Goal: Task Accomplishment & Management: Manage account settings

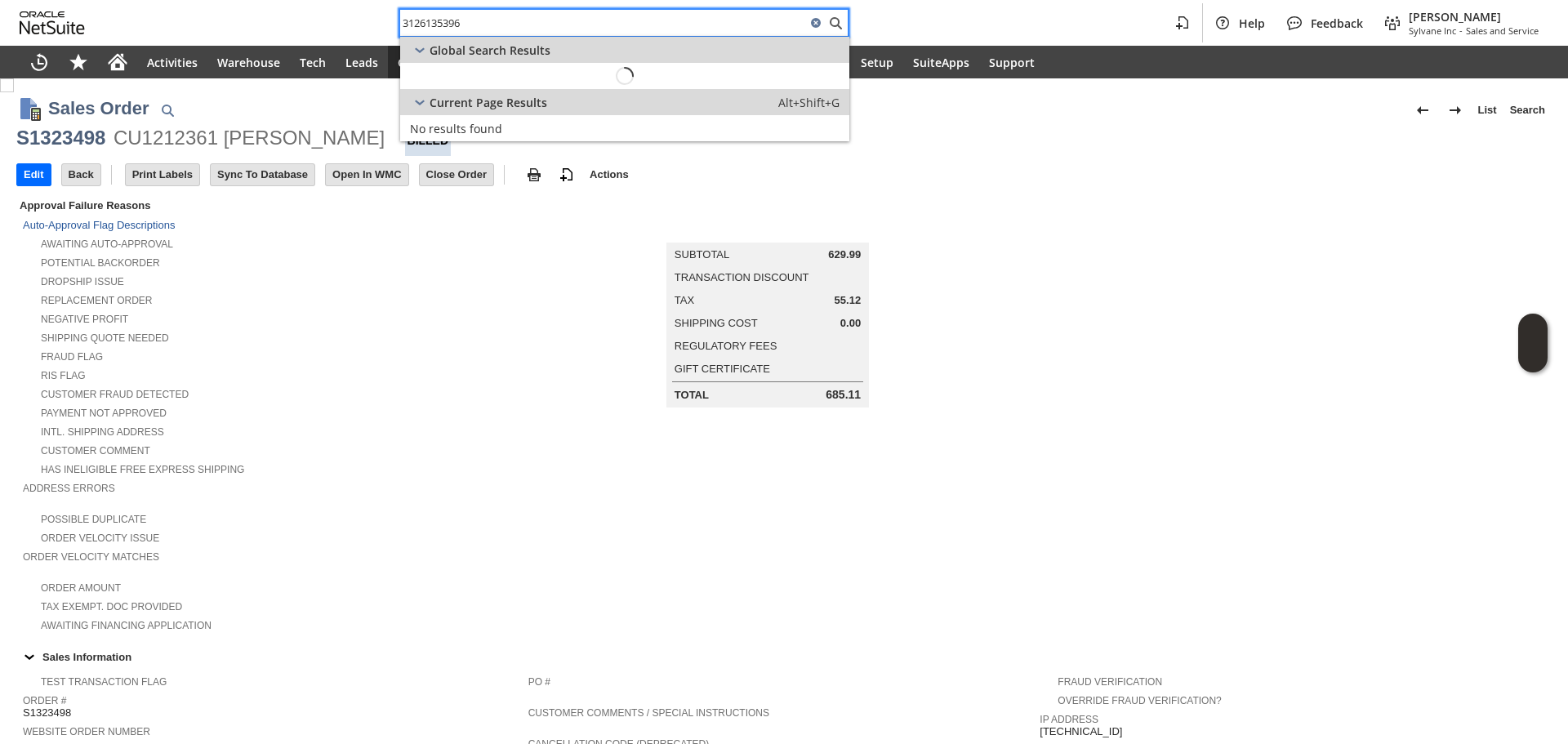
scroll to position [724, 0]
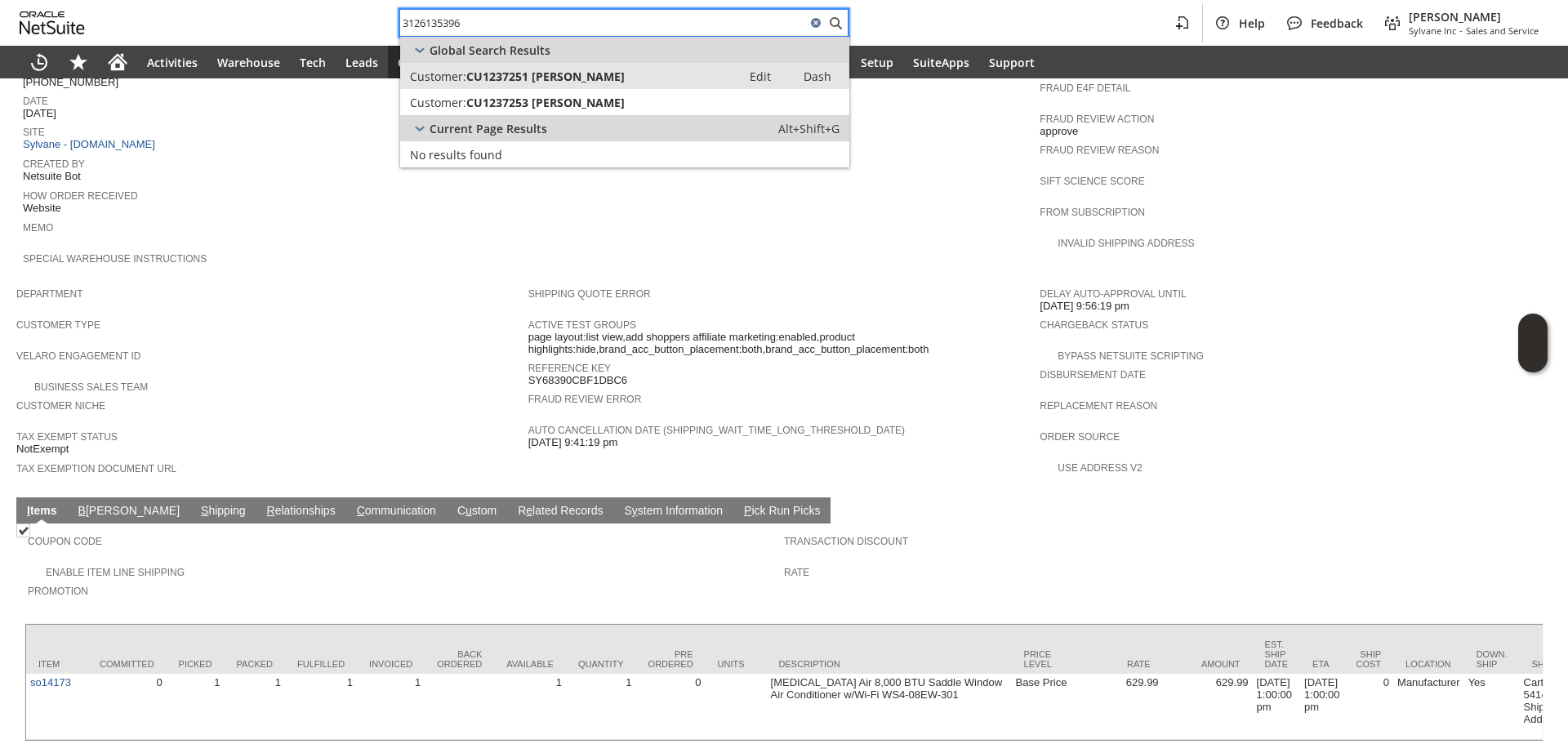
type input "3126135396"
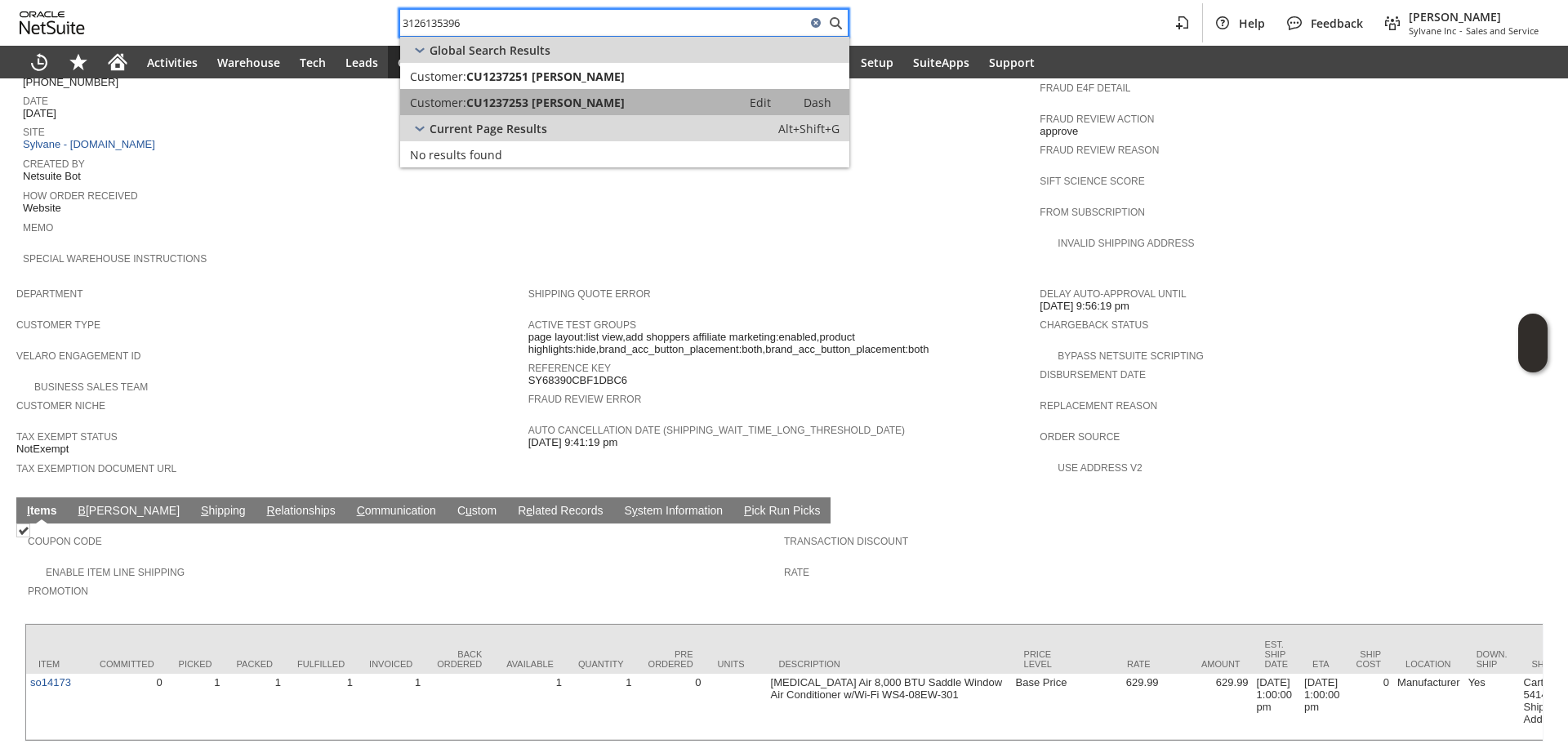
click at [564, 100] on span "CU1237253 Siddhaarth Rajkumar" at bounding box center [545, 102] width 158 height 15
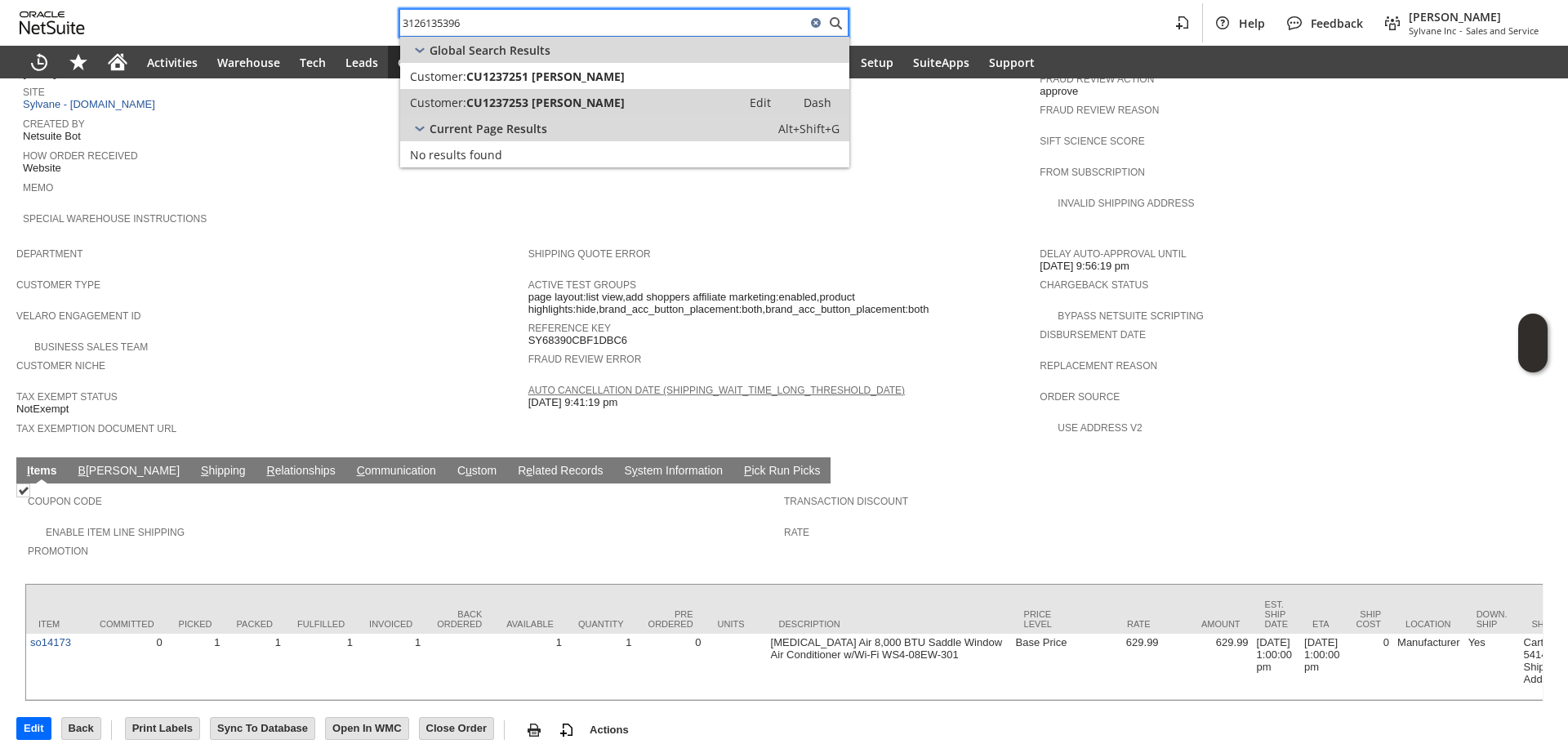
scroll to position [768, 0]
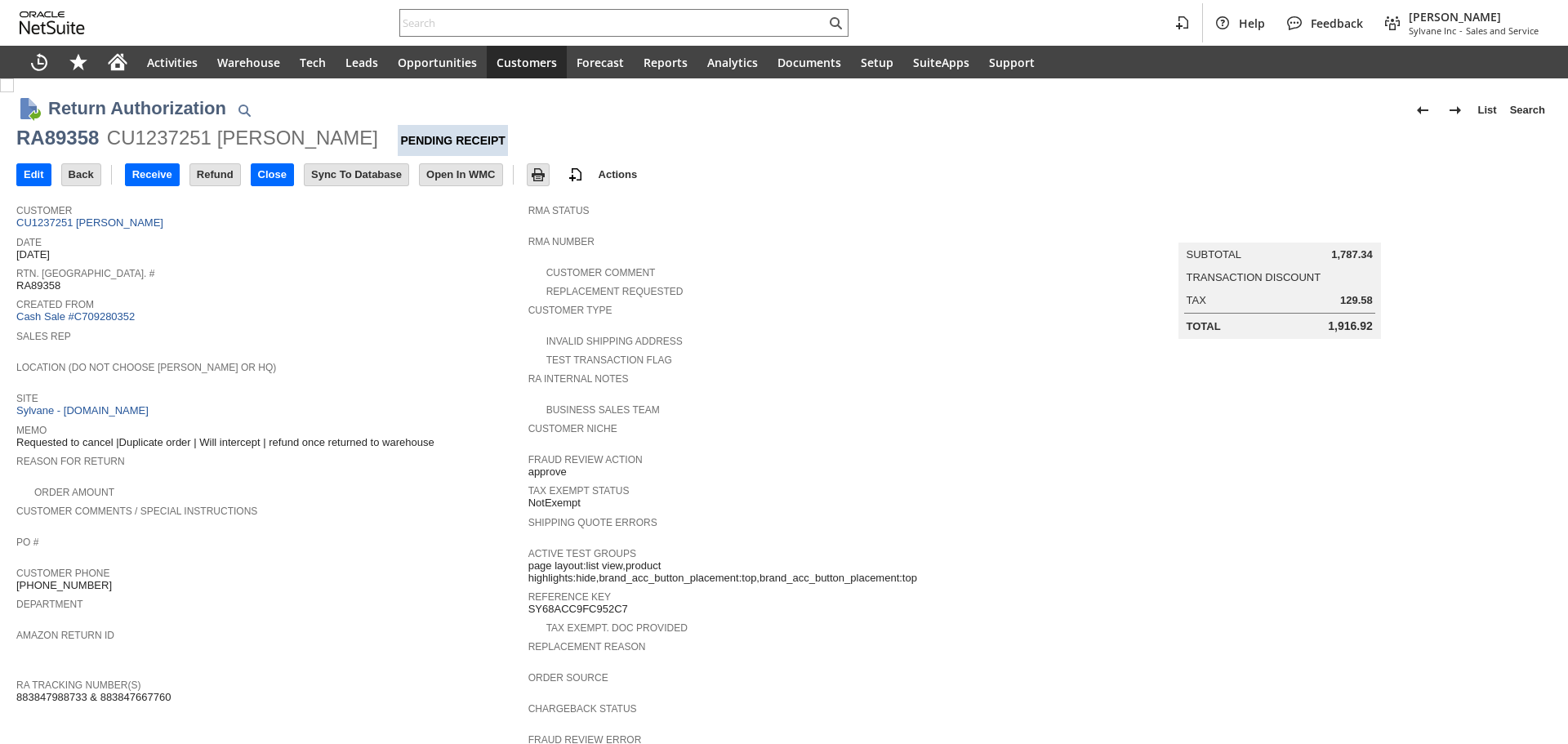
scroll to position [327, 0]
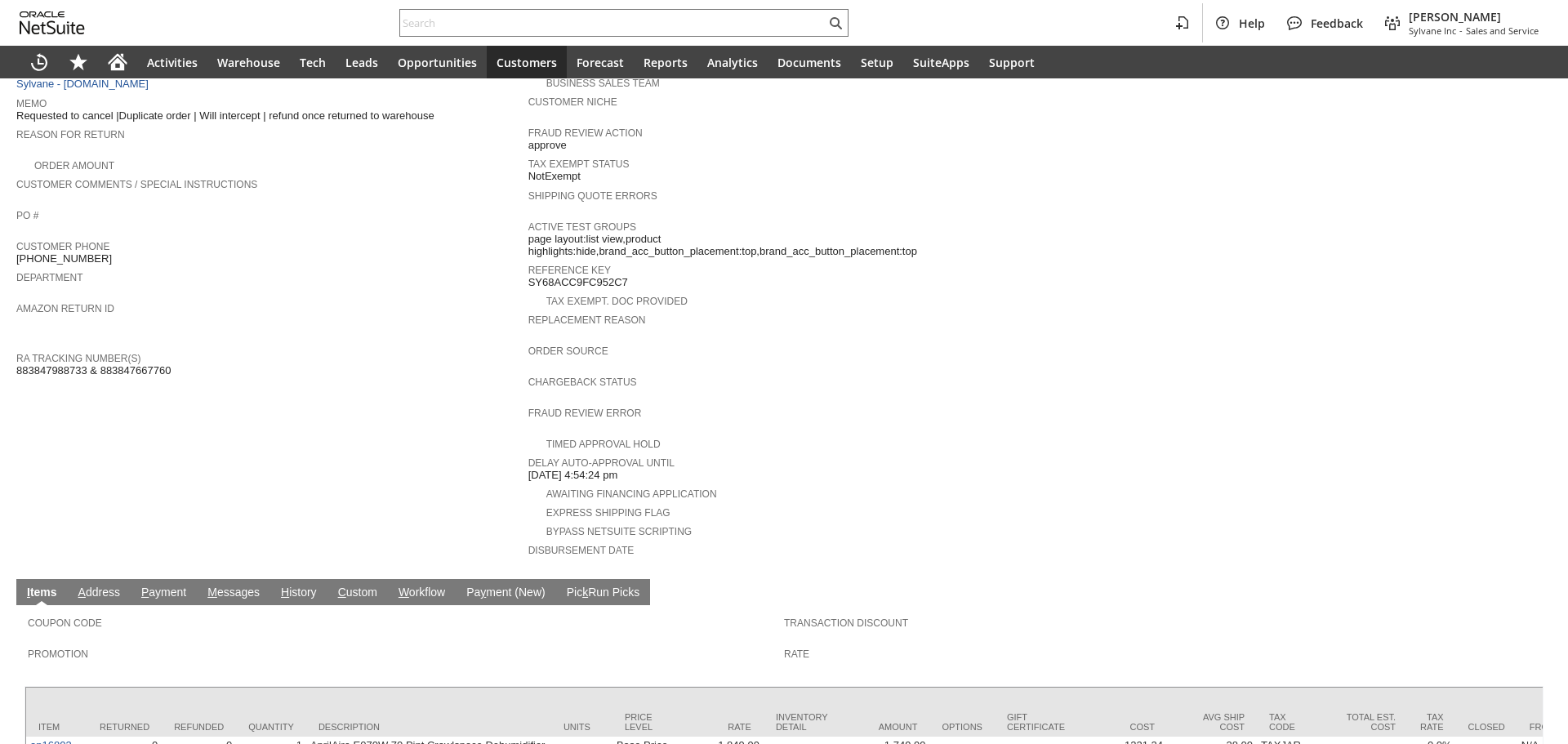
click at [120, 364] on span "883847988733 & 883847667760" at bounding box center [93, 371] width 154 height 13
copy span "883847667760"
click at [28, 364] on span "883847988733 & 883847667760" at bounding box center [93, 371] width 154 height 13
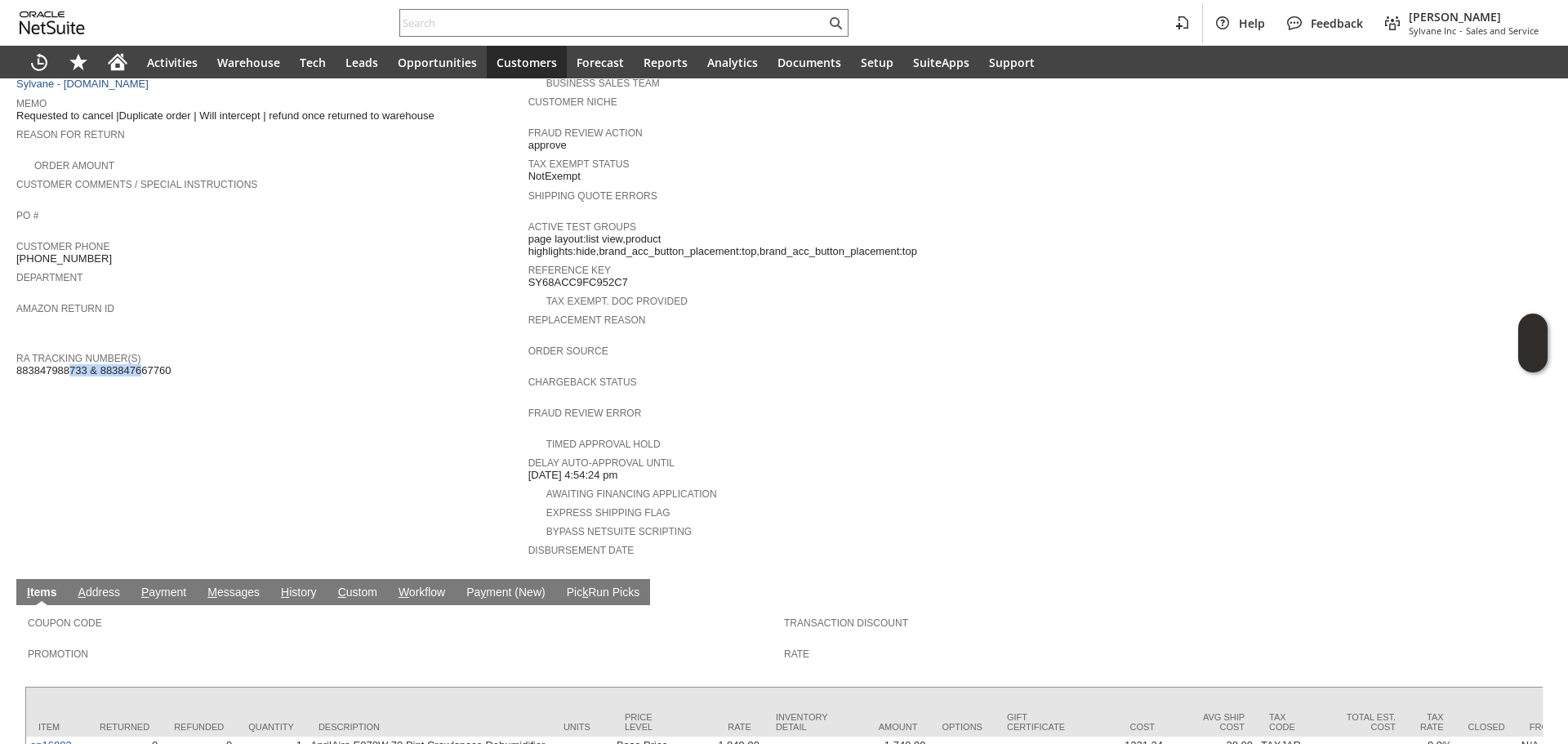
copy span "883847988733"
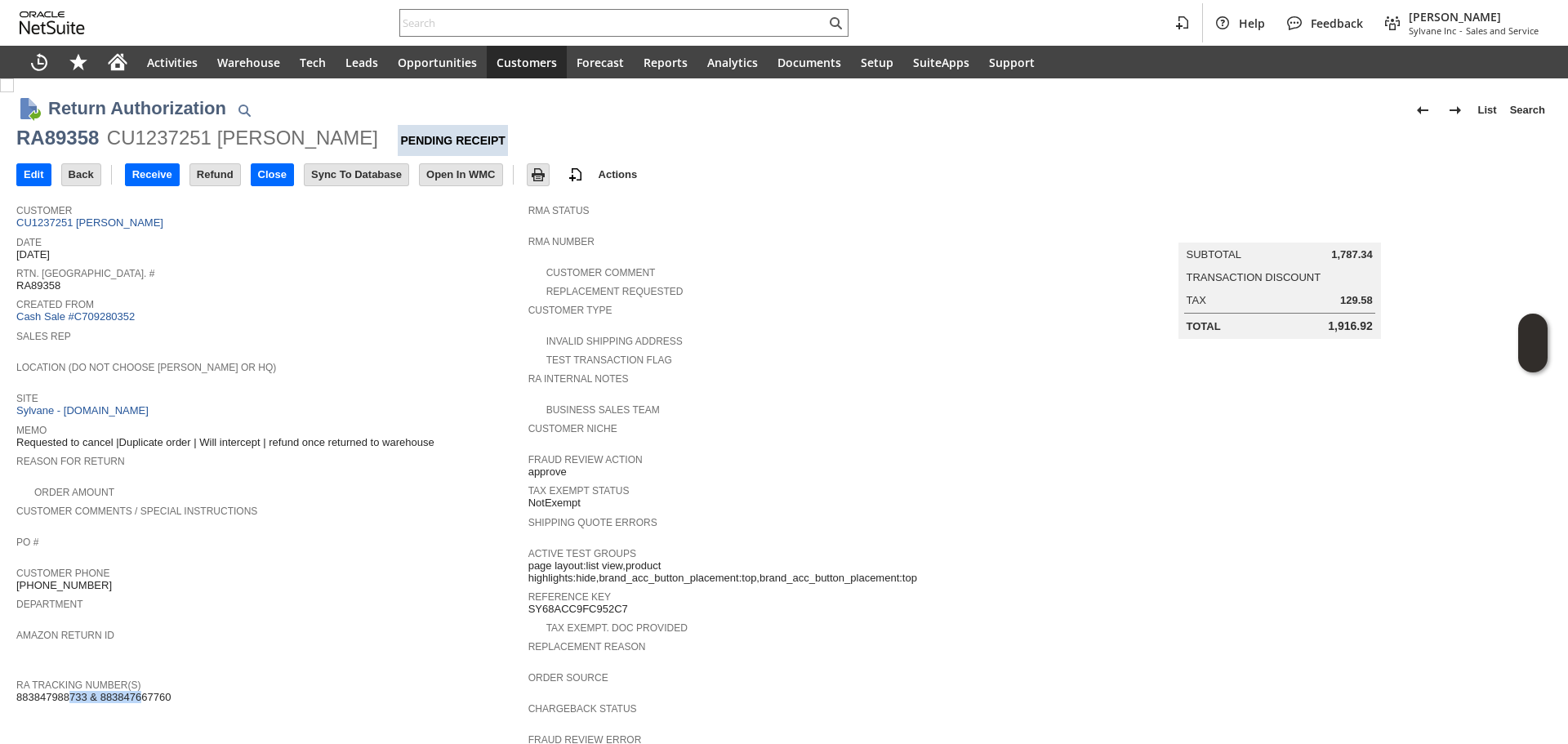
scroll to position [490, 0]
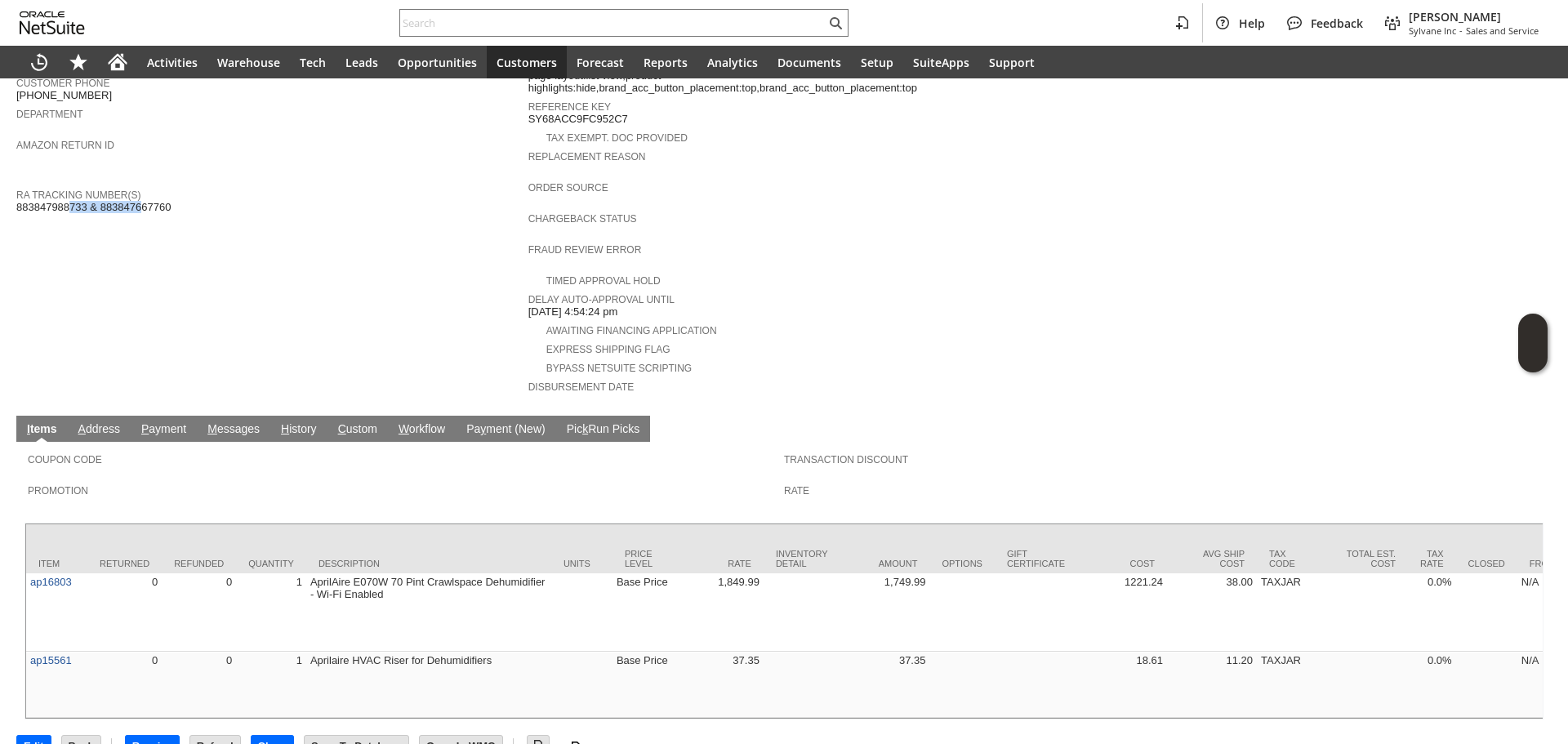
click at [294, 422] on link "H istory" at bounding box center [298, 430] width 44 height 15
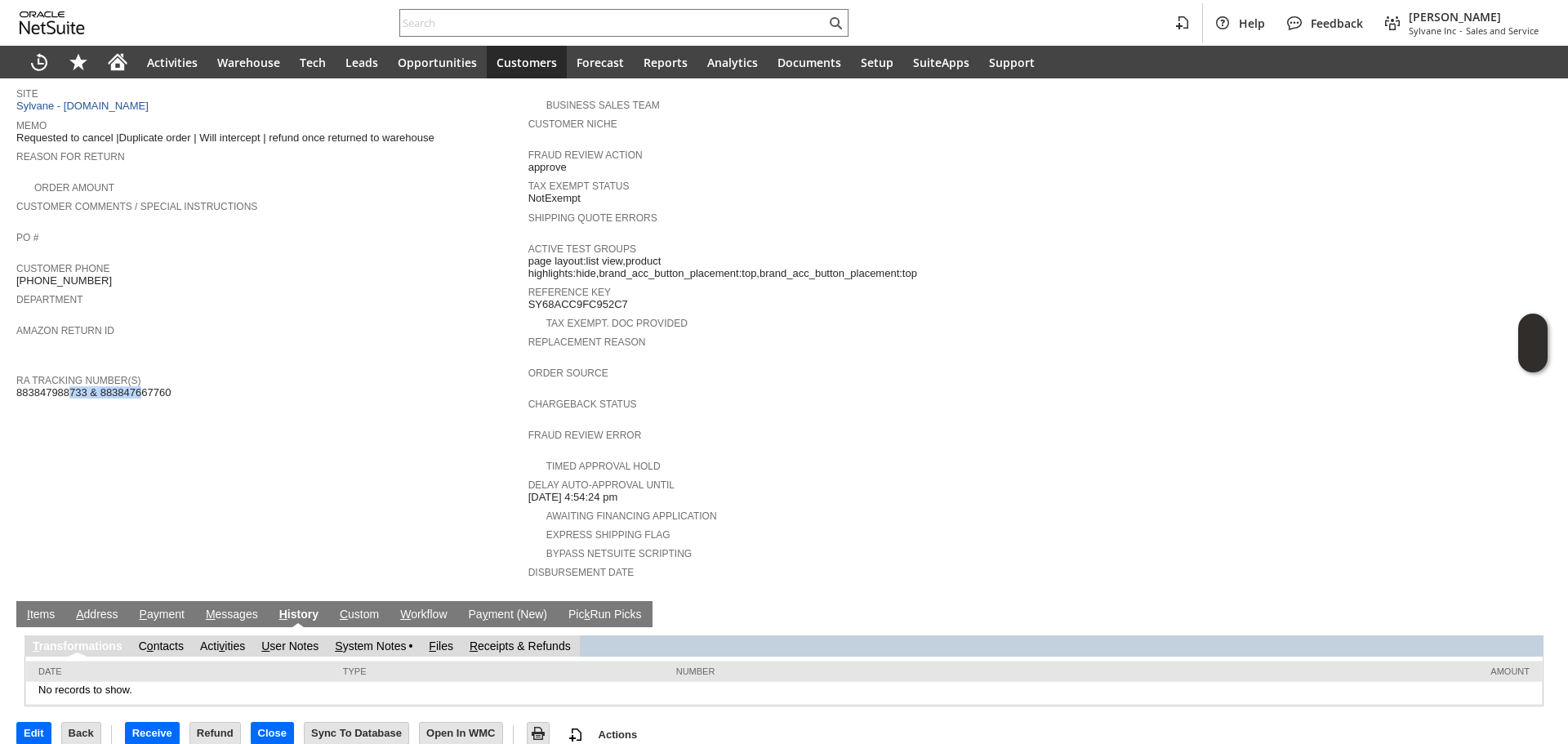
scroll to position [0, 0]
click at [380, 640] on link "S ystem Notes" at bounding box center [370, 646] width 71 height 13
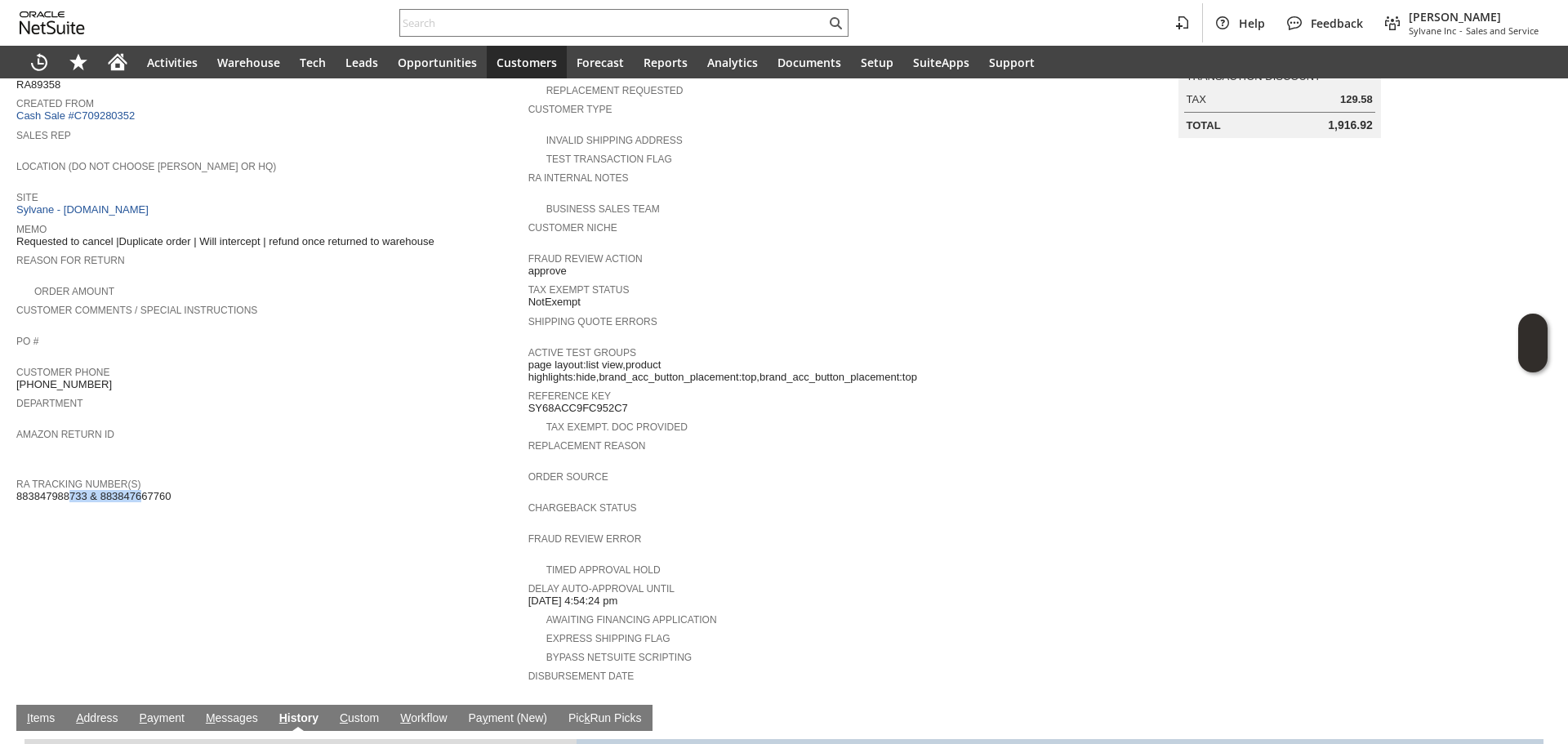
type input "1 to 25 of 80"
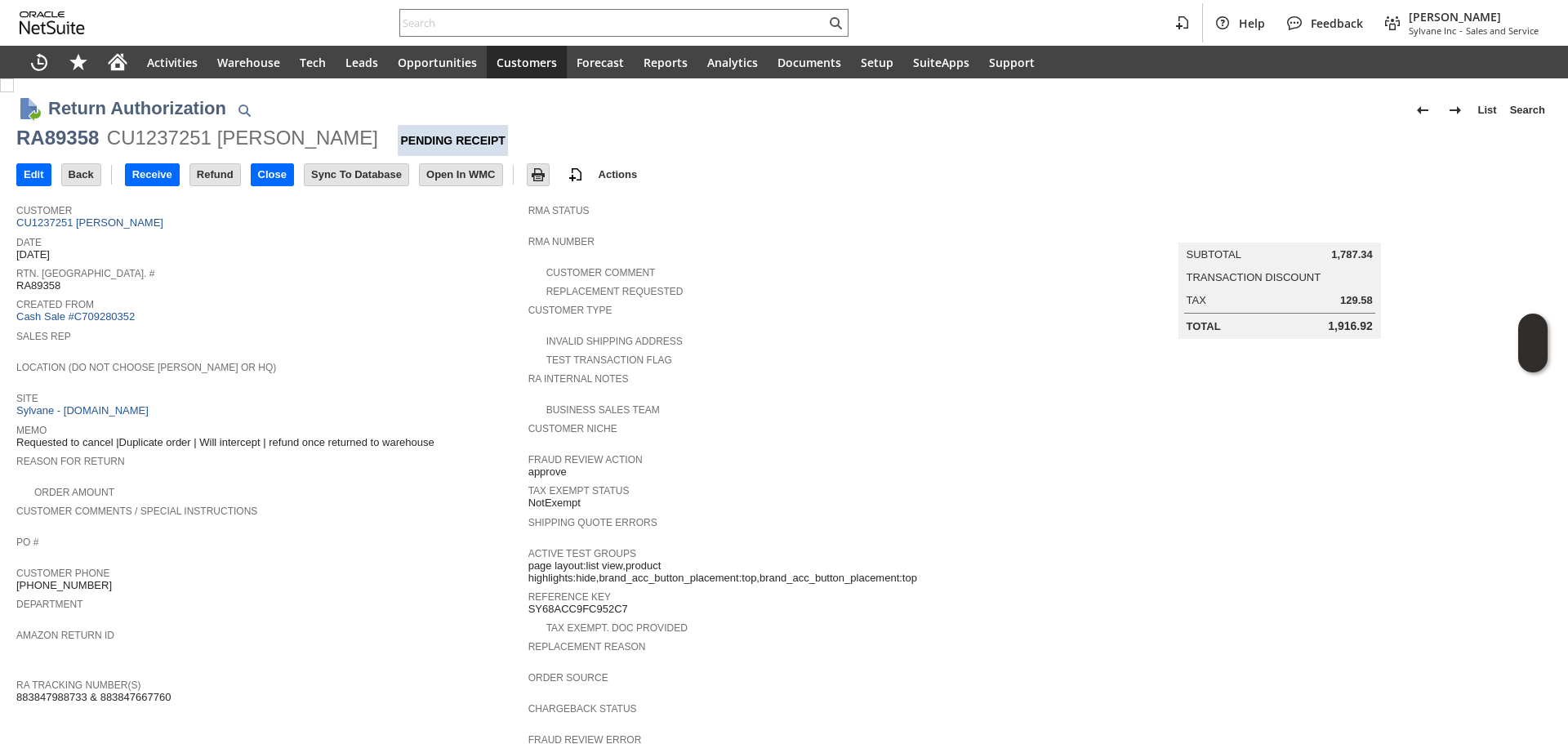
click at [78, 145] on div "RA89358" at bounding box center [57, 137] width 83 height 26
copy div "RA89358"
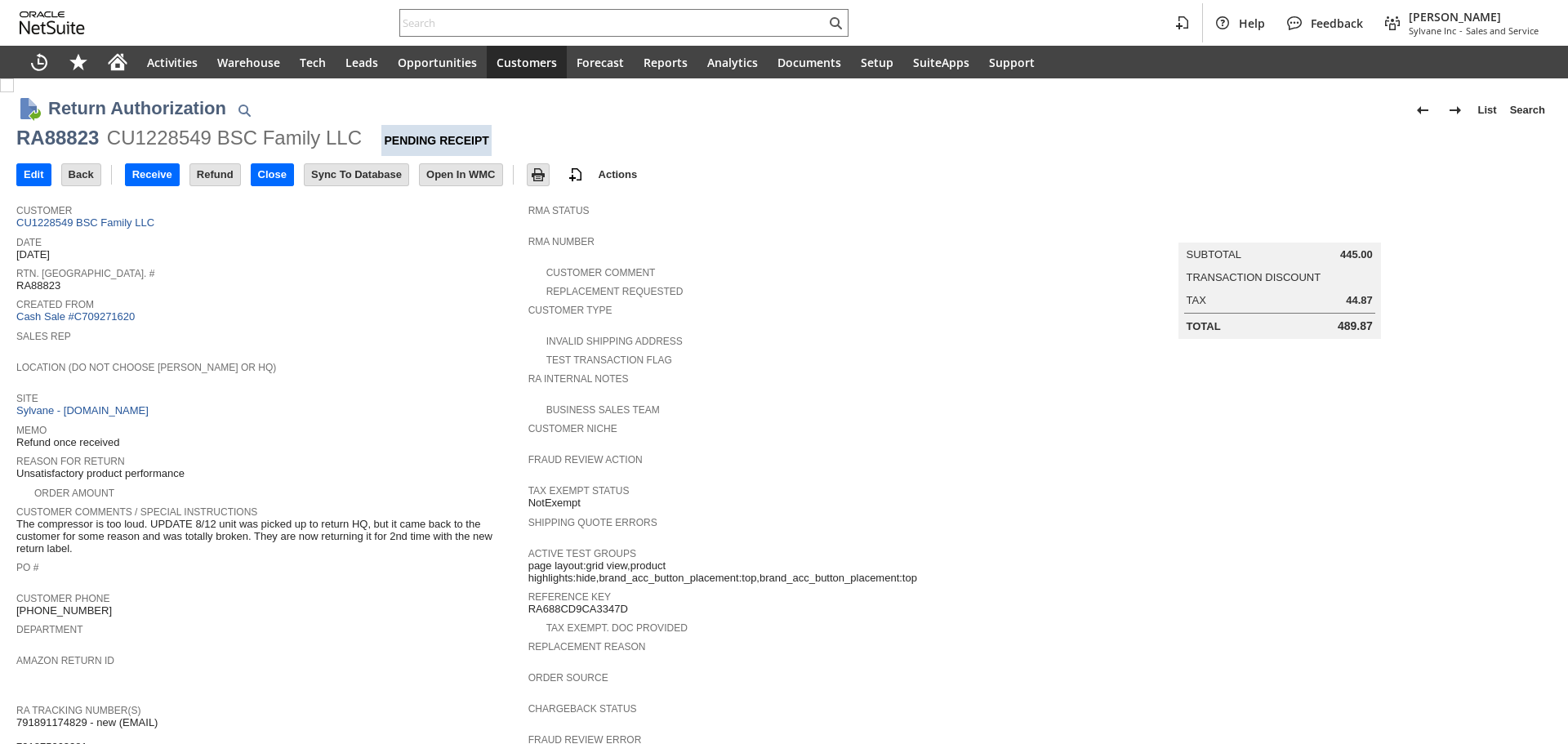
scroll to position [327, 0]
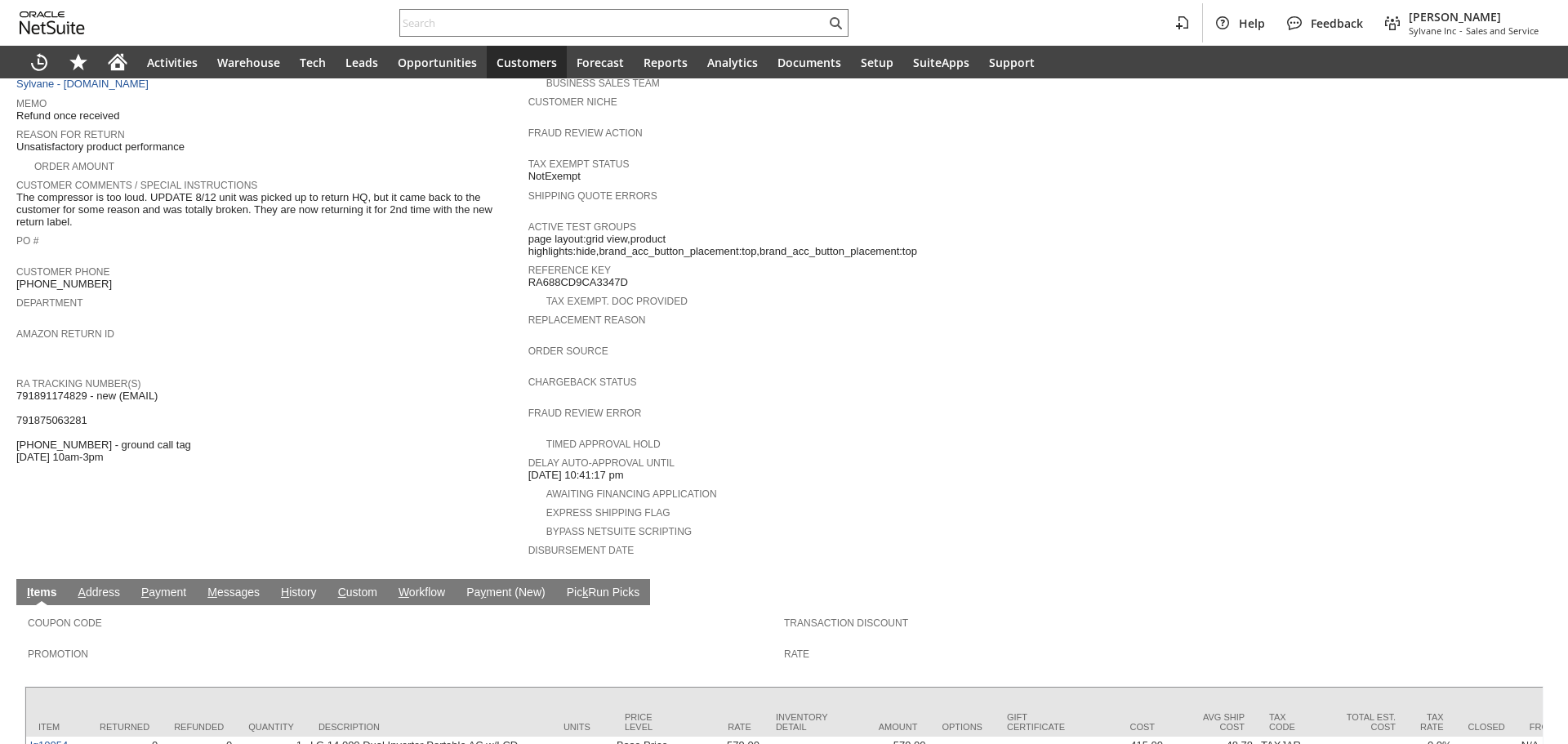
click at [76, 389] on span "791891174829 - new (EMAIL) 791875063281 997092500480526 - ground call tag 8/14 …" at bounding box center [103, 426] width 175 height 74
copy span "791891174829"
click at [69, 407] on span "791891174829 - new (EMAIL) 791875063281 997092500480526 - ground call tag 8/14 …" at bounding box center [103, 426] width 175 height 74
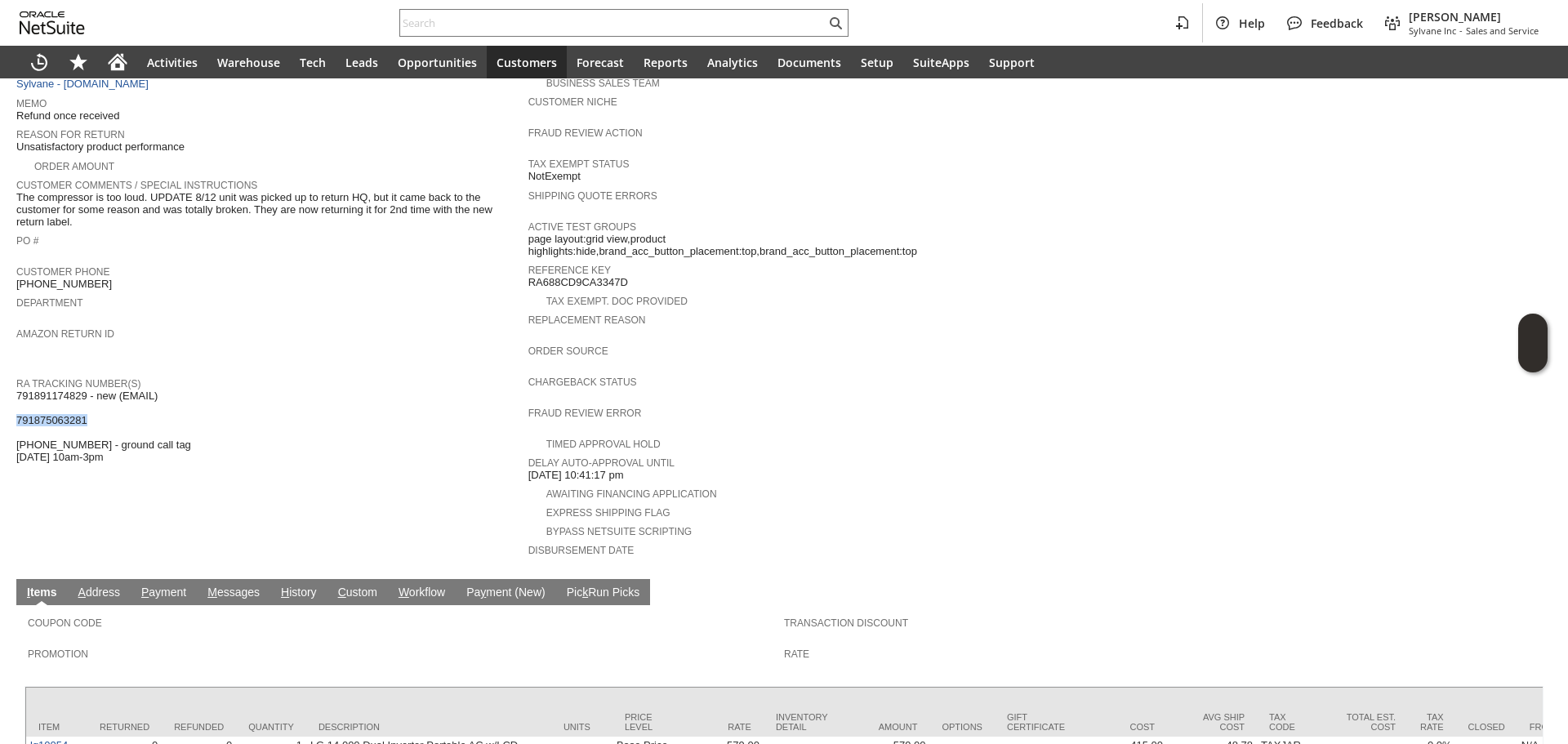
copy span "791875063281"
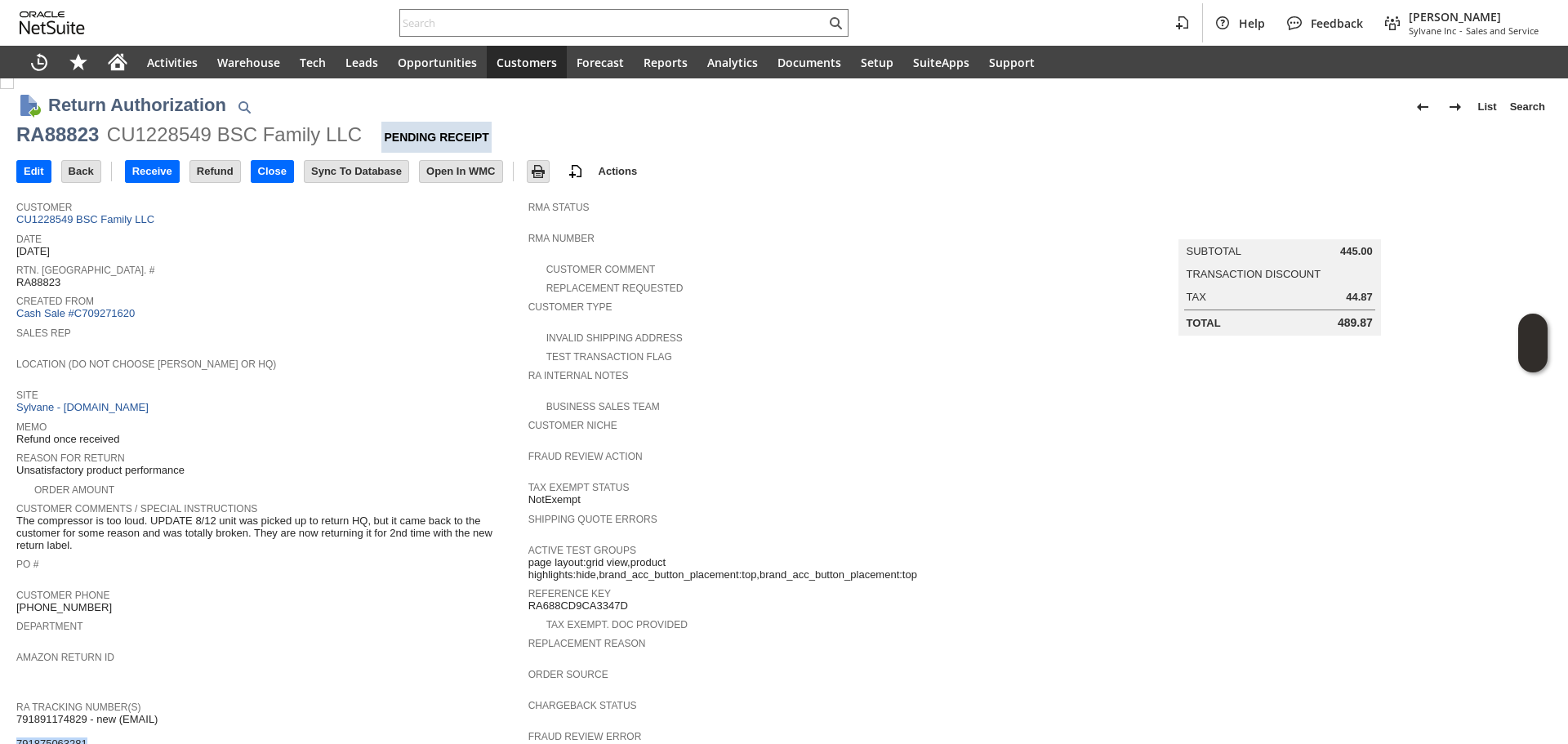
scroll to position [0, 0]
click at [483, 13] on div at bounding box center [624, 23] width 449 height 28
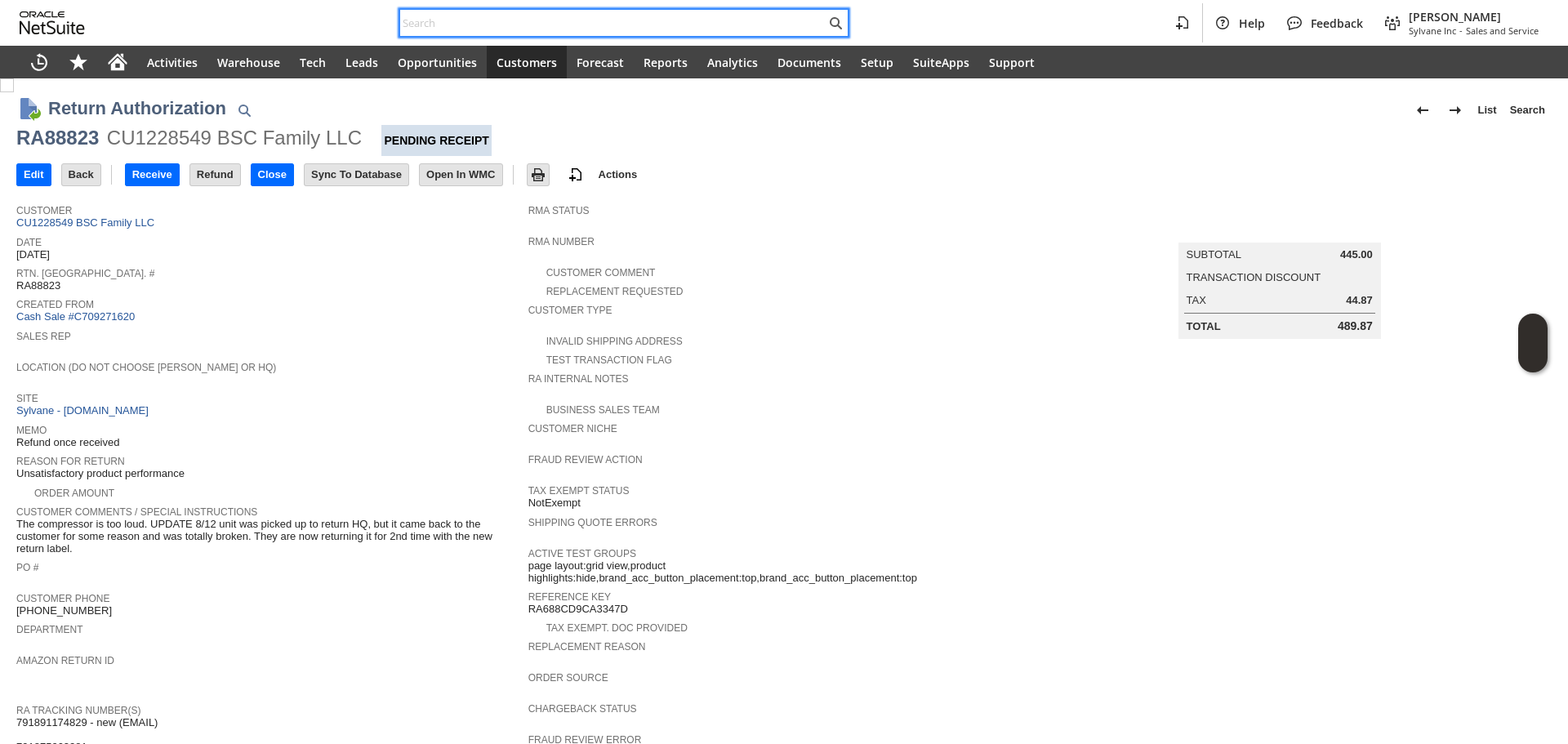
click at [485, 27] on input "text" at bounding box center [613, 23] width 426 height 19
paste input "3126135396"
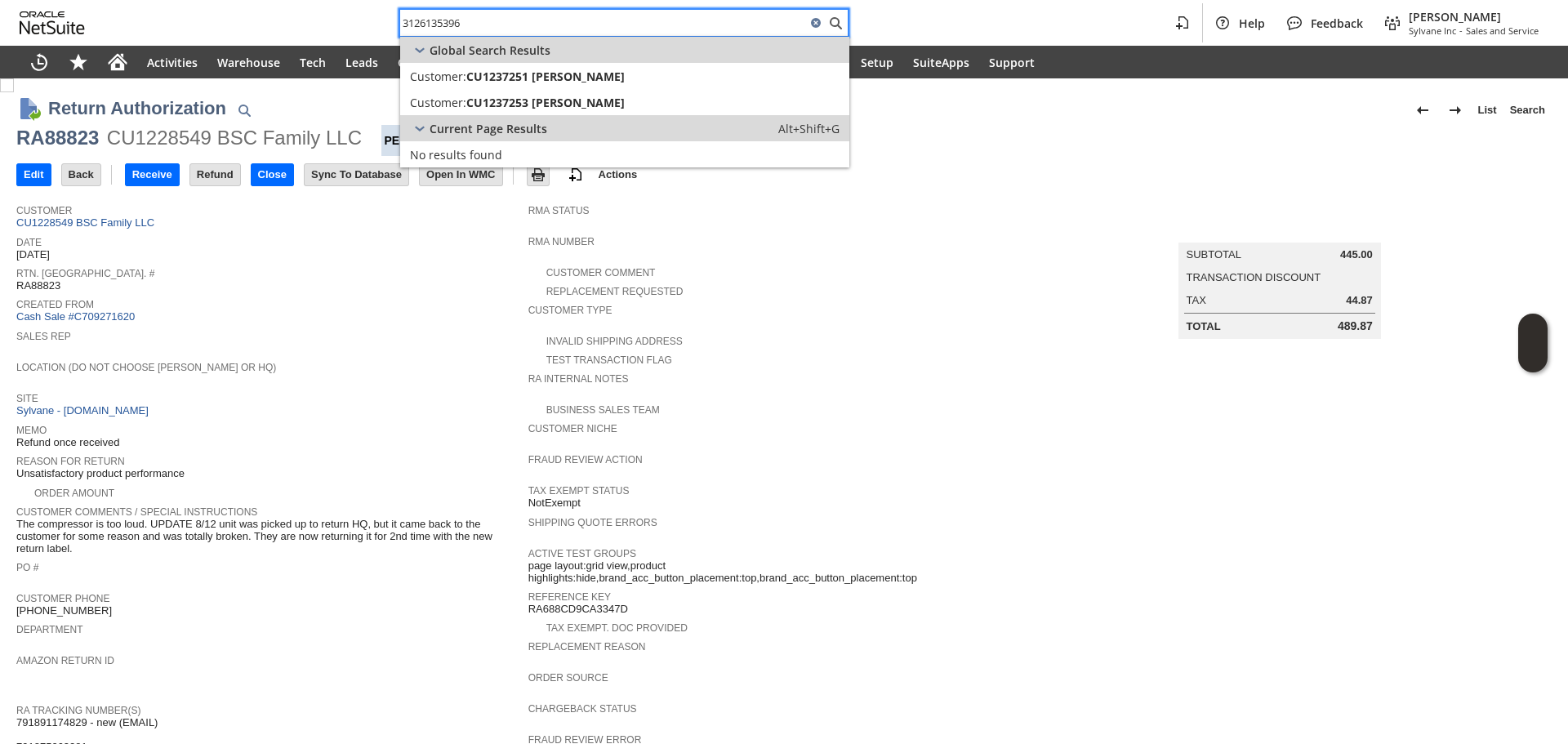
type input "3126135396"
click at [460, 435] on div "Memo Refund once received" at bounding box center [268, 434] width 504 height 29
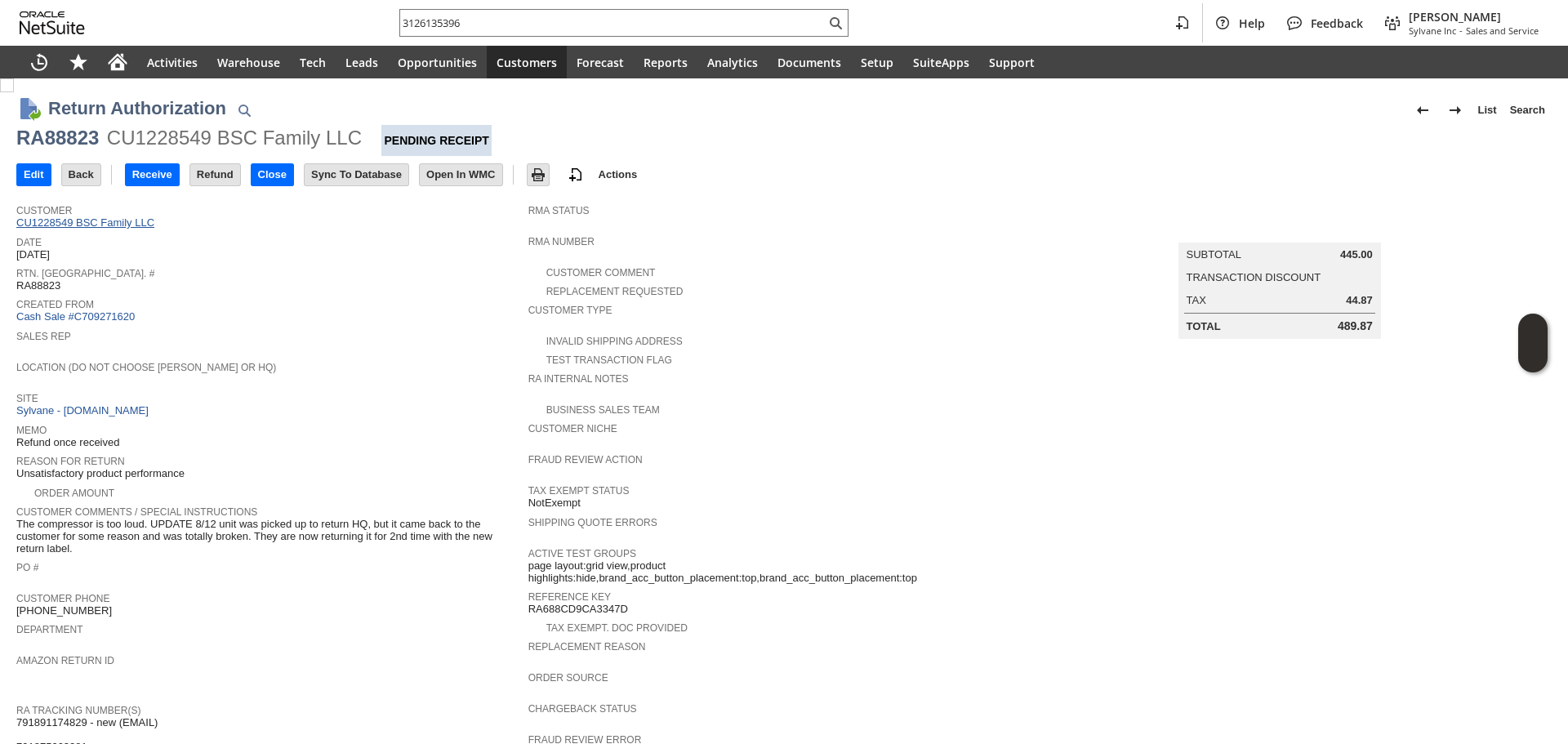
click at [130, 225] on link "CU1228549 BSC Family LLC" at bounding box center [87, 222] width 142 height 13
click at [51, 130] on div "RA88823" at bounding box center [57, 137] width 83 height 26
copy div "RA88823"
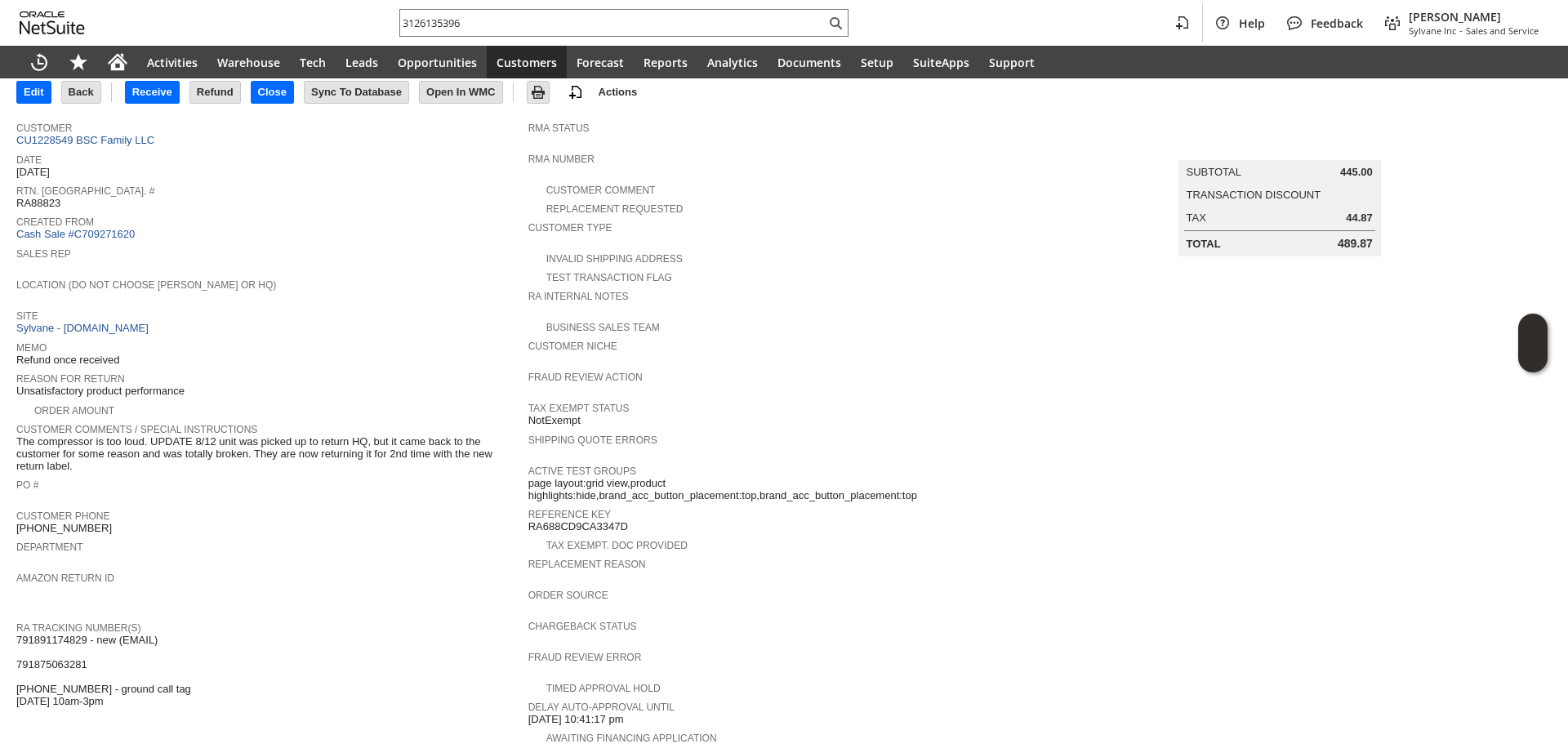
scroll to position [68, 0]
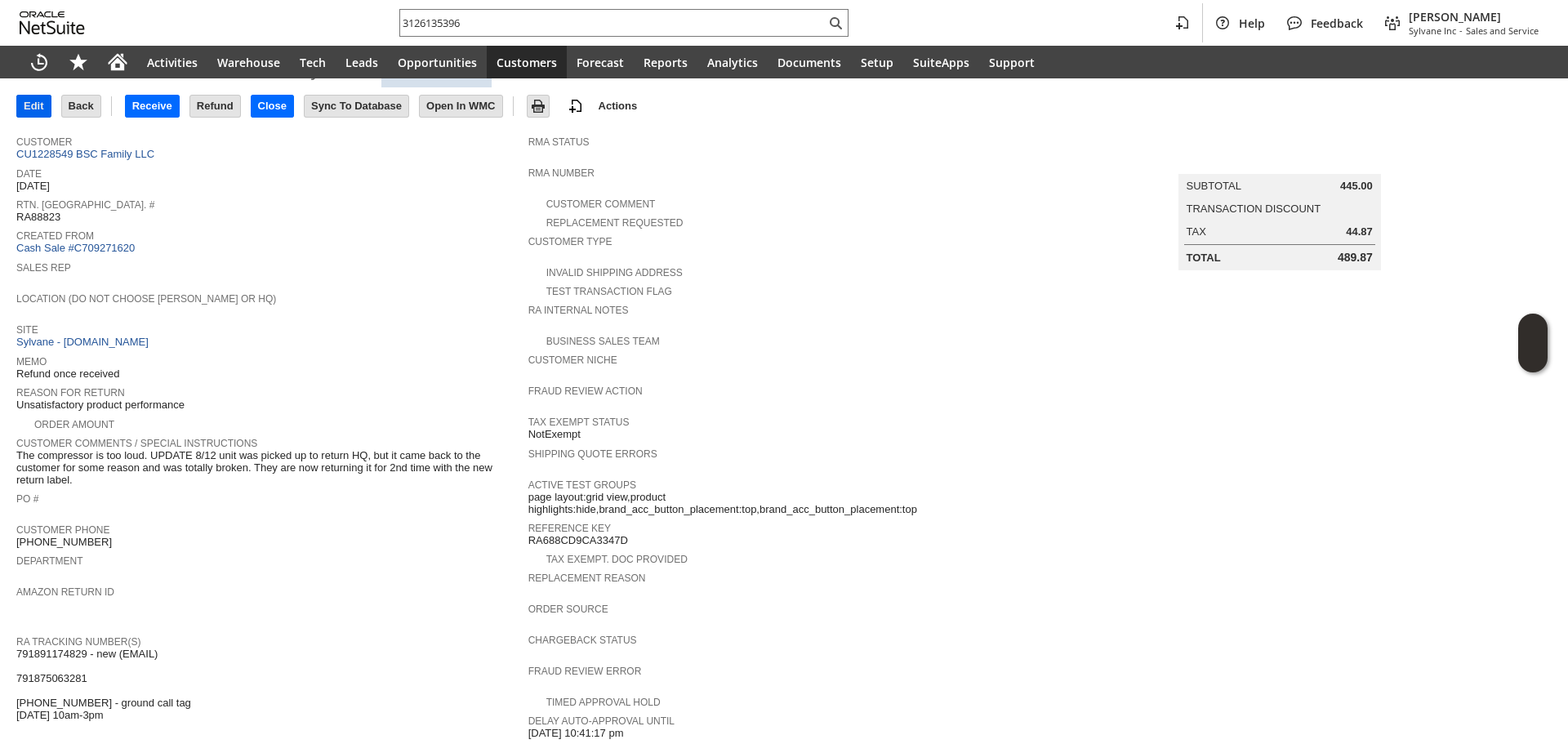
click at [16, 103] on td "Edit" at bounding box center [34, 105] width 35 height 23
click at [25, 110] on input "Edit" at bounding box center [34, 105] width 34 height 21
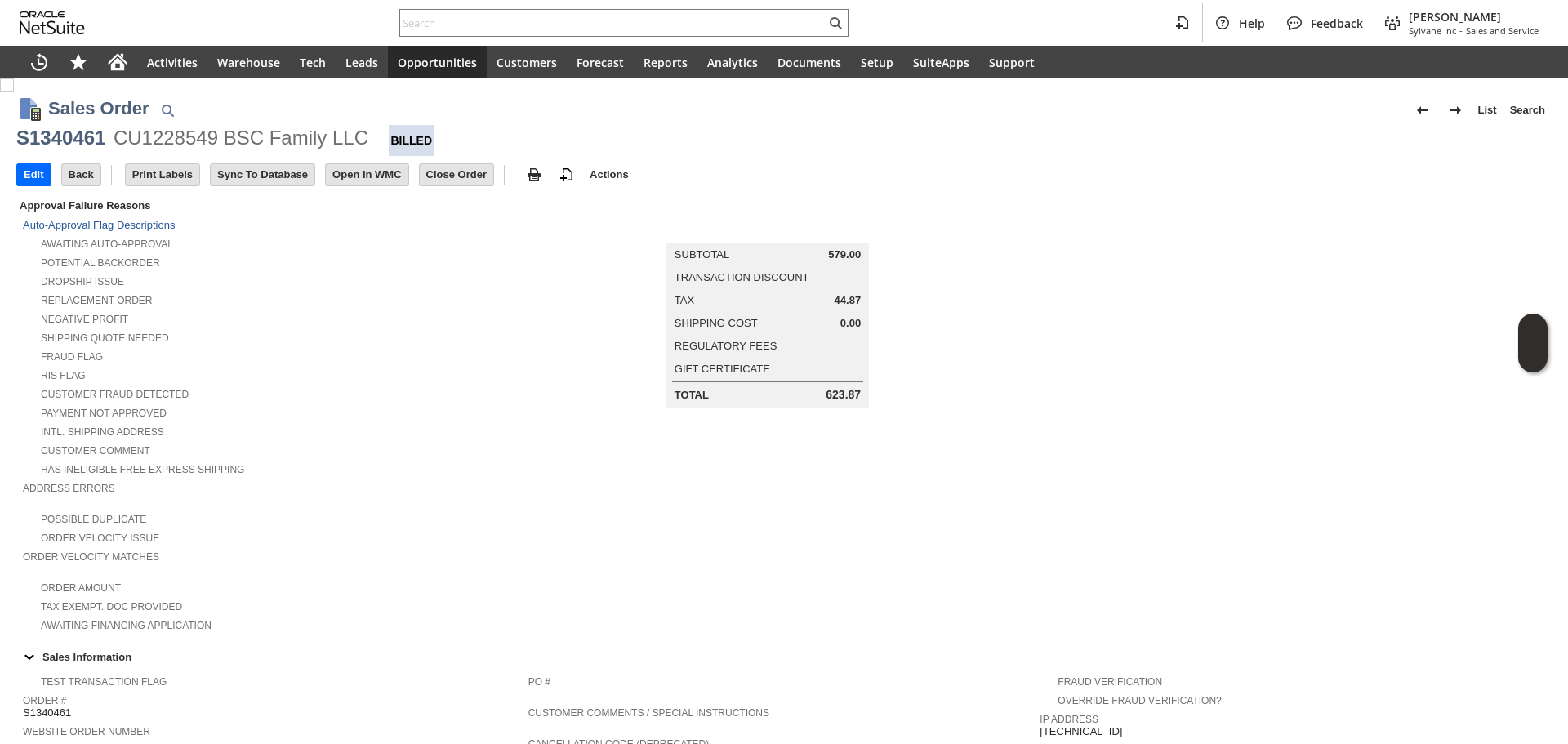
click at [175, 133] on div "CU1228549 BSC Family LLC" at bounding box center [241, 137] width 255 height 26
copy div "CU1228549"
click at [49, 120] on h1 "Sales Order" at bounding box center [99, 108] width 101 height 27
click at [55, 132] on div "S1340461" at bounding box center [61, 137] width 89 height 26
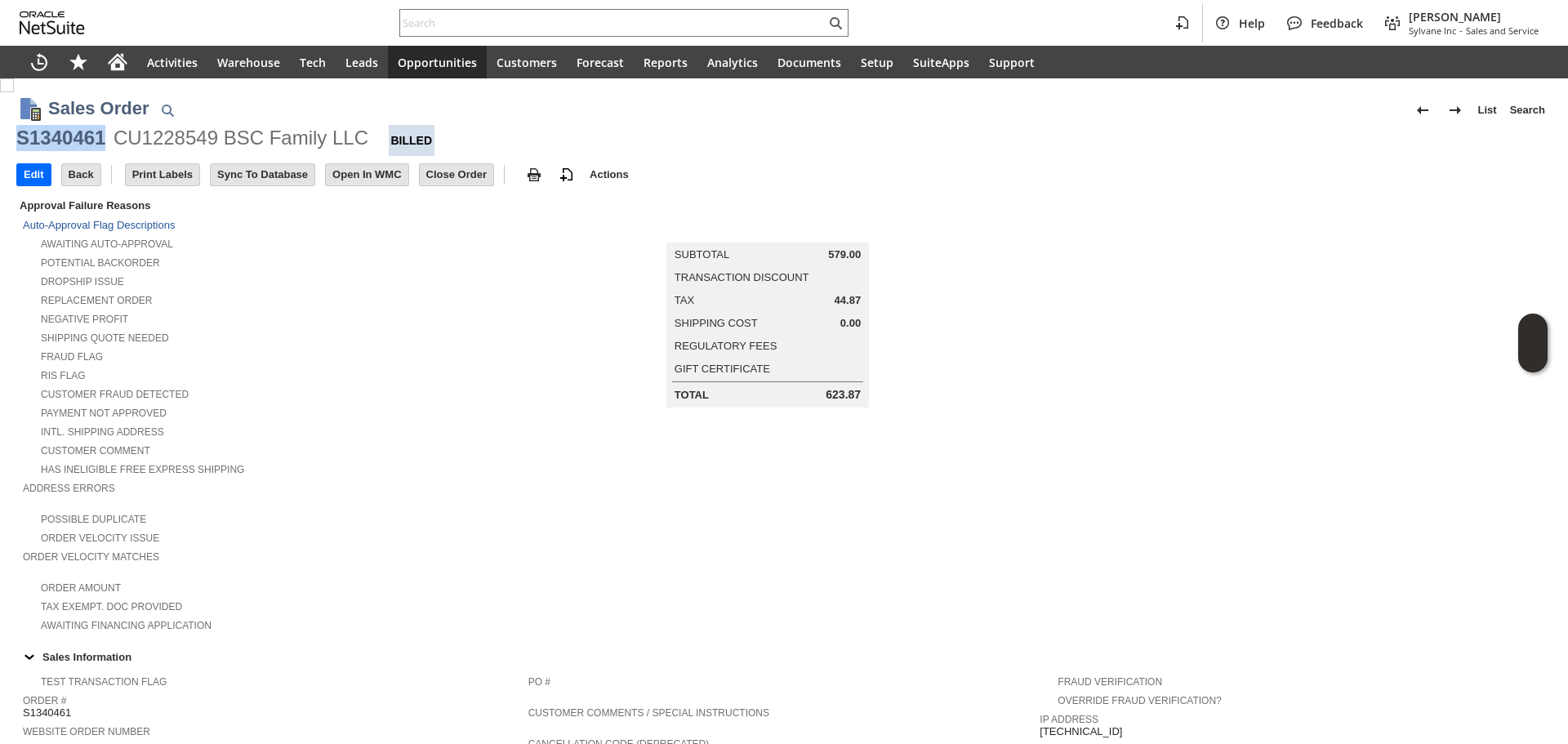
click at [55, 132] on div "S1340461" at bounding box center [61, 137] width 89 height 26
copy div "S1340461"
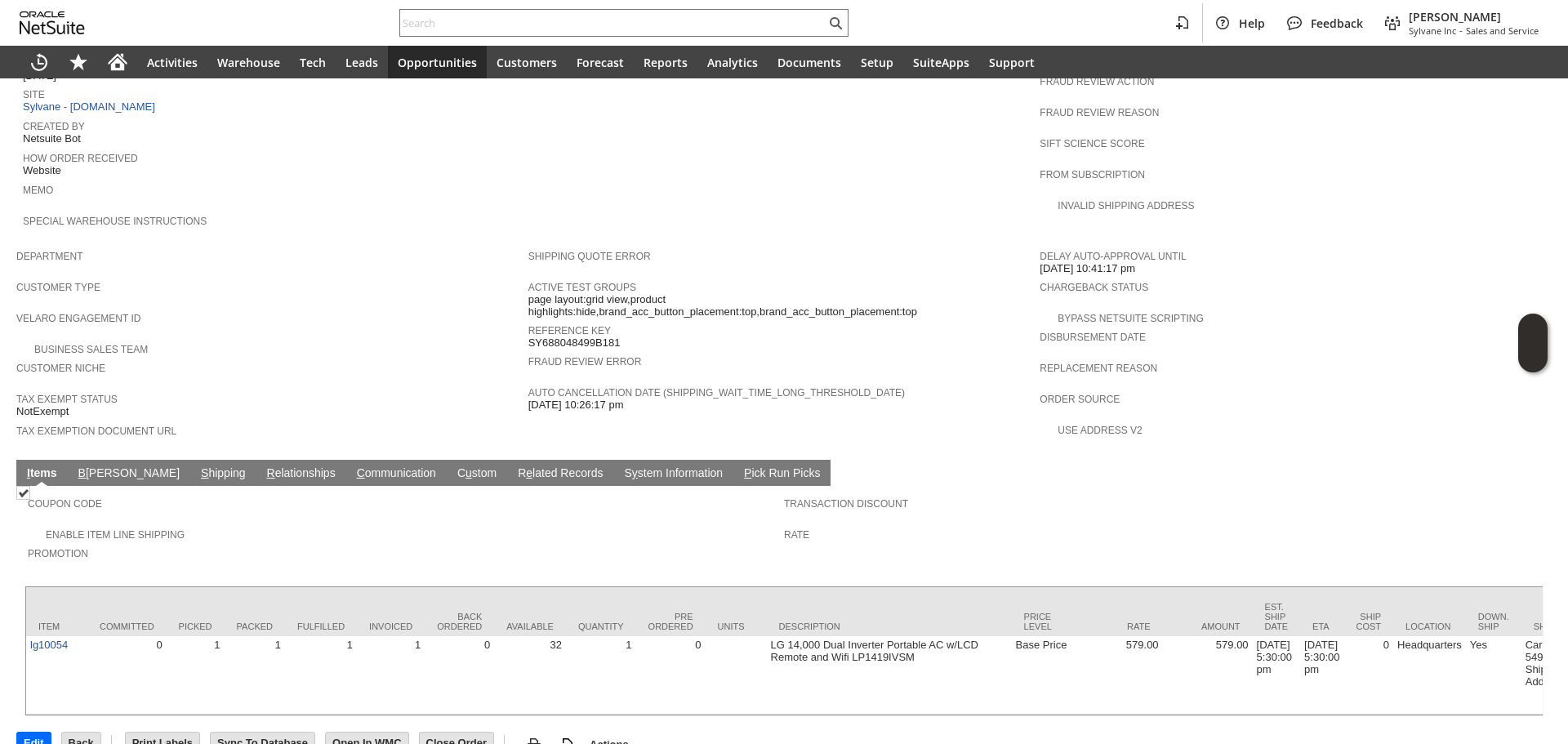
scroll to position [768, 0]
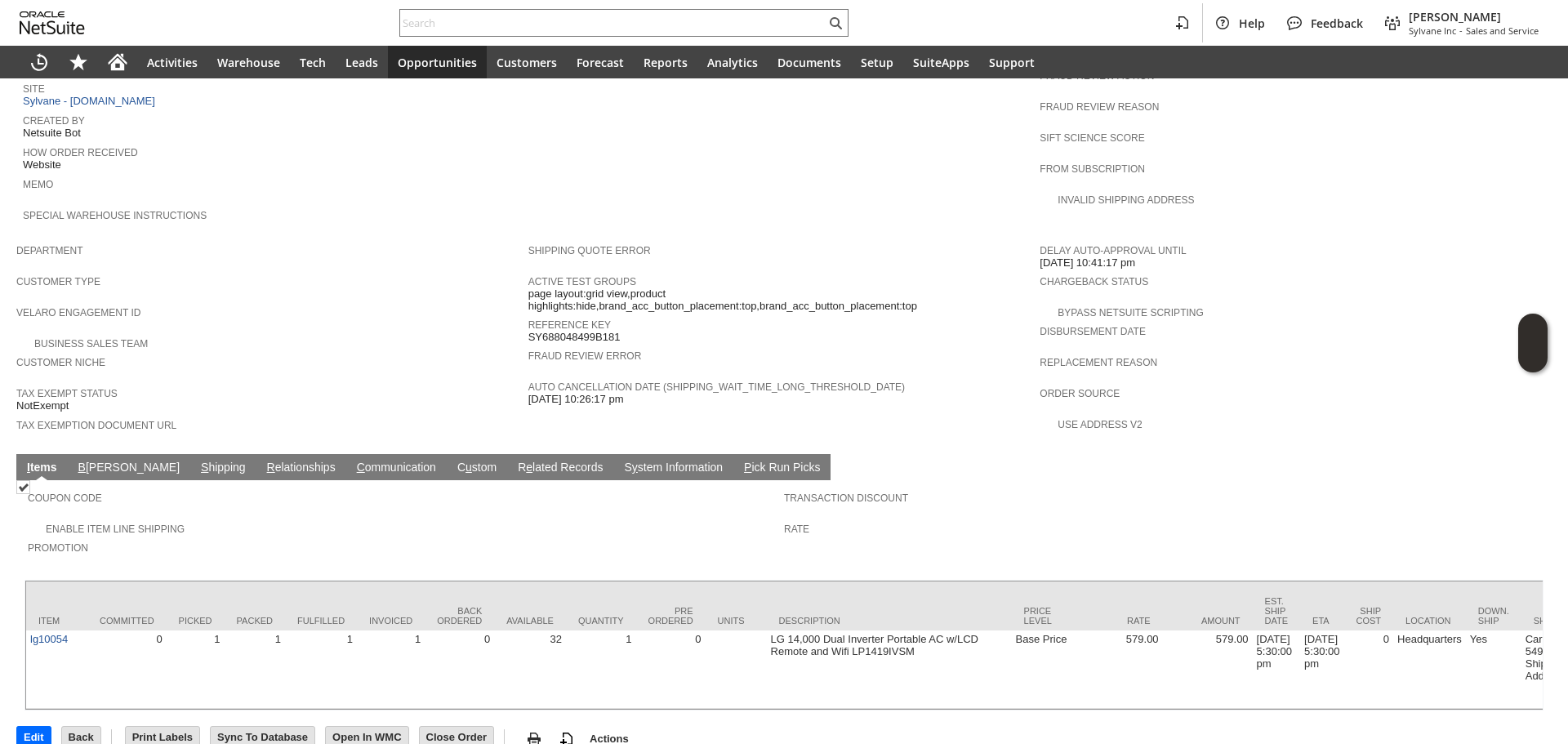
click at [196, 460] on link "S hipping" at bounding box center [223, 468] width 53 height 15
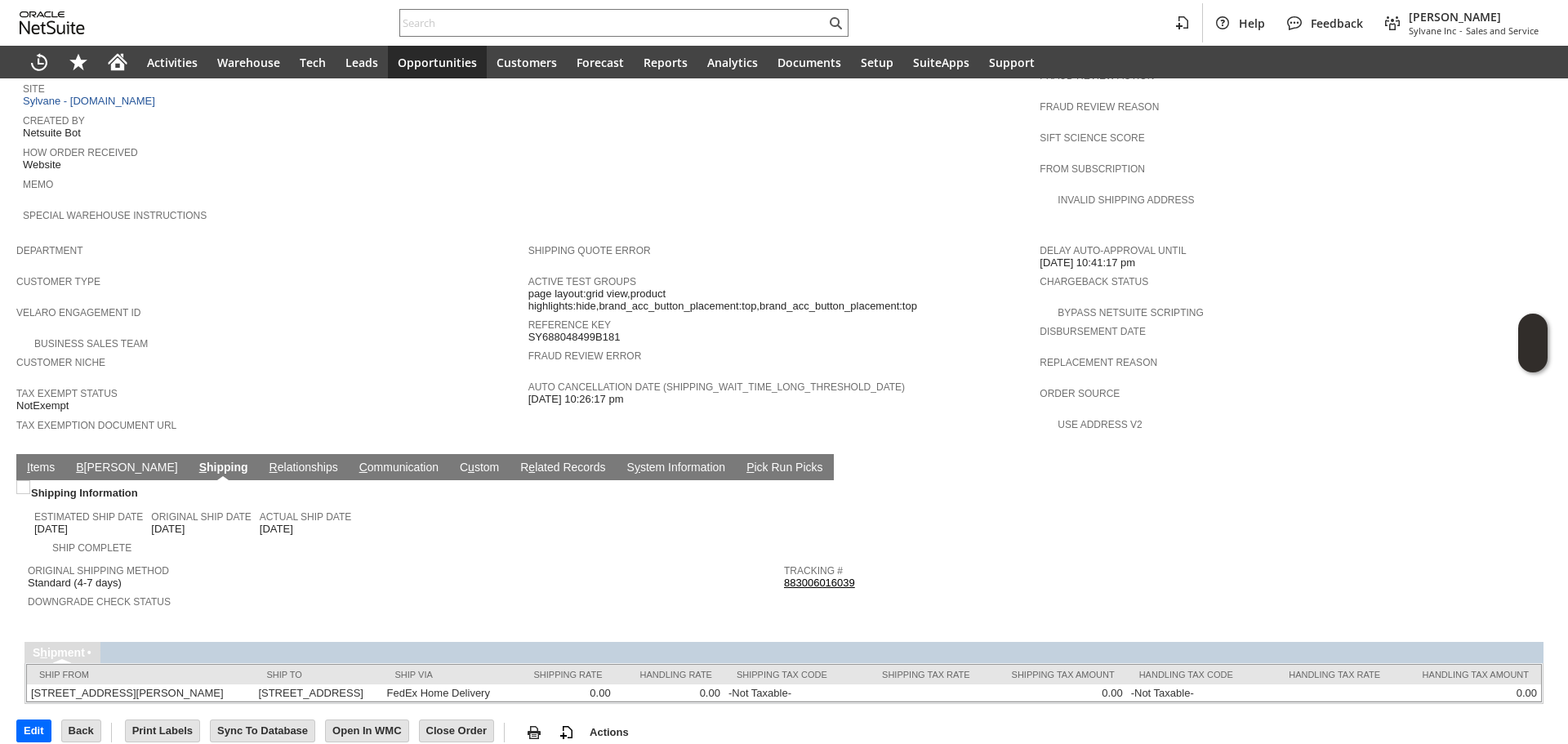
click at [34, 460] on link "I tems" at bounding box center [40, 468] width 36 height 15
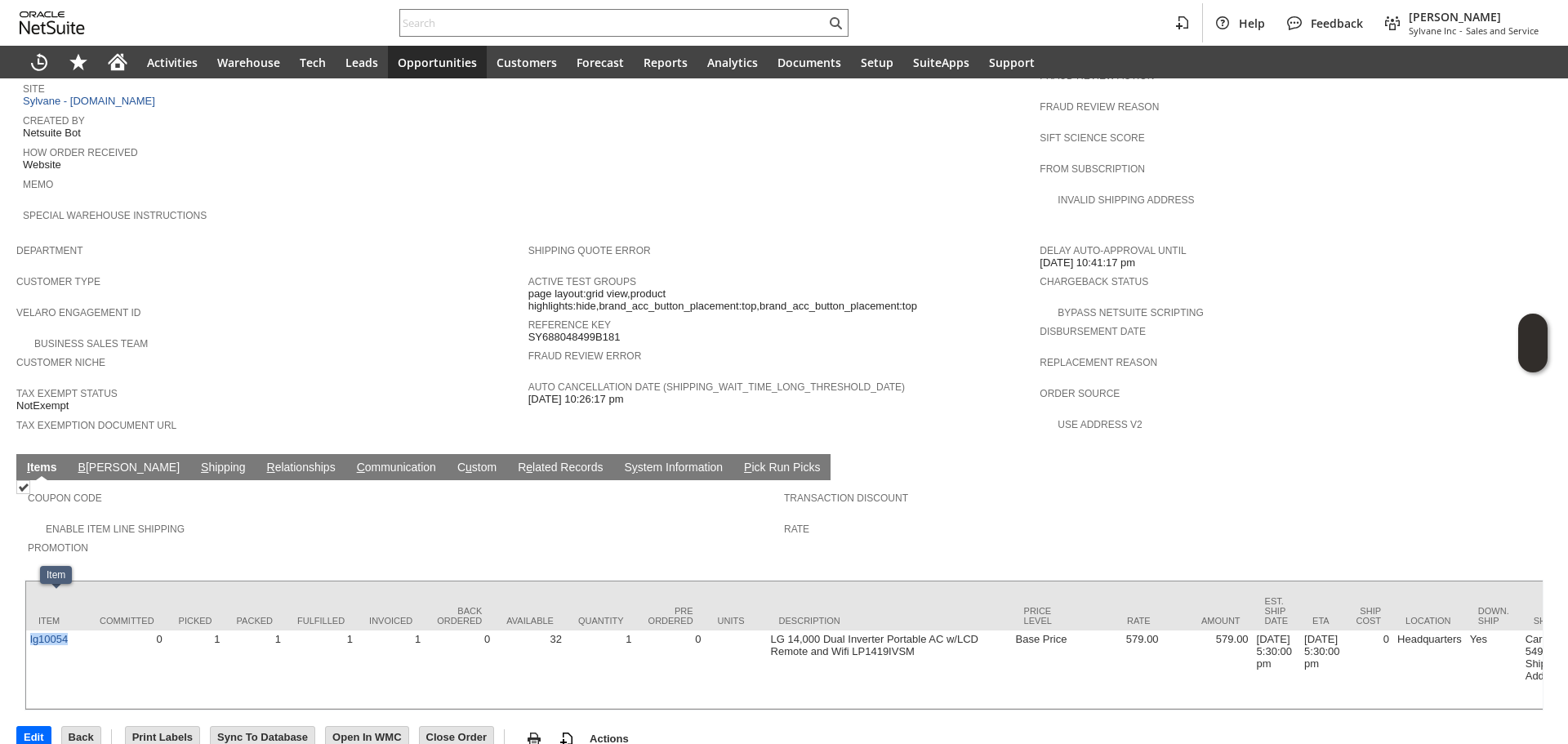
copy link "lg10054"
drag, startPoint x: 60, startPoint y: 615, endPoint x: 25, endPoint y: 613, distance: 35.1
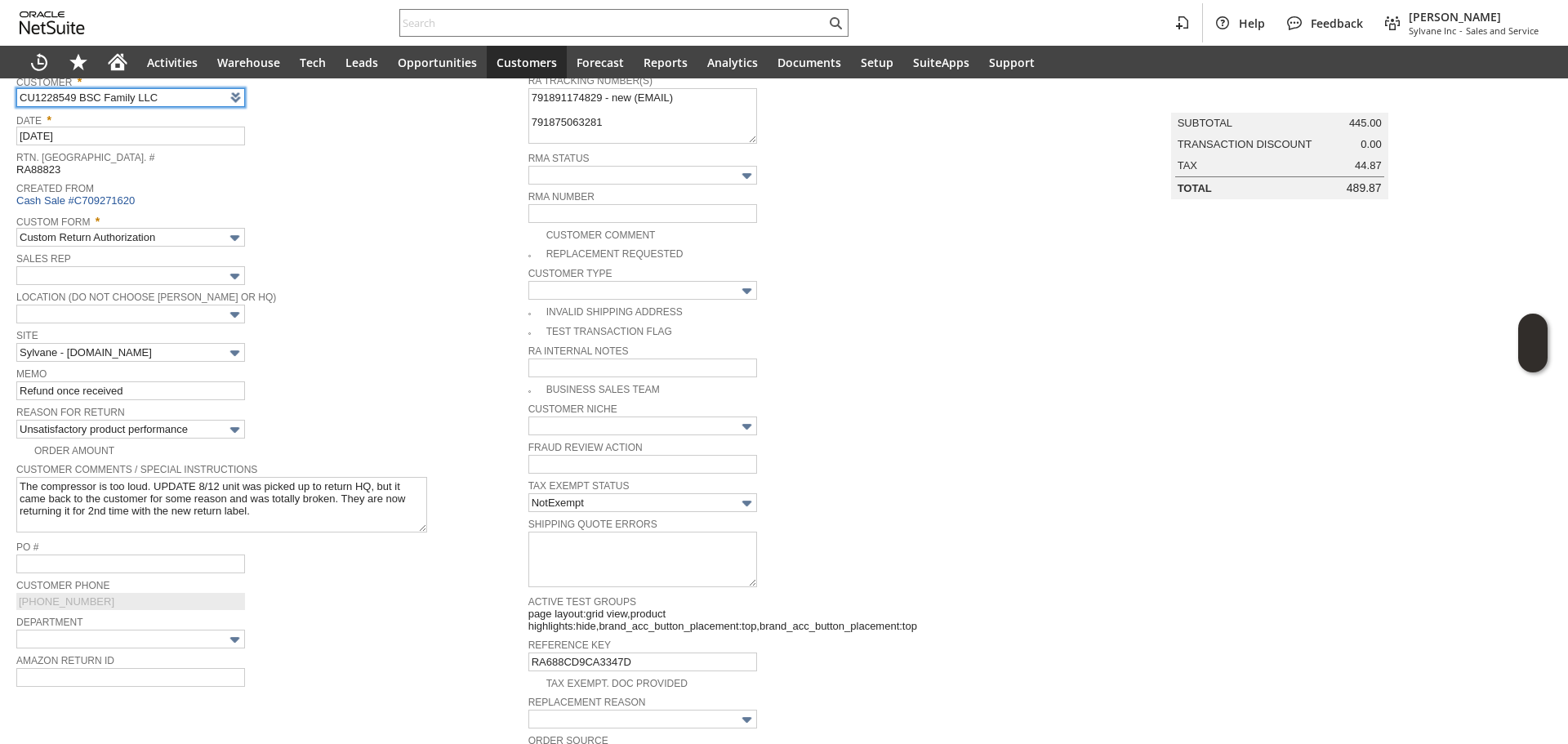
scroll to position [163, 0]
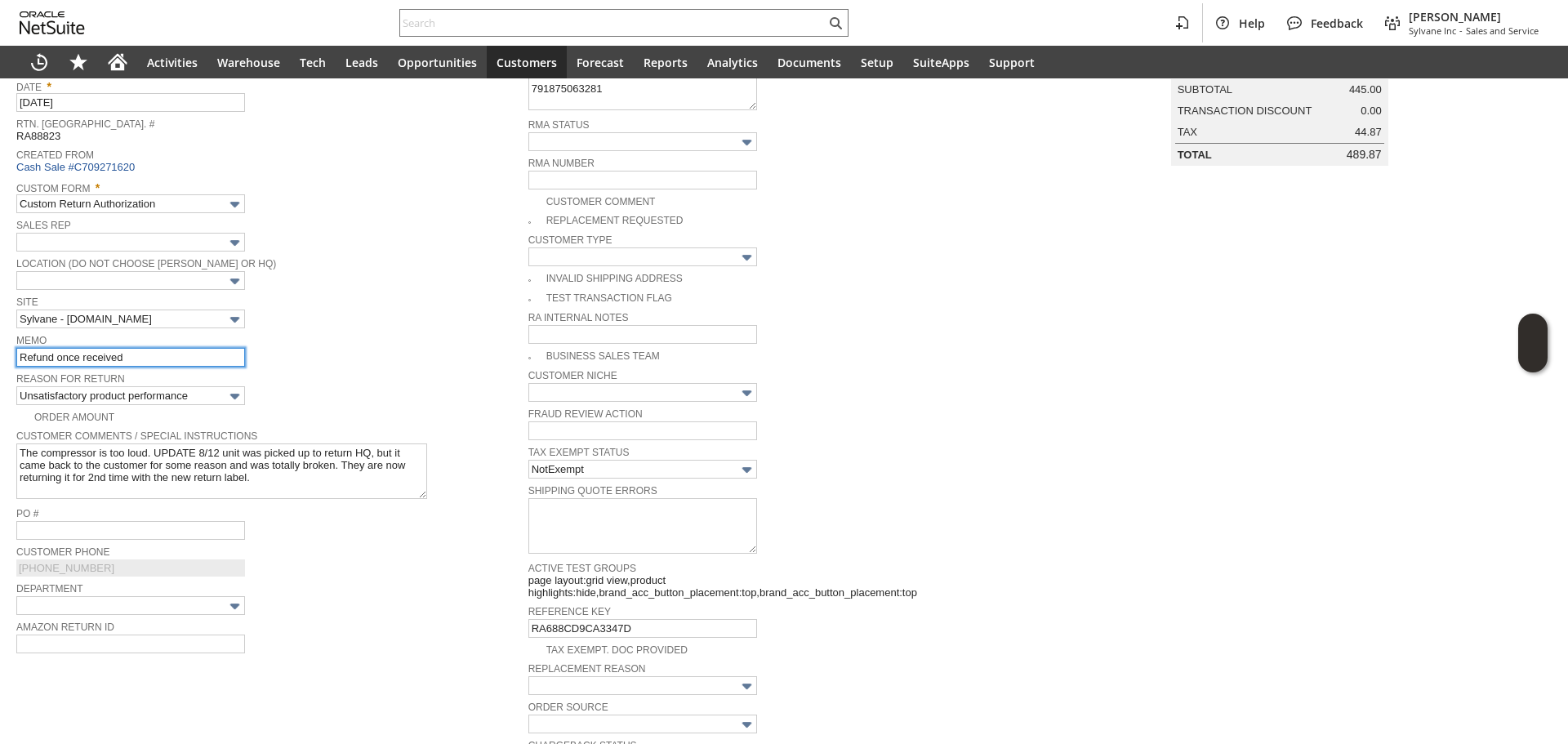
click at [132, 356] on input "Refund once received" at bounding box center [130, 357] width 228 height 19
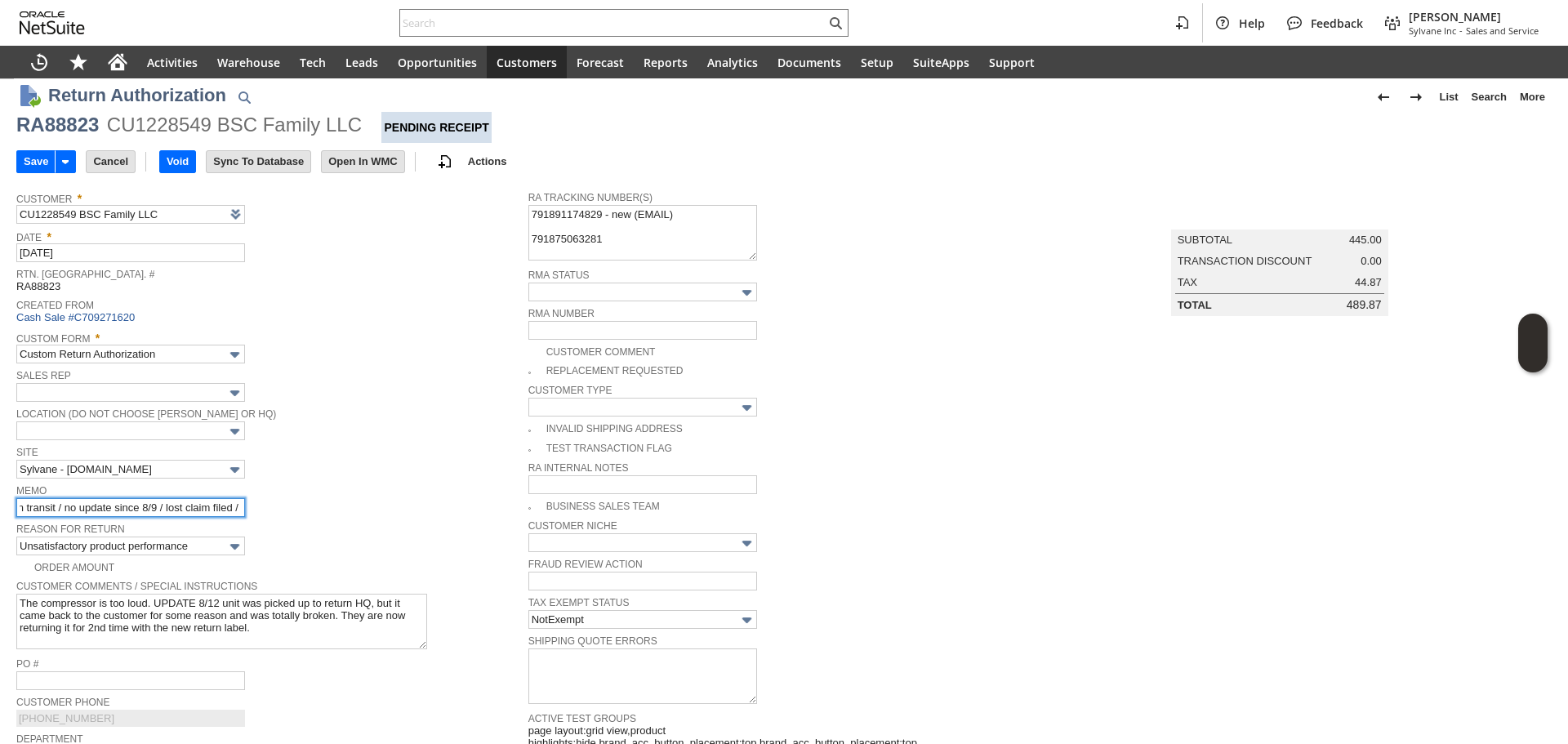
scroll to position [0, 0]
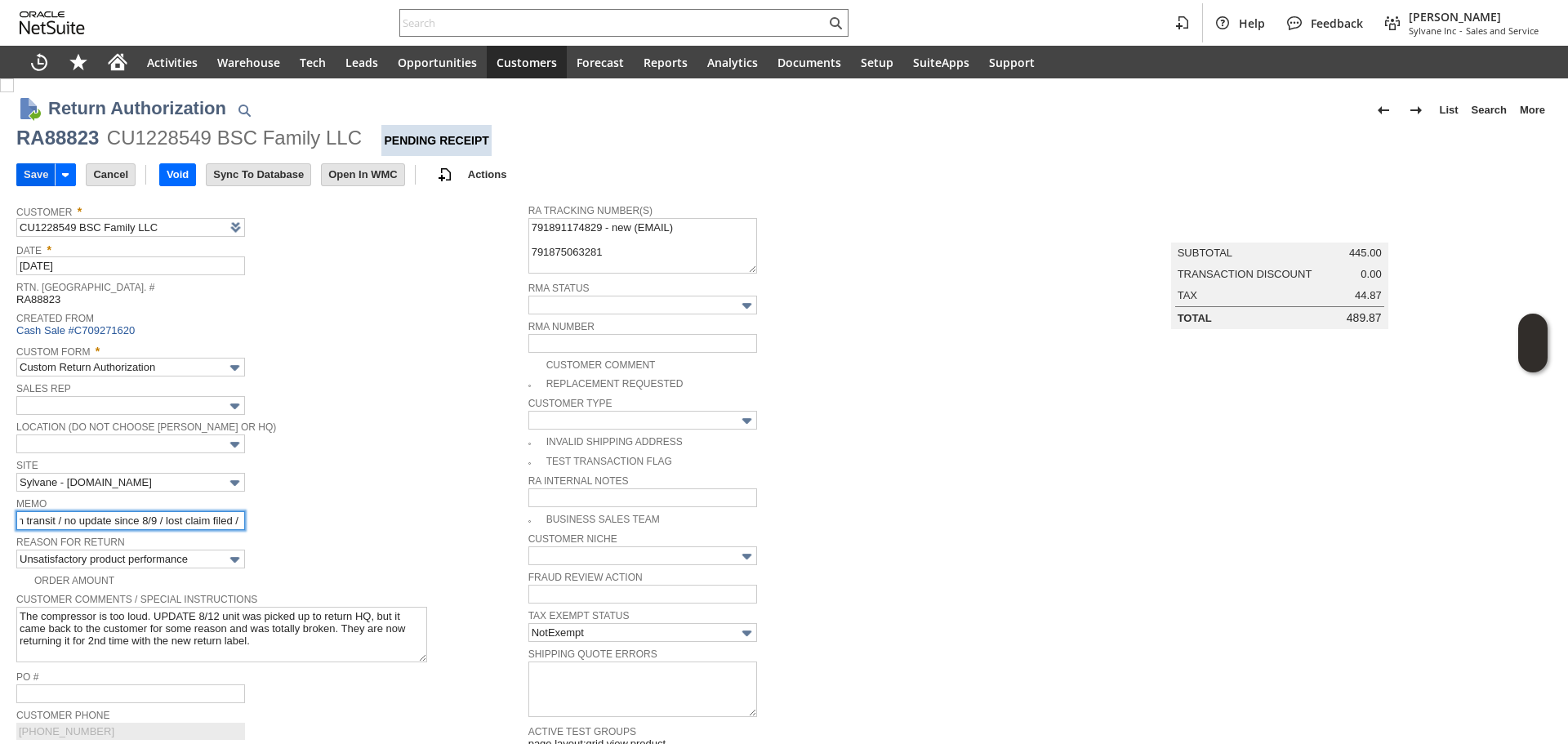
type input "Probably lost in transit / no update since 8/9 / lost claim filed / Refund once…"
click at [31, 176] on input "Save" at bounding box center [35, 174] width 38 height 21
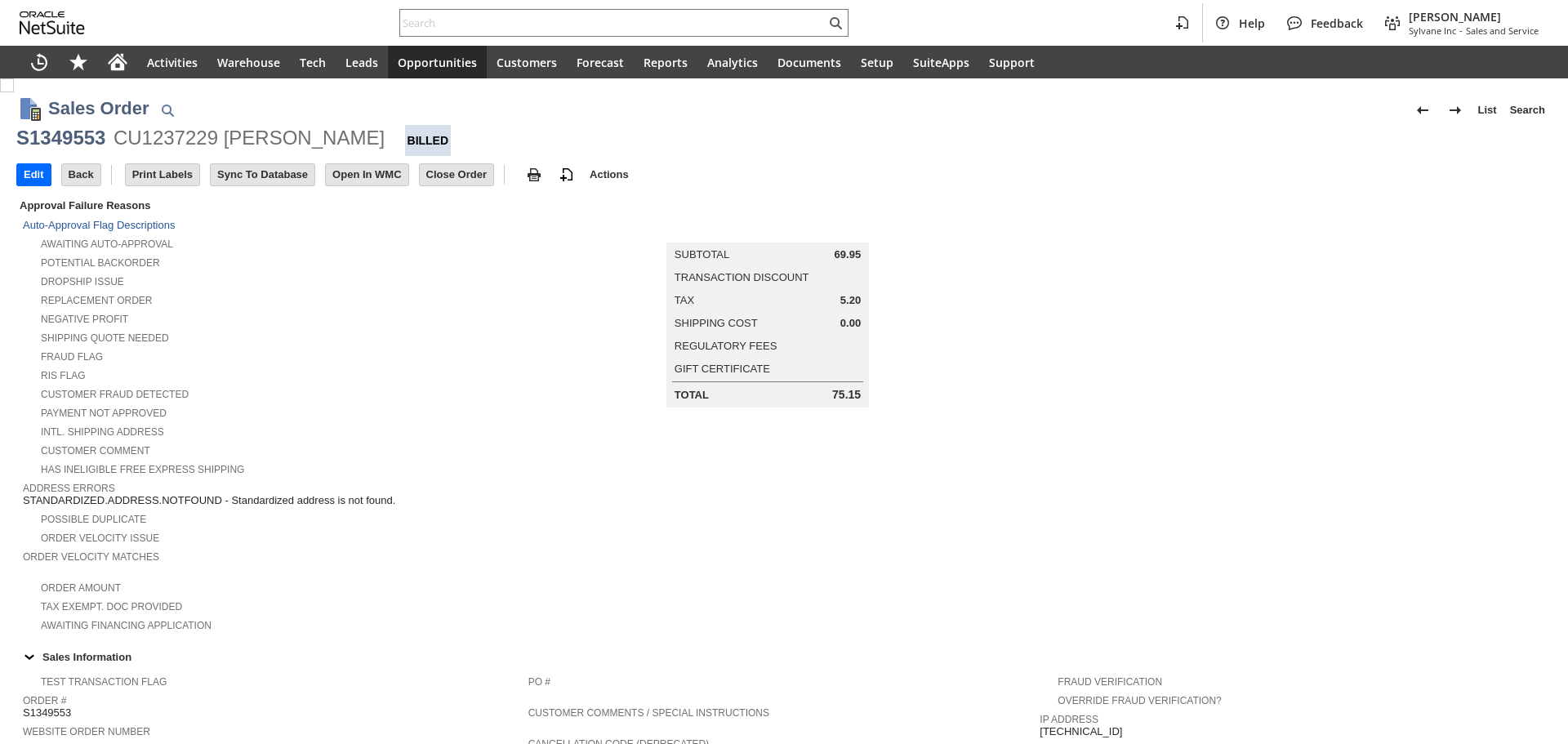
scroll to position [699, 0]
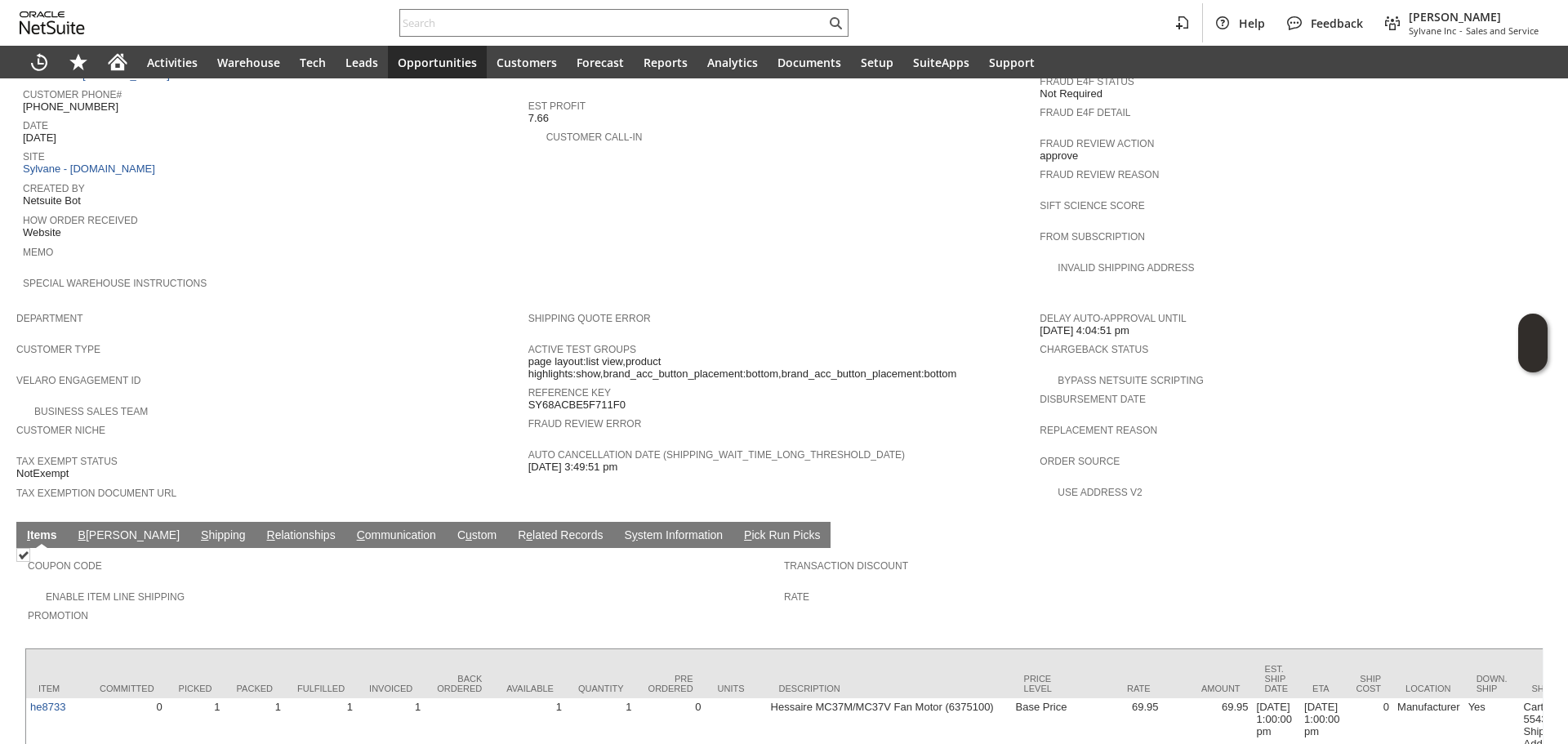
click at [196, 528] on link "S hipping" at bounding box center [223, 536] width 53 height 15
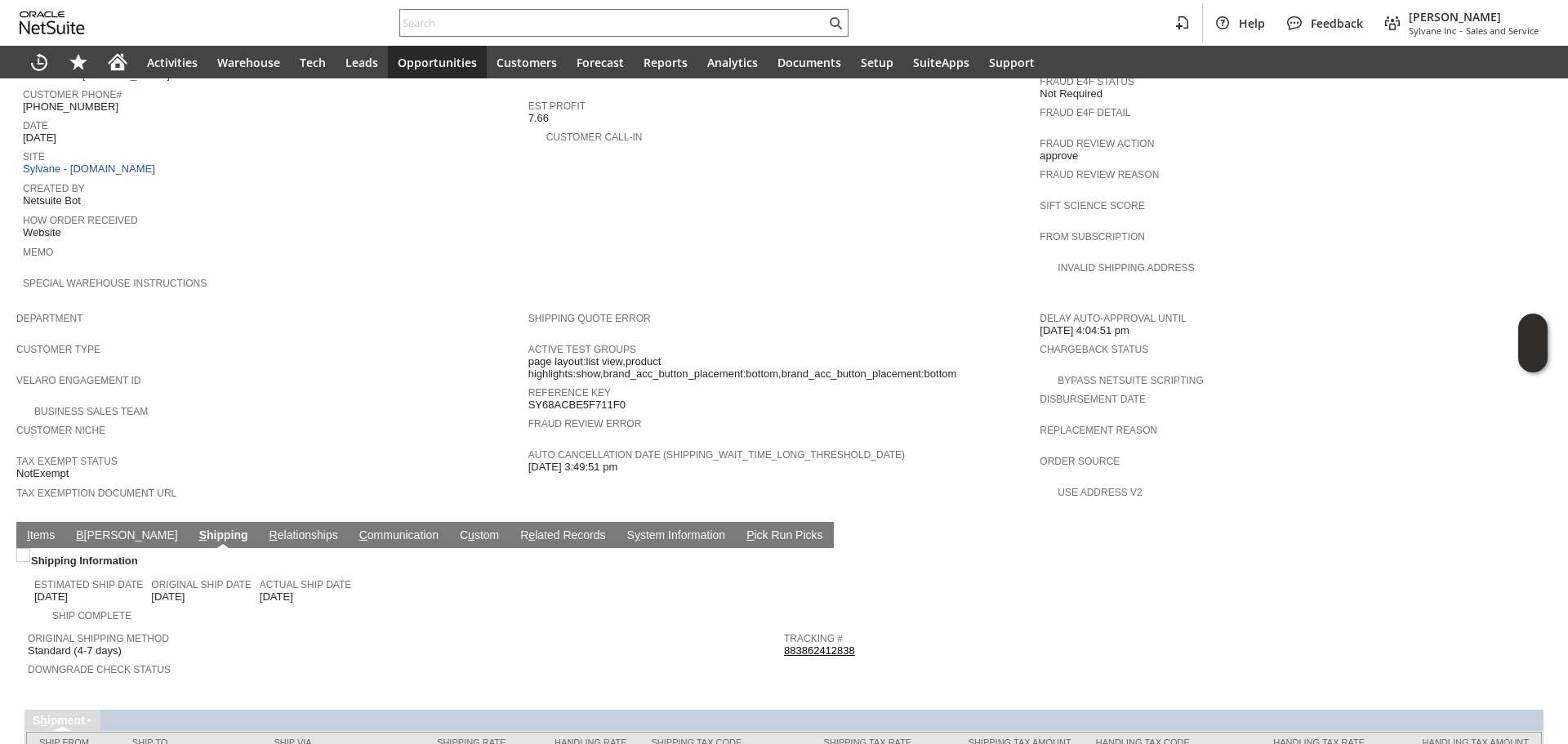
click at [838, 644] on link "883862412838" at bounding box center [819, 650] width 71 height 13
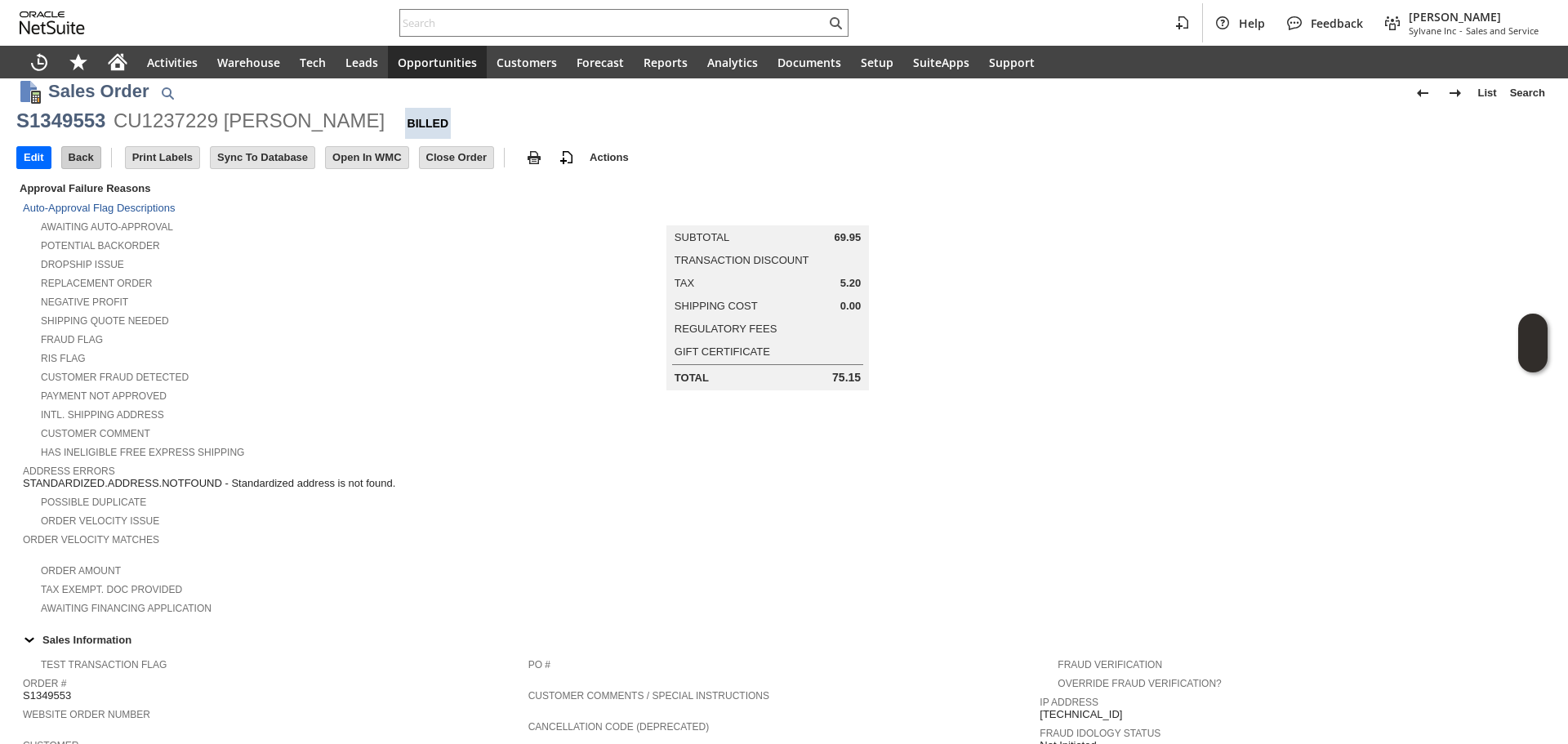
scroll to position [0, 0]
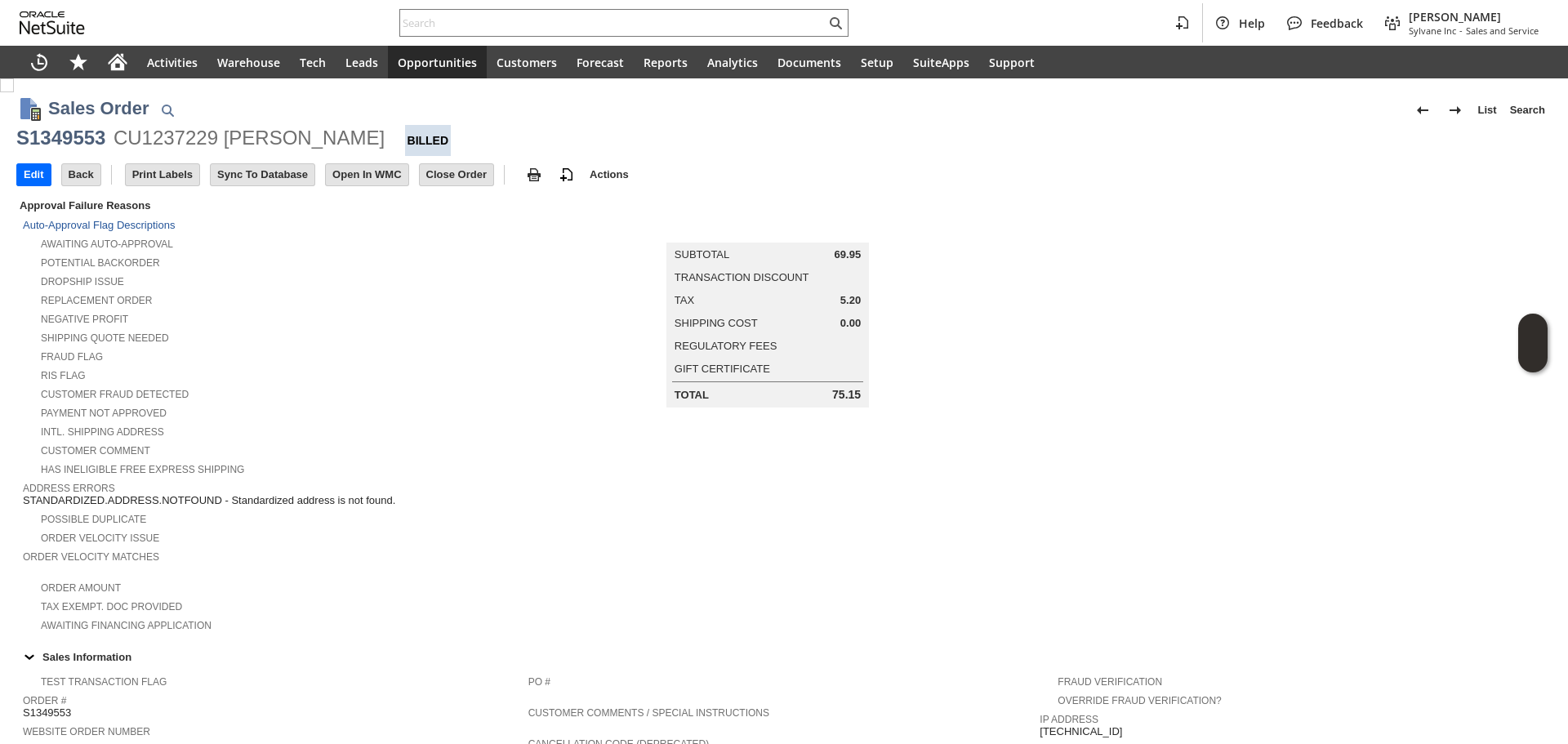
click at [70, 136] on div "S1349553" at bounding box center [61, 137] width 89 height 26
copy div "S1349553"
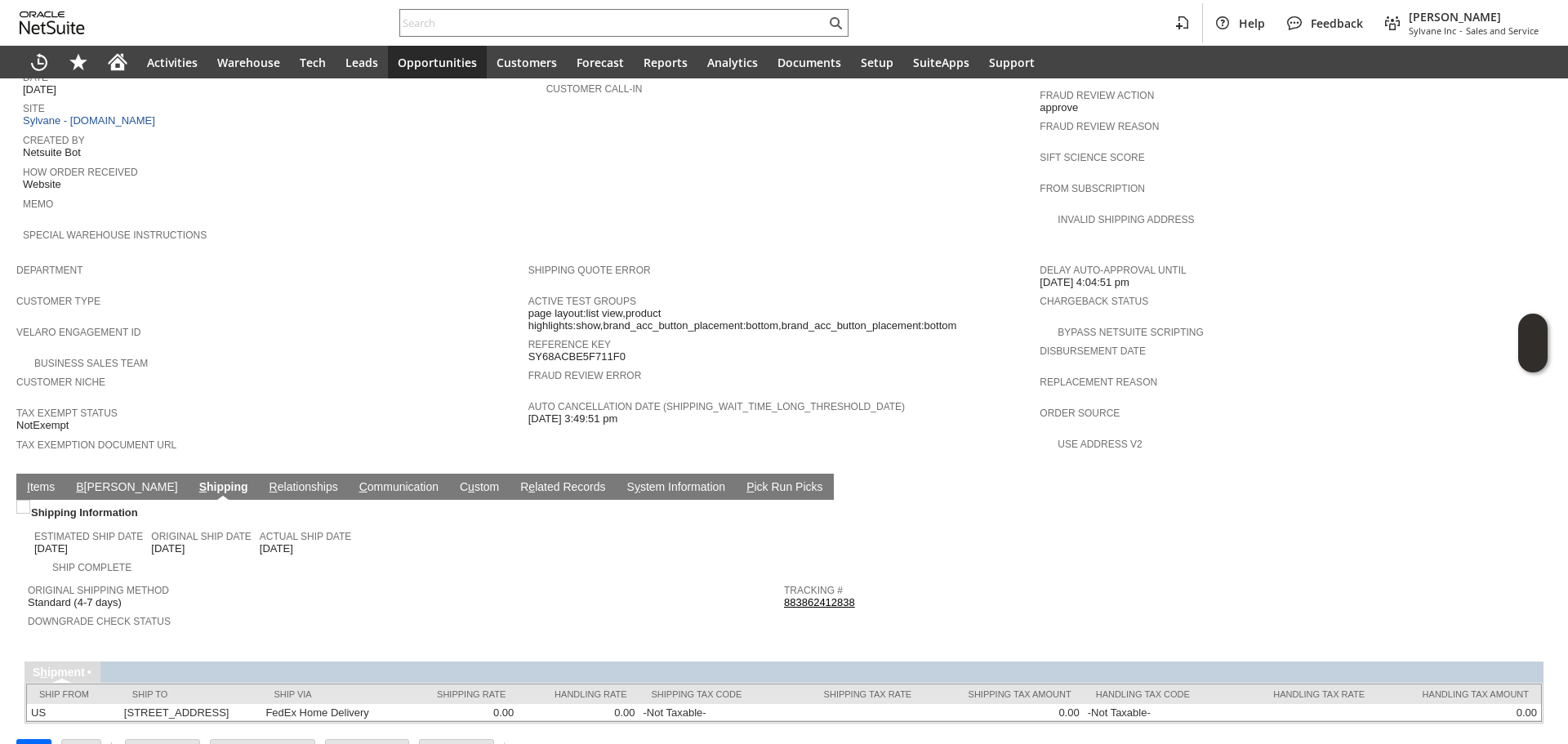
click at [46, 480] on link "I tems" at bounding box center [40, 488] width 36 height 15
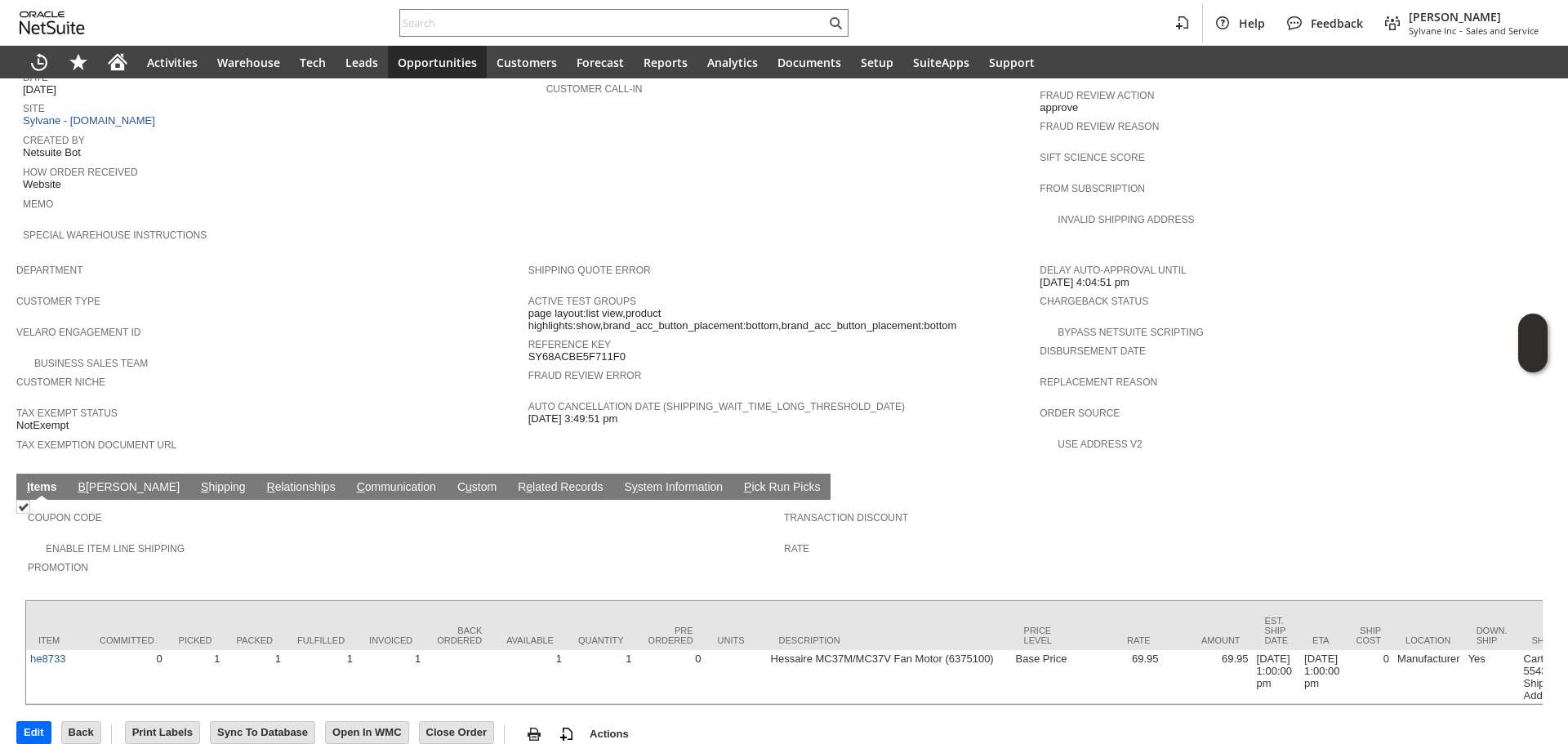
scroll to position [743, 0]
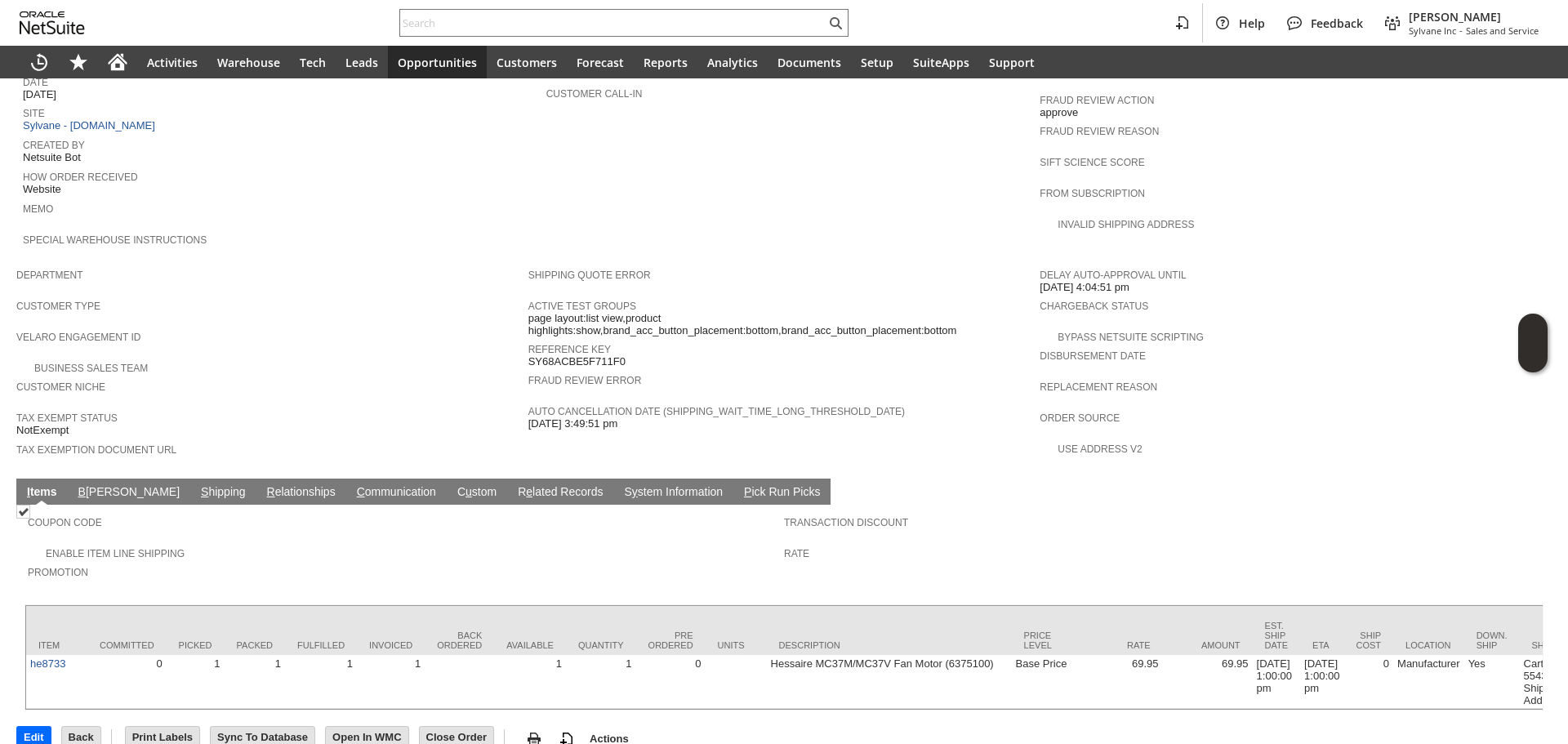
click at [46, 479] on td "I tems" at bounding box center [41, 491] width 51 height 26
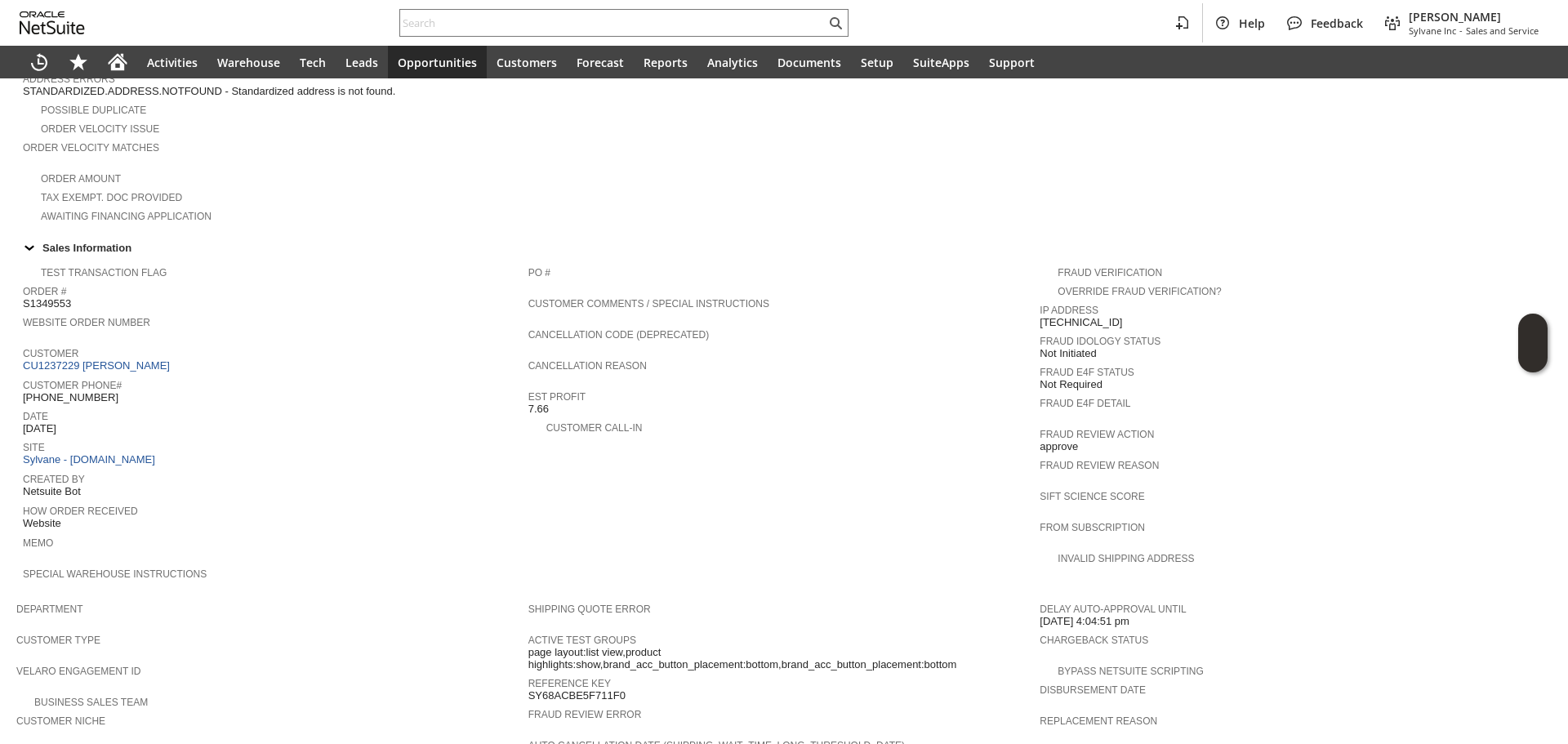
scroll to position [335, 0]
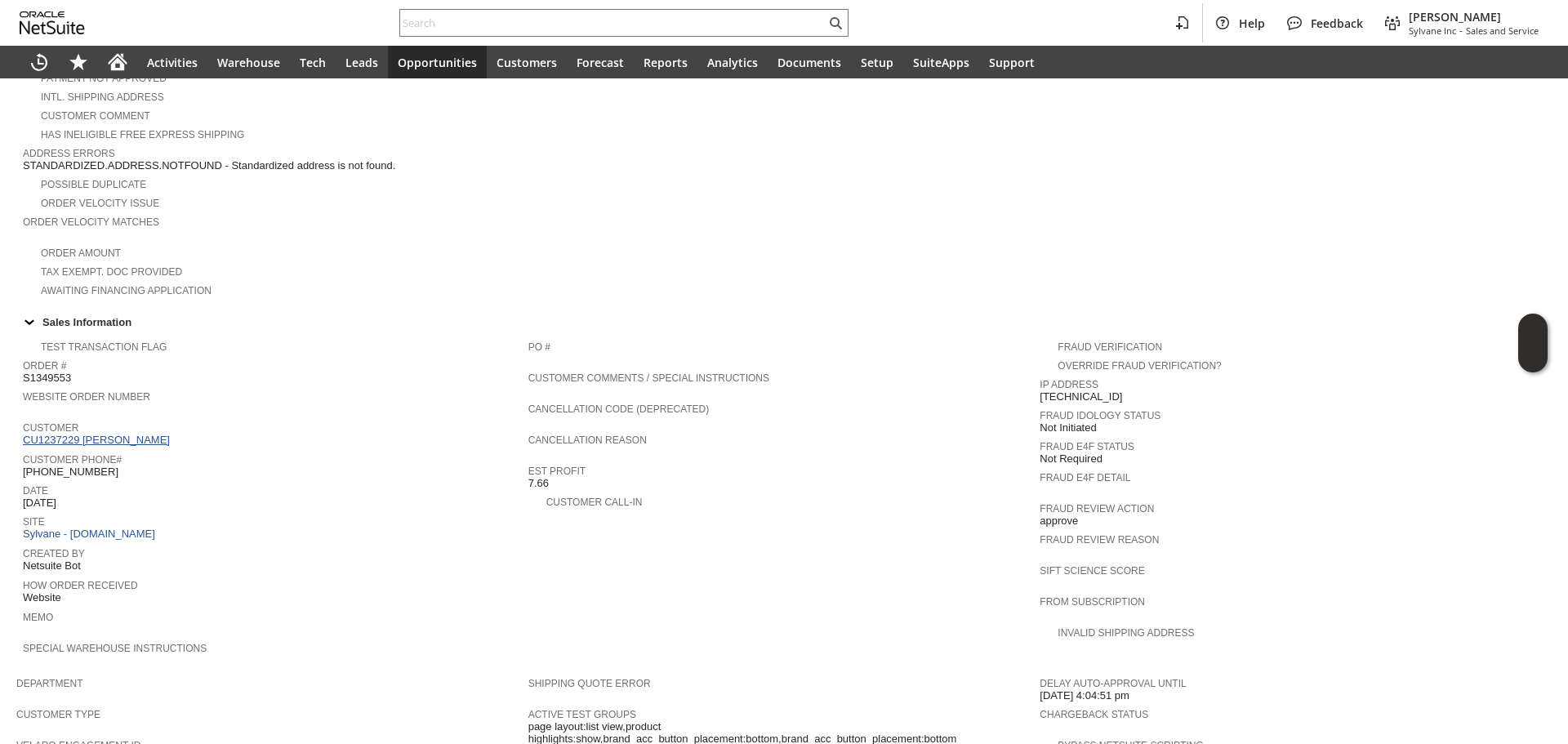
click at [124, 433] on link "CU1237229 Merri Haley" at bounding box center [98, 439] width 151 height 13
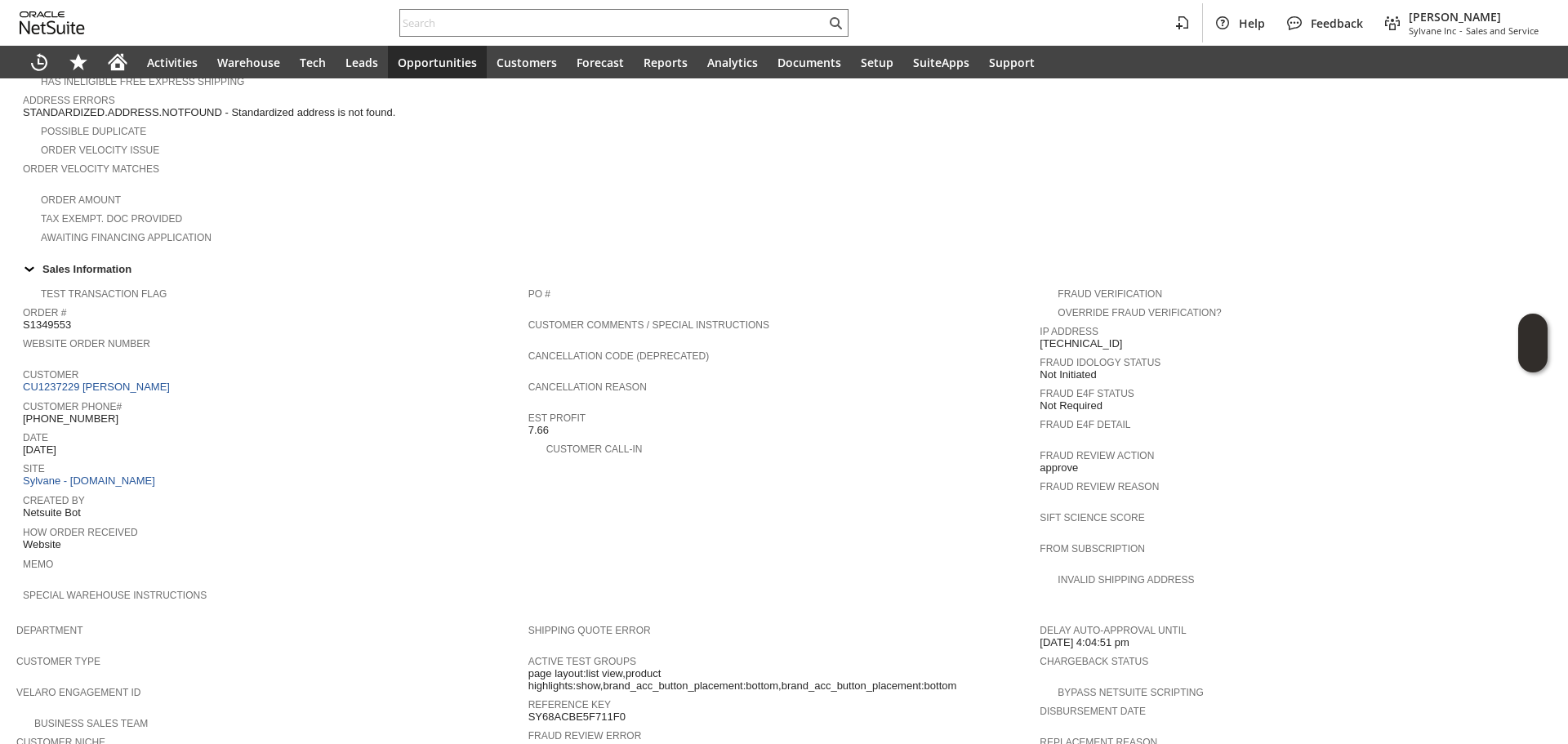
scroll to position [416, 0]
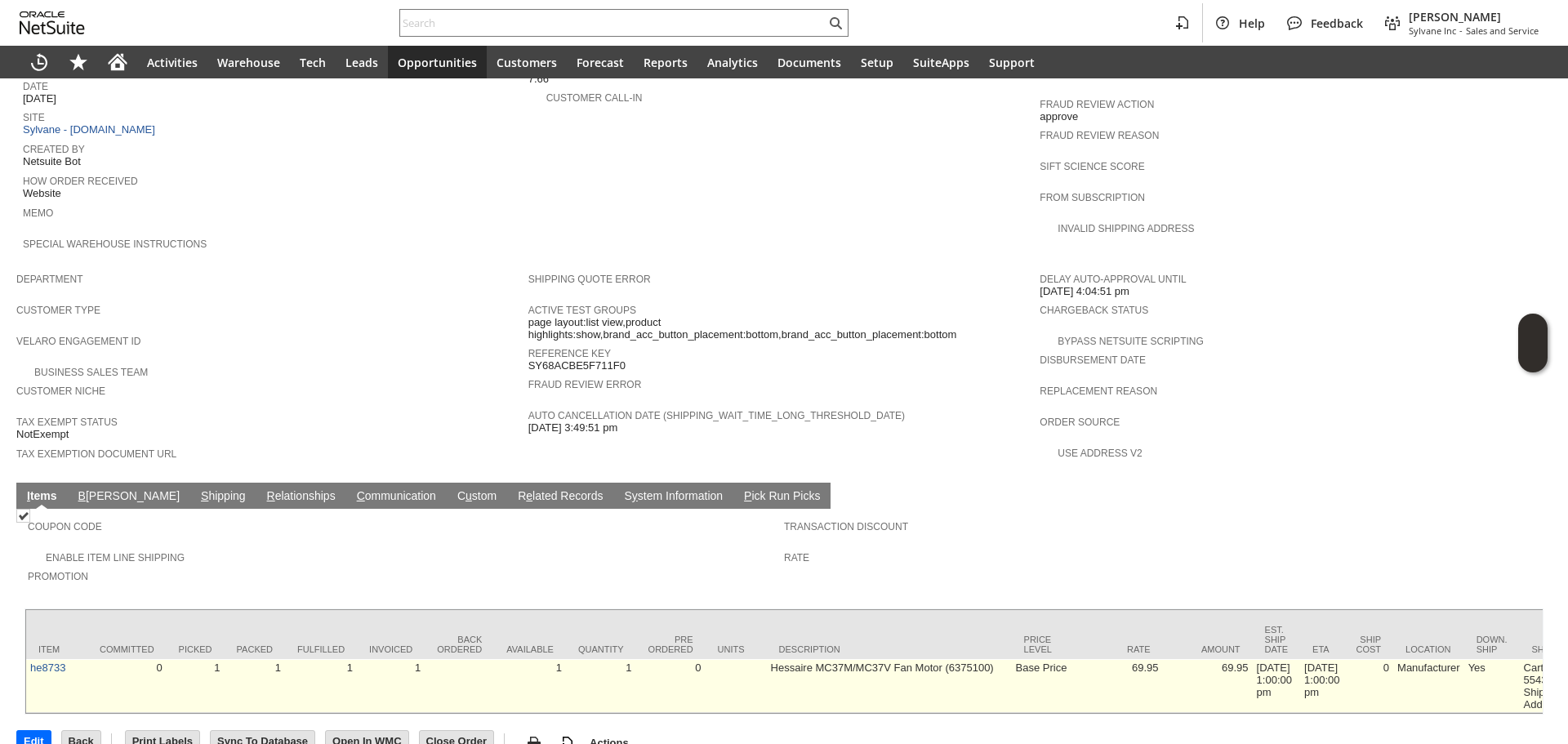
scroll to position [743, 0]
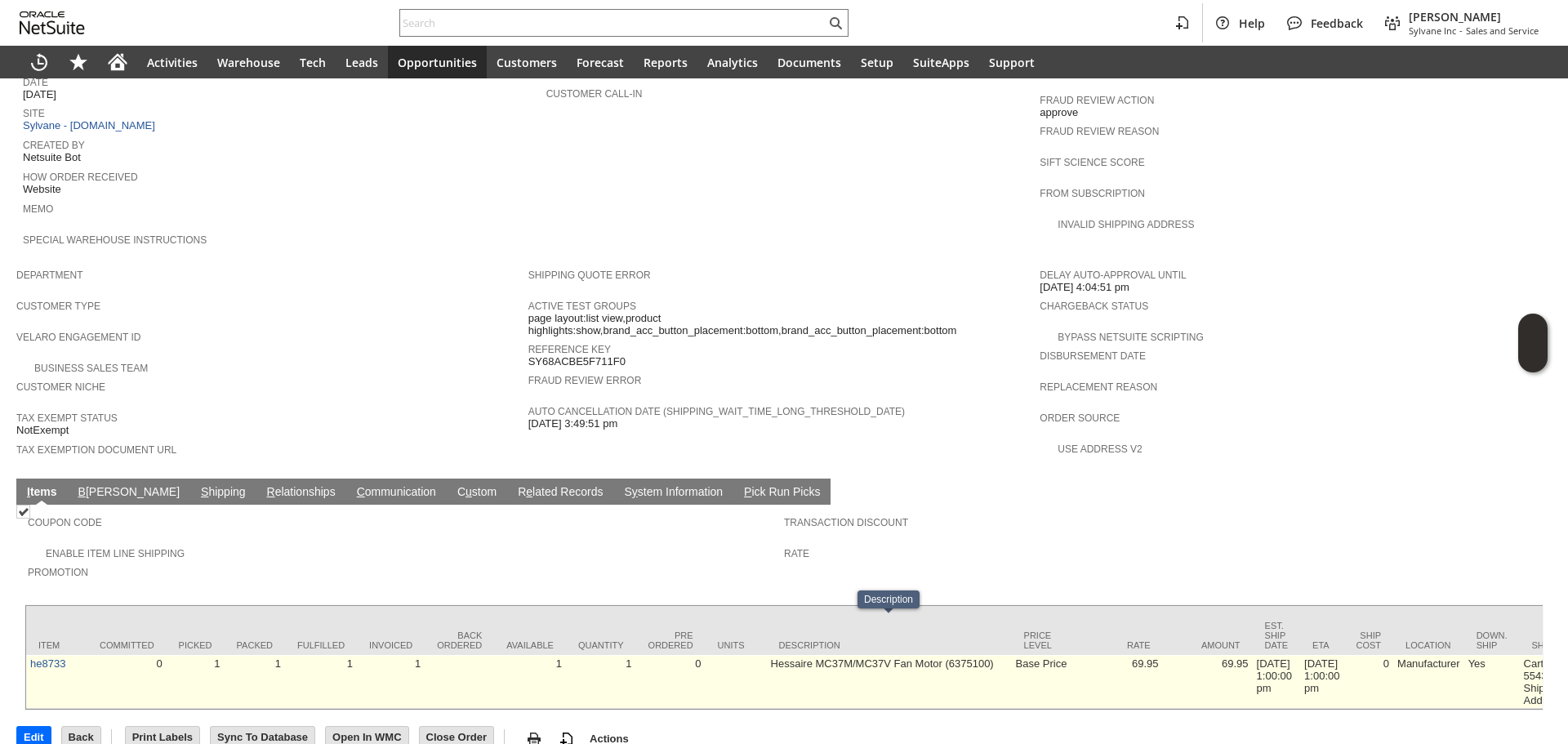
drag, startPoint x: 940, startPoint y: 638, endPoint x: 978, endPoint y: 635, distance: 38.1
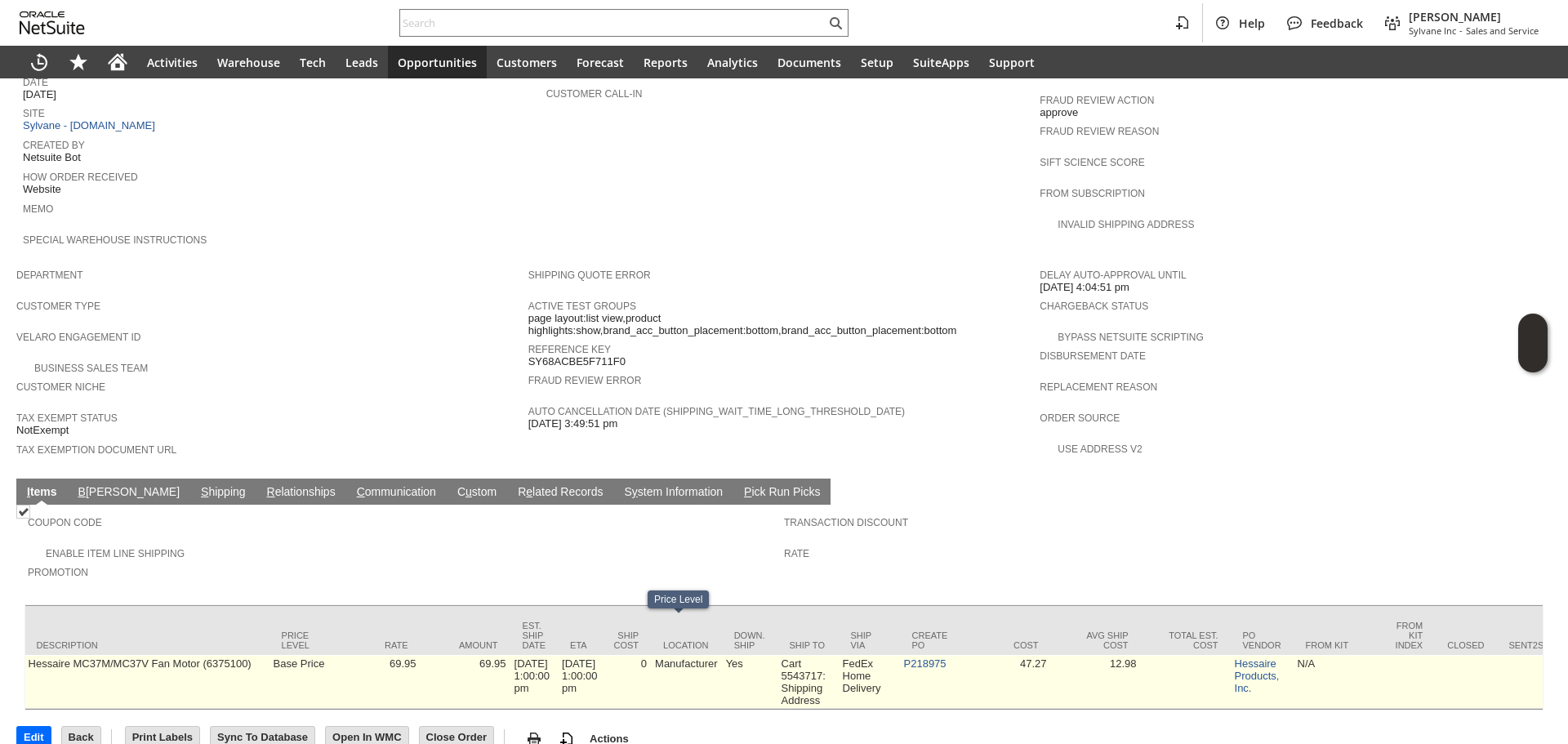
scroll to position [0, 1248]
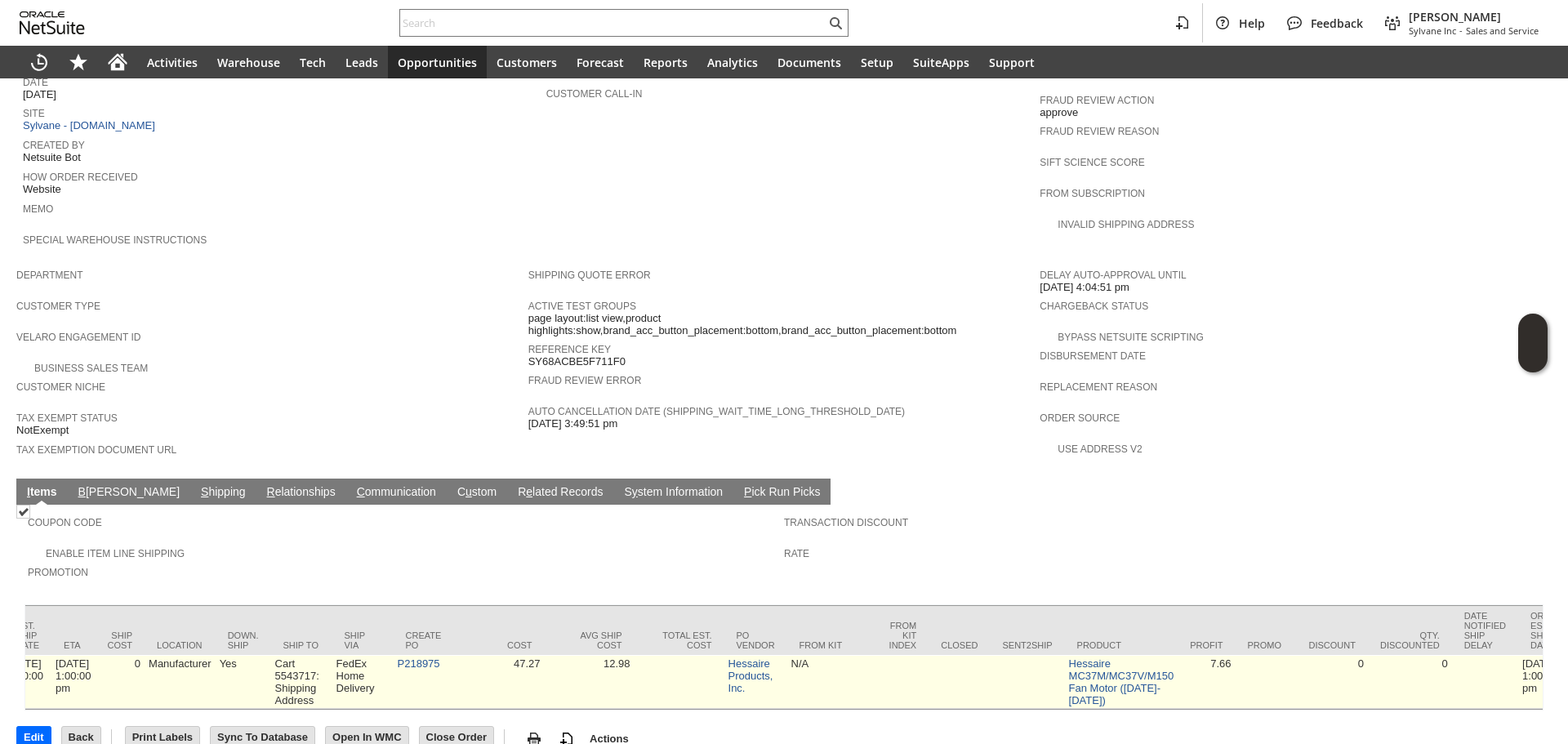
click at [422, 655] on td "P218975" at bounding box center [424, 682] width 62 height 54
click at [425, 657] on link "P218975" at bounding box center [419, 663] width 42 height 13
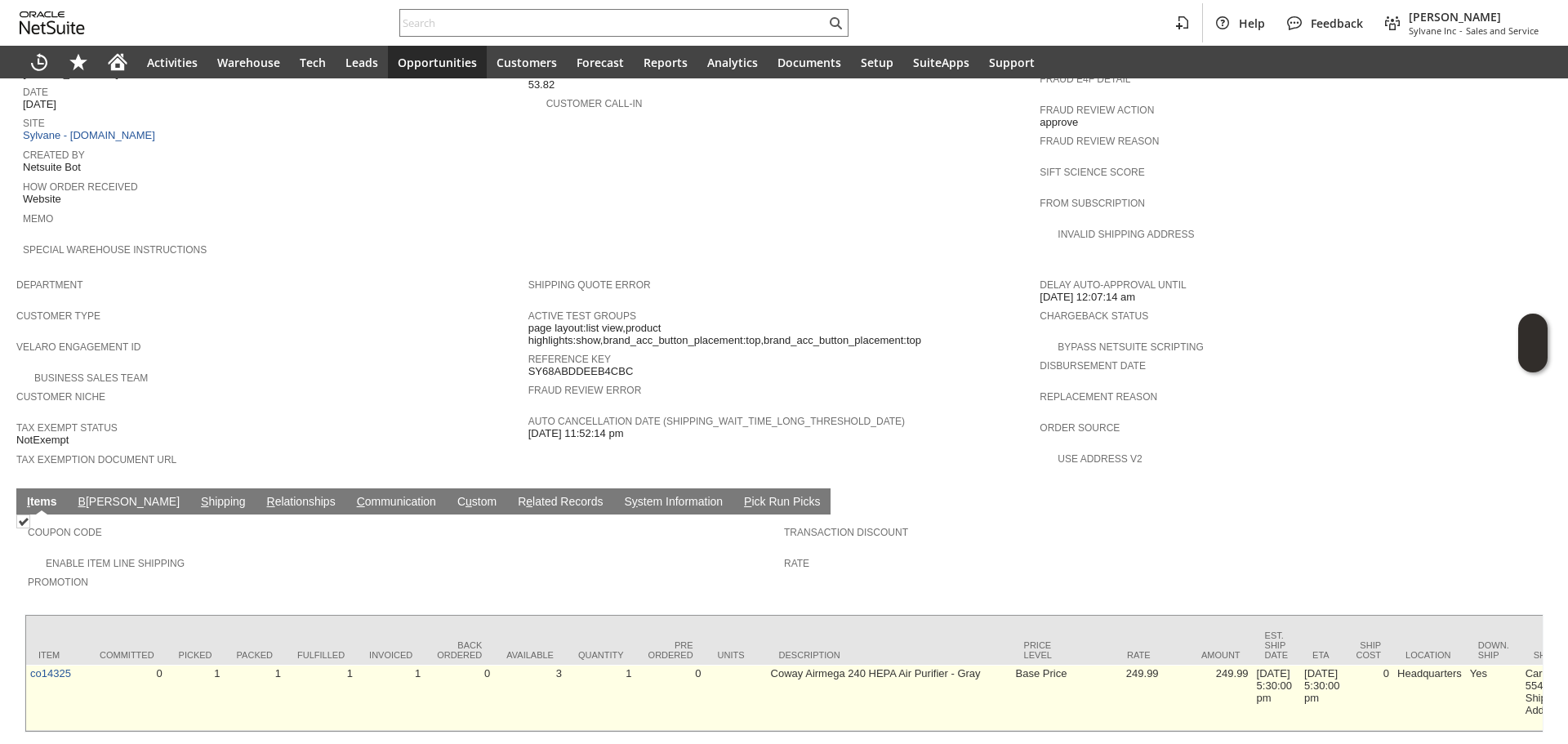
scroll to position [755, 0]
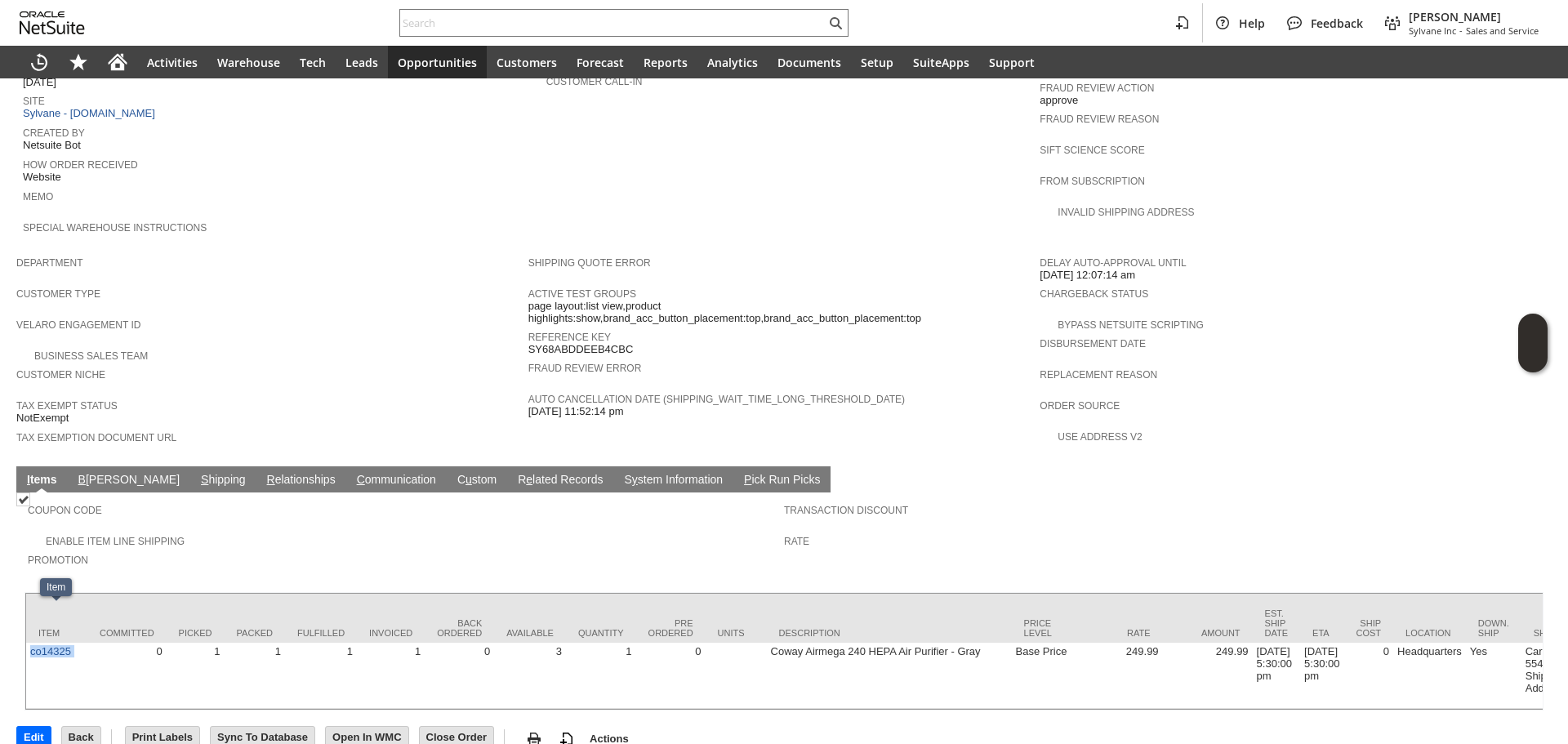
copy tr "co14325"
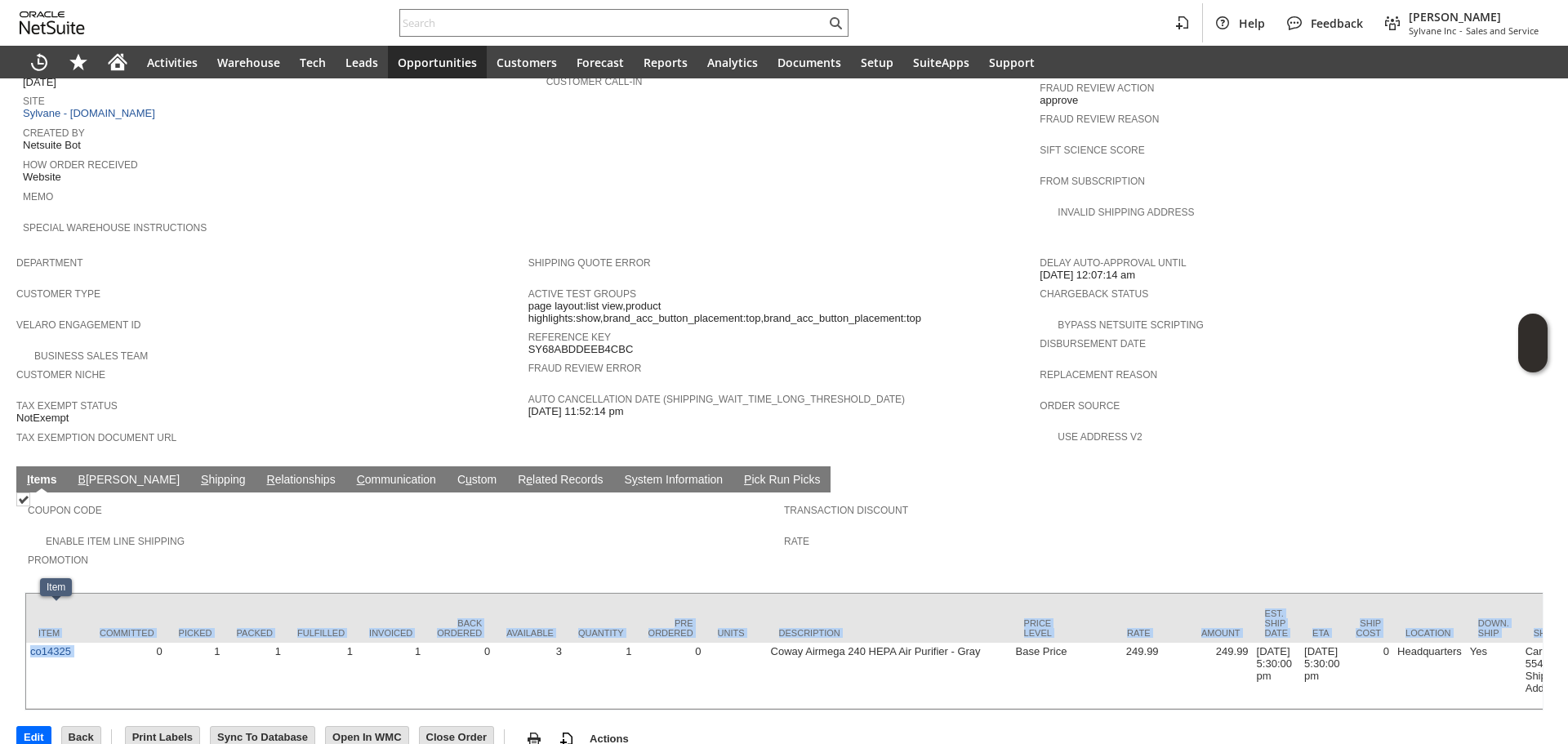
drag, startPoint x: 89, startPoint y: 633, endPoint x: 24, endPoint y: 632, distance: 65.0
click at [24, 632] on div "Item Committed Picked Packed Fulfilled Invoiced Back Ordered Available Quantity…" at bounding box center [784, 650] width 1519 height 118
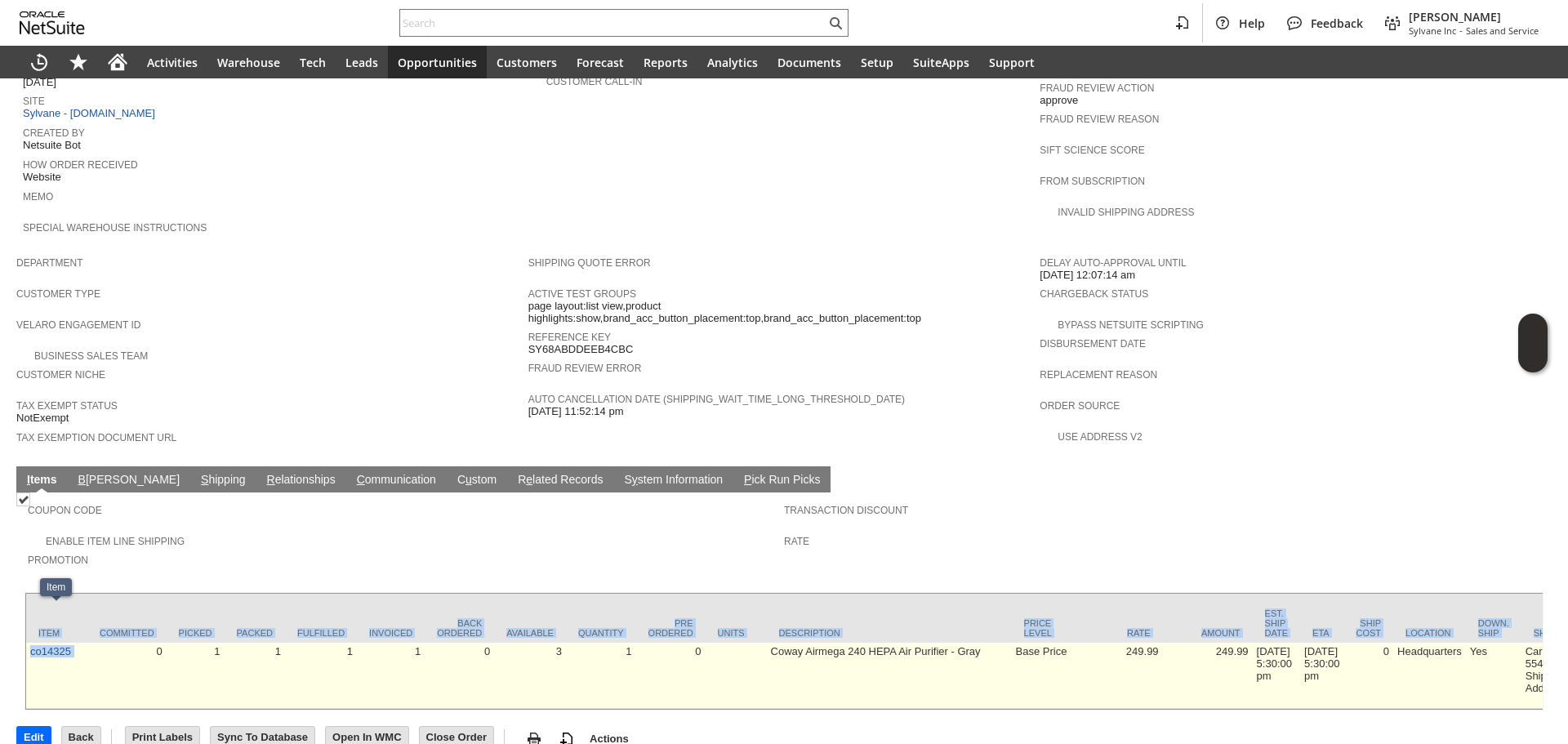
copy div "Item Committed Picked Packed Fulfilled Invoiced Back Ordered Available Quantity…"
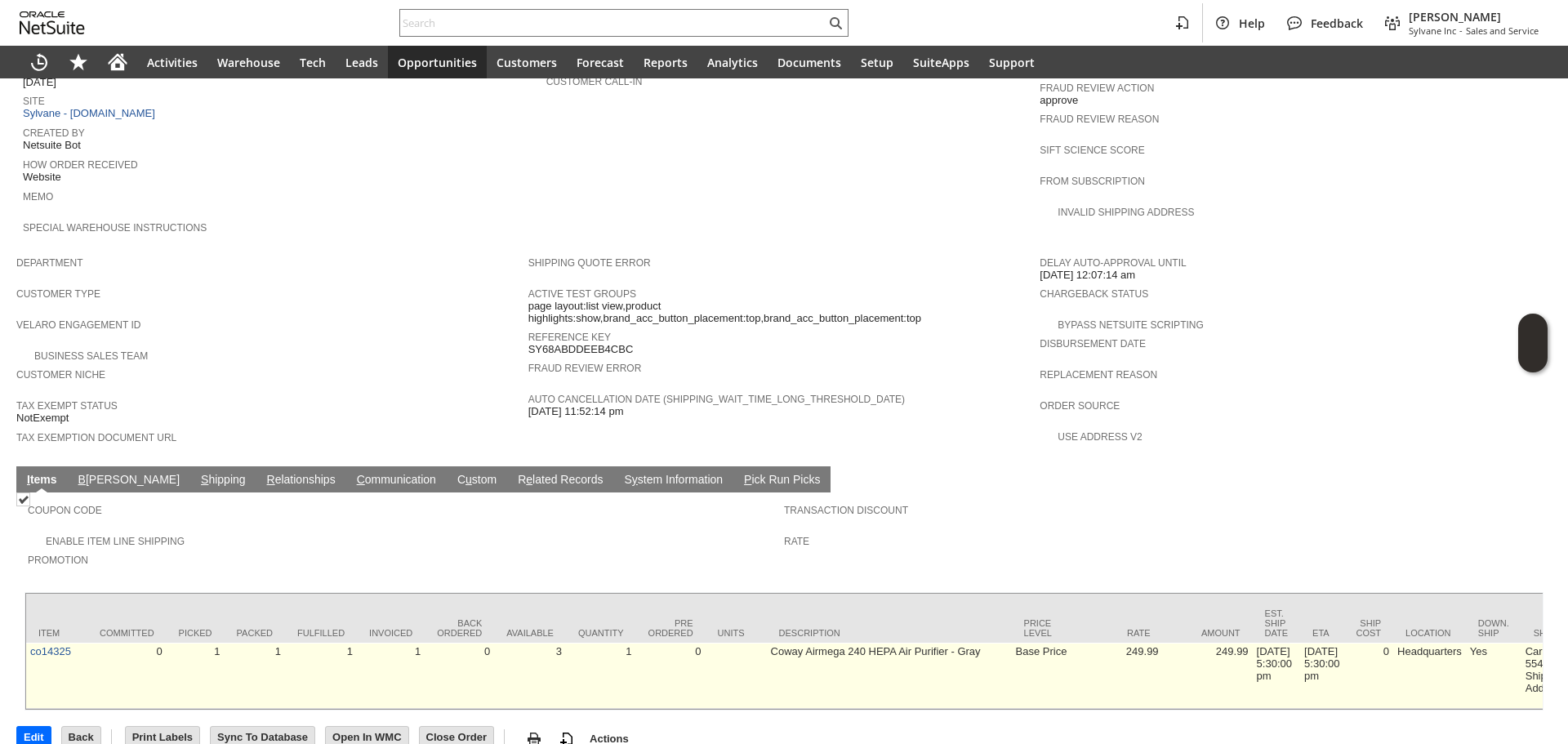
click at [202, 642] on td "1" at bounding box center [196, 675] width 58 height 66
copy link "co14325"
drag, startPoint x: 87, startPoint y: 628, endPoint x: 29, endPoint y: 627, distance: 58.0
click at [29, 642] on td "co14325" at bounding box center [56, 675] width 62 height 66
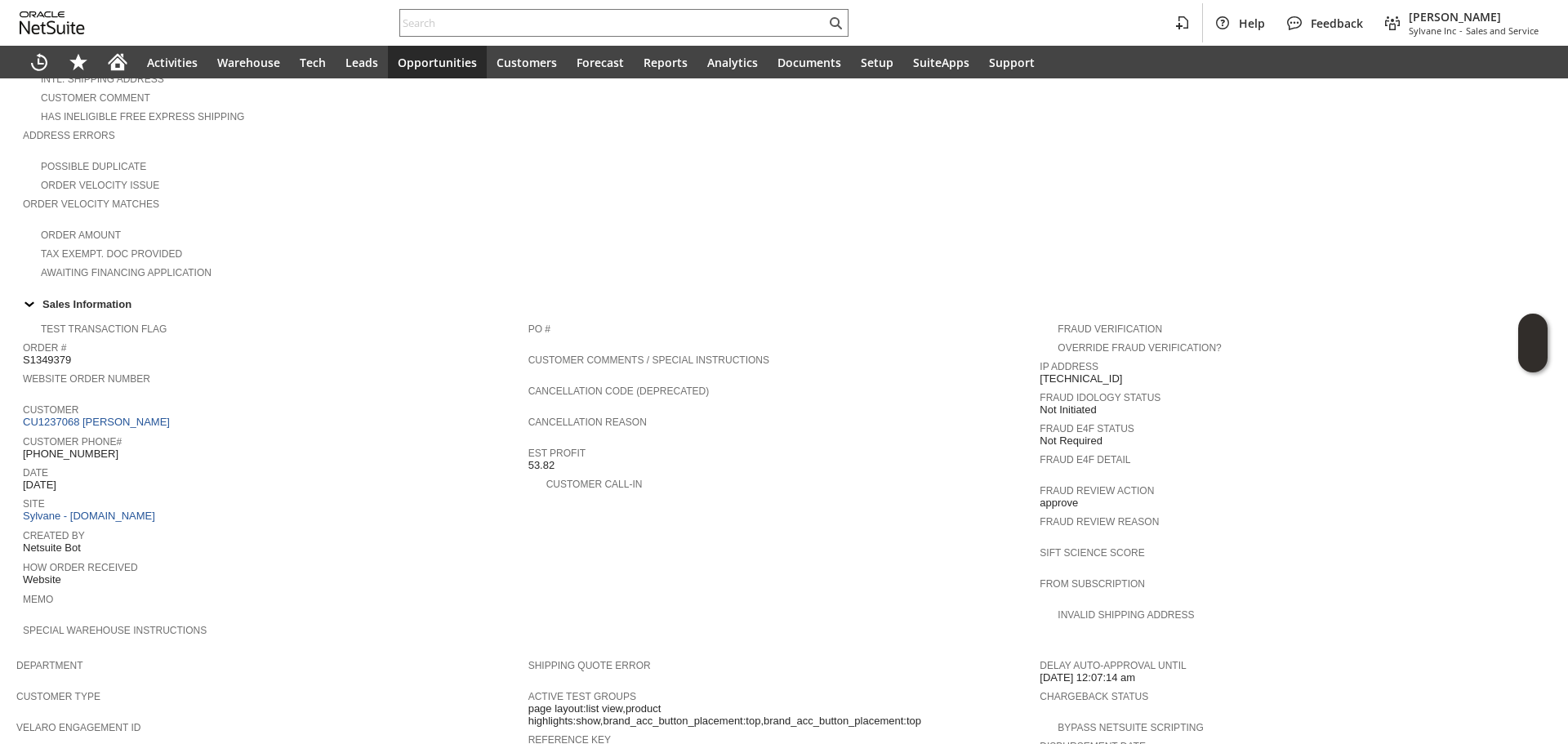
scroll to position [347, 0]
drag, startPoint x: 109, startPoint y: 405, endPoint x: 118, endPoint y: 406, distance: 9.1
click at [109, 421] on link "CU1237068 Johnny Yu" at bounding box center [98, 427] width 151 height 13
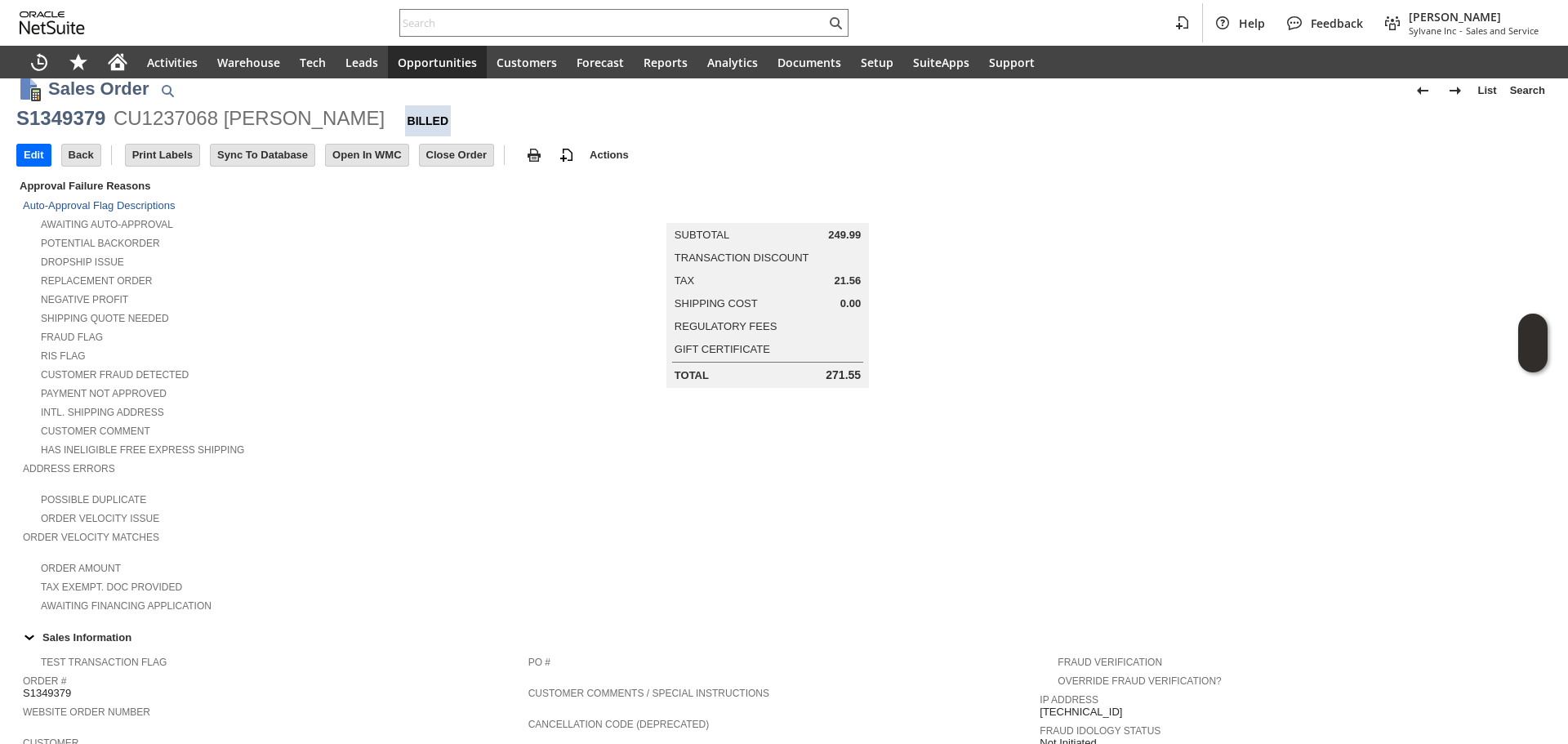
scroll to position [0, 0]
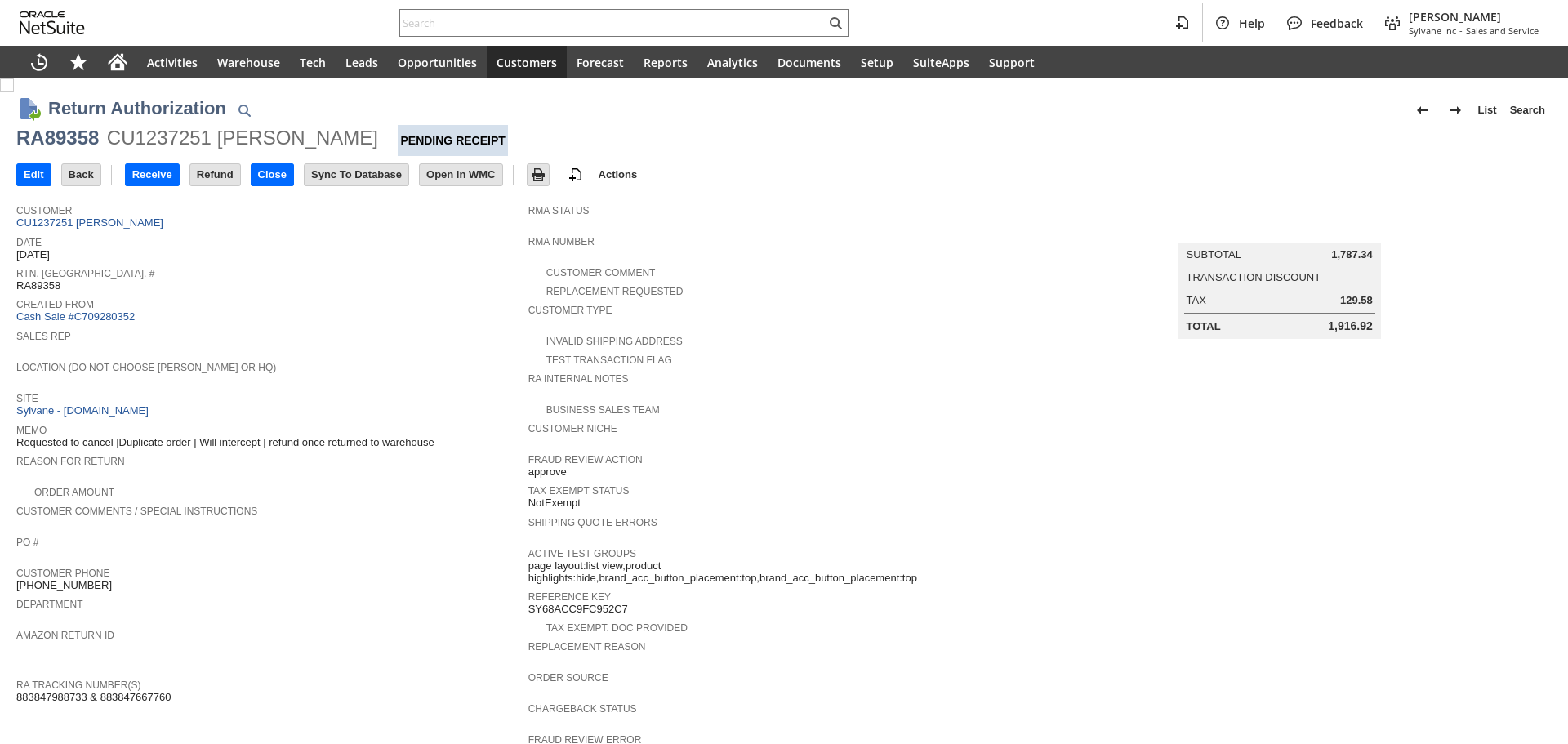
click at [71, 124] on div "Return Authorization List Search" at bounding box center [800, 110] width 1504 height 30
click at [72, 131] on div "RA89358" at bounding box center [57, 137] width 83 height 26
copy div "RA89358"
click at [435, 29] on input "text" at bounding box center [613, 23] width 426 height 19
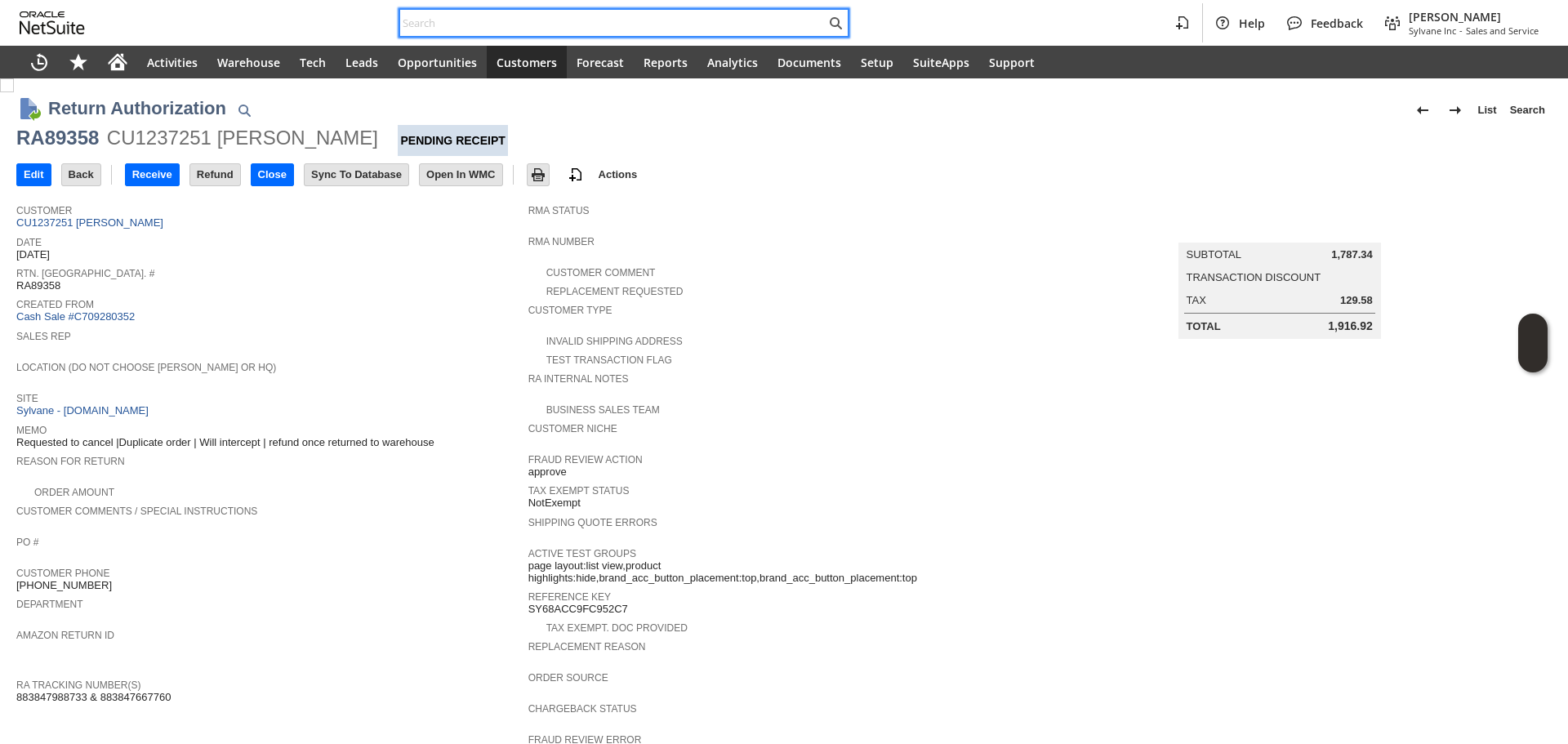
paste input "894573"
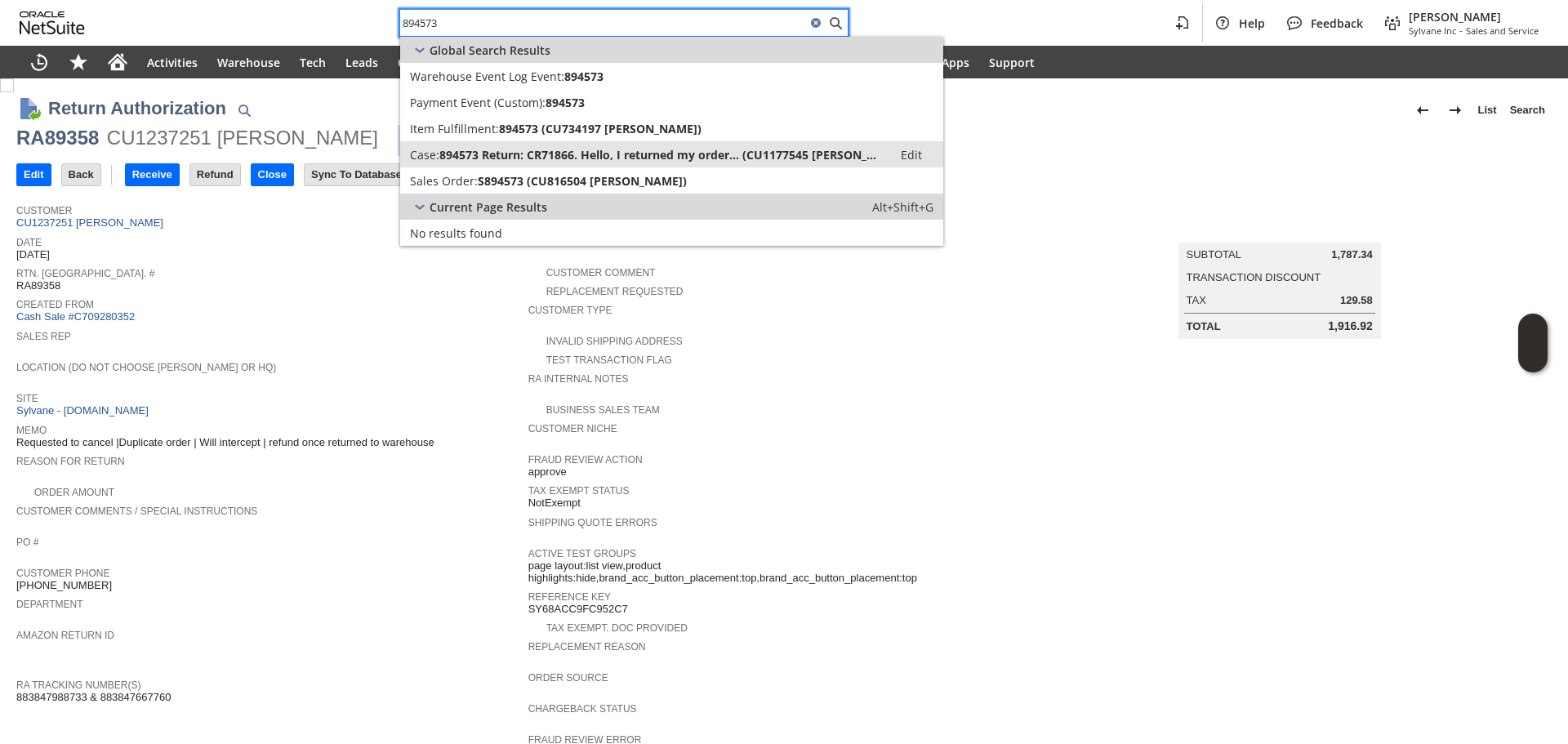
type input "894573"
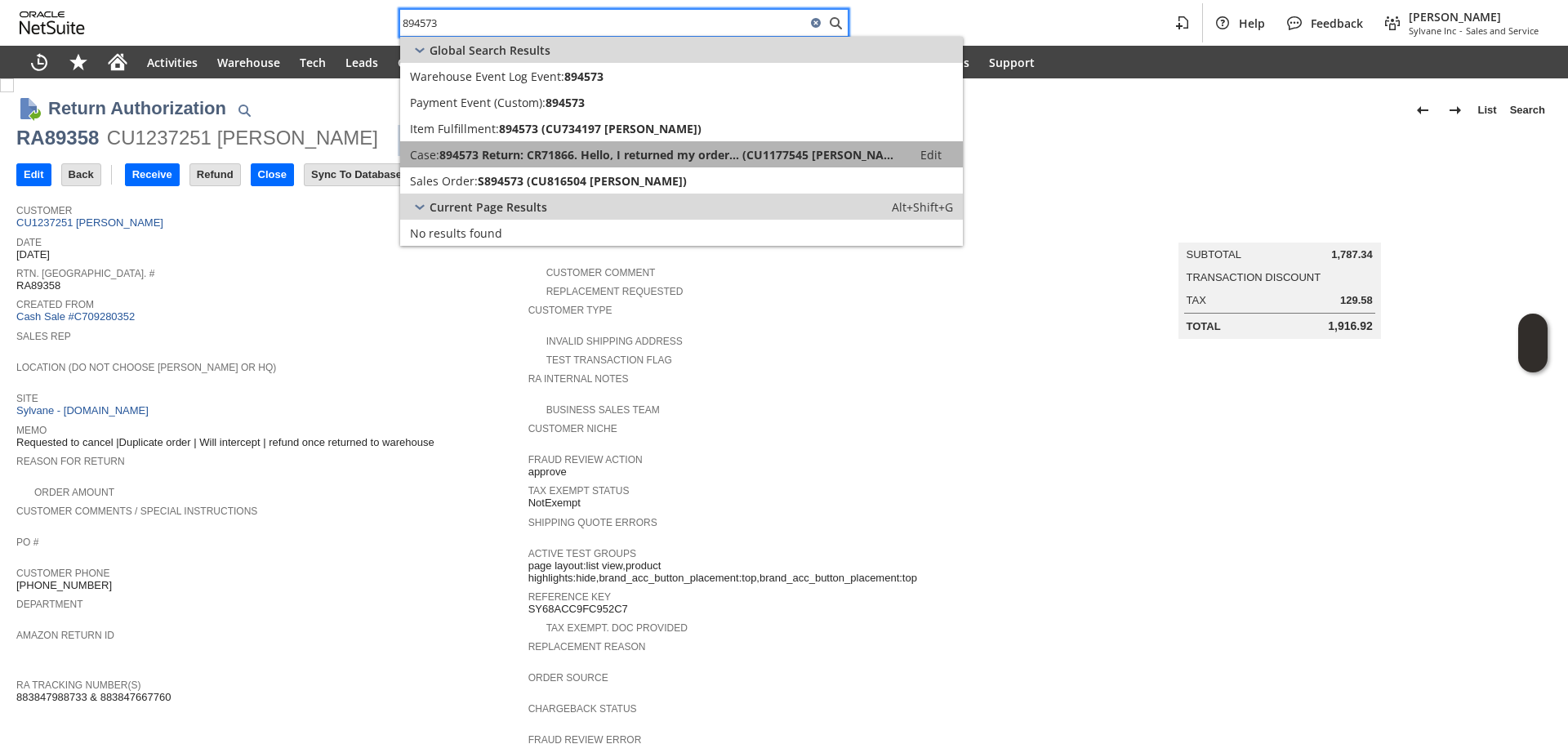
click at [517, 151] on span "894573 Return: CR71866. Hello, I returned my order... (CU1177545 monica bittner)" at bounding box center [670, 154] width 463 height 15
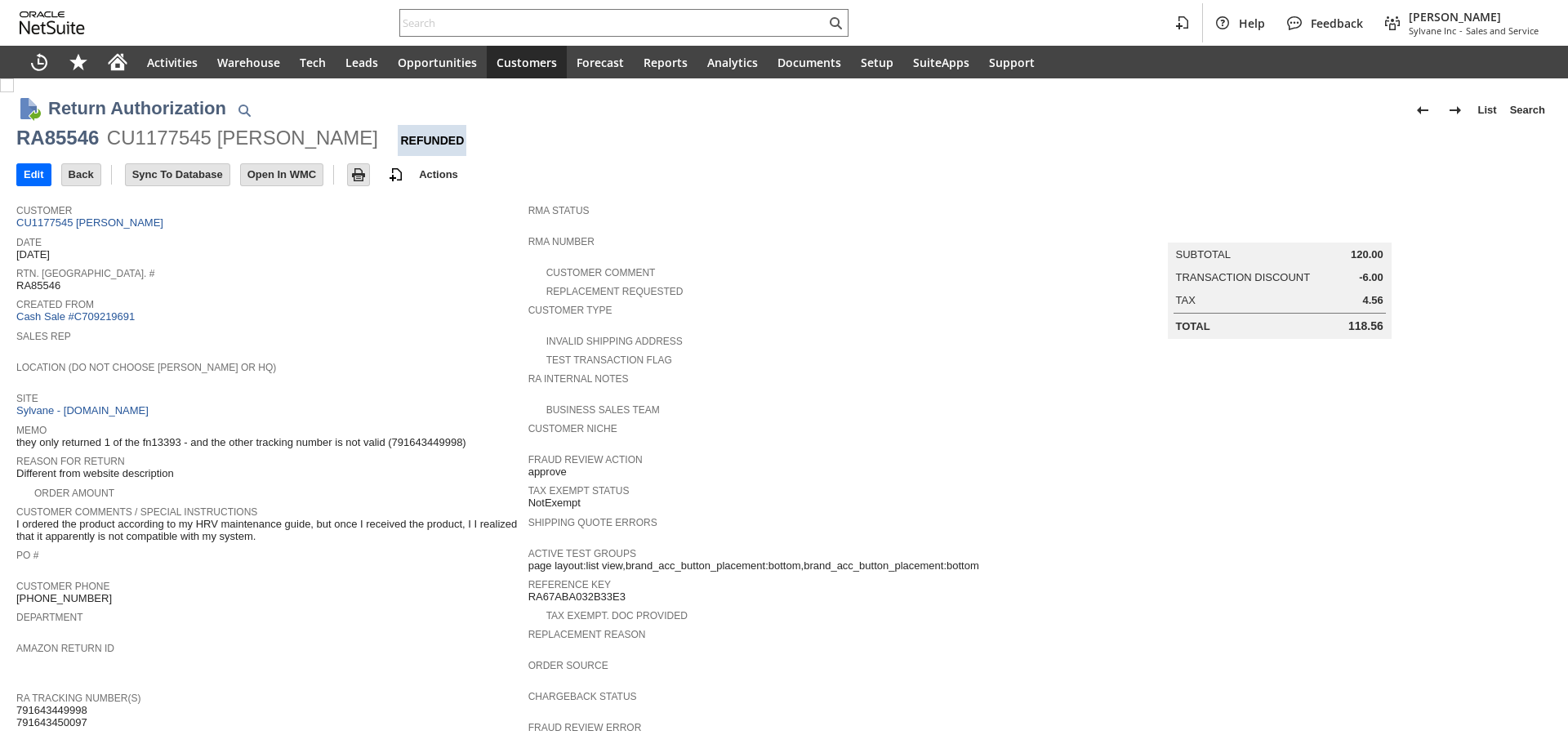
scroll to position [327, 0]
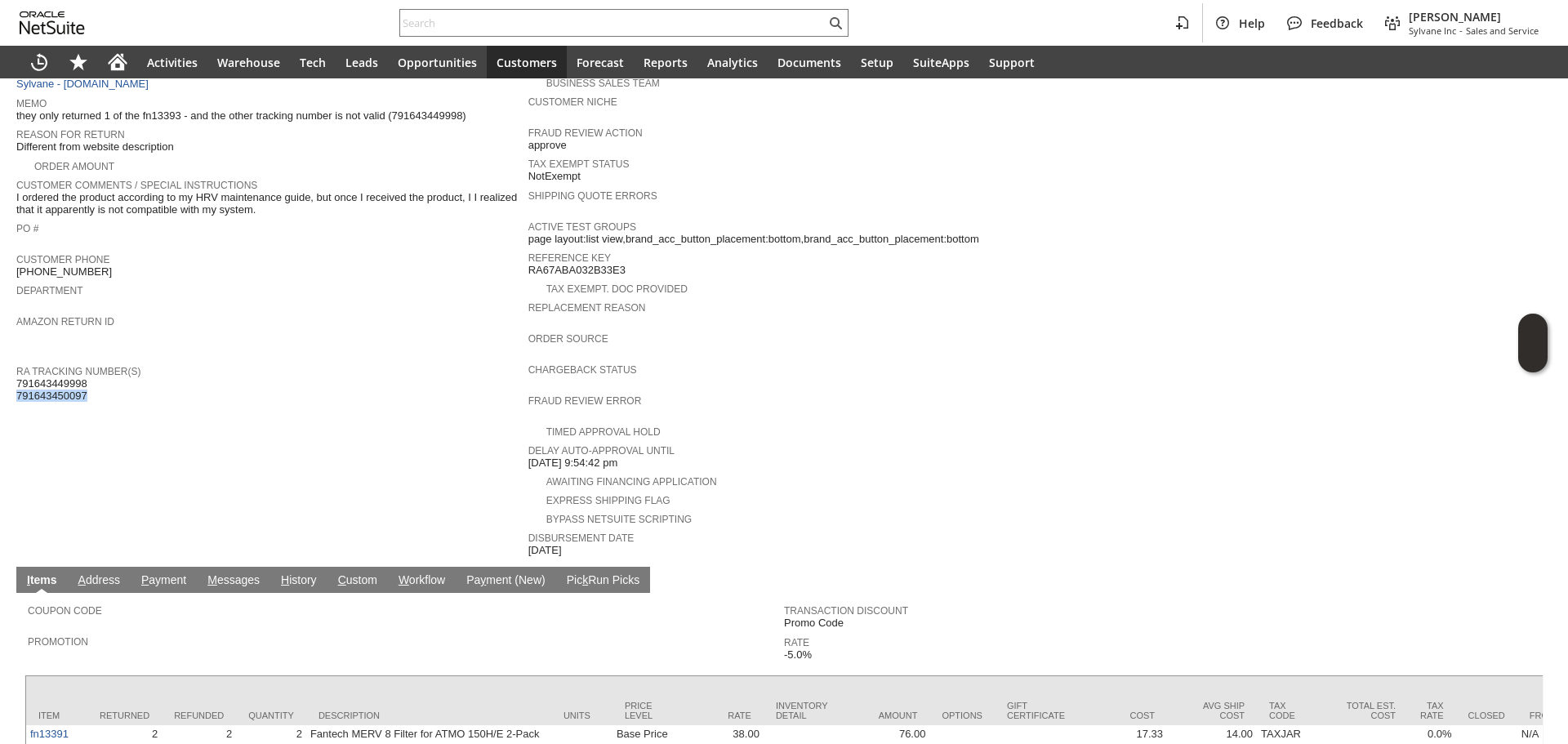
drag, startPoint x: 85, startPoint y: 380, endPoint x: 17, endPoint y: 374, distance: 68.3
click at [17, 377] on span "791643449998 791643450097" at bounding box center [51, 390] width 71 height 25
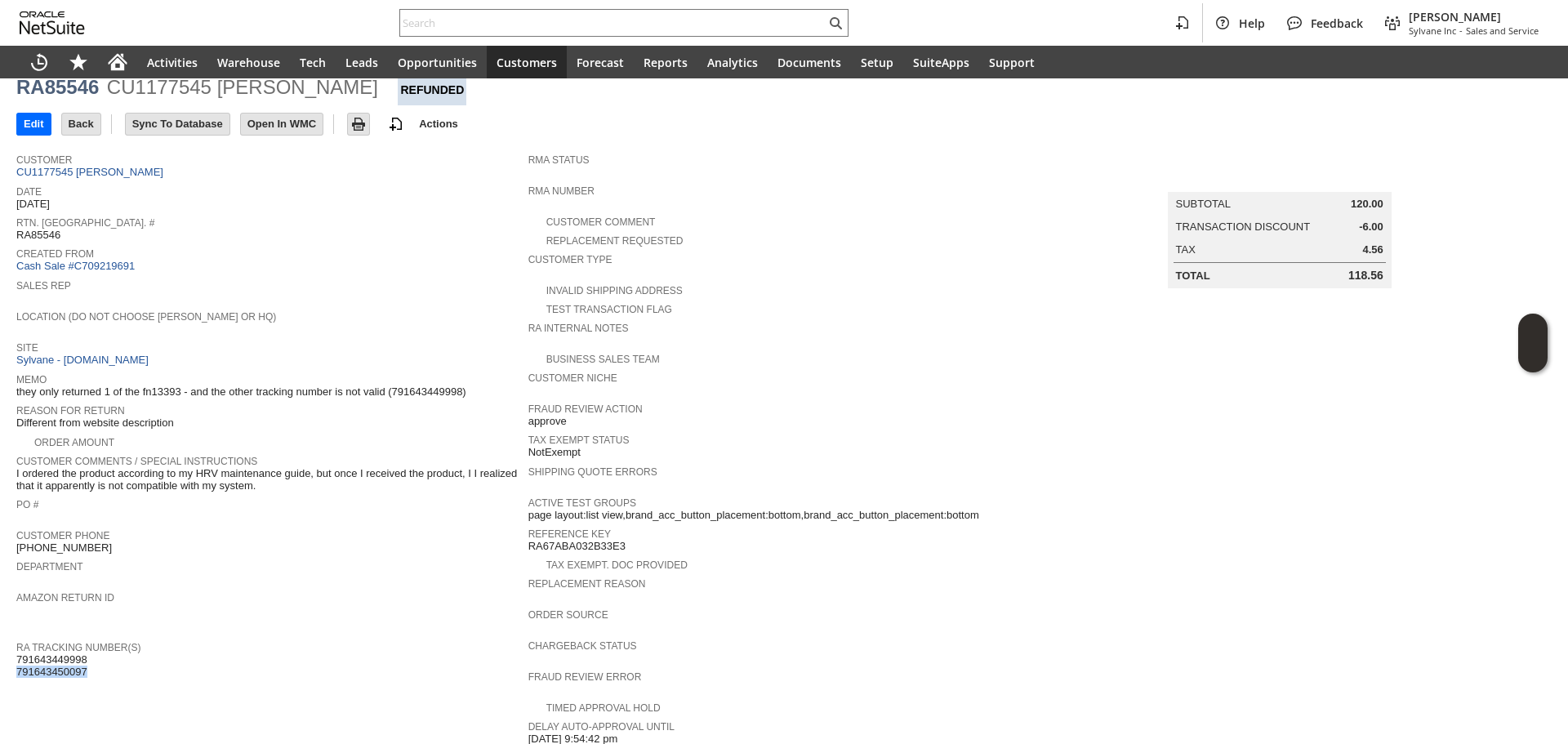
scroll to position [0, 0]
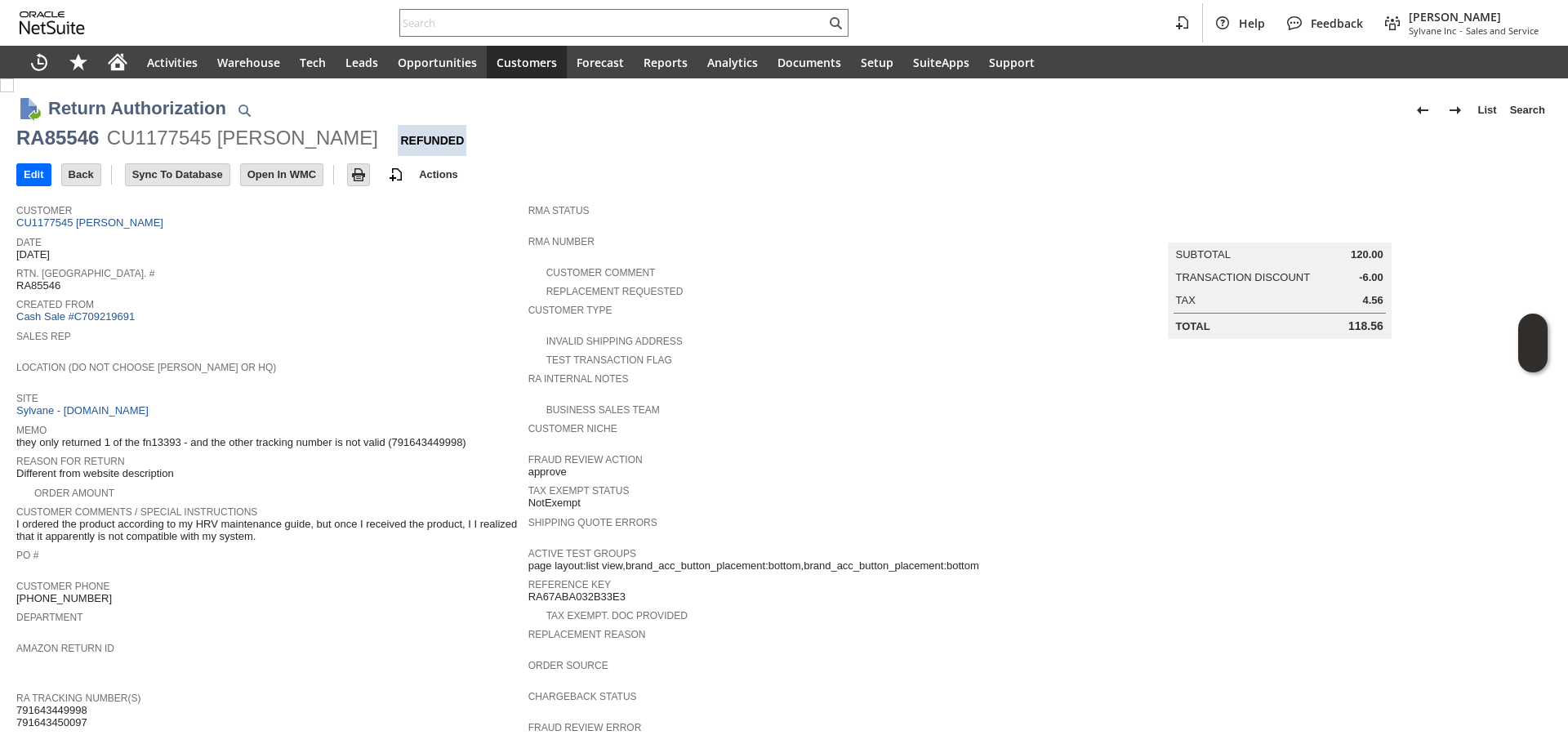
click at [66, 141] on div "RA85546" at bounding box center [57, 137] width 83 height 26
copy div "RA85546"
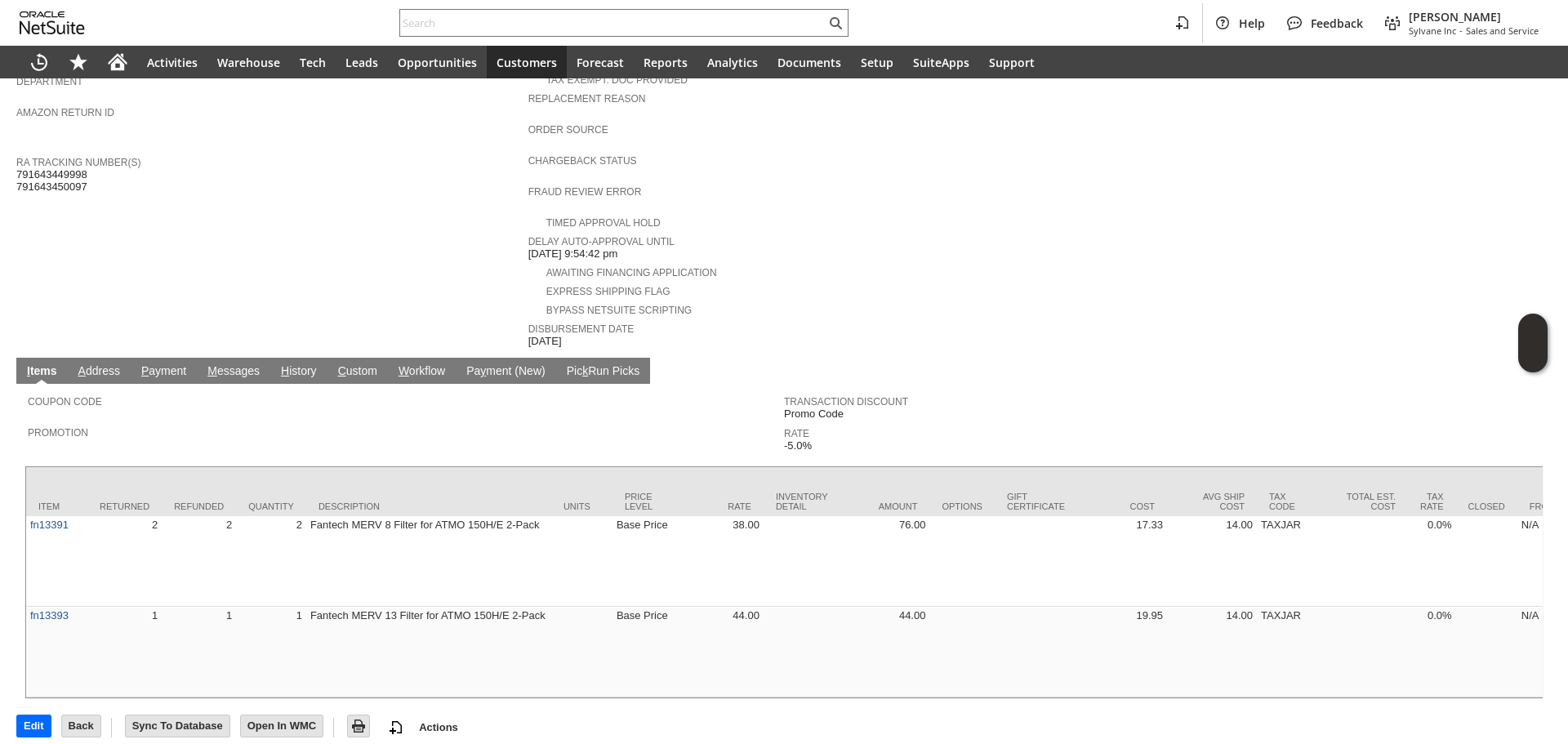
scroll to position [538, 0]
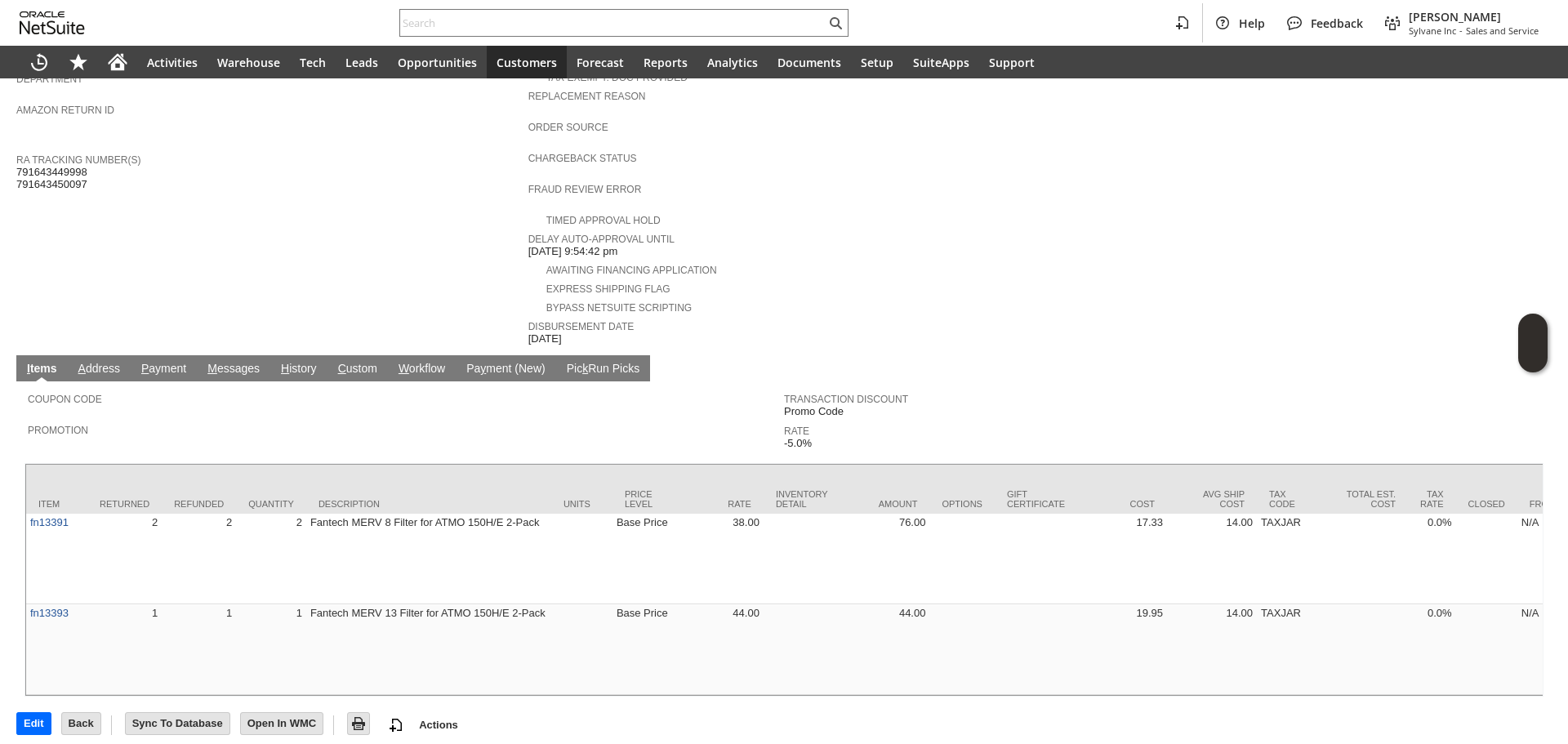
click at [286, 361] on span "H" at bounding box center [285, 368] width 8 height 13
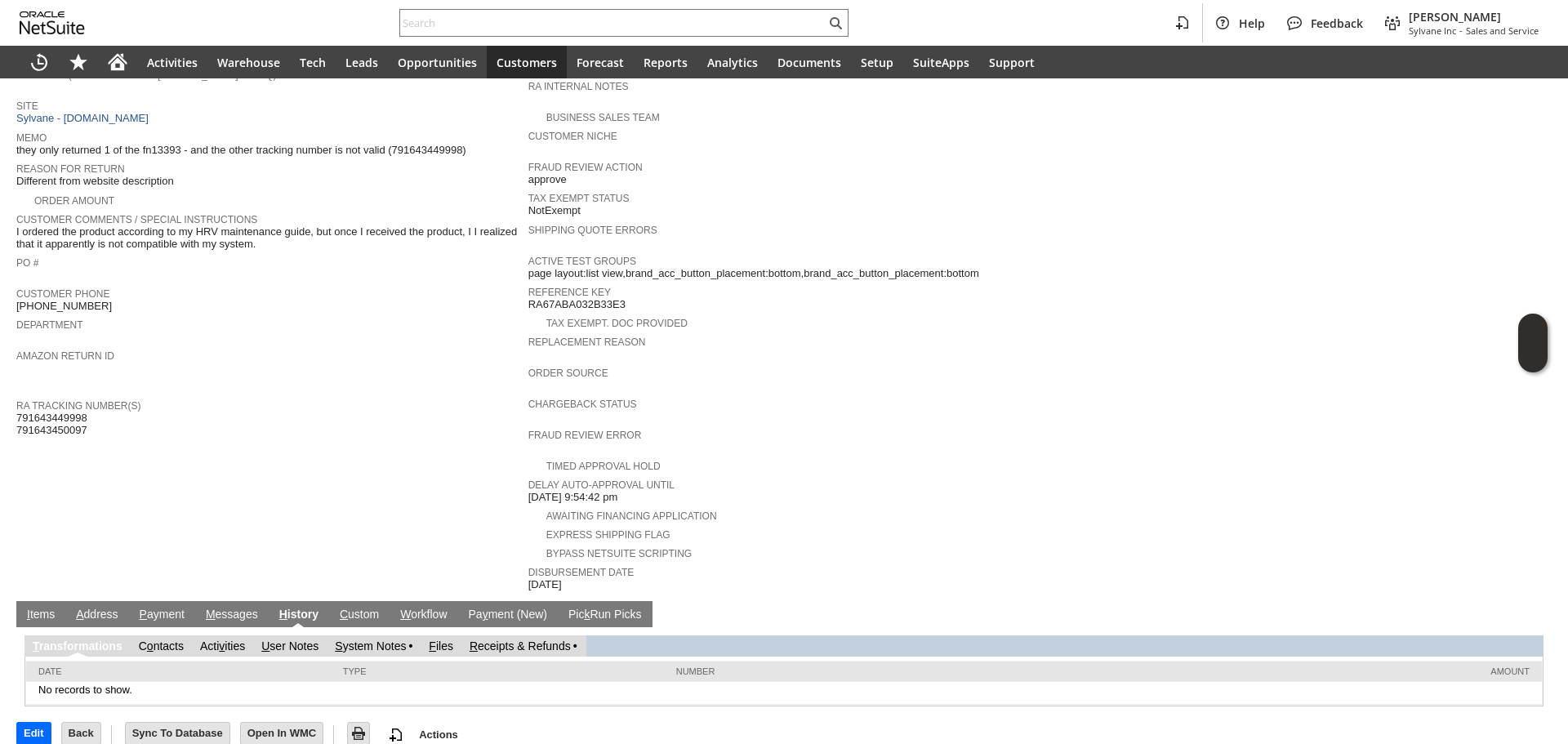
scroll to position [0, 0]
click at [28, 608] on span "I" at bounding box center [29, 614] width 3 height 13
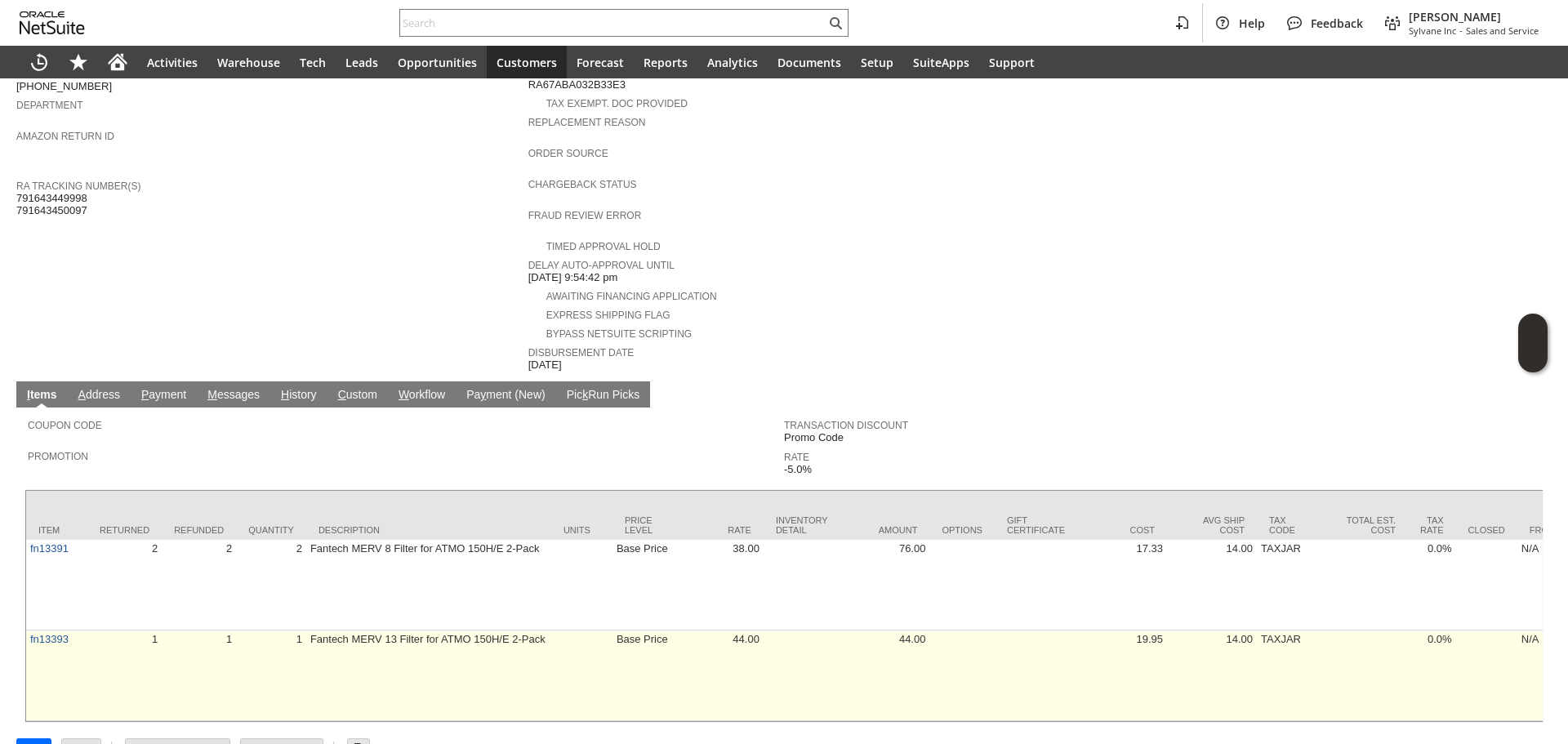
scroll to position [538, 0]
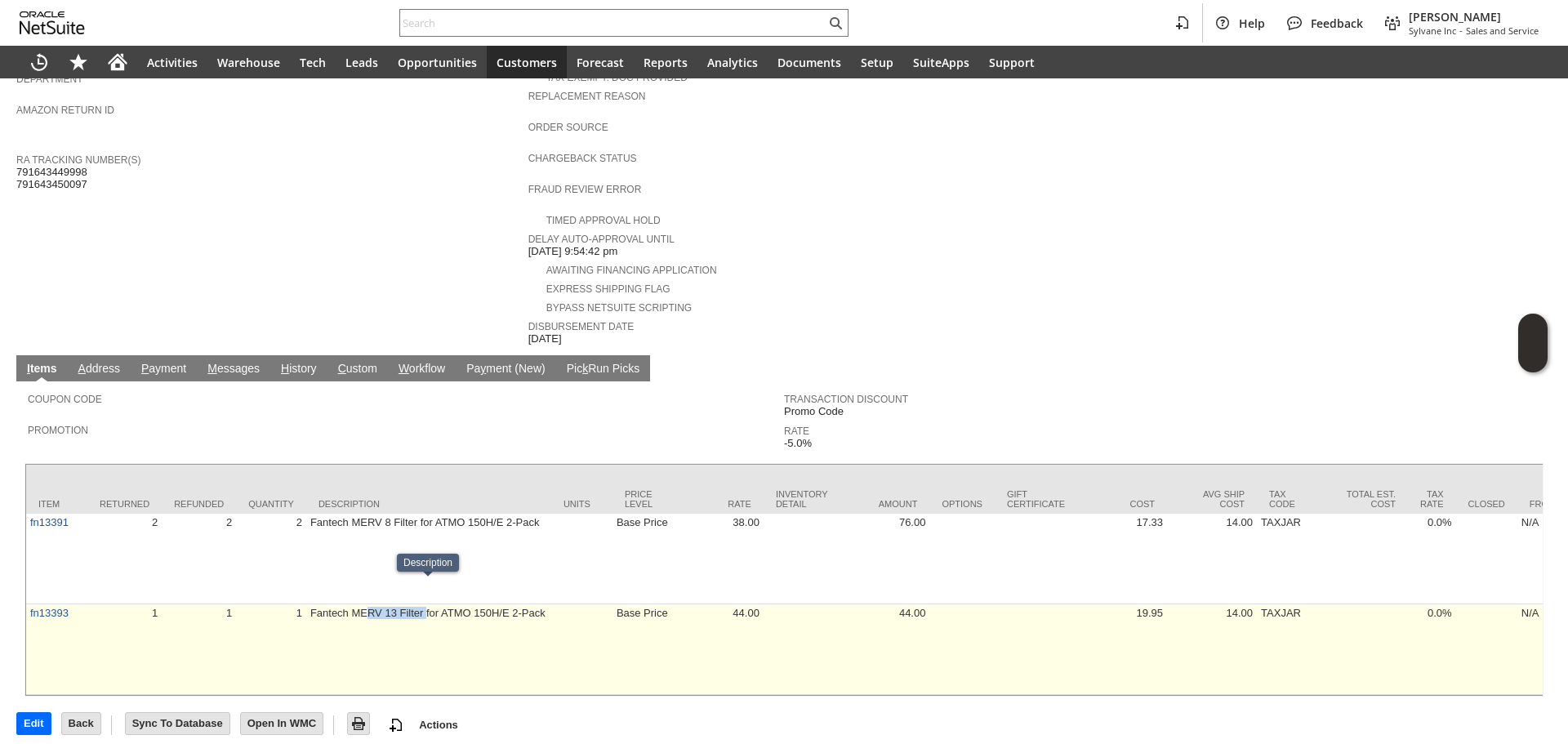
drag, startPoint x: 368, startPoint y: 617, endPoint x: 427, endPoint y: 604, distance: 60.4
click at [427, 604] on td "Fantech MERV 13 Filter for ATMO 150H/E 2-Pack" at bounding box center [428, 650] width 245 height 91
click at [416, 595] on div at bounding box center [416, 595] width 0 height 0
click at [427, 604] on td "Fantech MERV 13 Filter for ATMO 150H/E 2-Pack" at bounding box center [428, 650] width 245 height 91
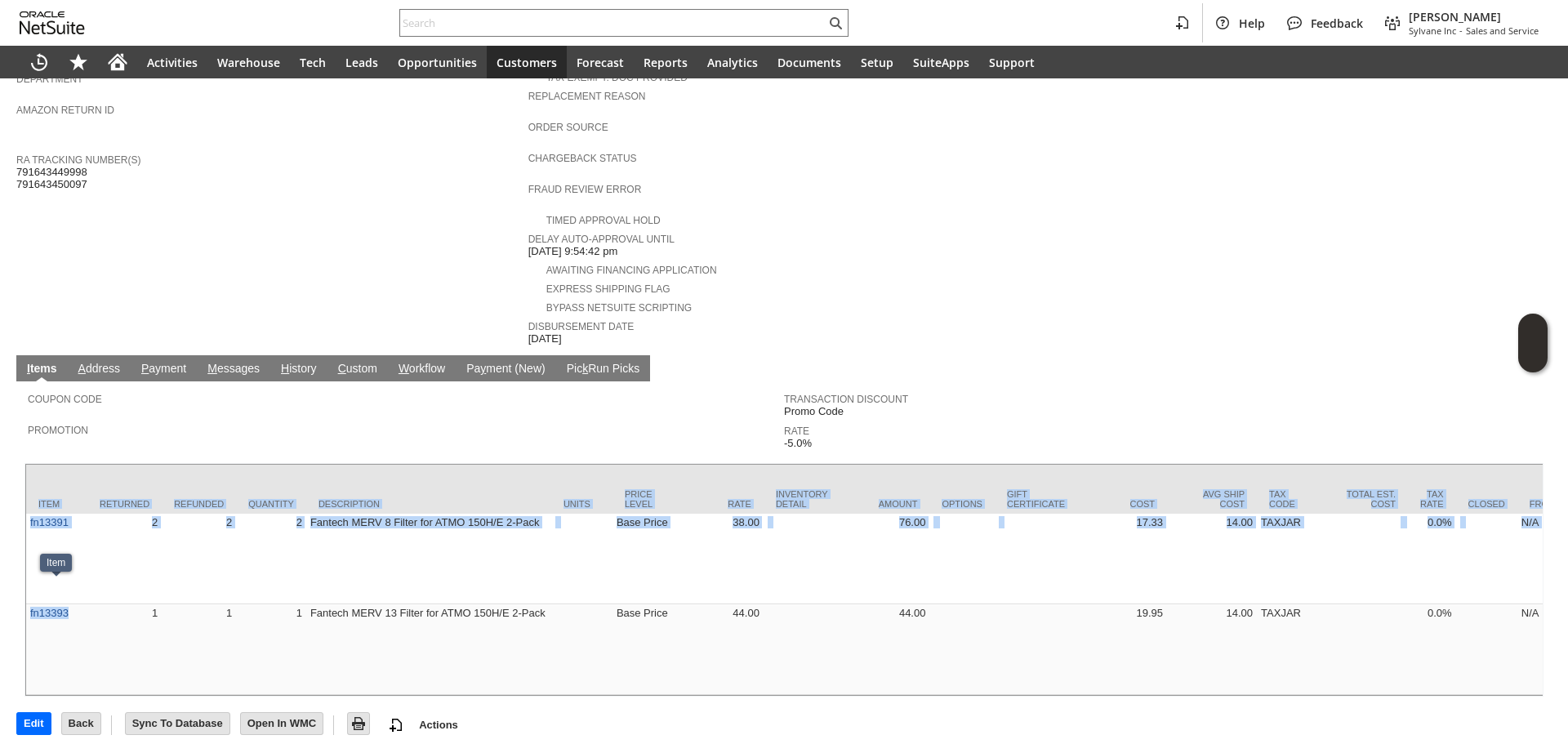
copy div "Item Returned Refunded Quantity Description Units Price Level Rate Inventory De…"
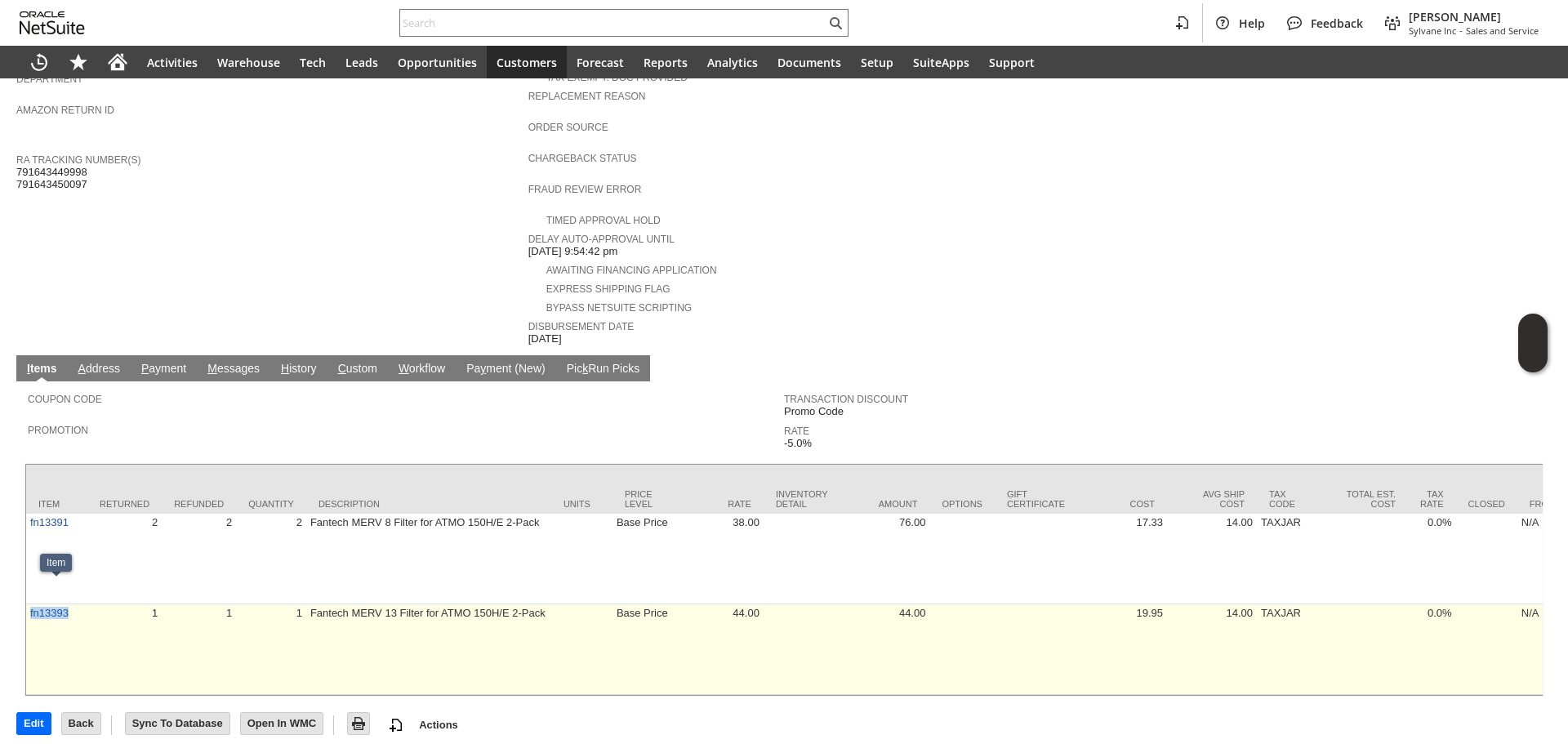
copy link "fn13393"
drag, startPoint x: 78, startPoint y: 612, endPoint x: 28, endPoint y: 607, distance: 50.2
click at [28, 607] on td "fn13393" at bounding box center [56, 650] width 62 height 91
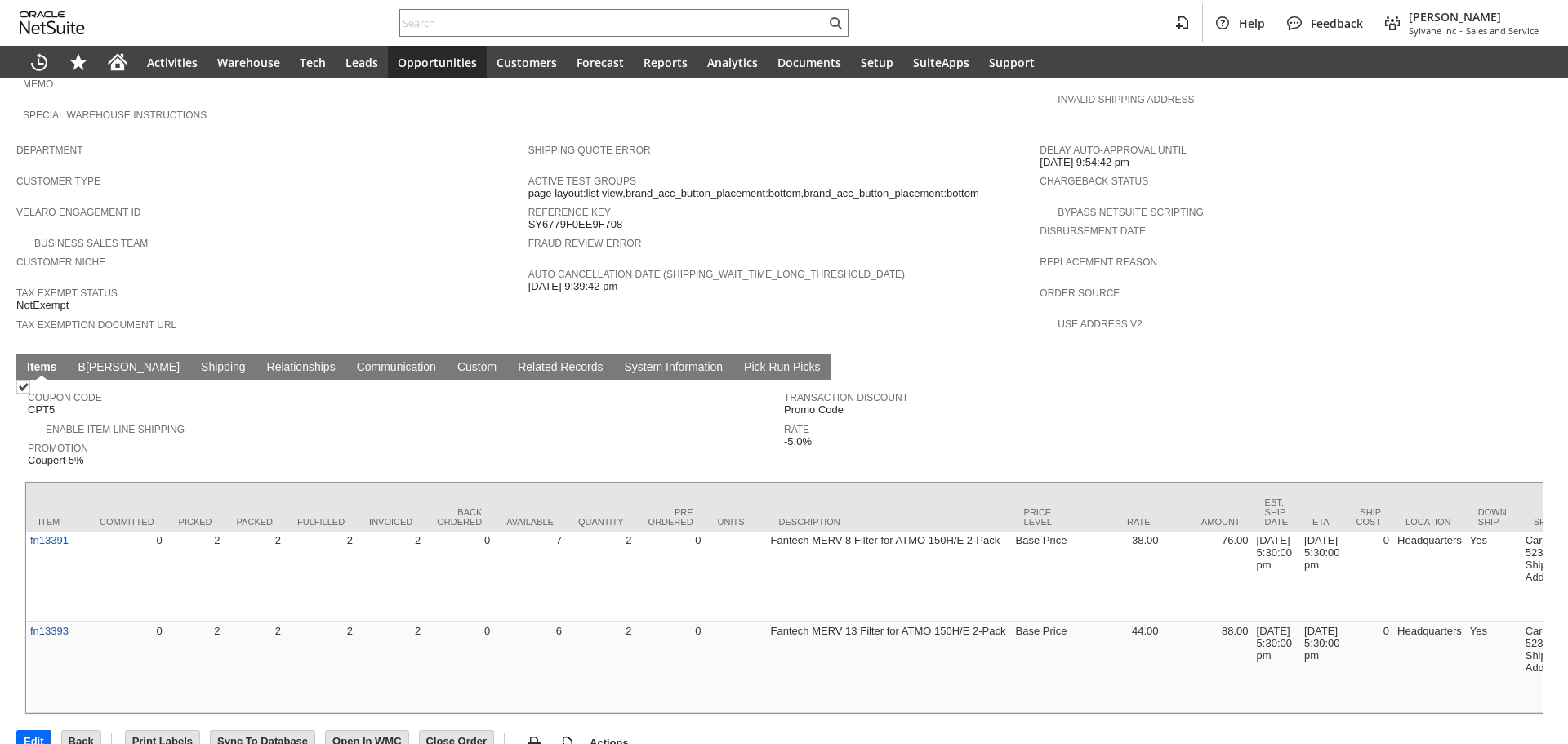
scroll to position [870, 0]
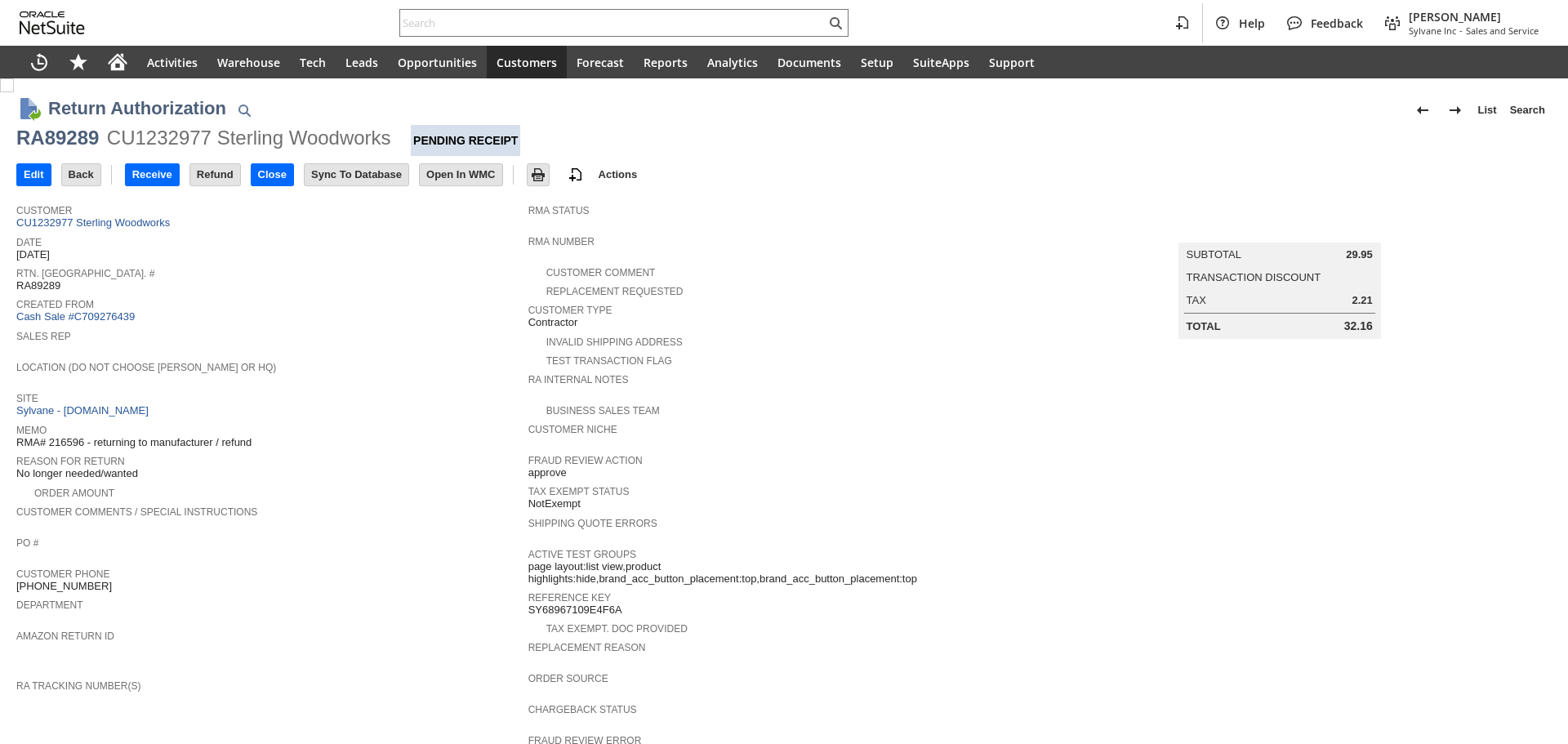
scroll to position [429, 0]
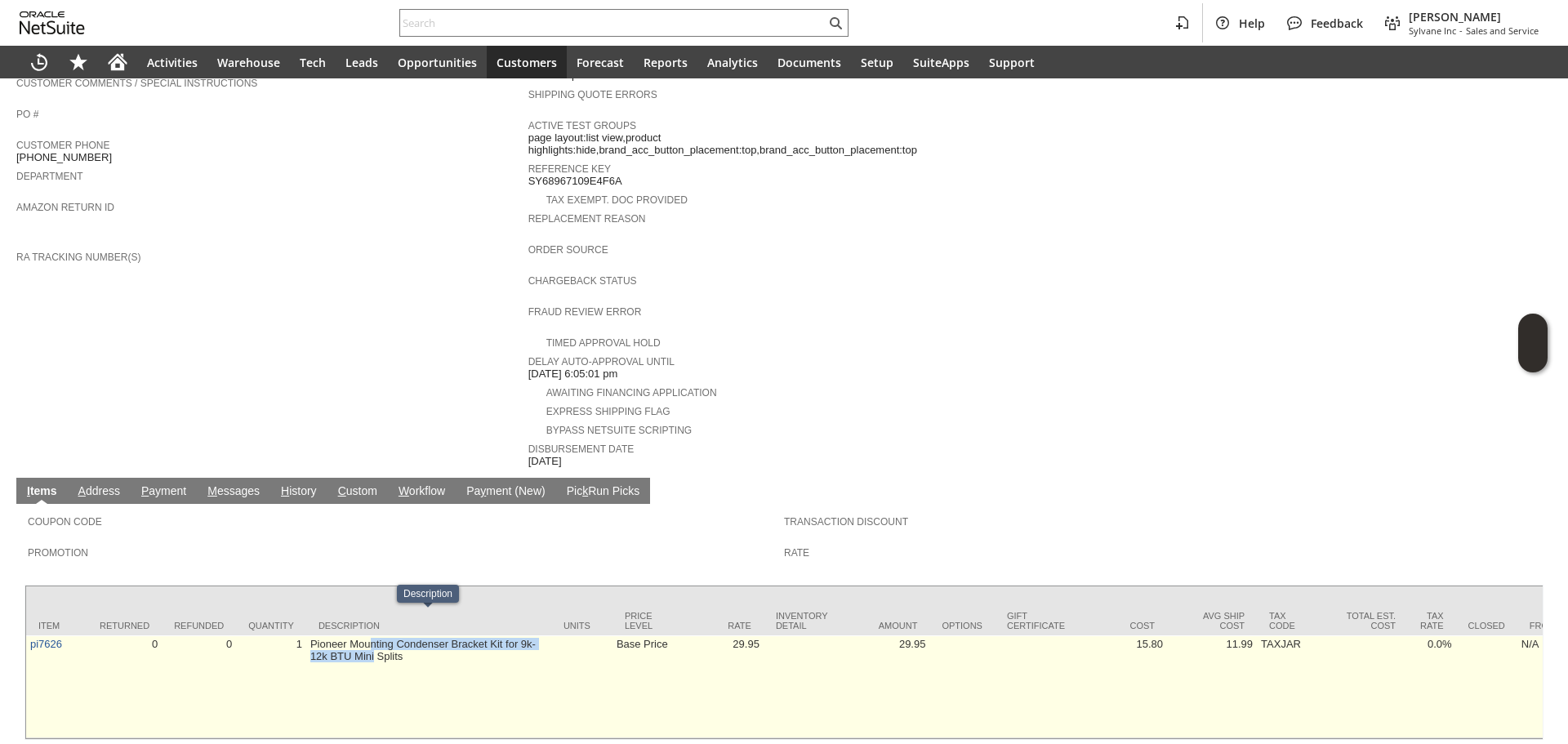
drag, startPoint x: 373, startPoint y: 619, endPoint x: 375, endPoint y: 629, distance: 10.2
click at [375, 635] on td "Pioneer Mounting Condenser Bracket Kit for 9k-12k BTU Mini Splits" at bounding box center [428, 687] width 245 height 103
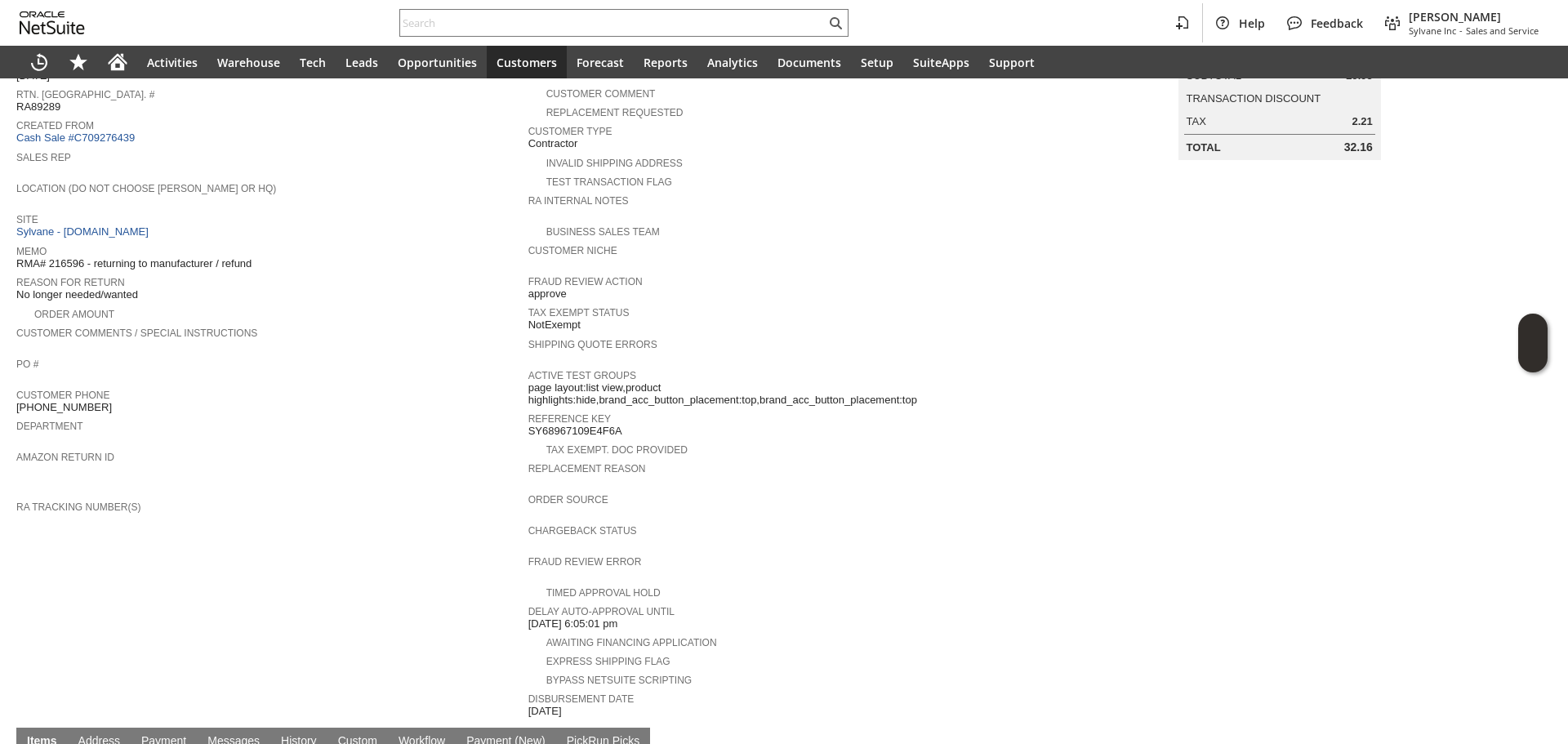
scroll to position [102, 0]
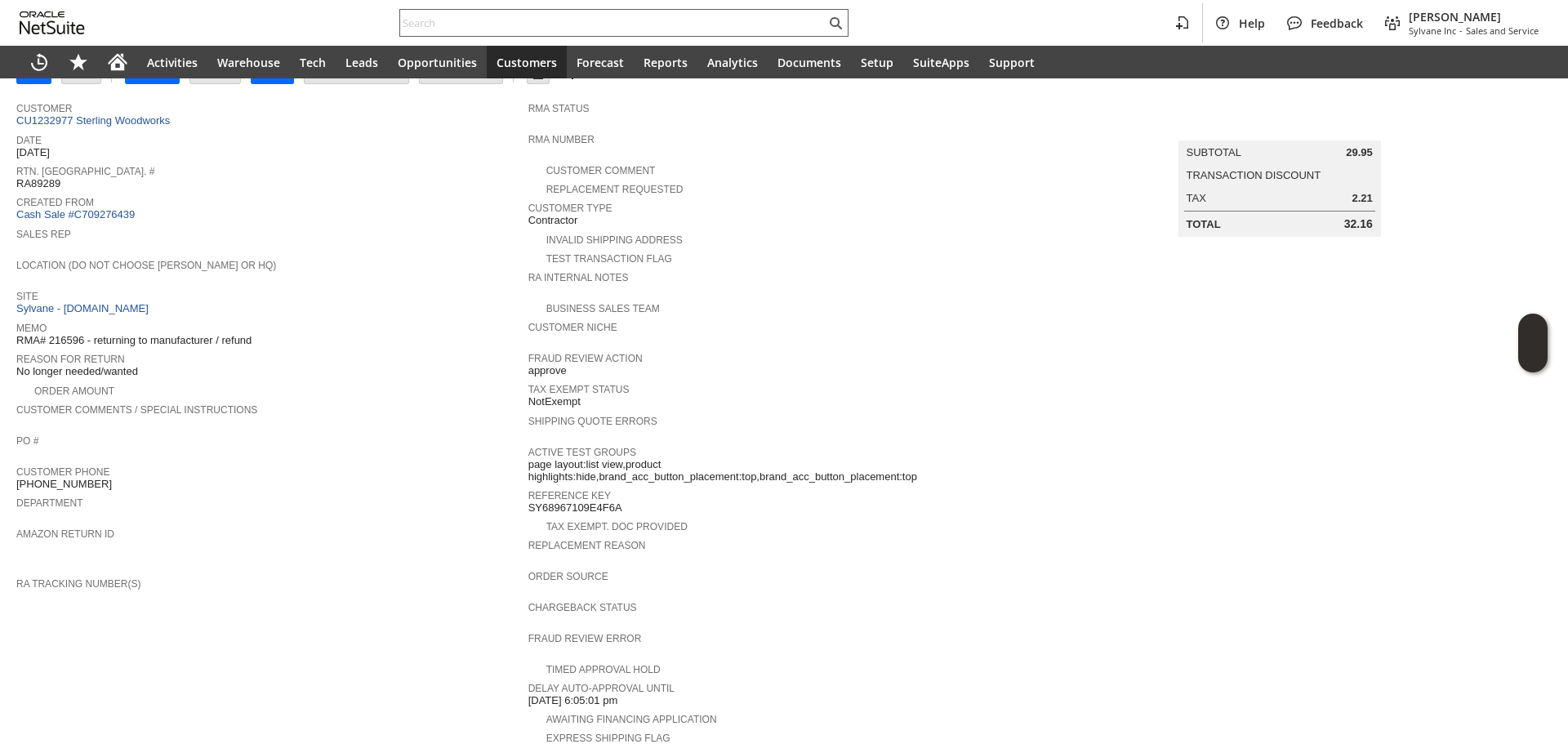
paste input "sterling-woodworks@outlook.com"
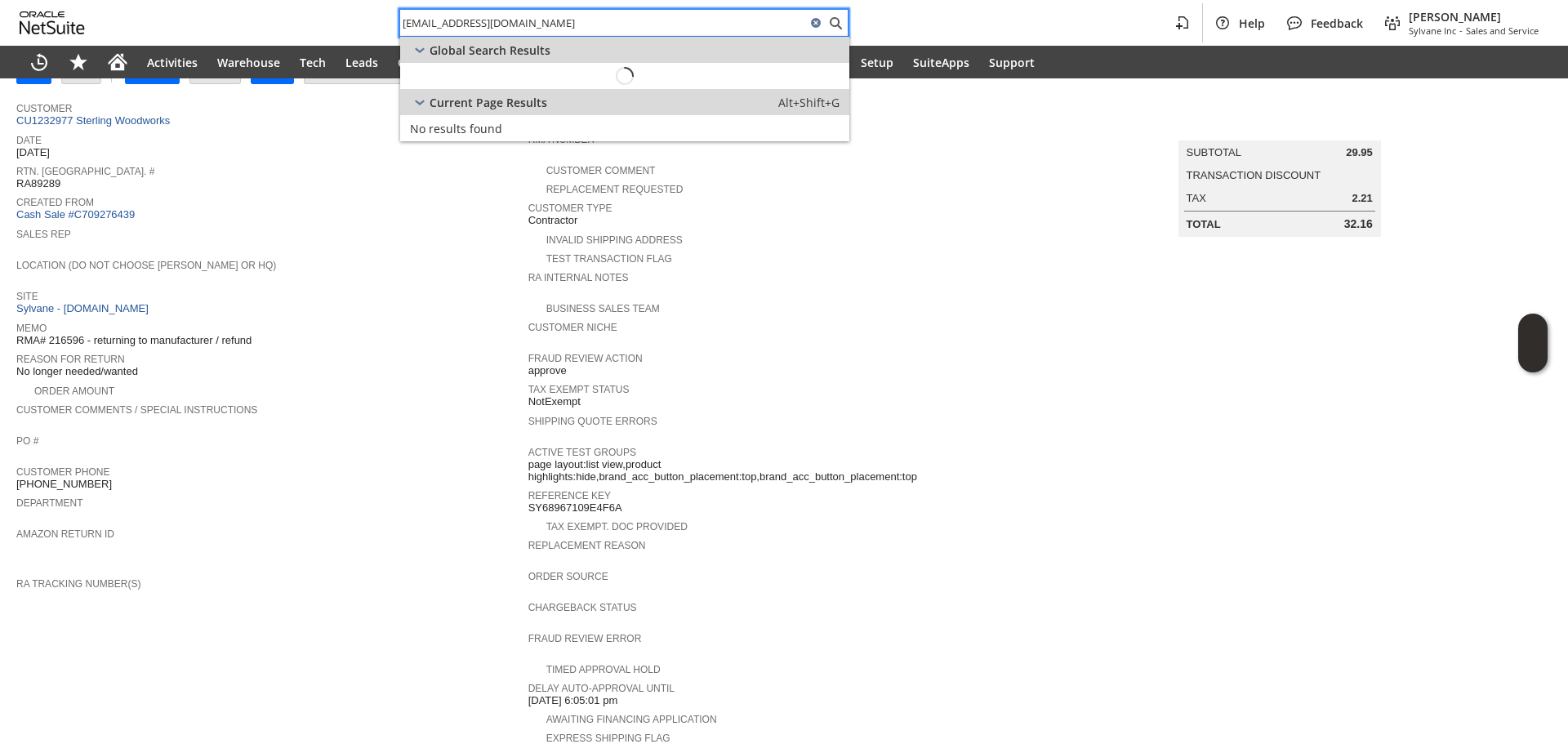
click at [552, 24] on input "sterling-woodworks@outlook.com" at bounding box center [604, 23] width 406 height 19
type input "sterling-woodworks@outlook.com"
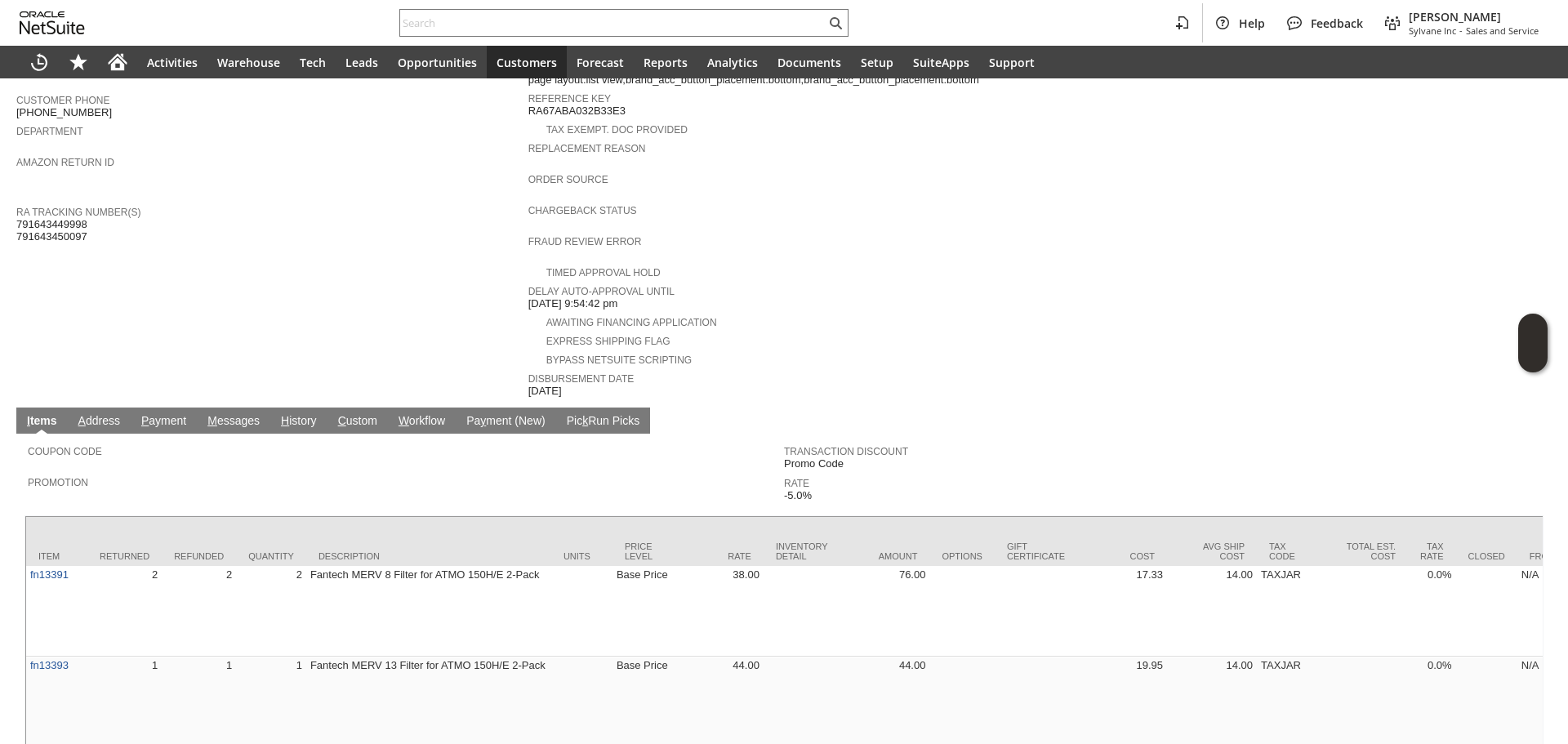
scroll to position [490, 0]
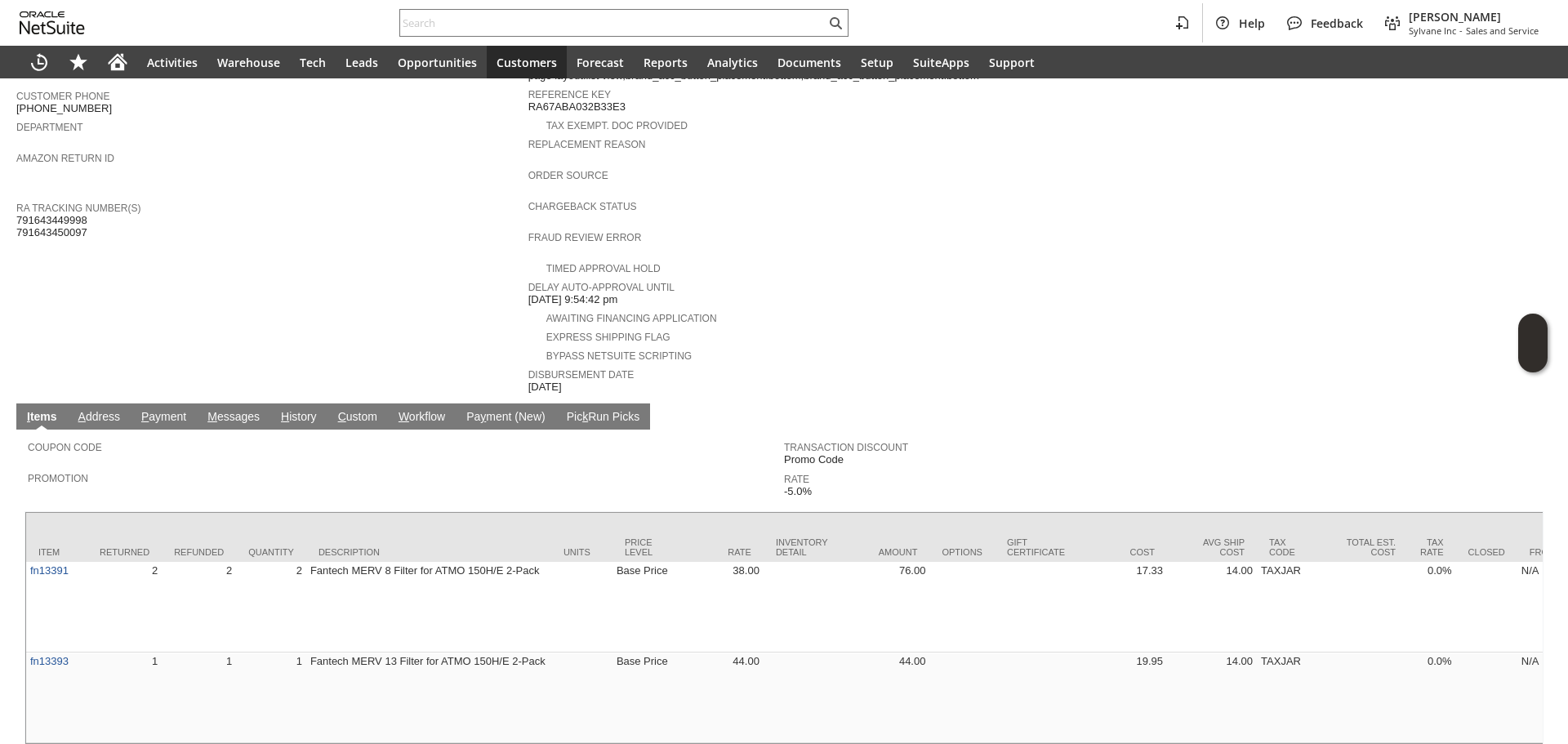
click at [67, 214] on span "791643449998 791643450097" at bounding box center [51, 227] width 71 height 25
copy span "791643449998"
click at [73, 223] on td "Customer CU1177545 monica bittner Date 2/11/2025 Rtn. Auth. # RA85546 Created F…" at bounding box center [271, 51] width 512 height 689
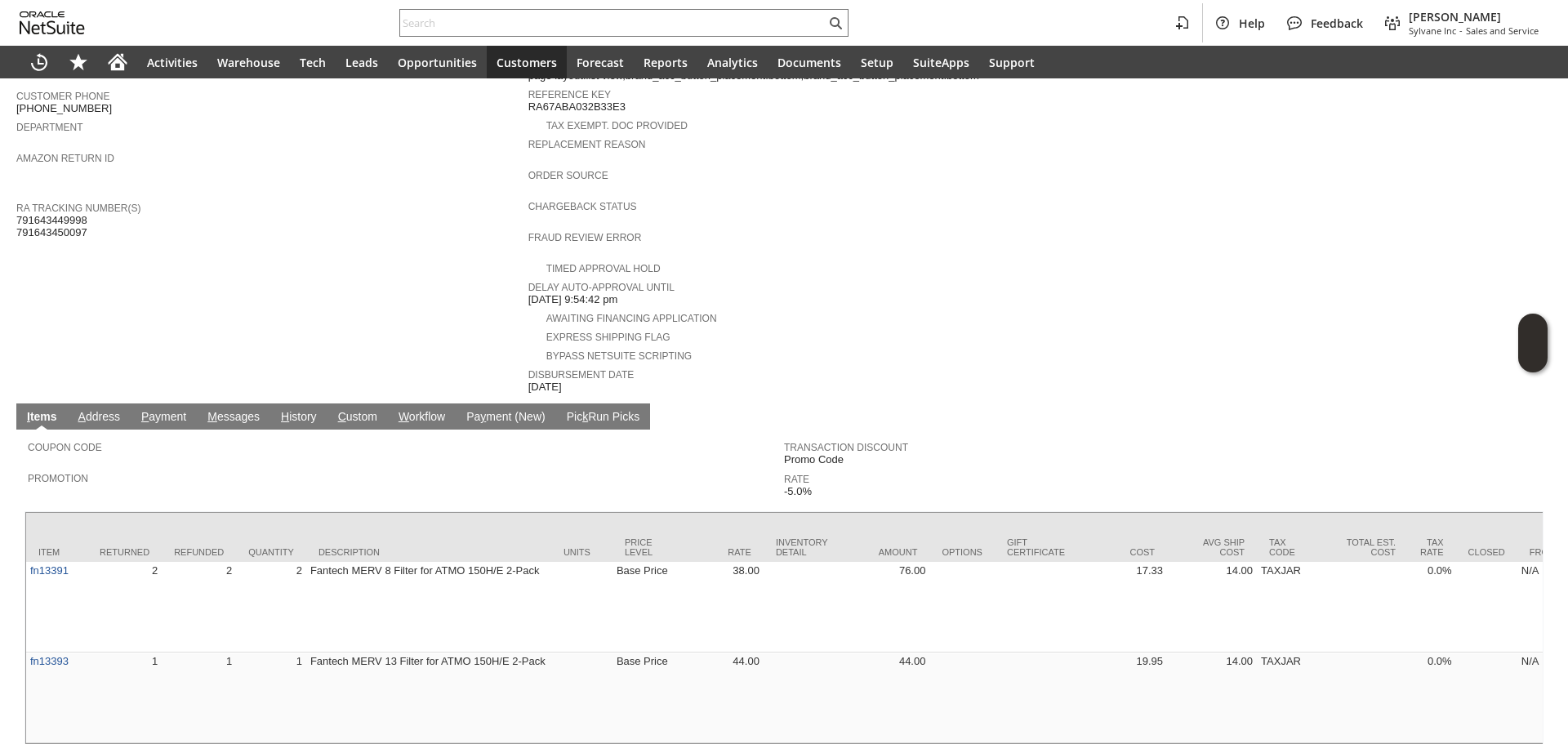
click at [74, 221] on span "791643449998 791643450097" at bounding box center [51, 227] width 71 height 25
copy span "791643450097"
click at [74, 221] on span "791643449998 791643450097" at bounding box center [51, 227] width 71 height 25
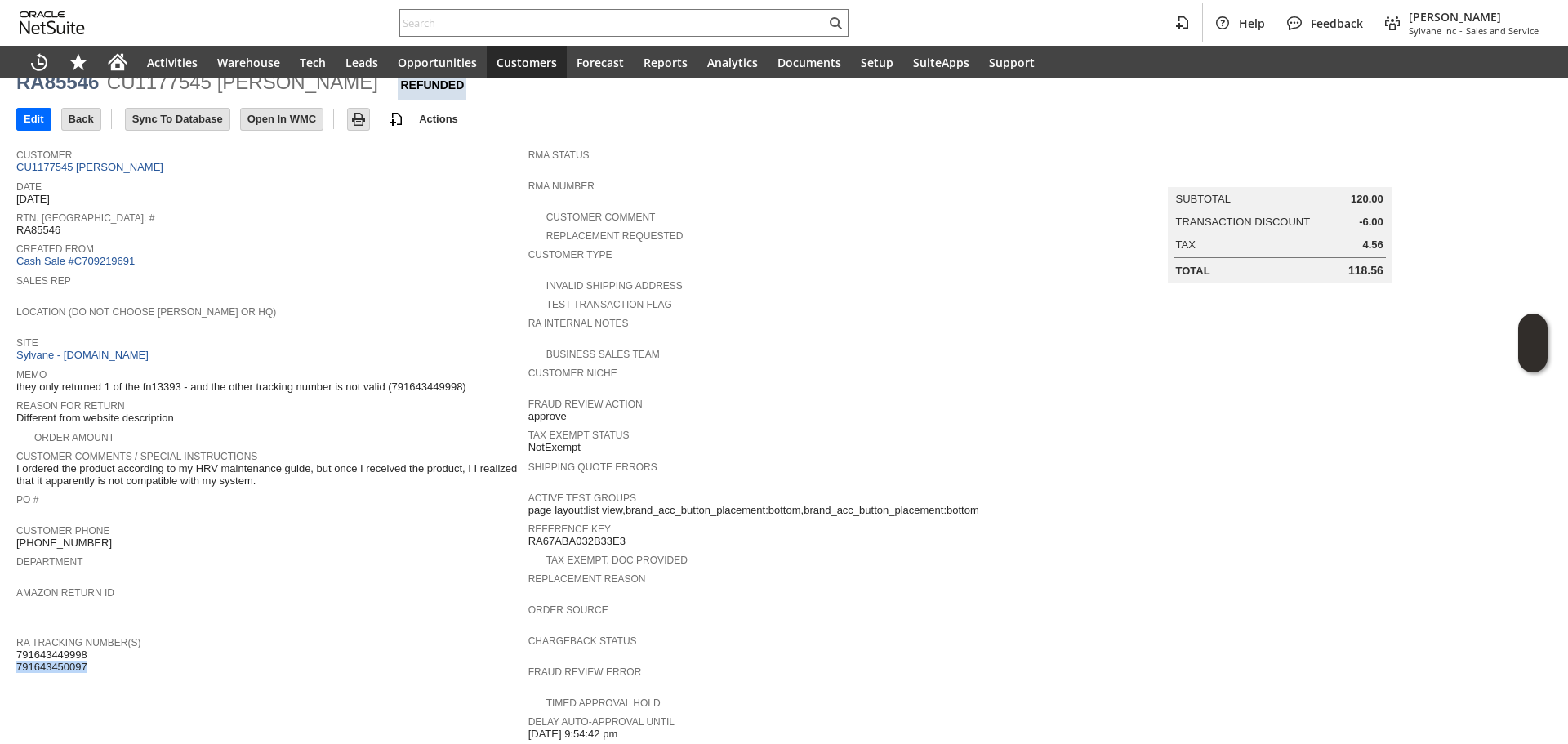
scroll to position [0, 0]
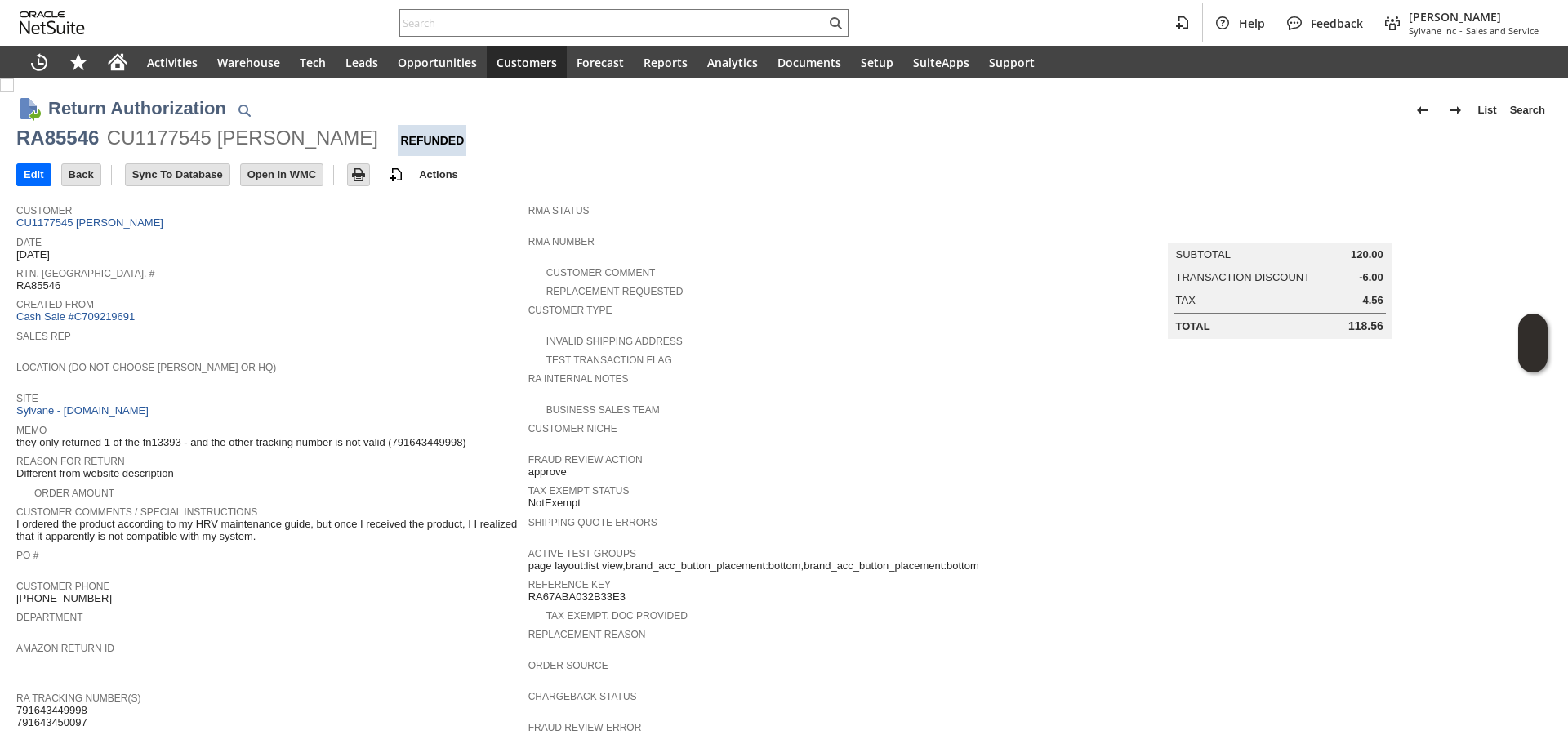
click at [110, 229] on td "Customer CU1177545 monica bittner" at bounding box center [271, 214] width 512 height 36
click at [115, 221] on link "CU1177545 monica bittner" at bounding box center [91, 222] width 151 height 13
click at [124, 223] on link "CU1177545 monica bittner" at bounding box center [91, 222] width 151 height 13
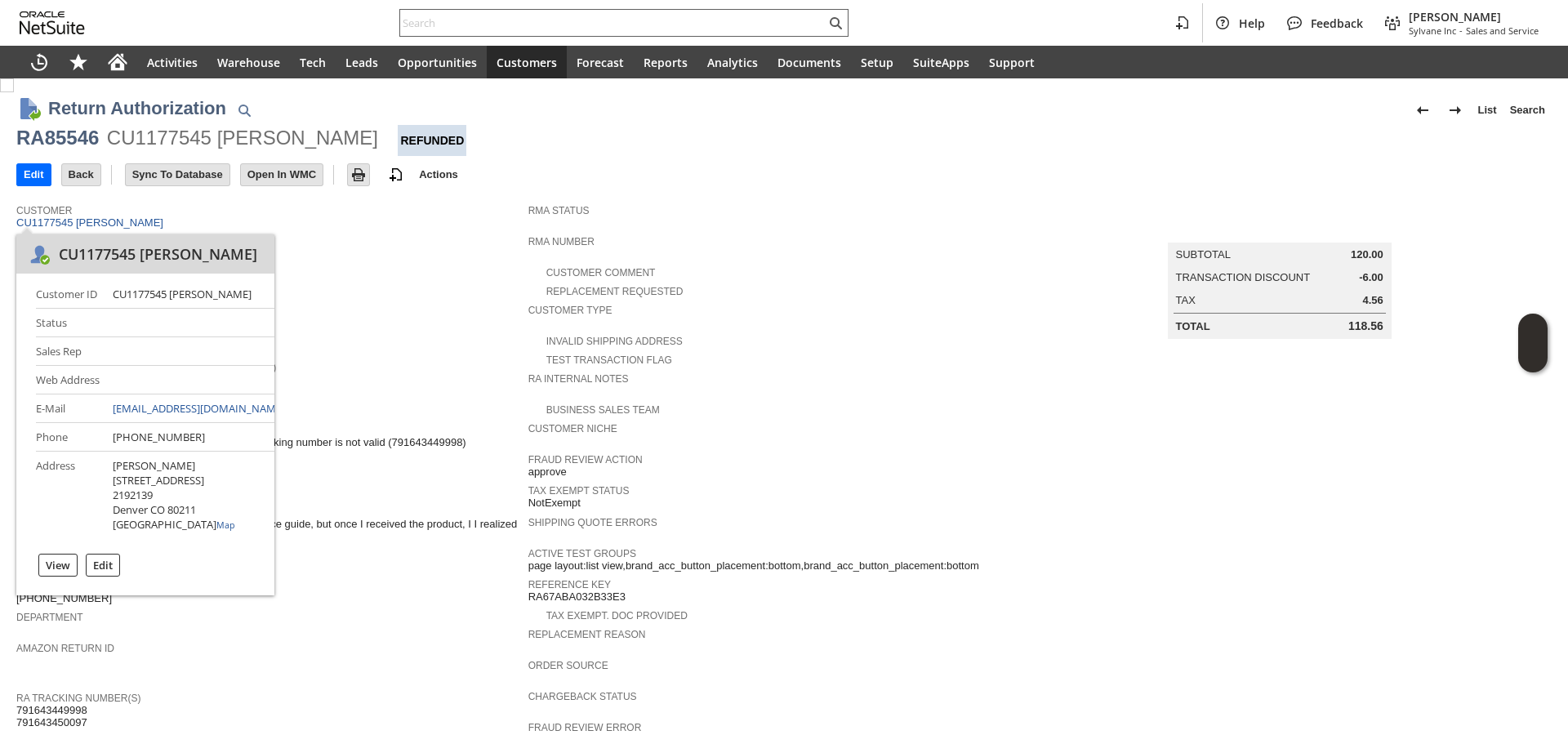
click at [412, 35] on div at bounding box center [624, 23] width 449 height 28
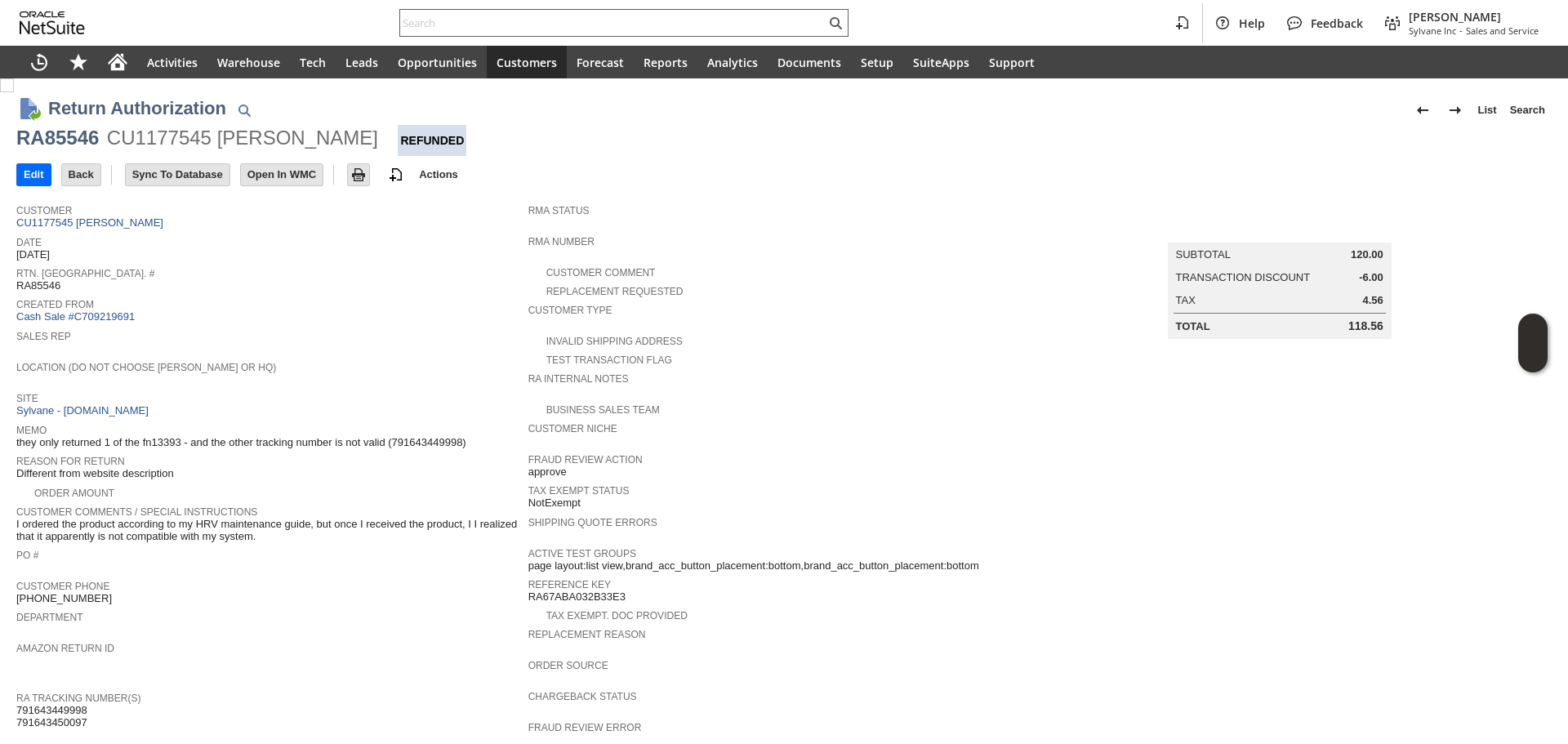
click at [418, 31] on input "text" at bounding box center [613, 23] width 426 height 19
paste input "SY68a4b6ceddd"
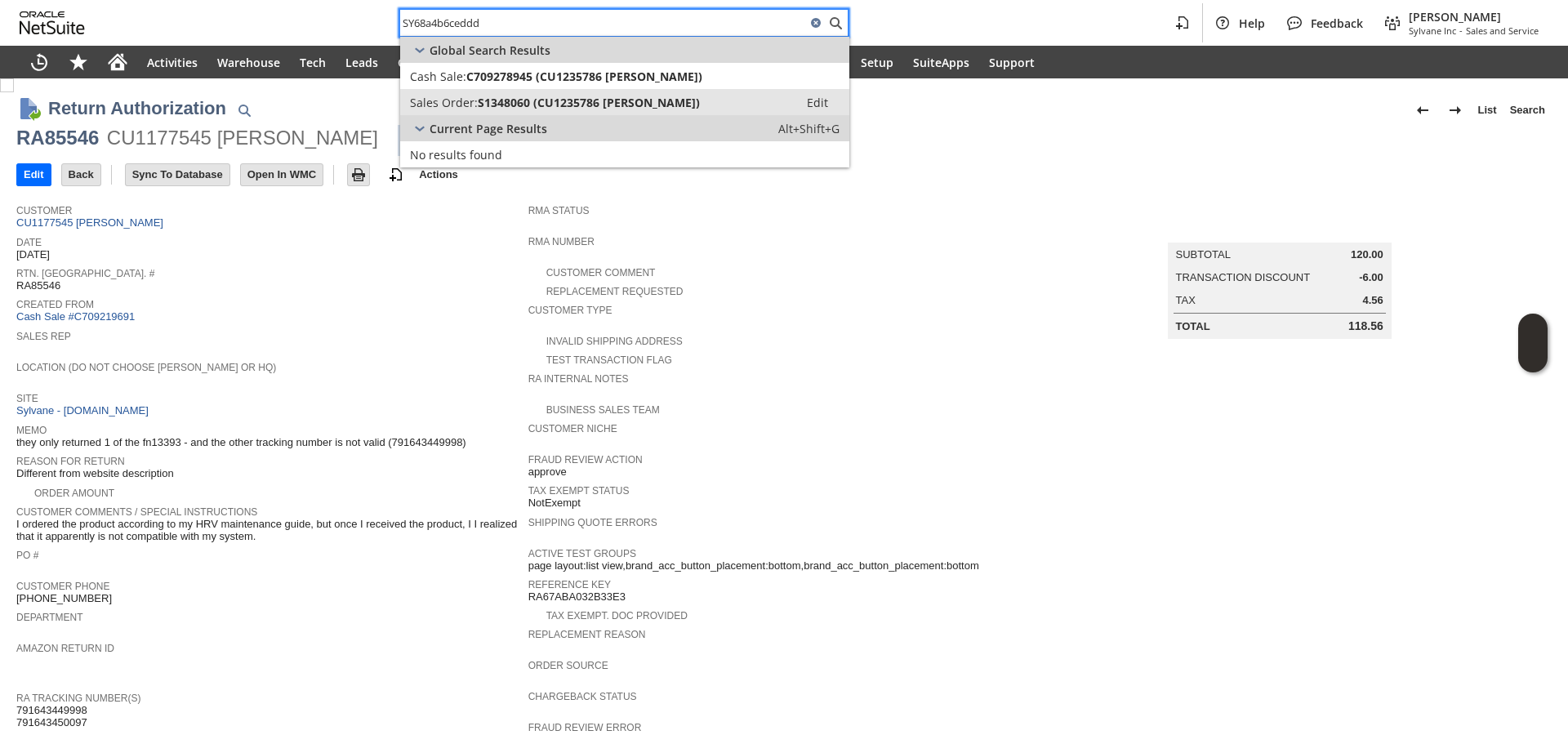
type input "SY68a4b6ceddd"
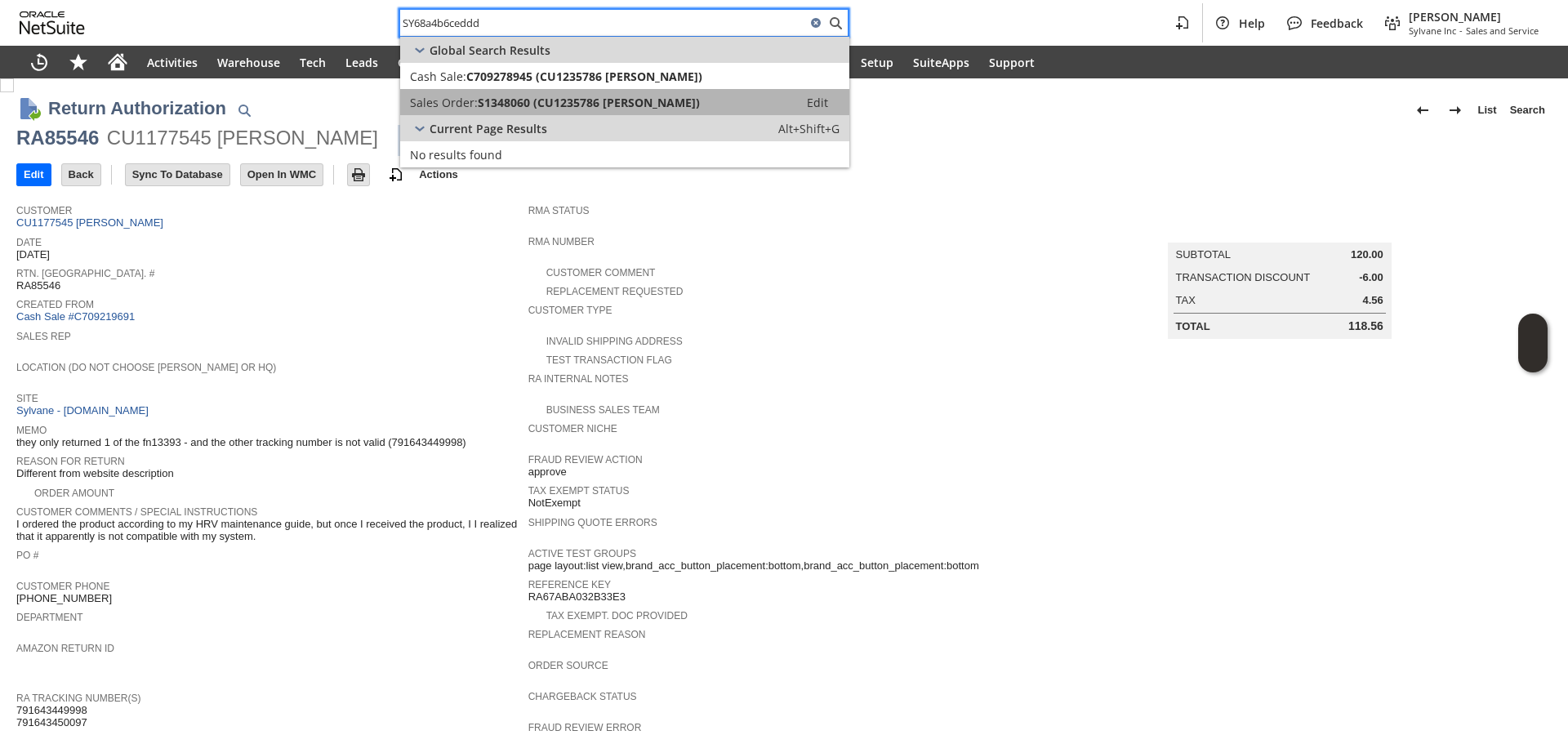
click at [485, 101] on span "S1348060 (CU1235786 Michael Lampshire)" at bounding box center [589, 102] width 223 height 15
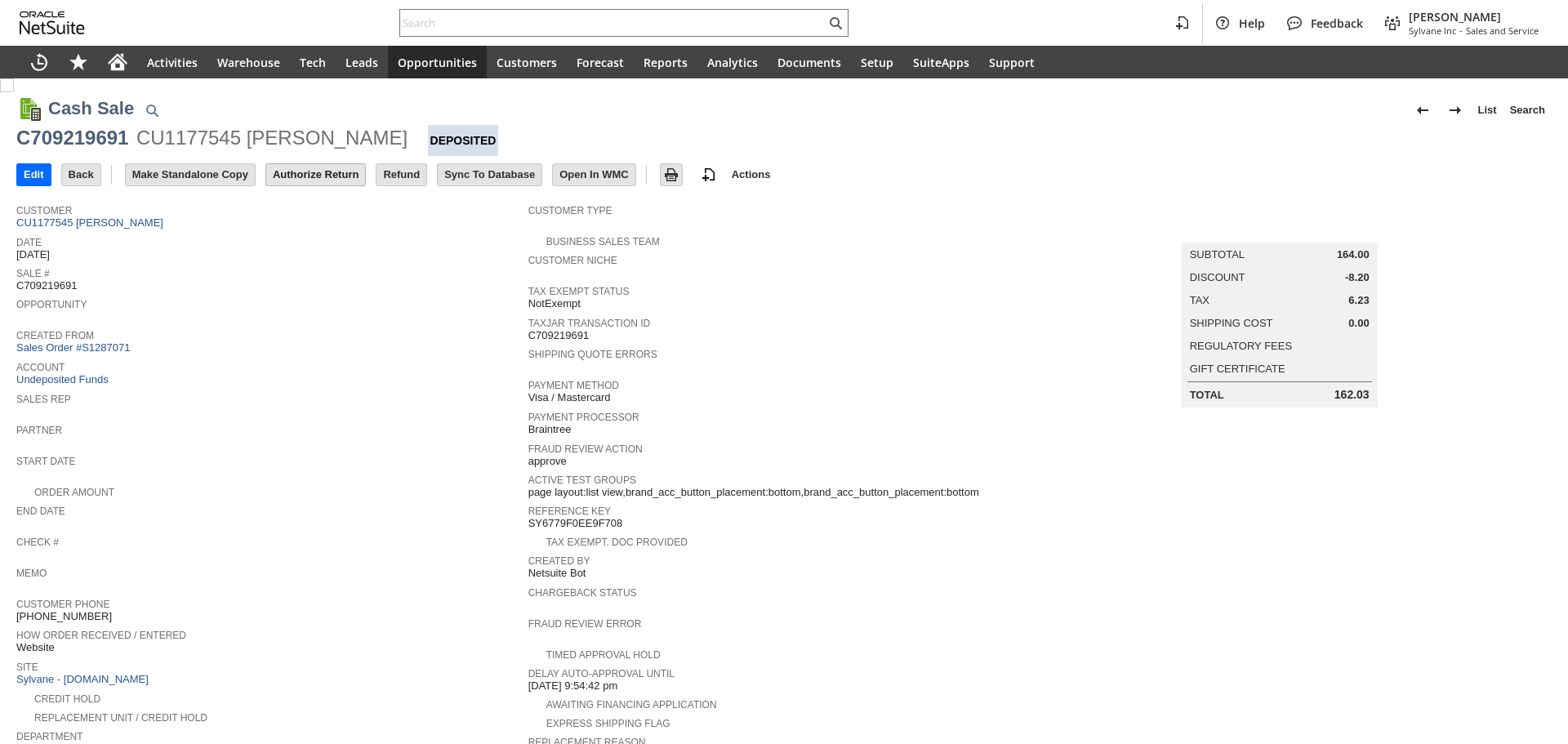
click at [270, 179] on input "Authorize Return" at bounding box center [315, 174] width 99 height 21
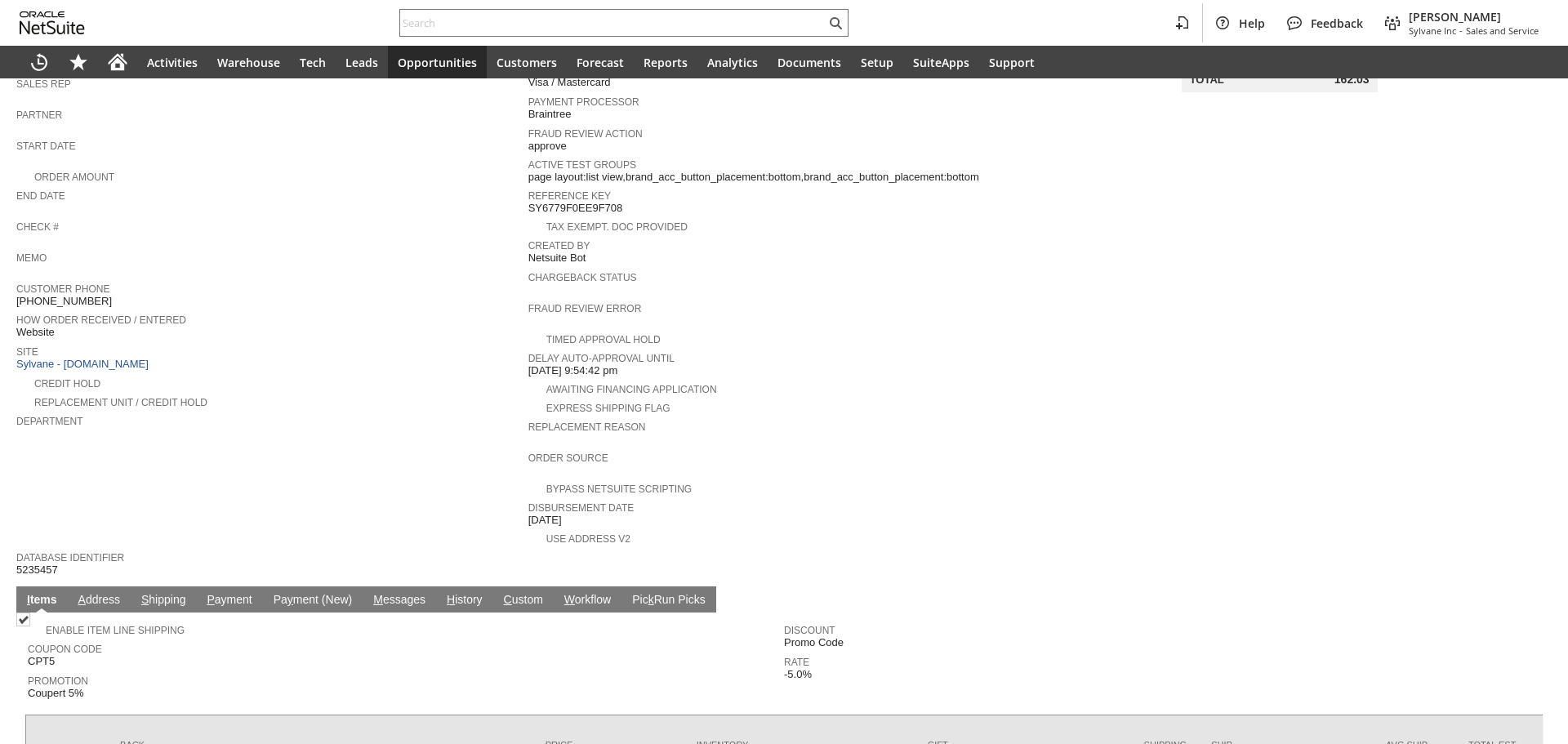
scroll to position [327, 0]
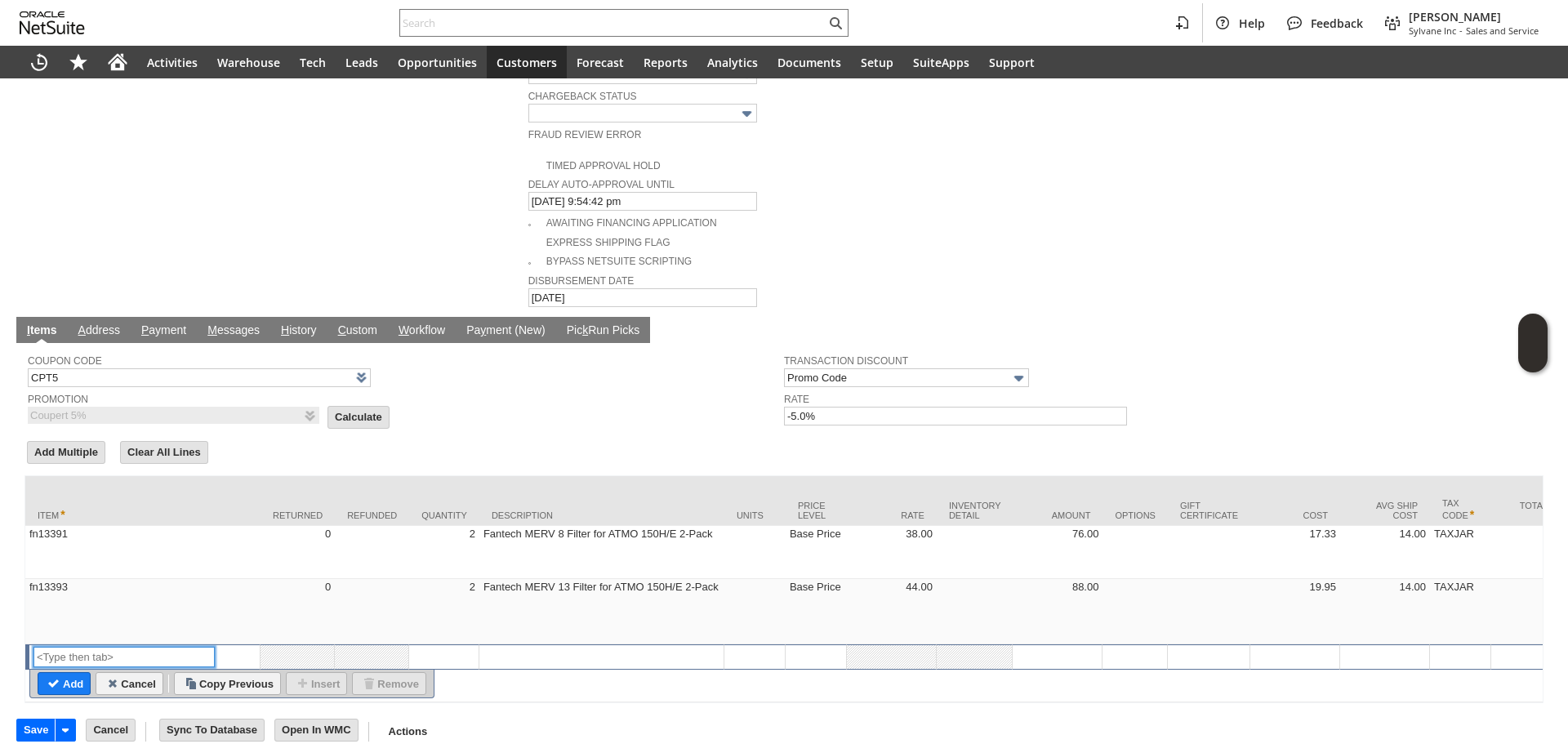
scroll to position [800, 0]
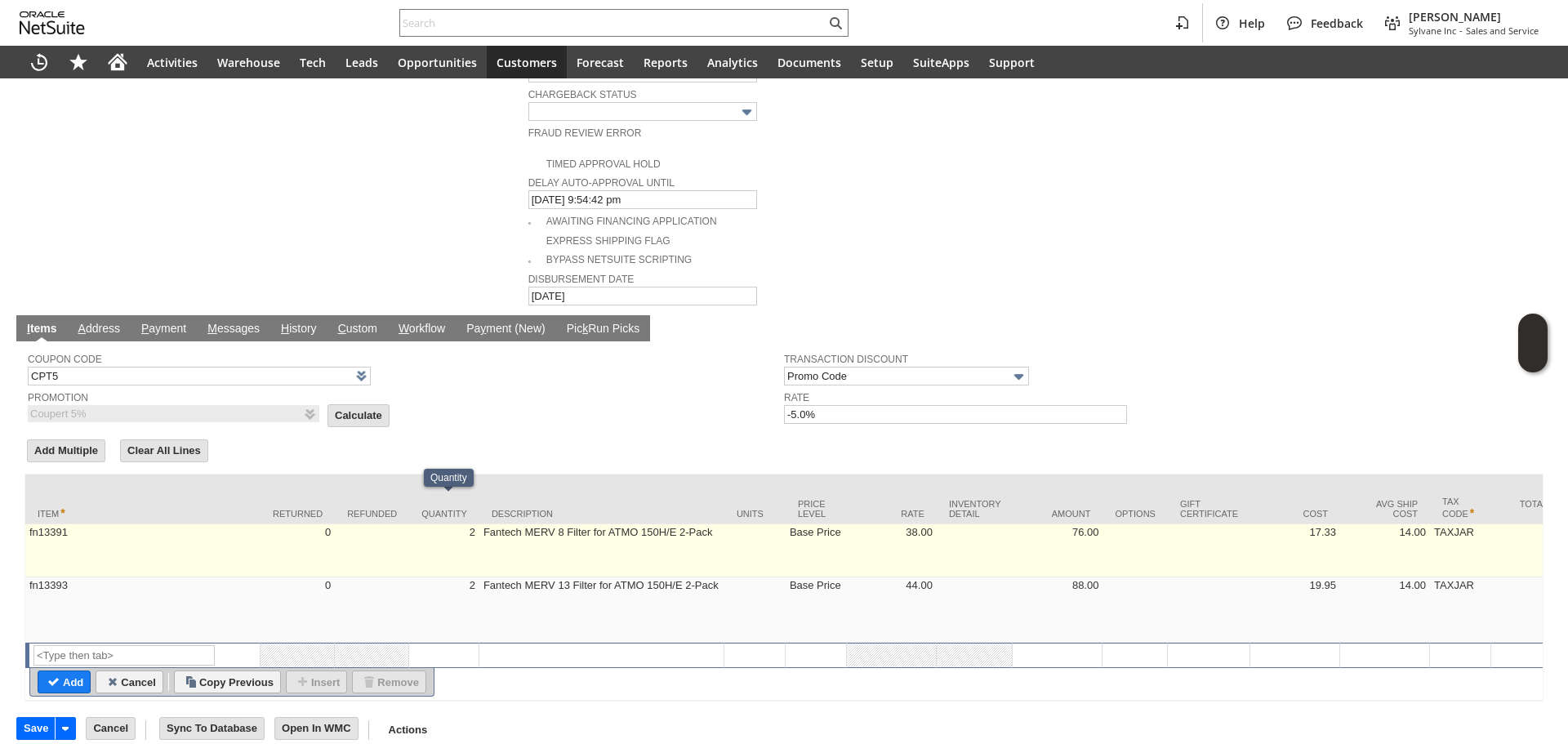
click at [454, 524] on td "2" at bounding box center [443, 550] width 70 height 53
type input "2"
type input "fn13391"
type input "OK"
type input "Make Copy"
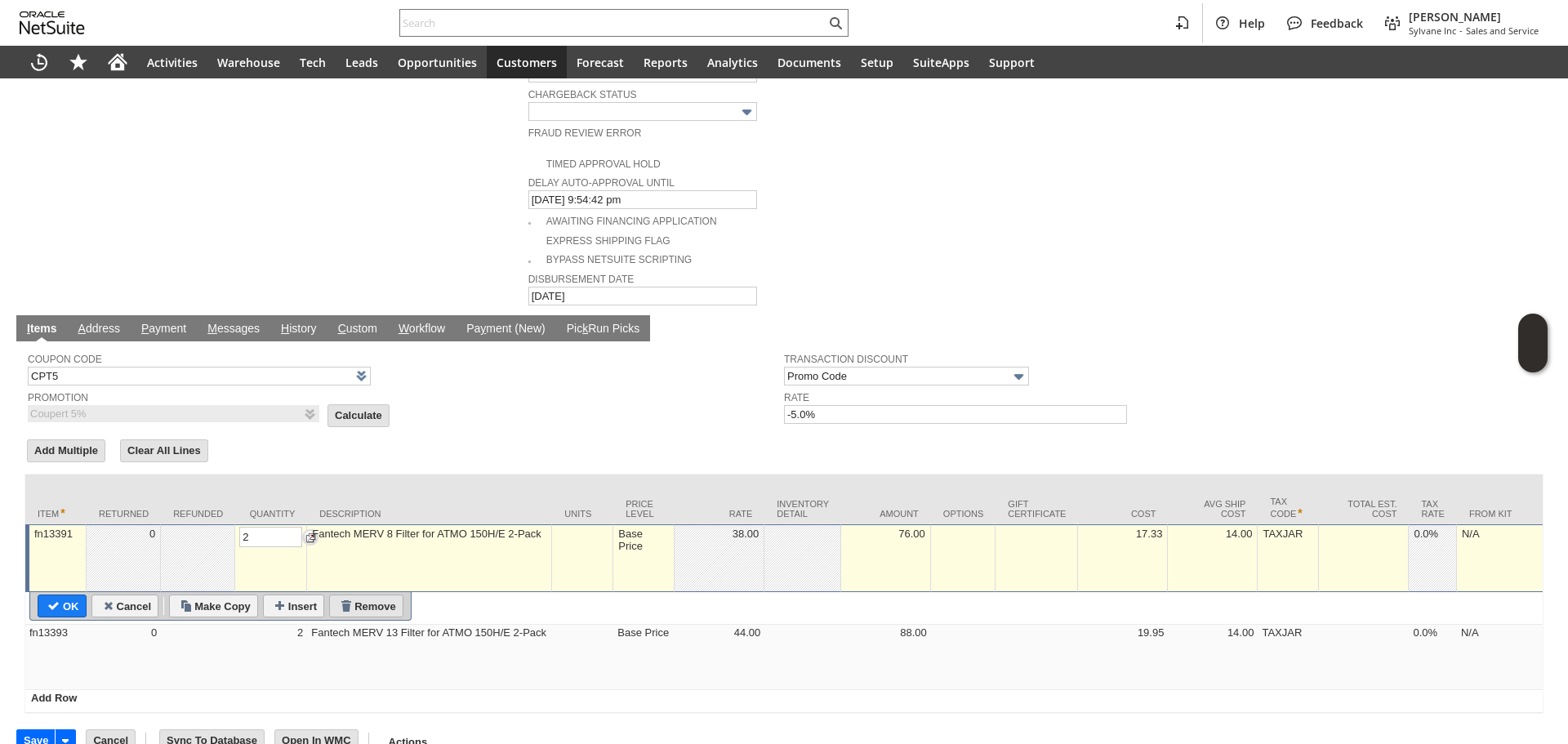
click at [358, 595] on input "Remove" at bounding box center [366, 605] width 72 height 21
type input "fn13393"
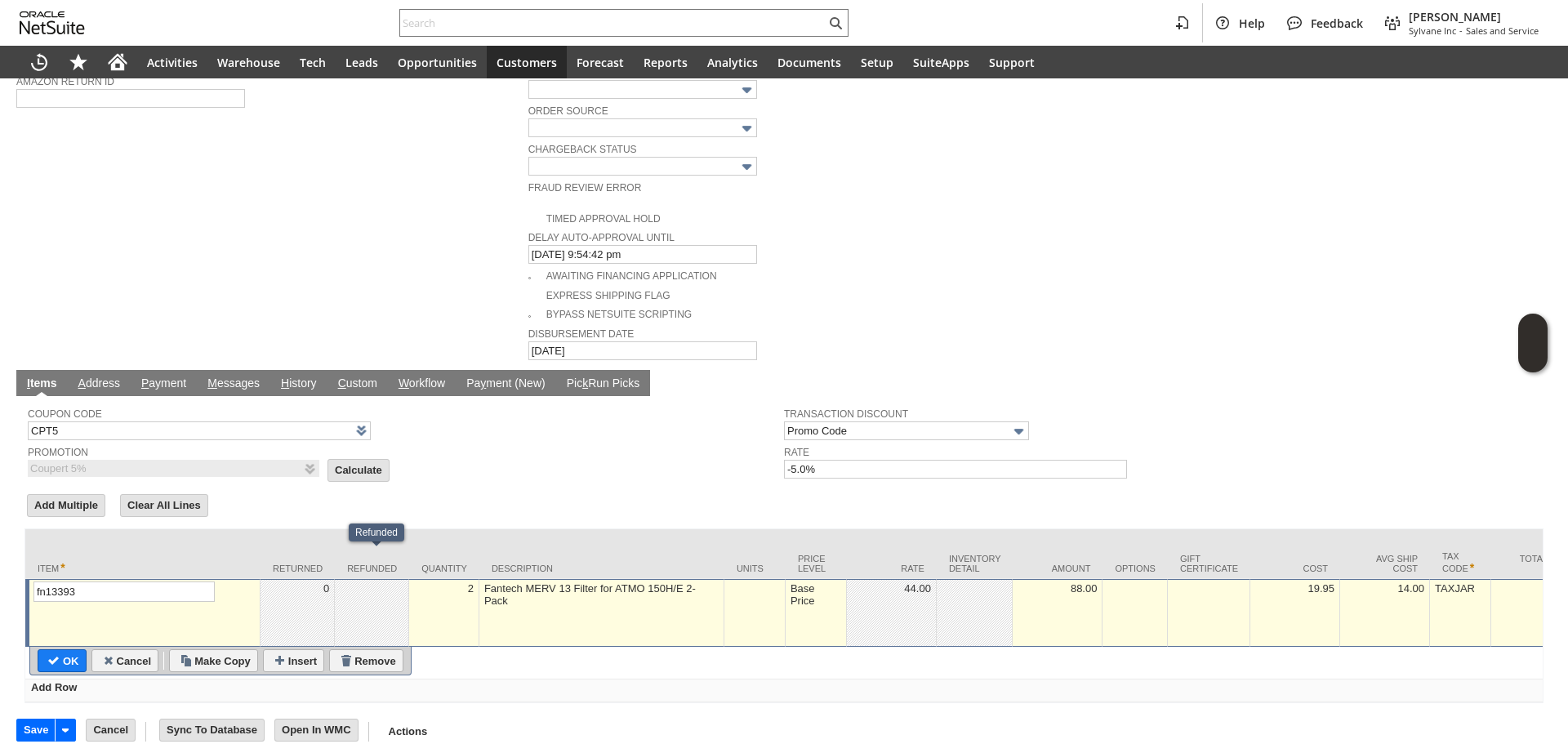
click at [461, 587] on td "2" at bounding box center [443, 613] width 70 height 67
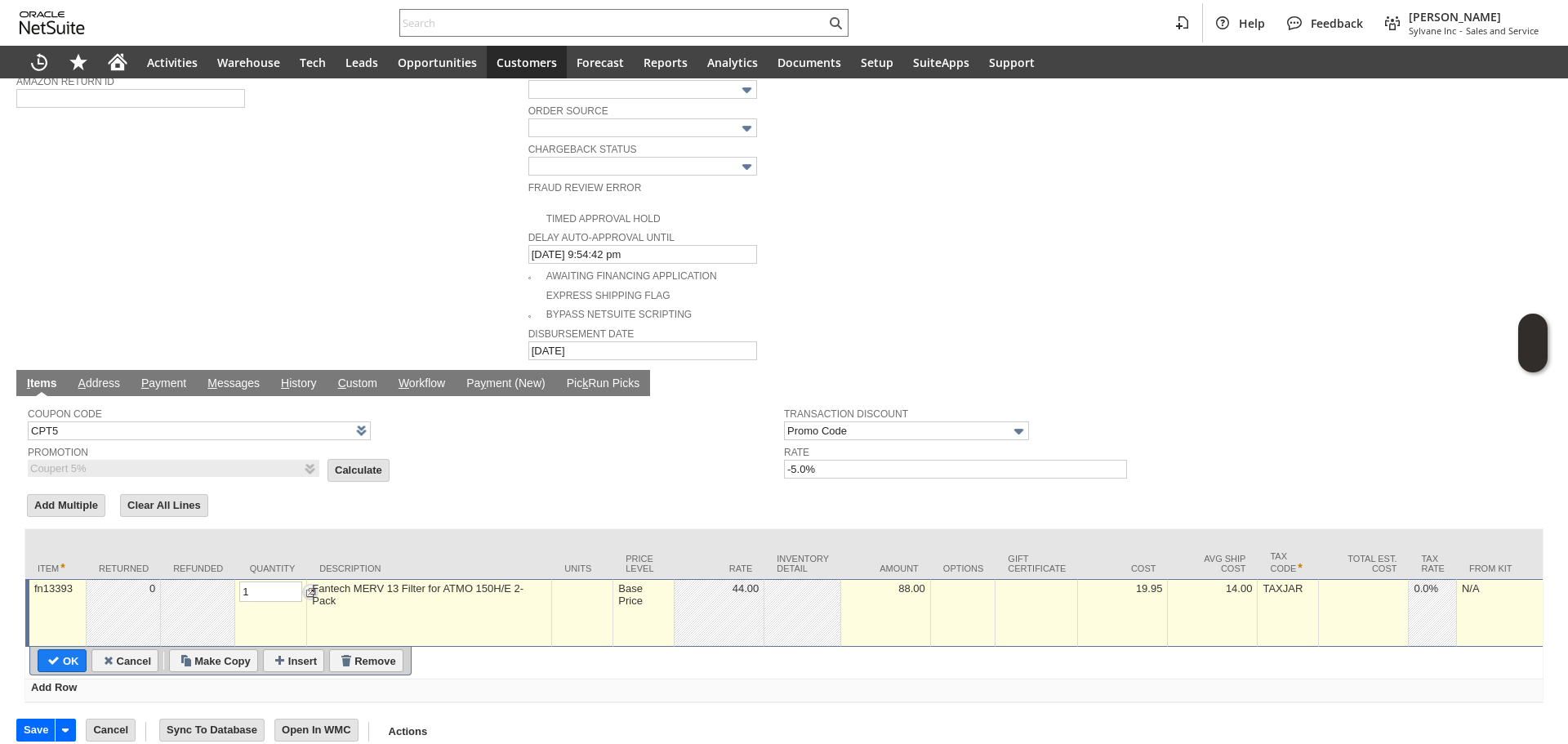
type input "1"
click at [37, 649] on td "OK" at bounding box center [60, 660] width 54 height 23
click at [49, 650] on input "OK" at bounding box center [62, 660] width 47 height 21
type input "Add"
type input "Copy Previous"
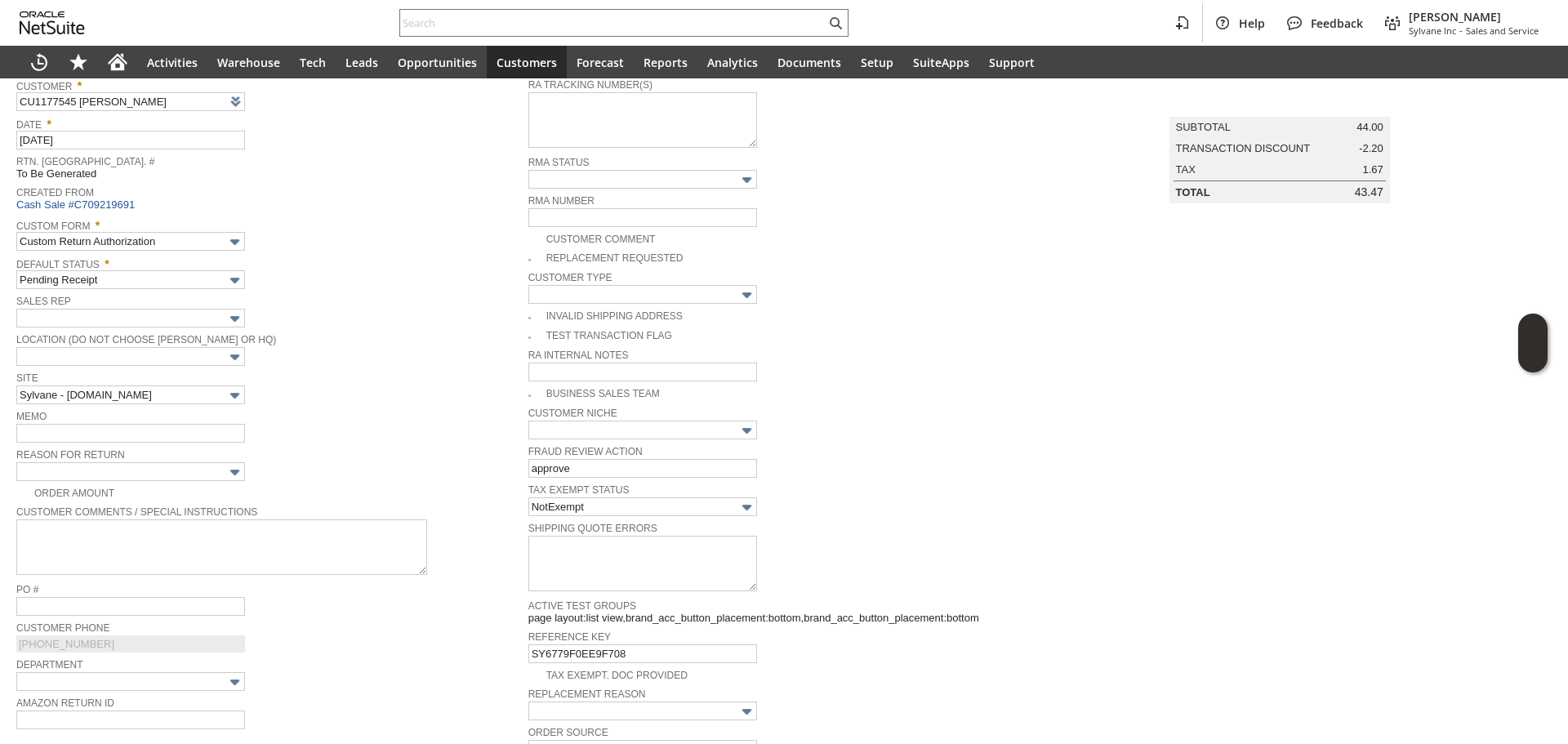
scroll to position [92, 0]
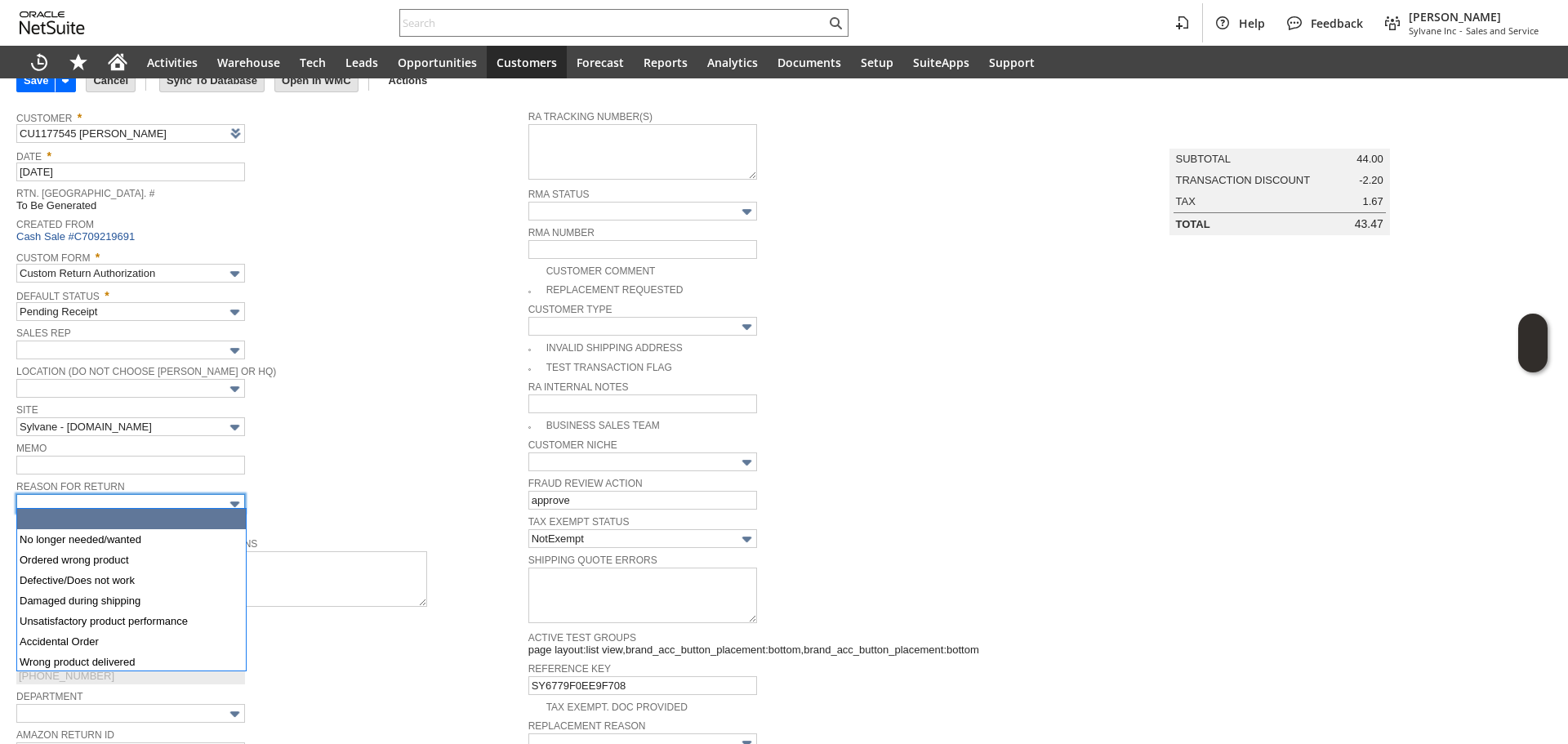
click at [144, 499] on input "text" at bounding box center [130, 503] width 228 height 19
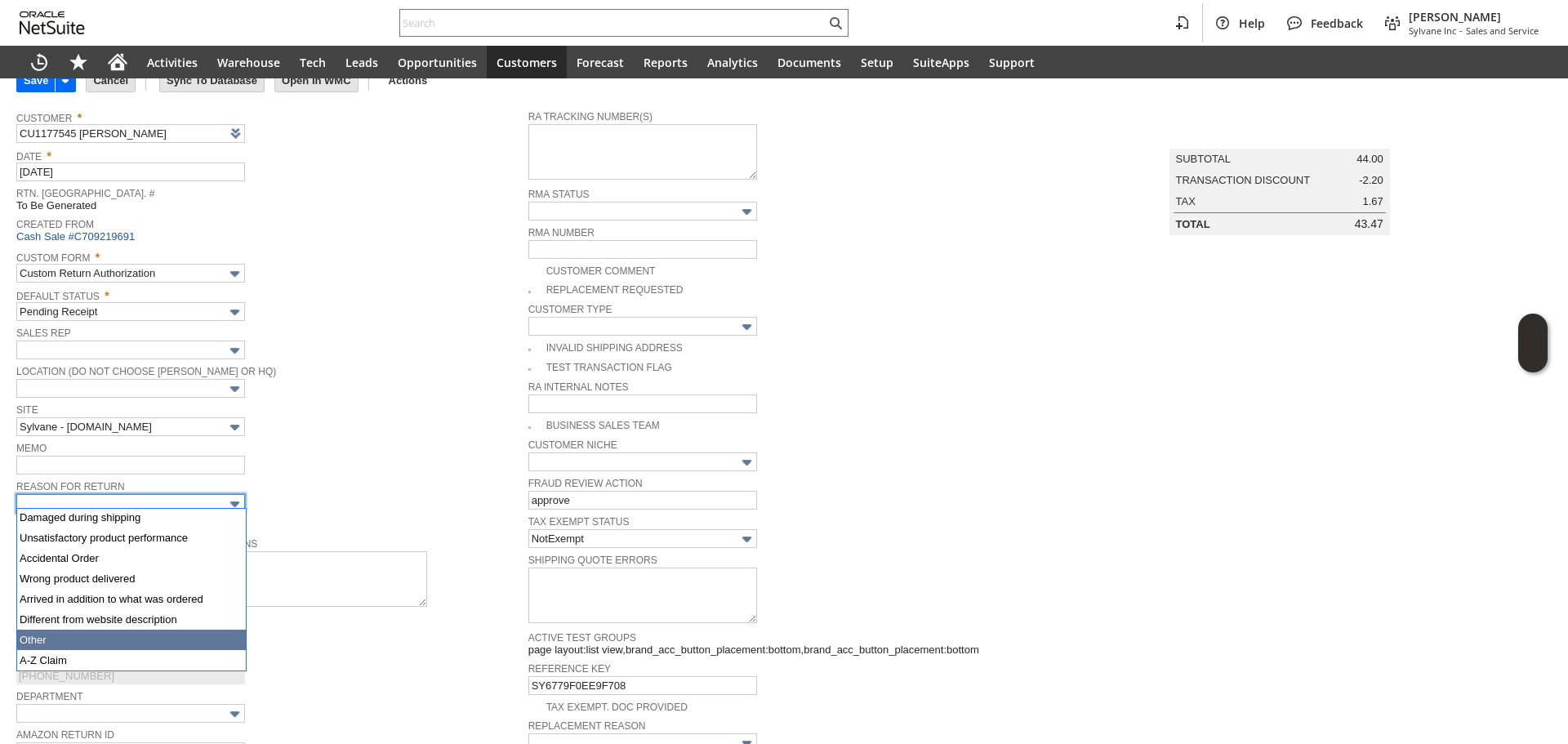
drag, startPoint x: 103, startPoint y: 628, endPoint x: 97, endPoint y: 634, distance: 8.5
type input "Other"
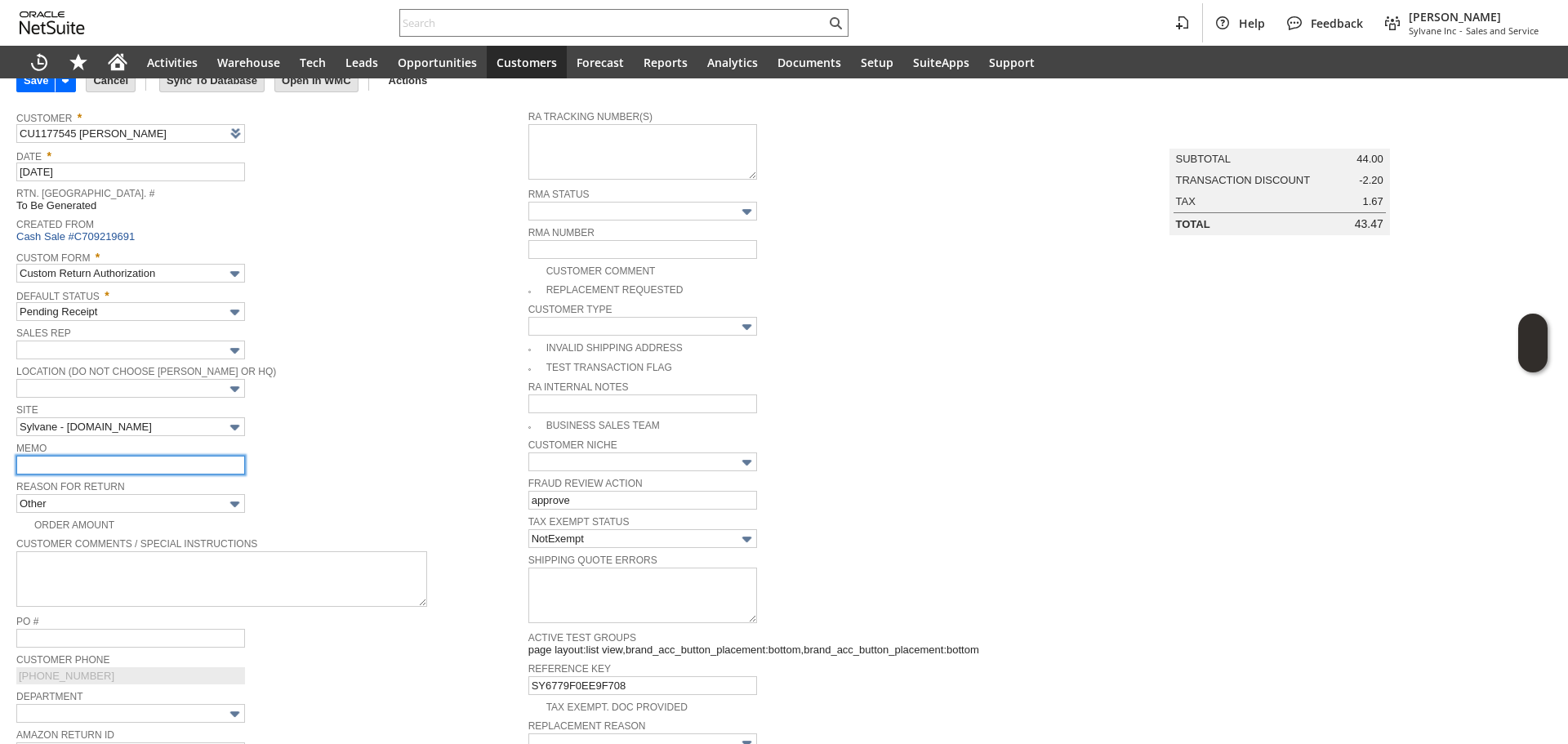
click at [143, 464] on input "text" at bounding box center [130, 465] width 228 height 19
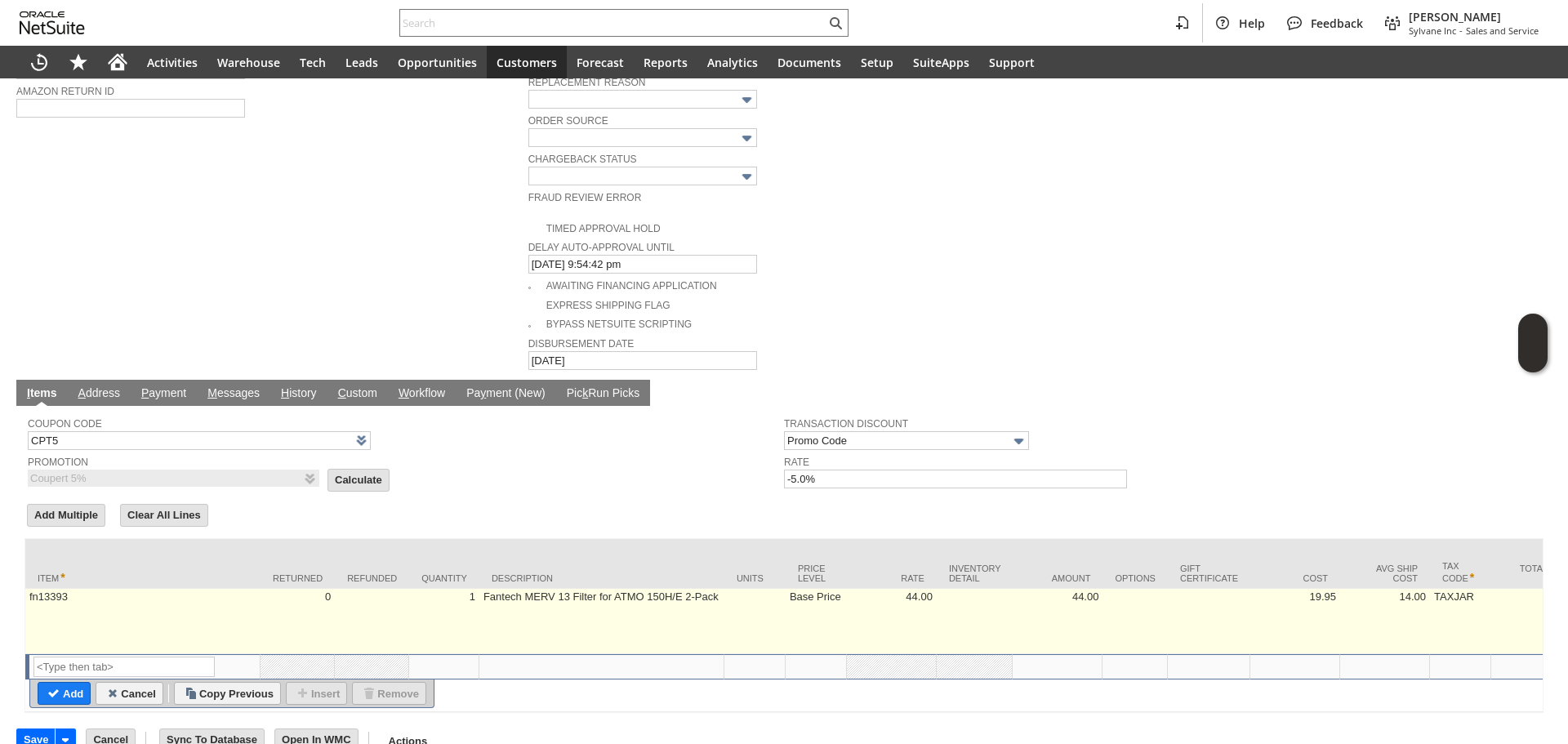
scroll to position [747, 0]
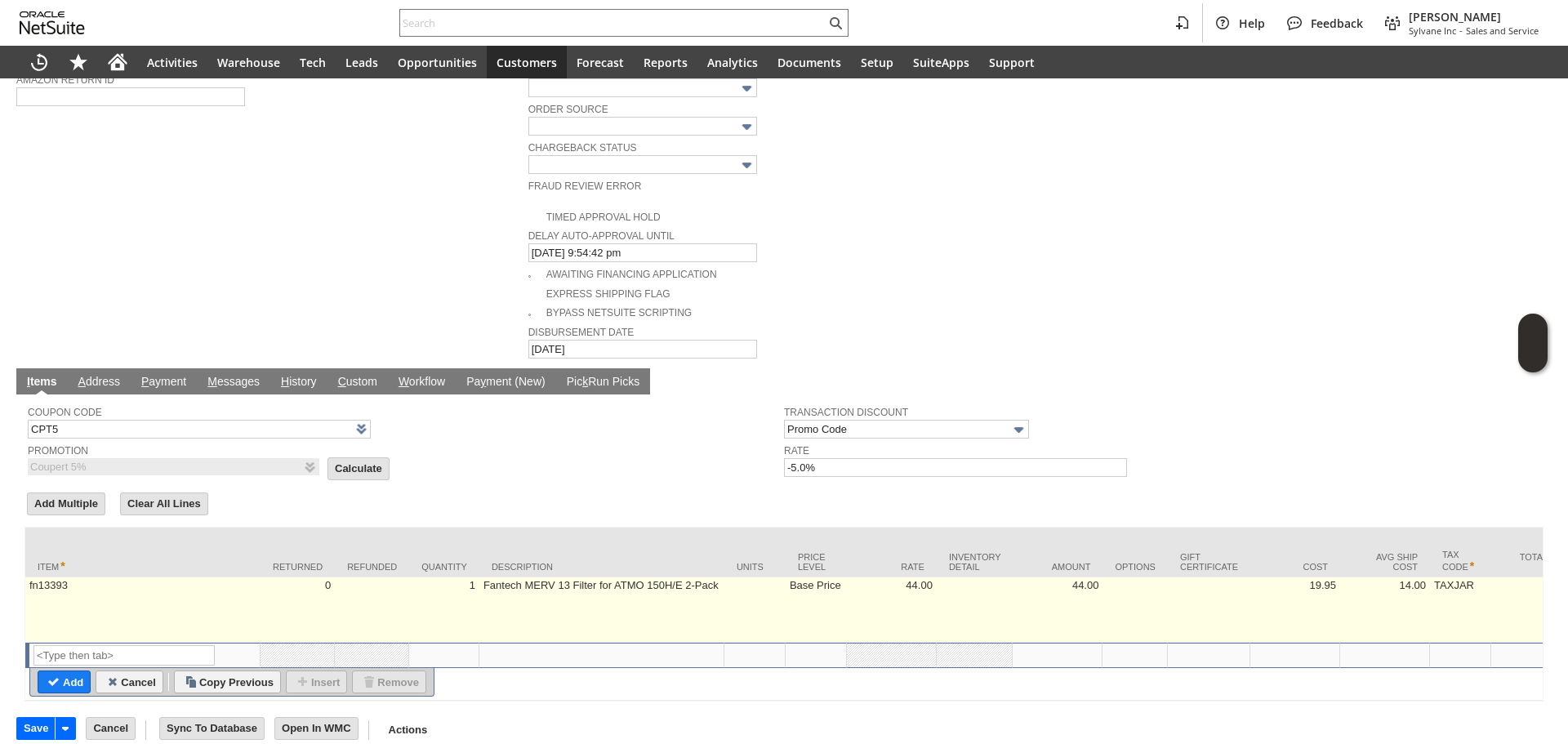
type input "refunding the remaining one that the customer didn't receive / only receved 1 o…"
click at [78, 590] on td "fn13393" at bounding box center [142, 610] width 235 height 66
type input "fn13393"
type input "OK"
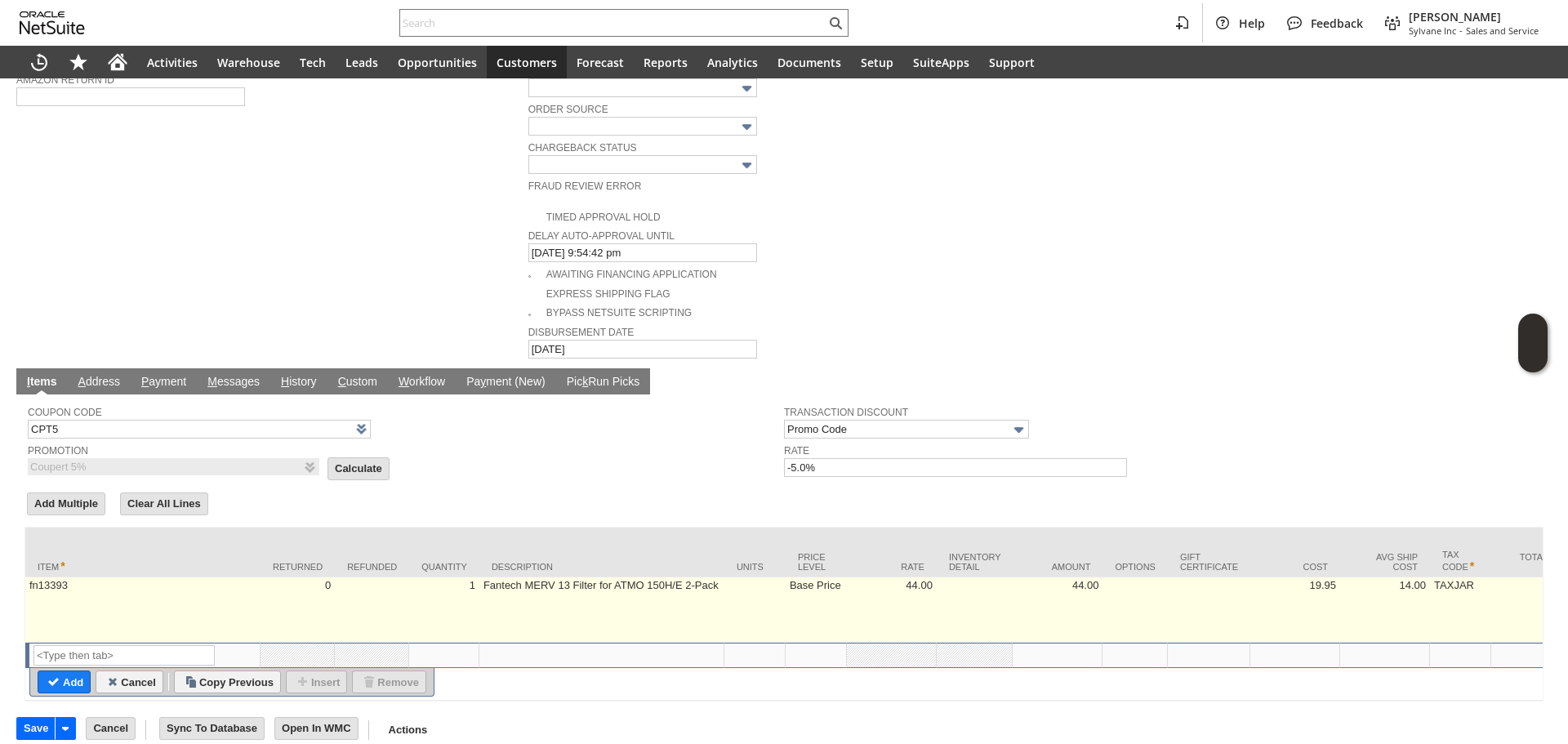
type input "Make Copy"
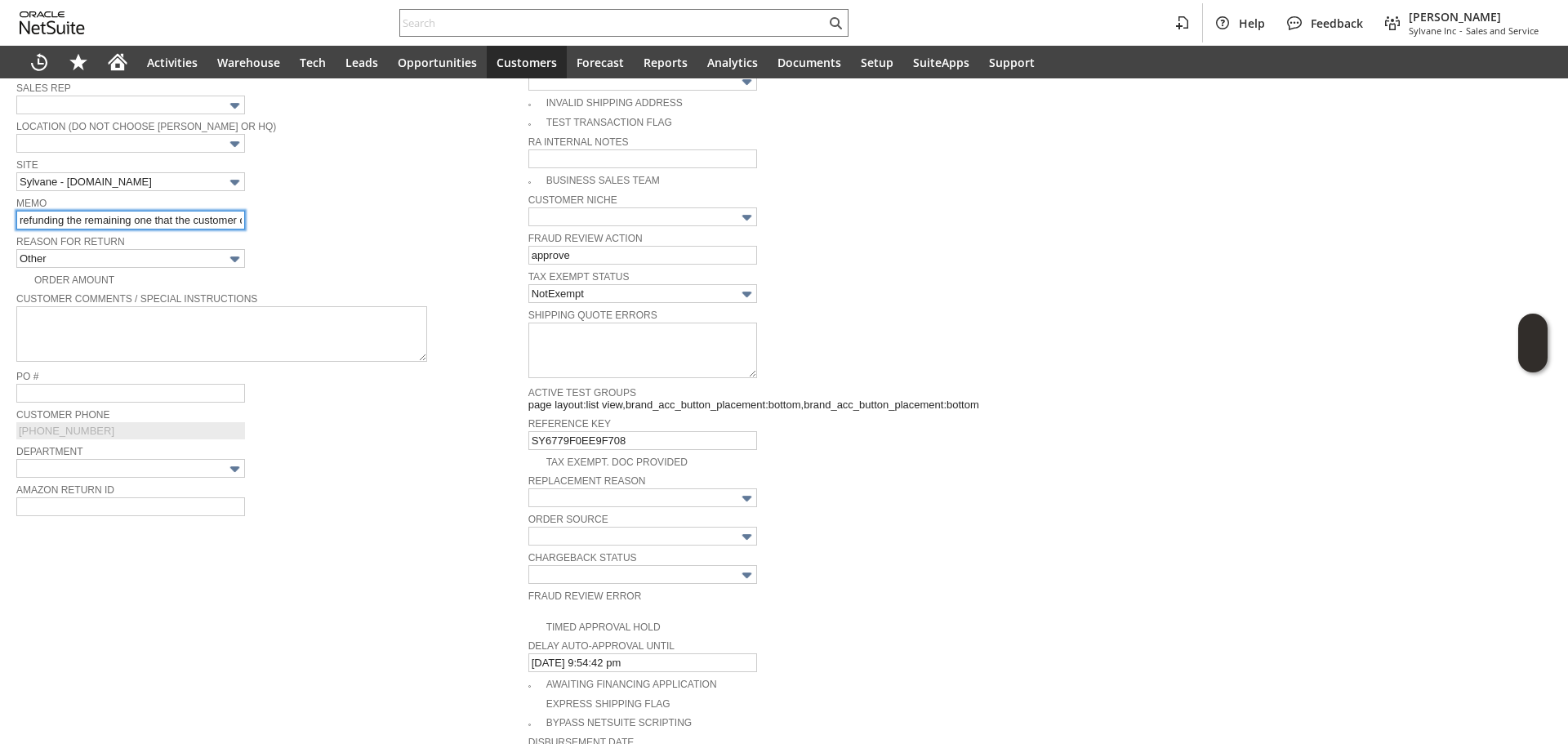
scroll to position [0, 182]
drag, startPoint x: 207, startPoint y: 215, endPoint x: 405, endPoint y: 241, distance: 199.7
click at [404, 241] on tbody "Customer * CU1177545 monica bittner List Search Date * 8/26/2025 Rtn. Auth. # T…" at bounding box center [271, 202] width 512 height 692
paste input "fn13393"
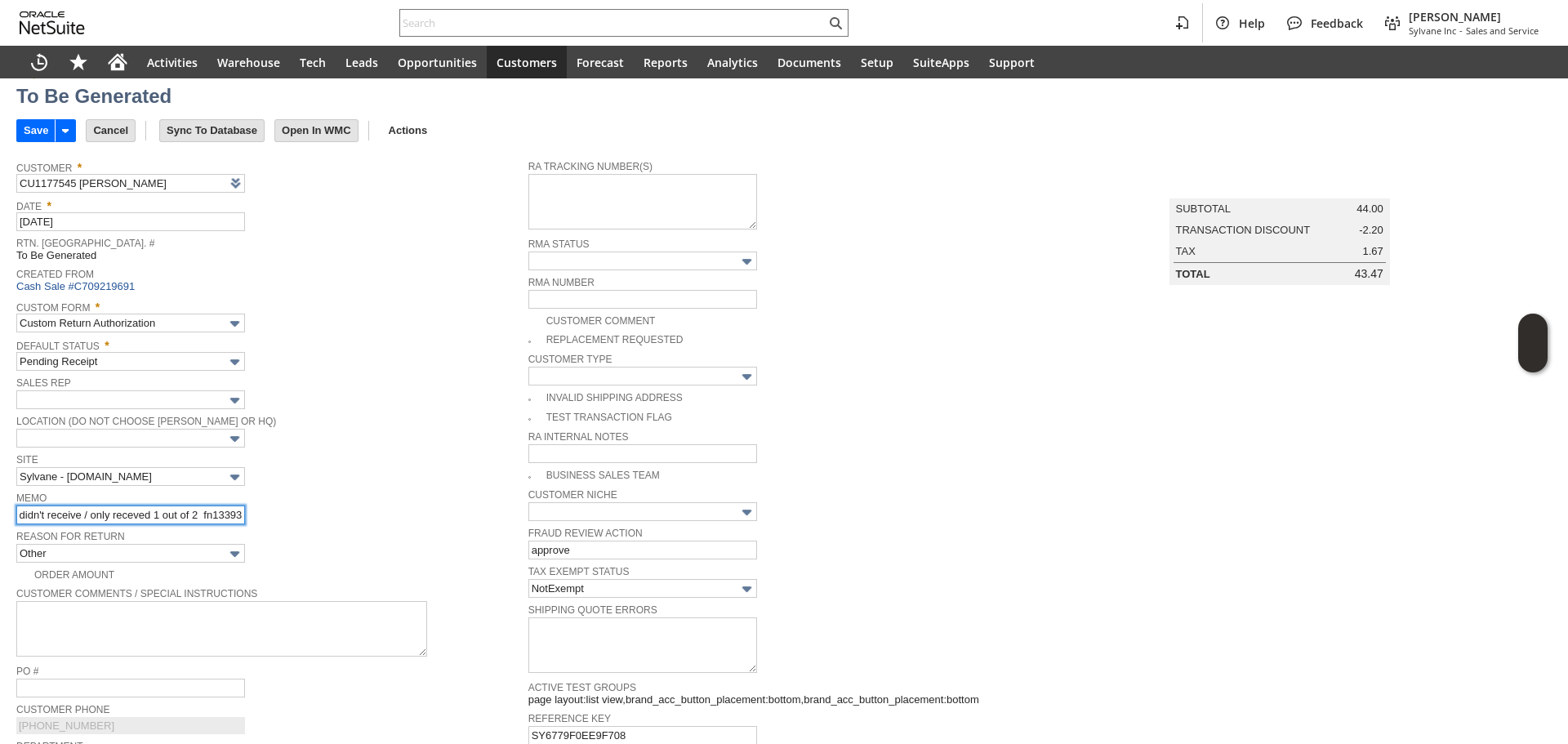
scroll to position [0, 0]
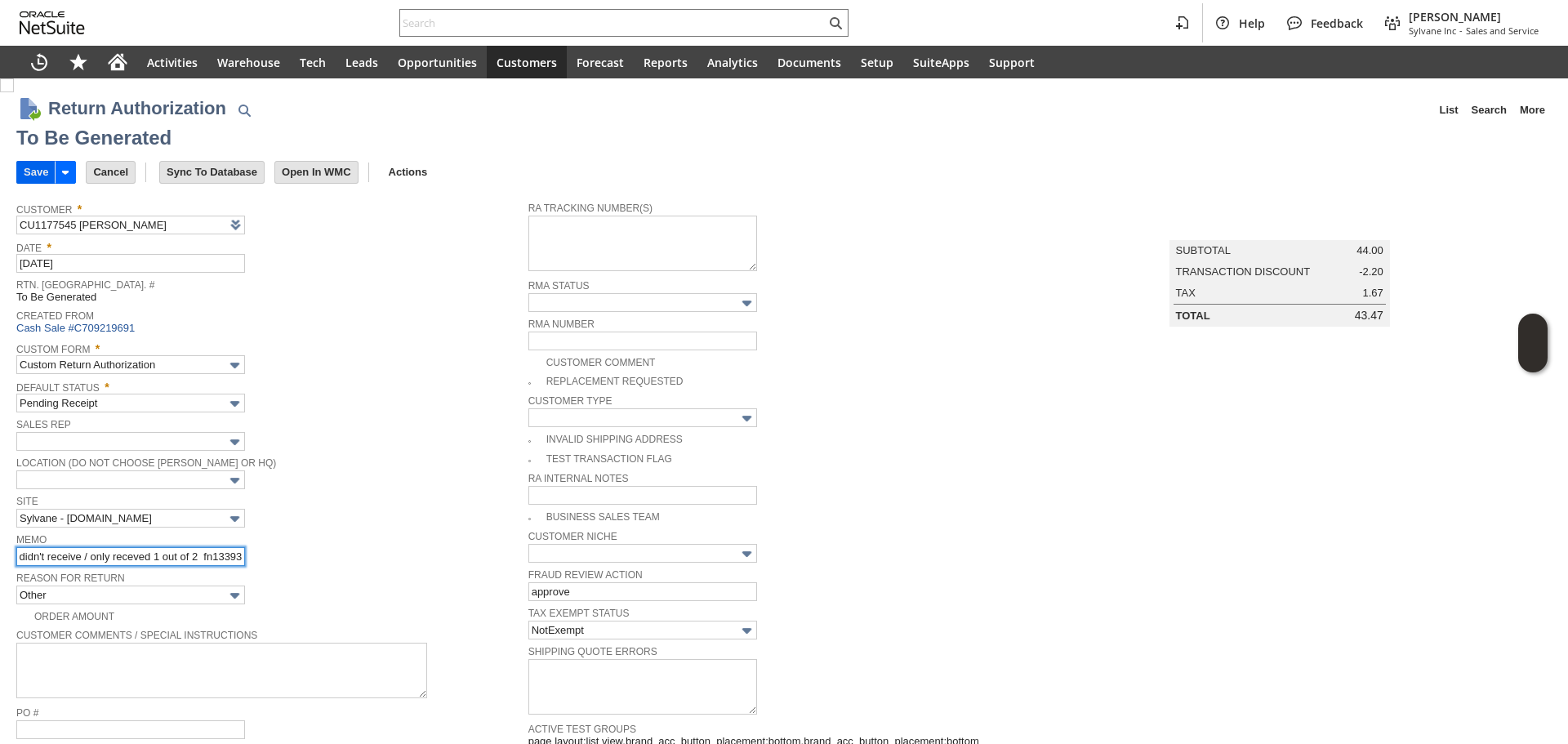
type input "refunding the remaining one that the customer didn't receive / only receved 1 o…"
click at [43, 172] on input "Save" at bounding box center [35, 172] width 38 height 21
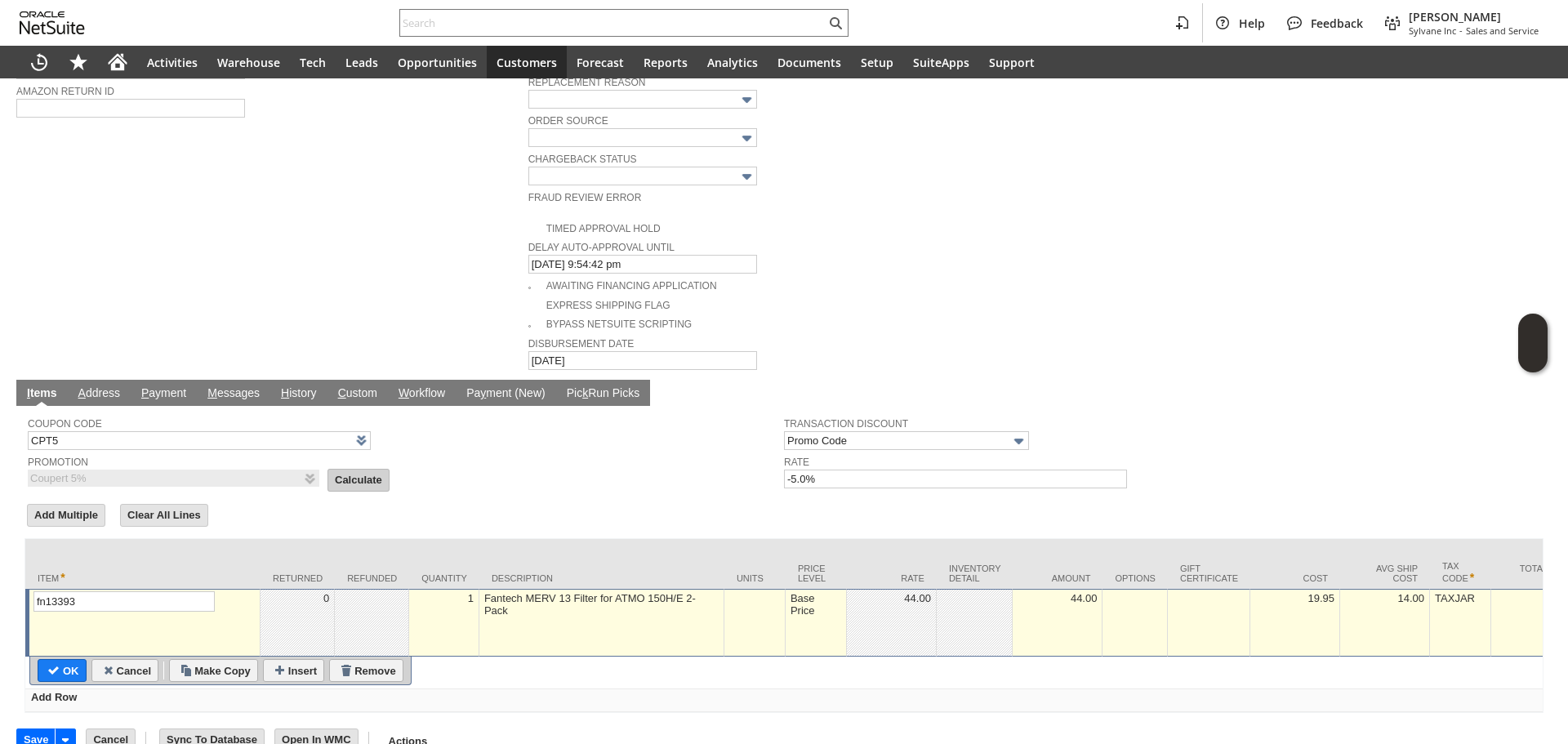
click at [340, 468] on td "Calculate" at bounding box center [359, 479] width 62 height 23
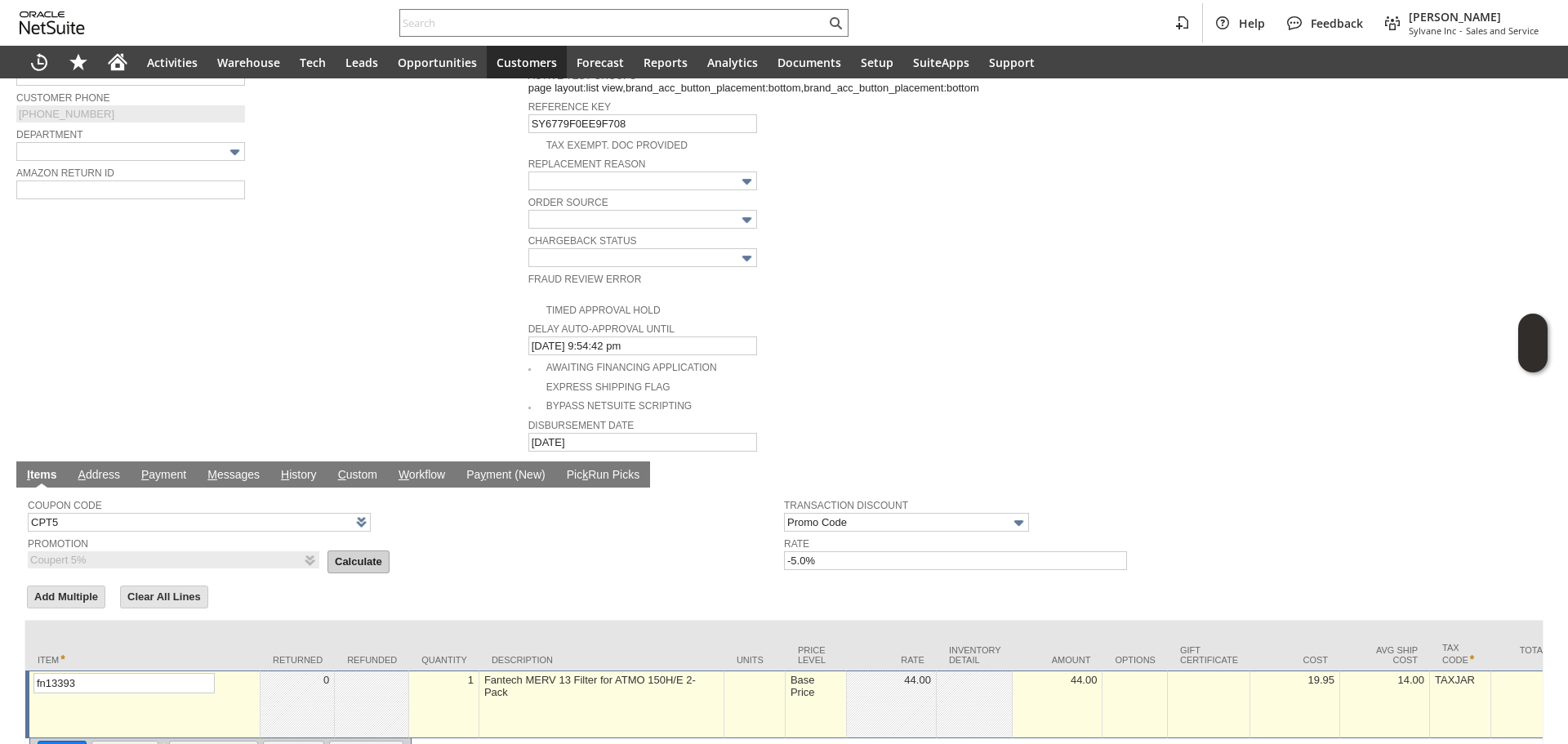
click at [336, 551] on input "Calculate" at bounding box center [358, 561] width 61 height 21
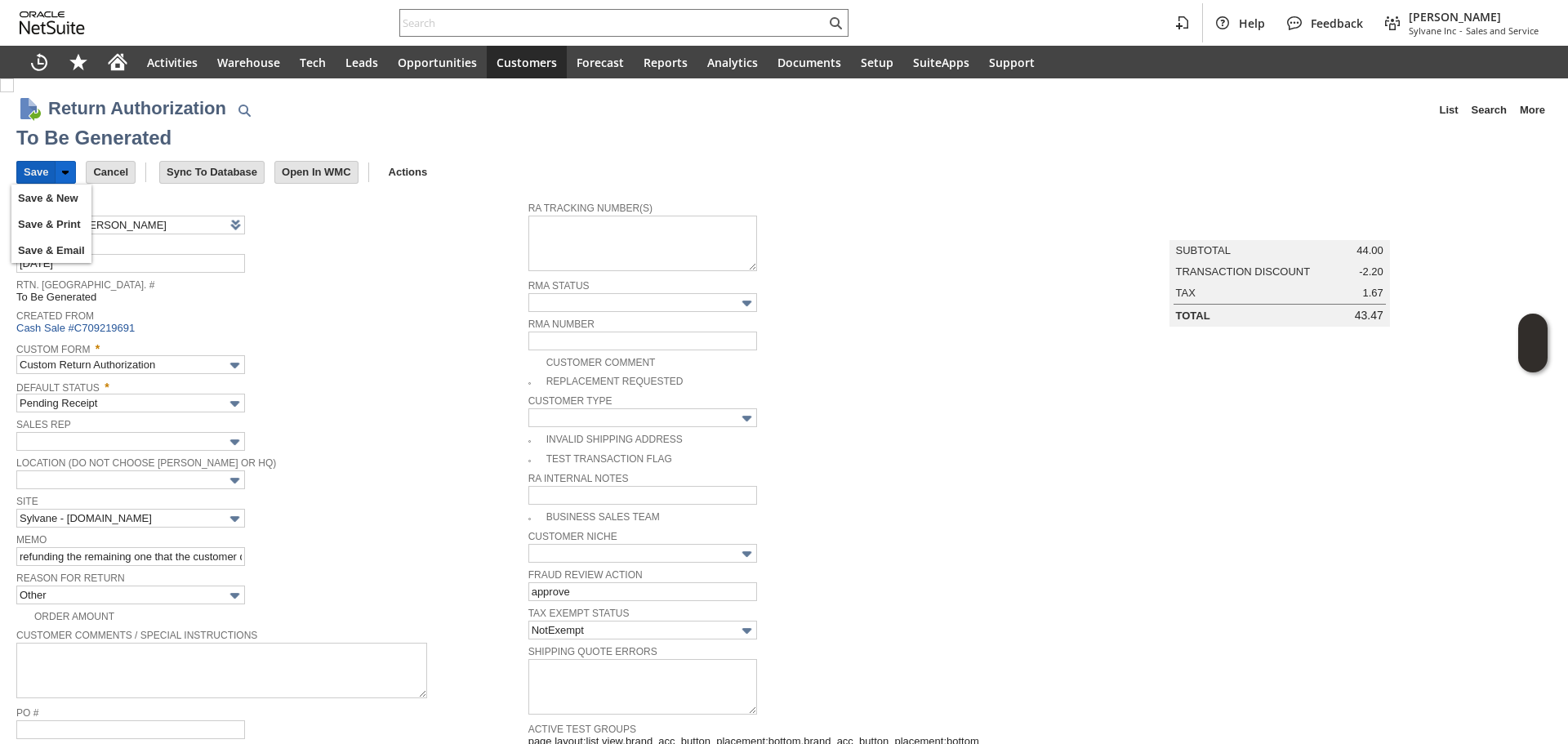
click at [29, 169] on input "Save" at bounding box center [35, 172] width 38 height 21
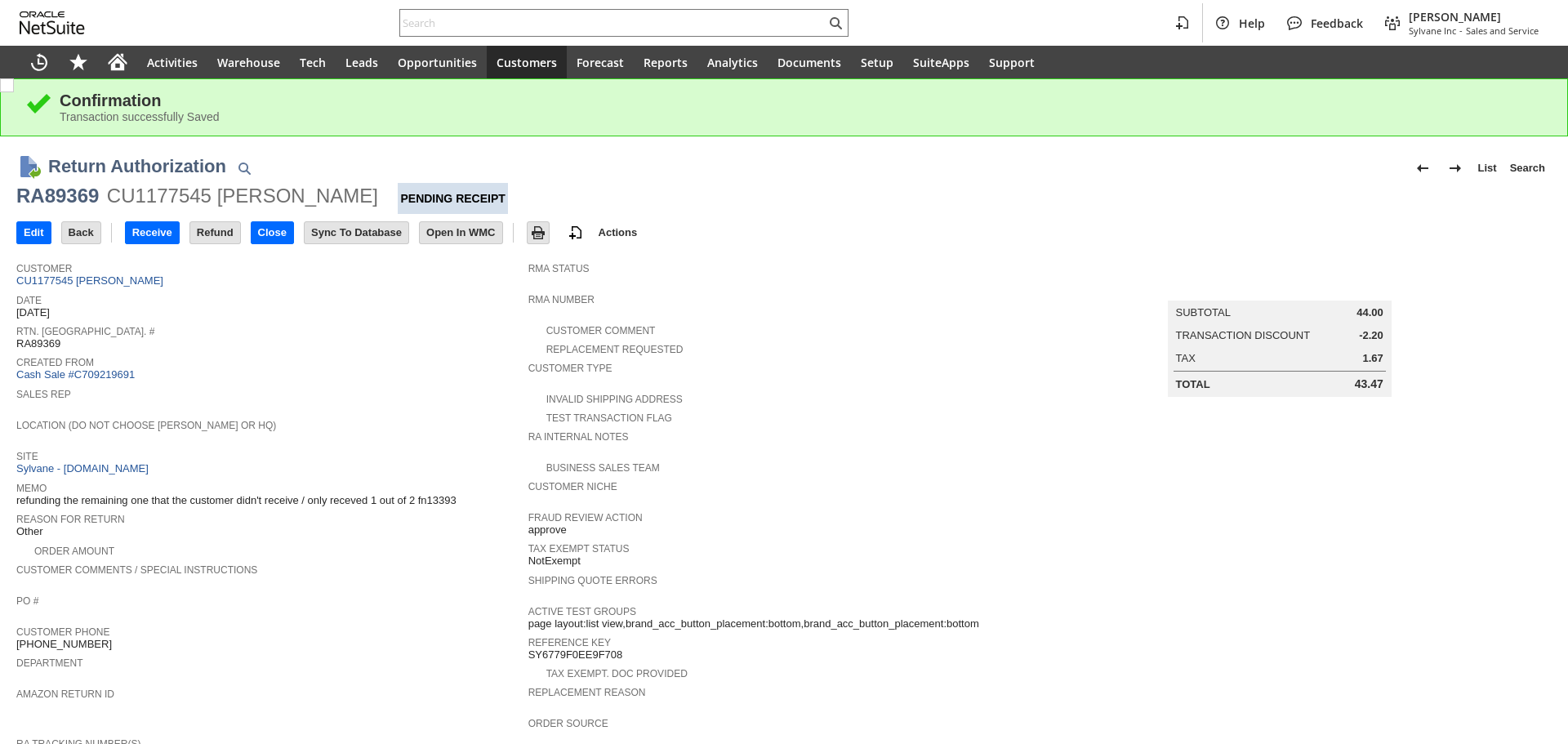
click at [72, 194] on div "RA89369" at bounding box center [57, 195] width 83 height 26
click at [71, 194] on div "RA89369" at bounding box center [57, 195] width 83 height 26
copy div "RA89369"
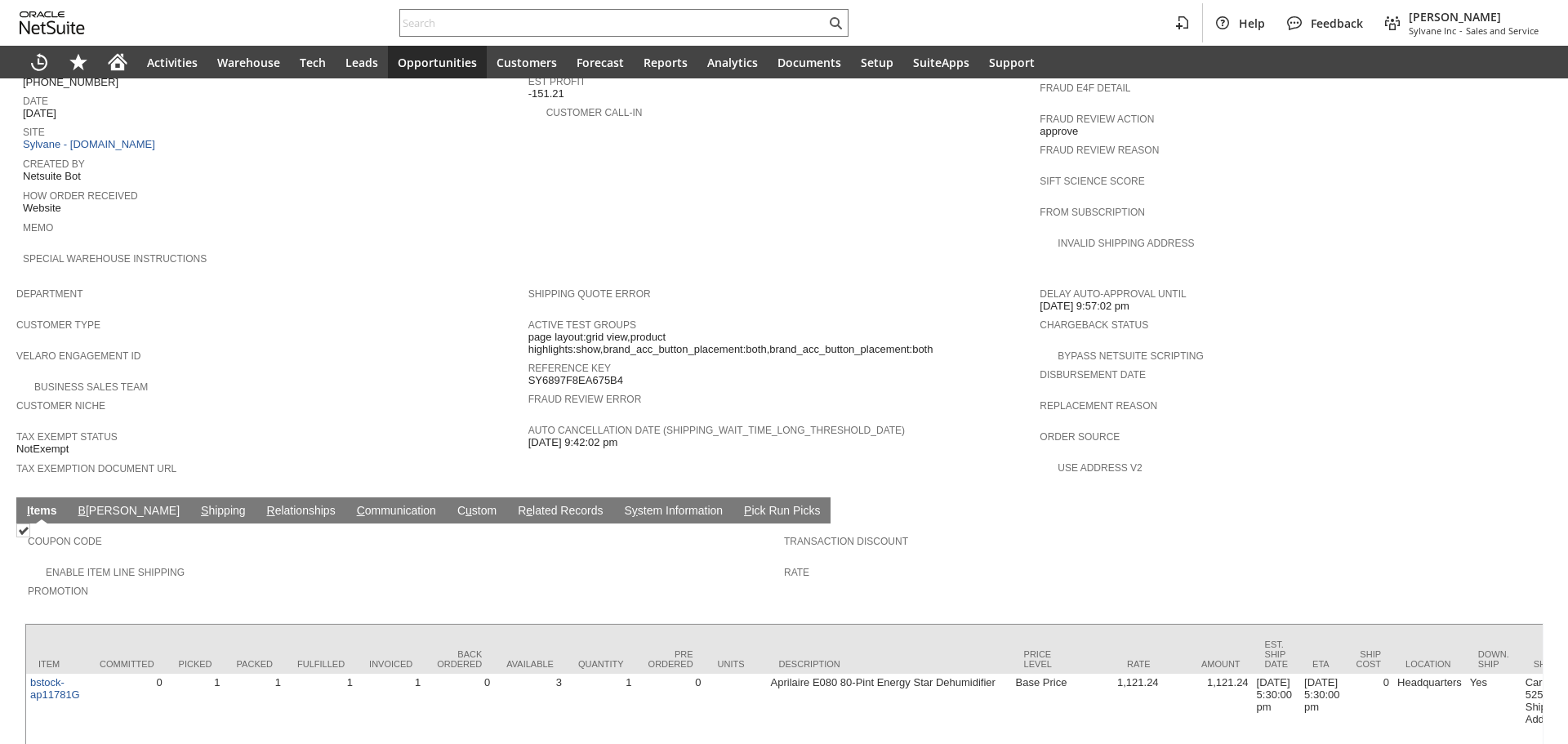
scroll to position [768, 0]
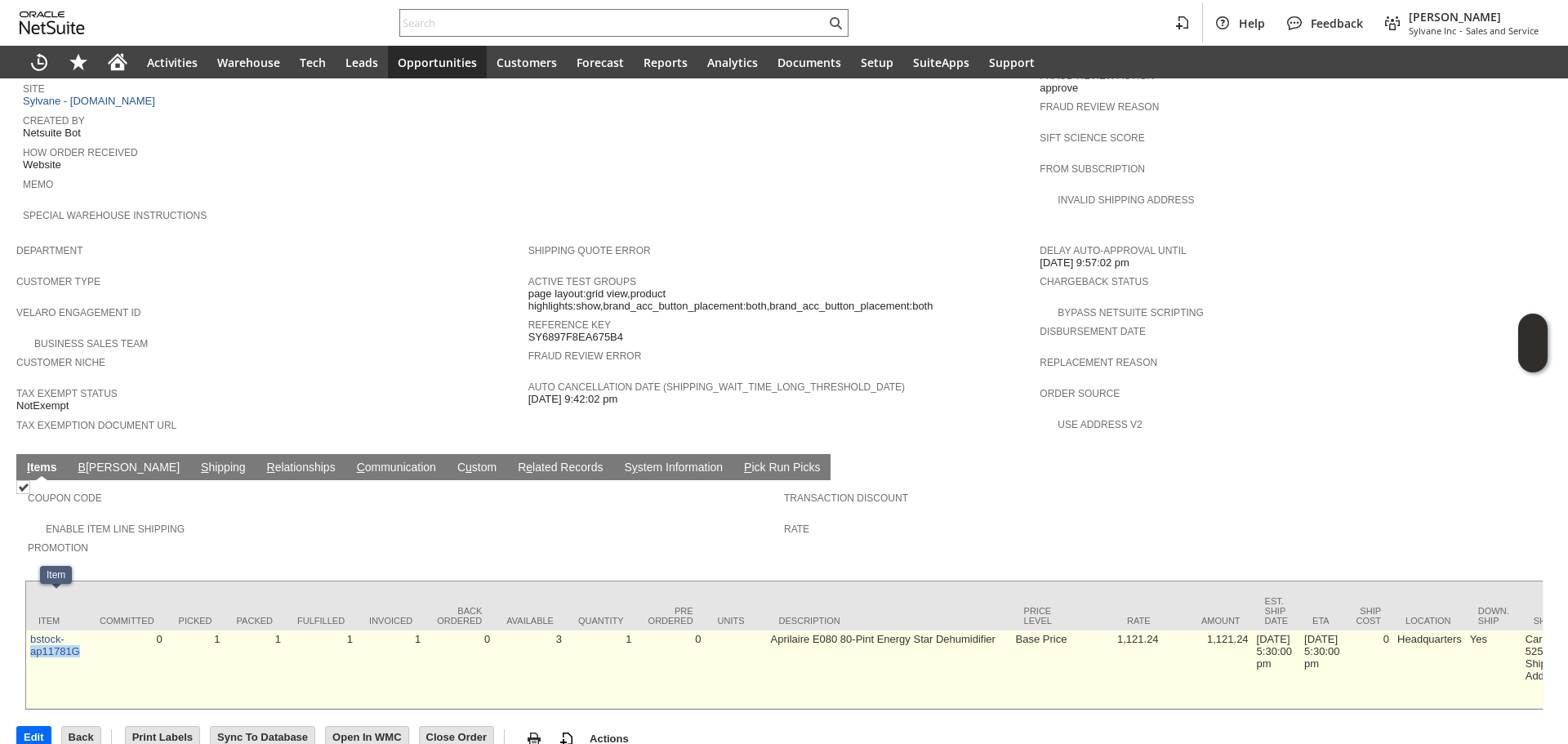
drag, startPoint x: 82, startPoint y: 622, endPoint x: 27, endPoint y: 626, distance: 55.1
click at [27, 630] on td "bstock-ap11781G" at bounding box center [56, 669] width 62 height 78
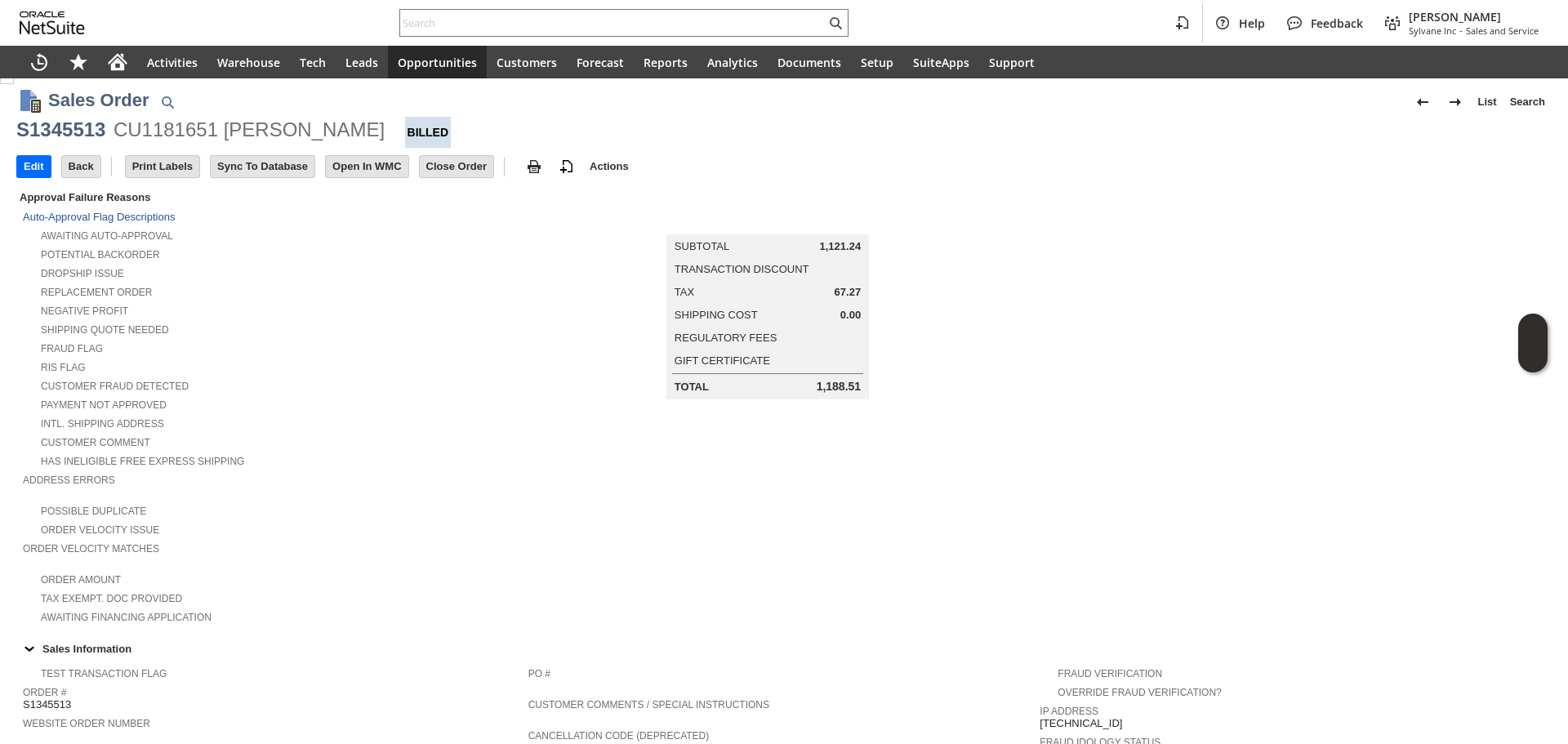
scroll to position [0, 0]
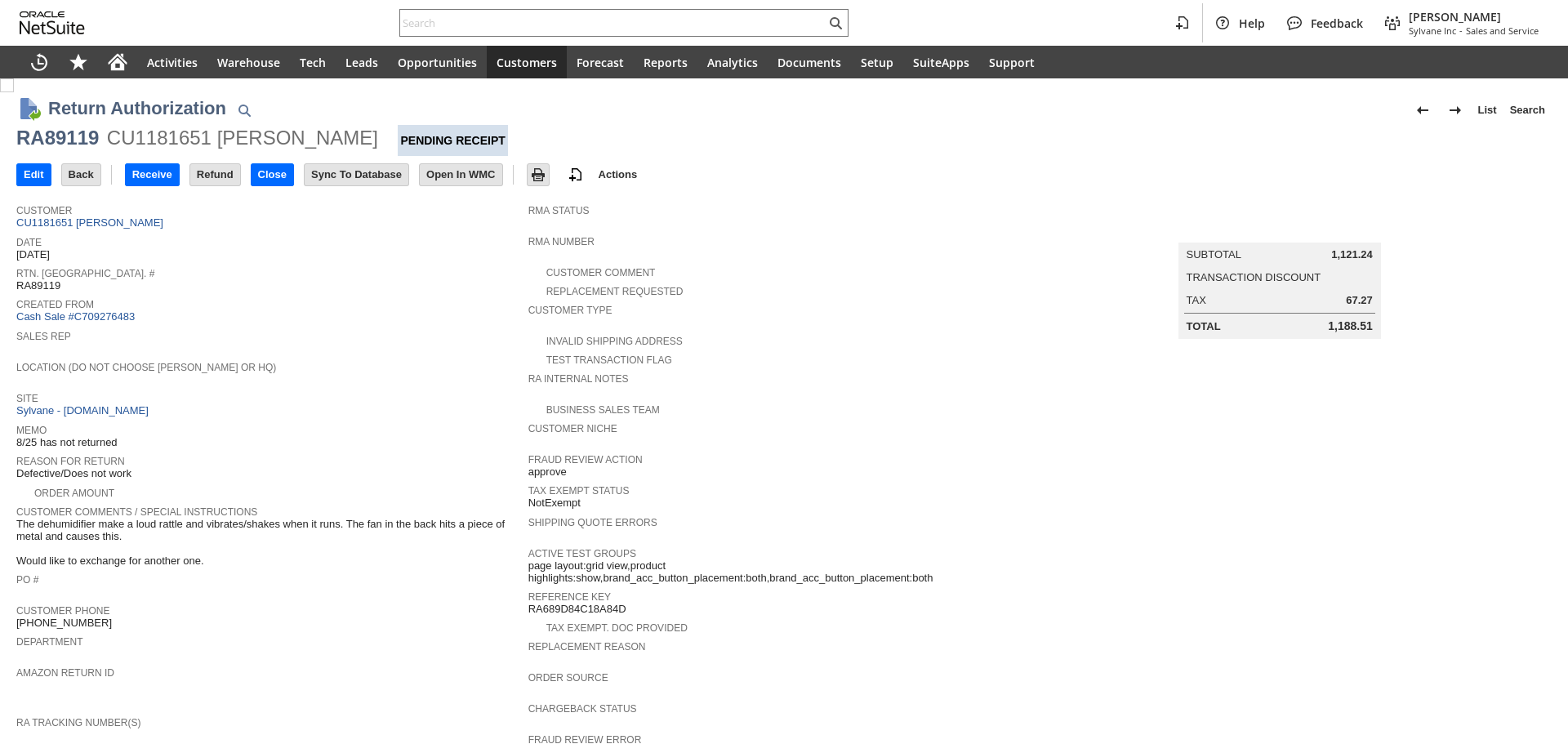
click at [79, 131] on div "RA89119" at bounding box center [57, 137] width 83 height 26
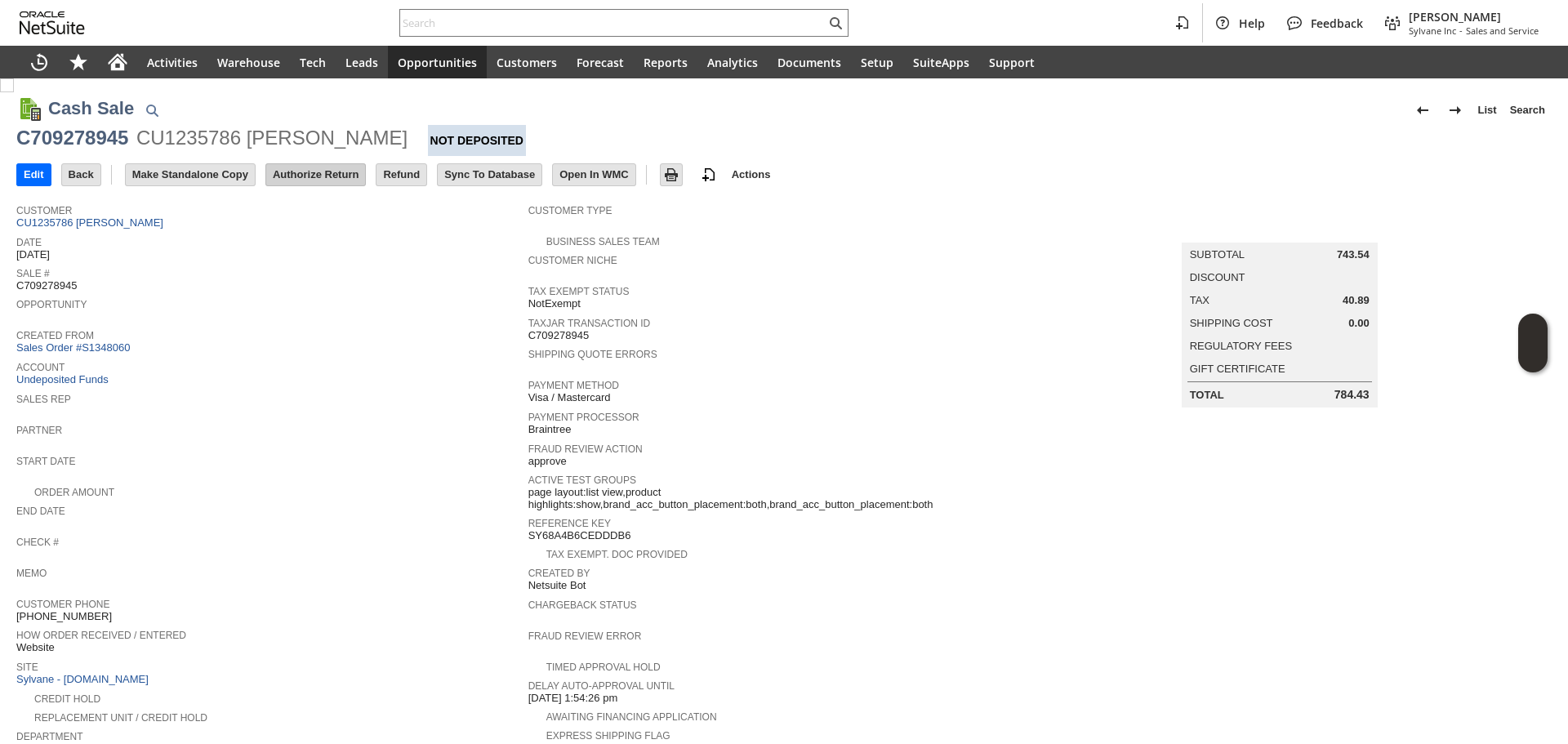
click at [325, 177] on input "Authorize Return" at bounding box center [315, 174] width 99 height 21
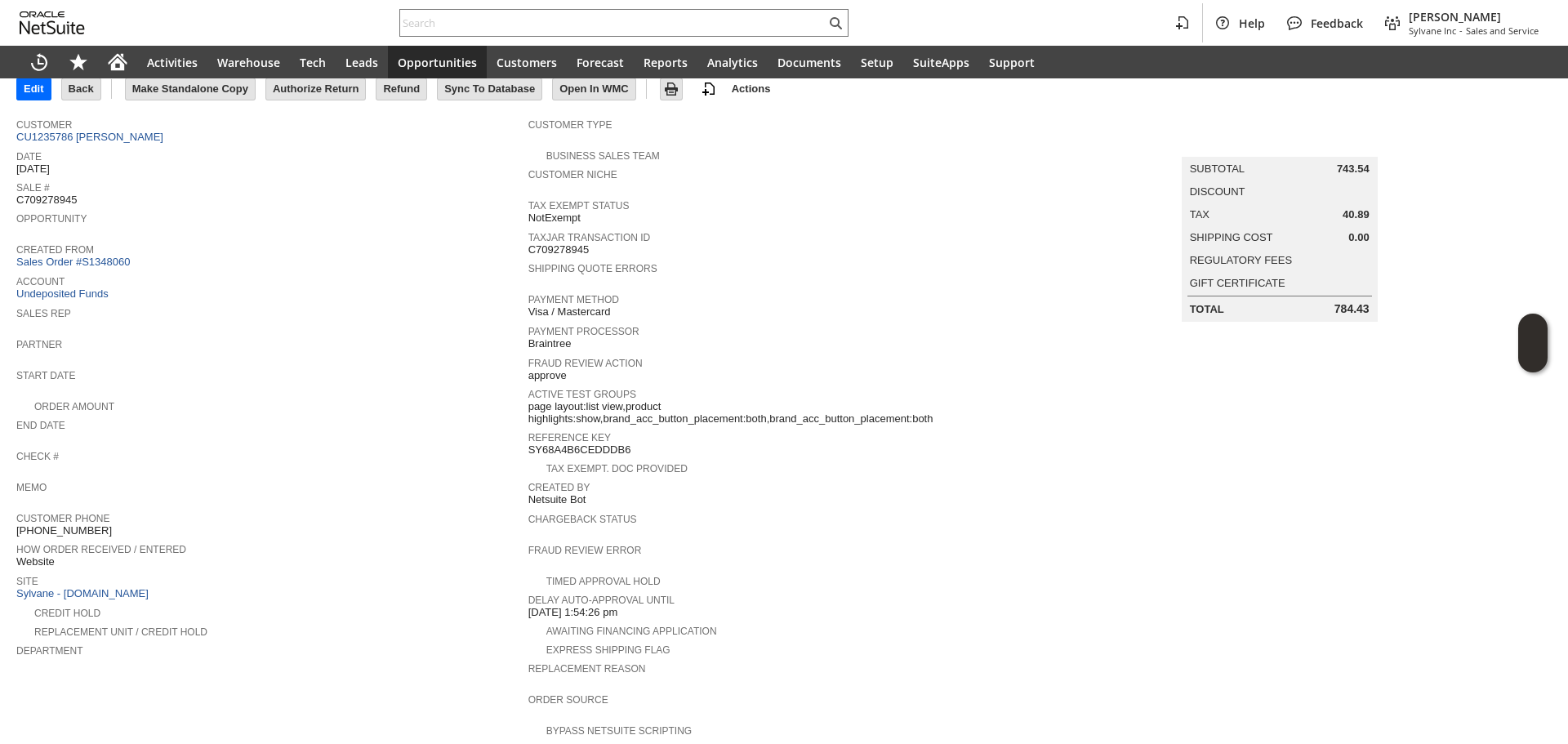
scroll to position [327, 0]
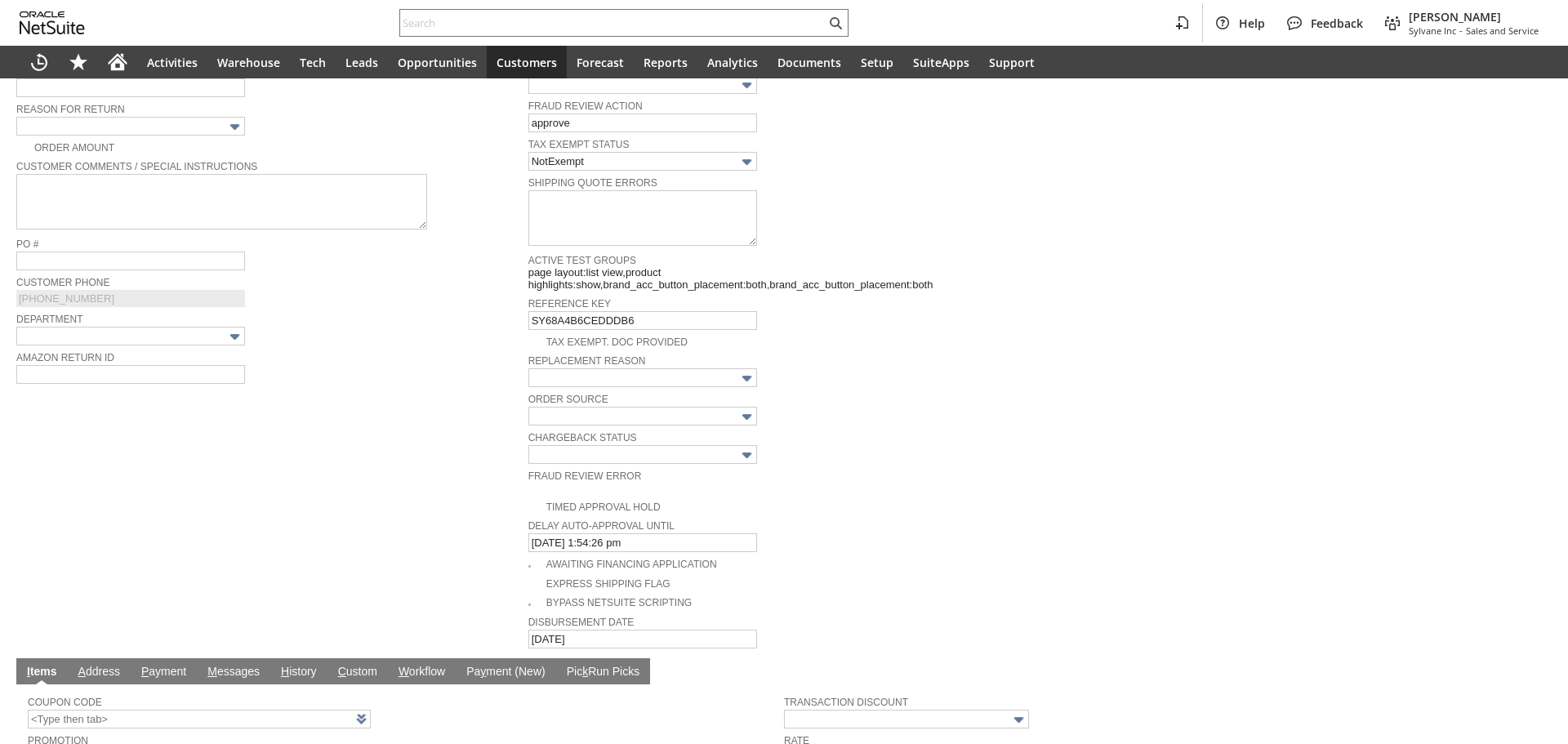
scroll to position [442, 0]
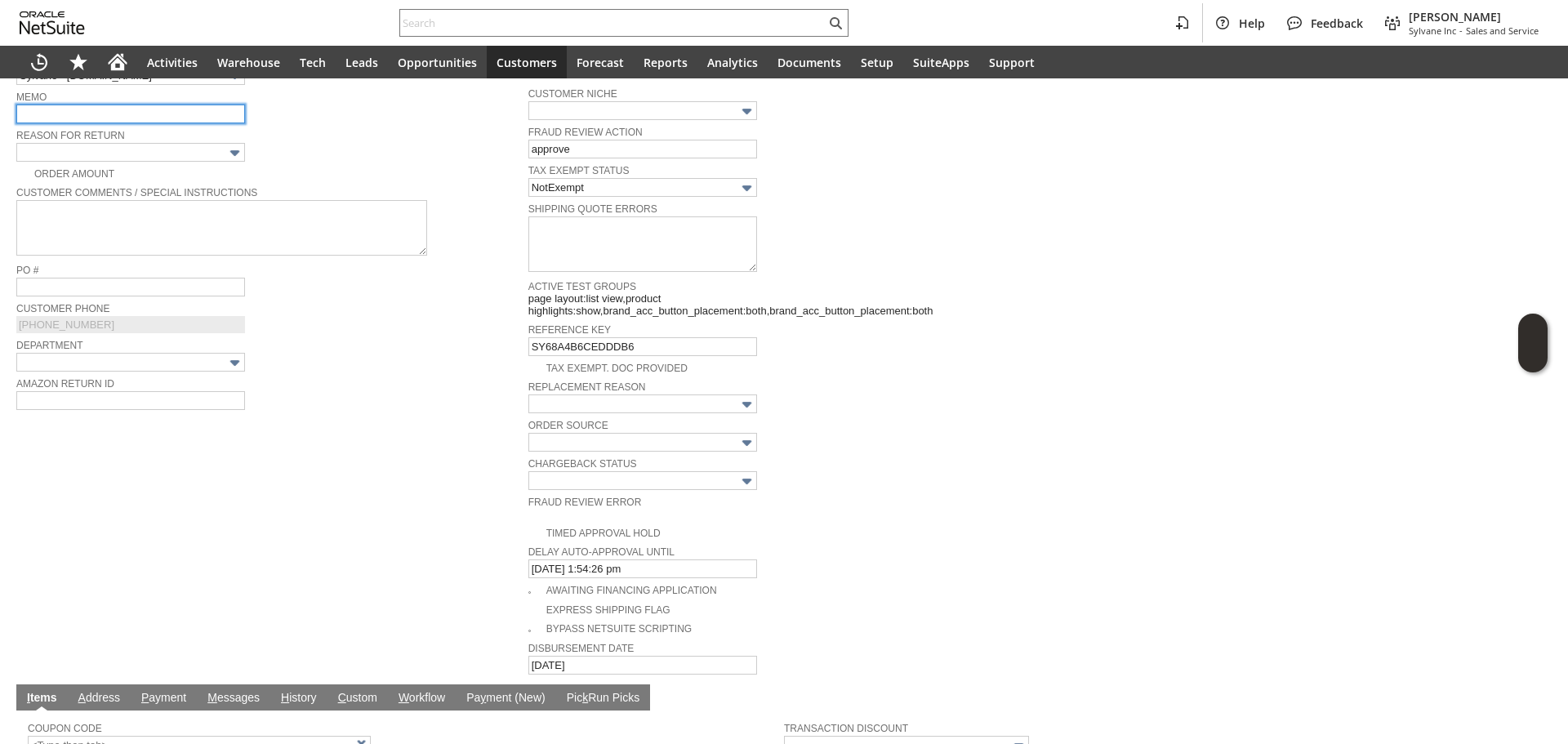
click at [140, 111] on input "text" at bounding box center [130, 114] width 228 height 19
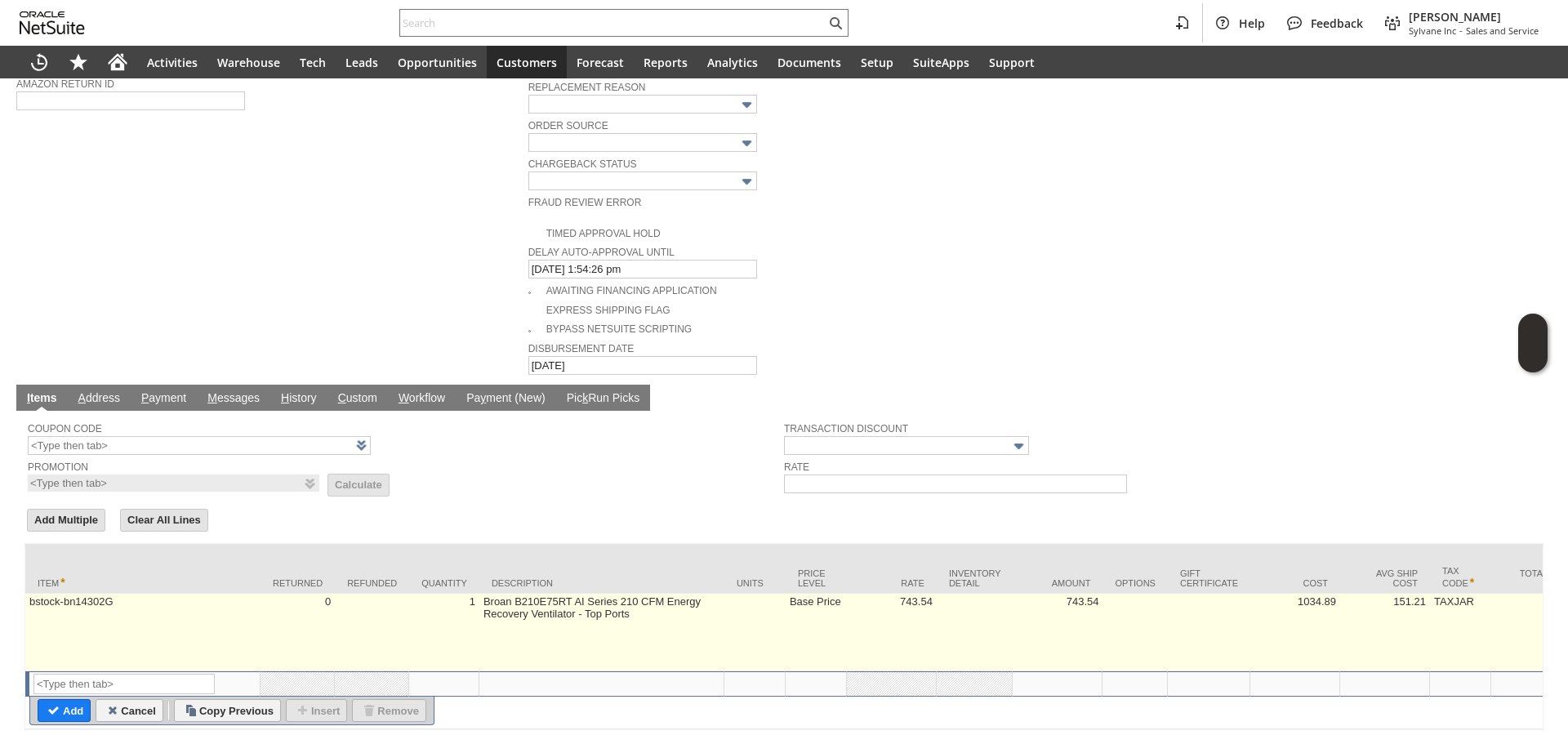
scroll to position [771, 0]
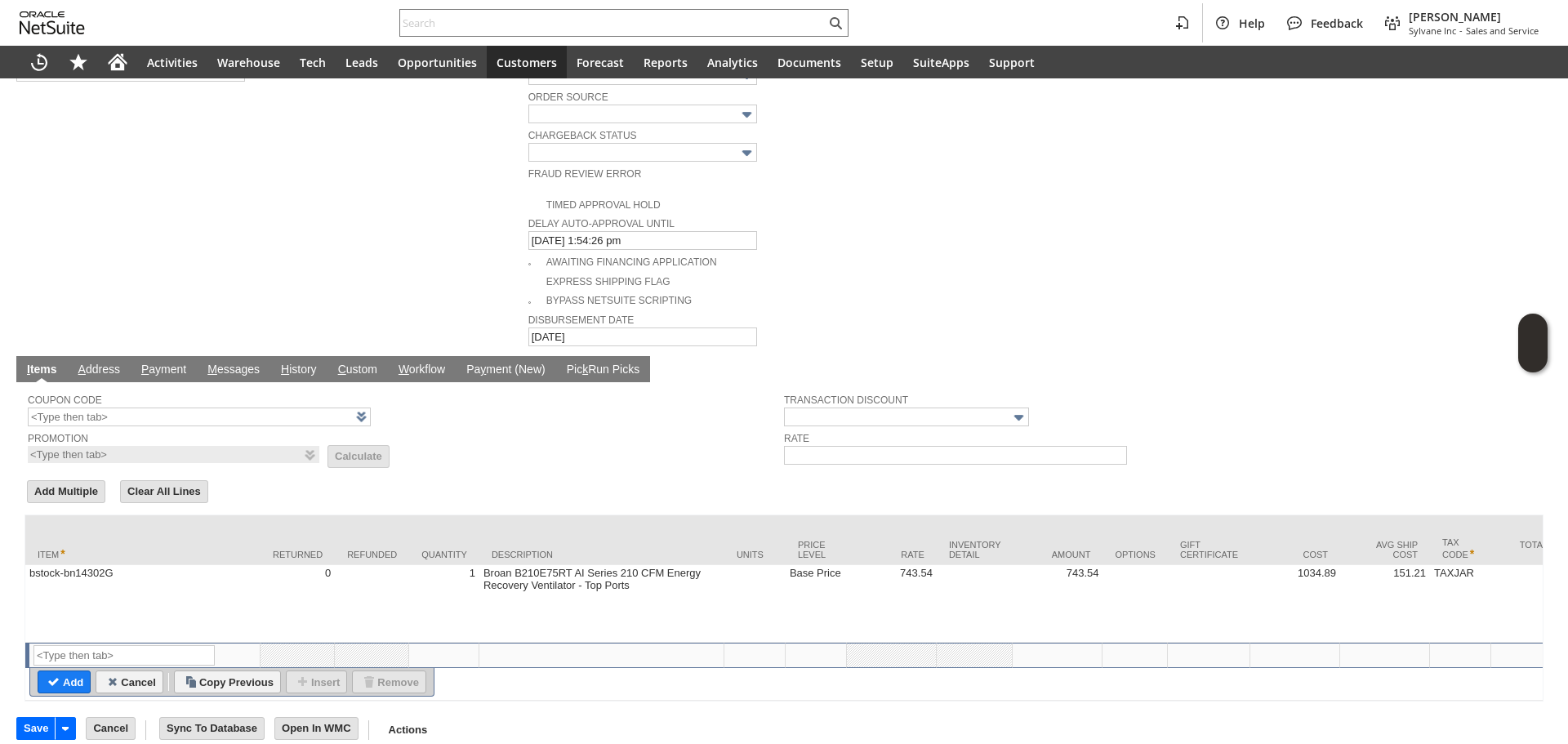
click at [285, 362] on span "H" at bounding box center [285, 369] width 8 height 13
type input "Add"
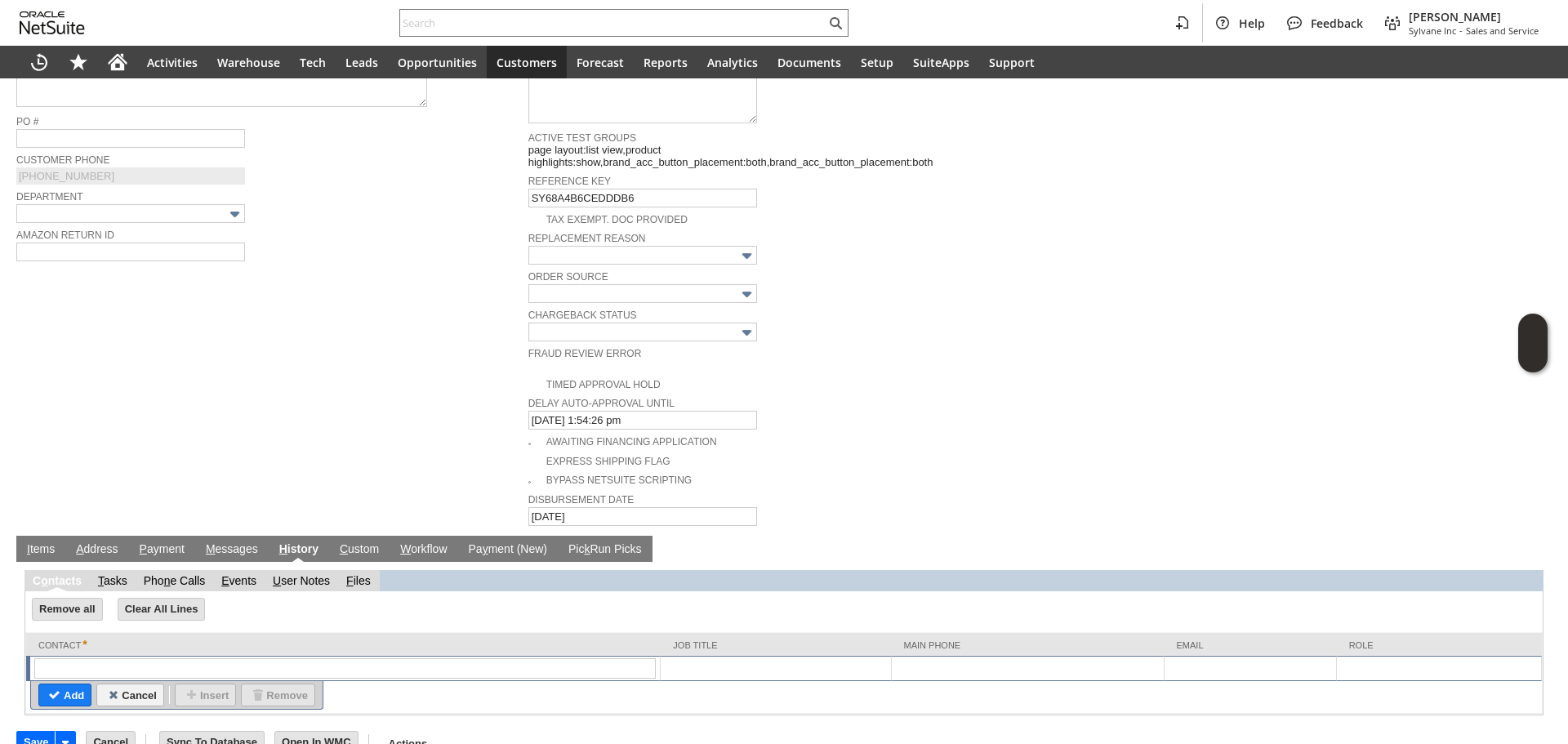
click at [352, 574] on span "F" at bounding box center [350, 581] width 8 height 13
type input "Add"
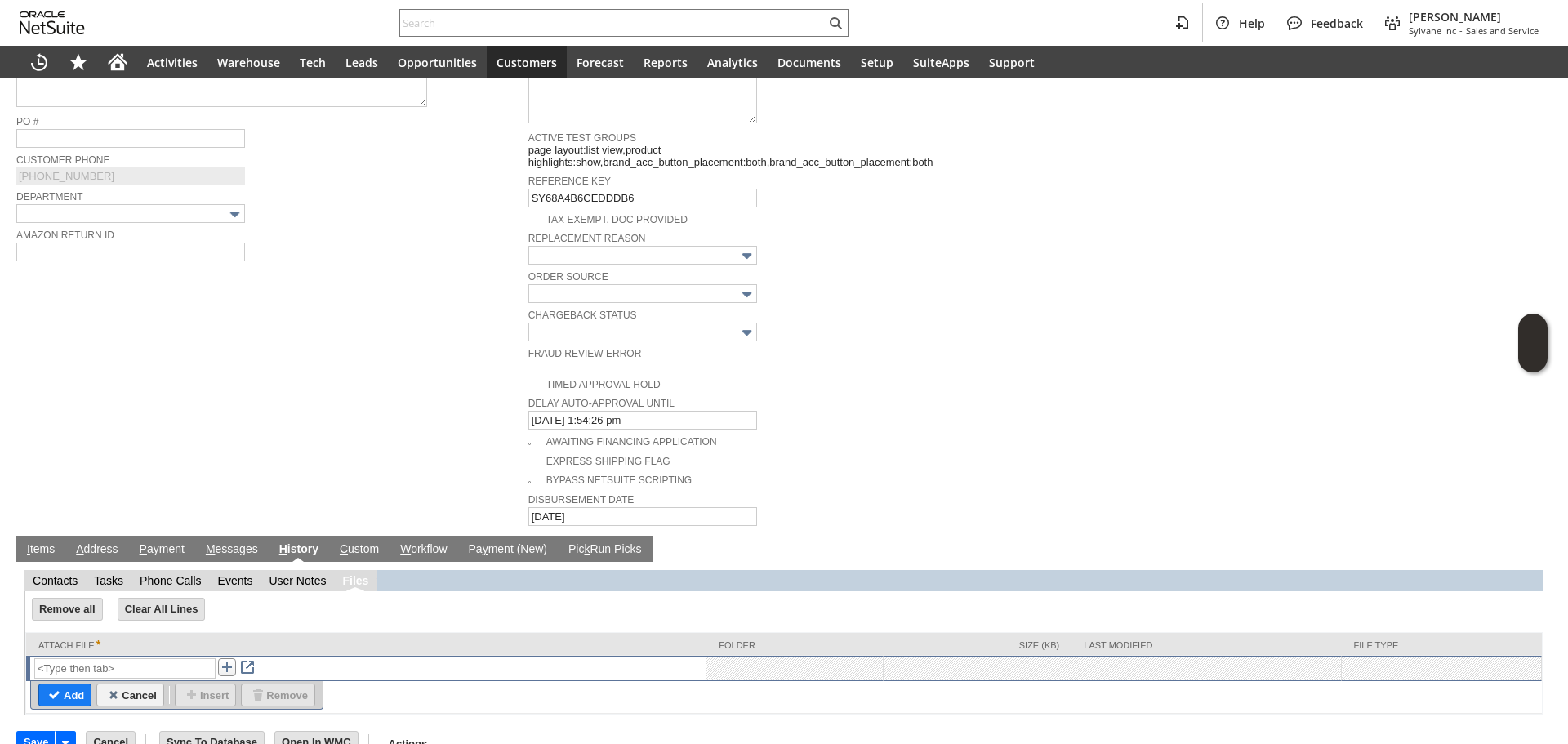
click at [229, 658] on link at bounding box center [227, 666] width 18 height 18
type input "wsa2ws.jpg"
click at [74, 684] on input "Add" at bounding box center [65, 694] width 51 height 21
click at [73, 684] on input "Add" at bounding box center [65, 694] width 51 height 21
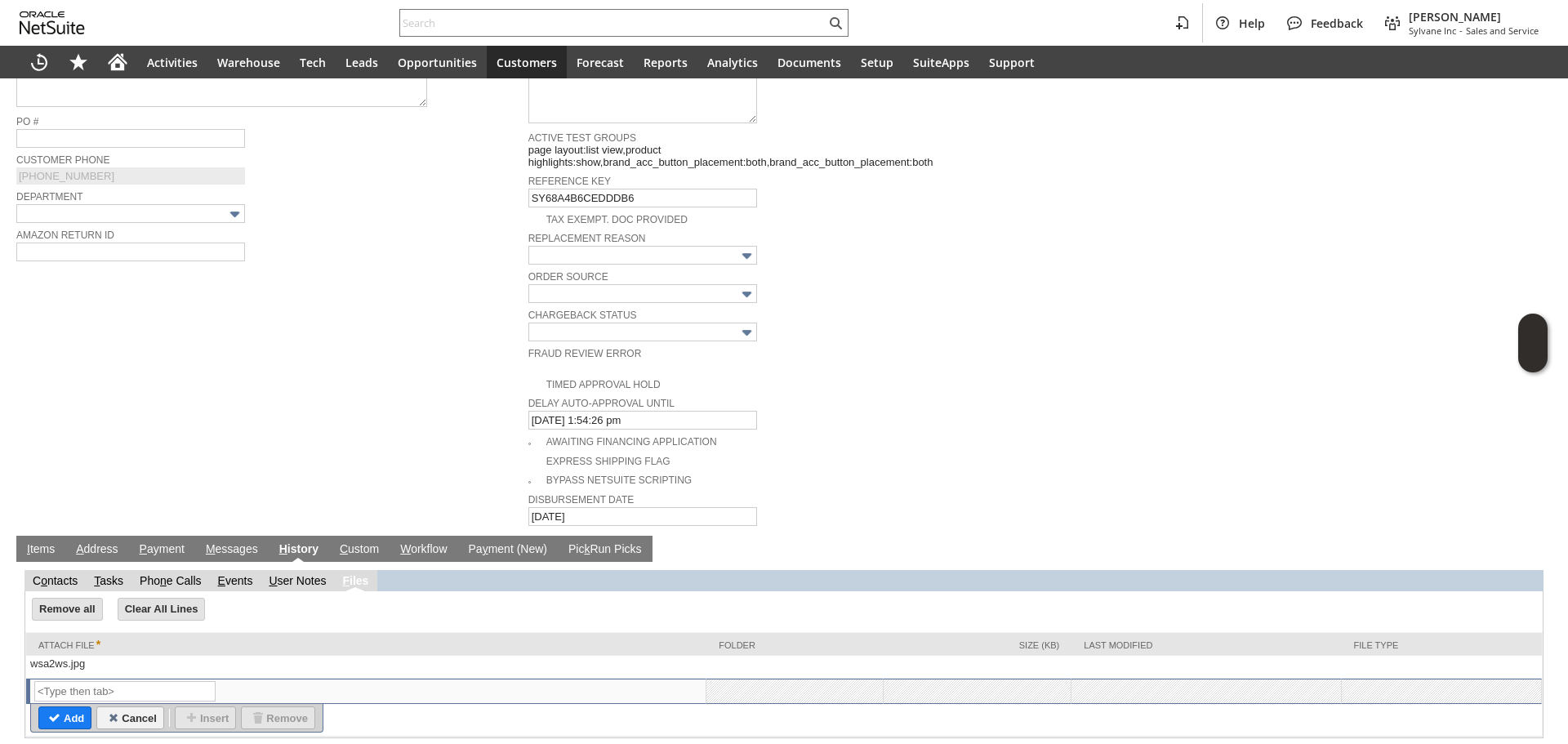
click at [47, 542] on link "I tems" at bounding box center [40, 549] width 36 height 15
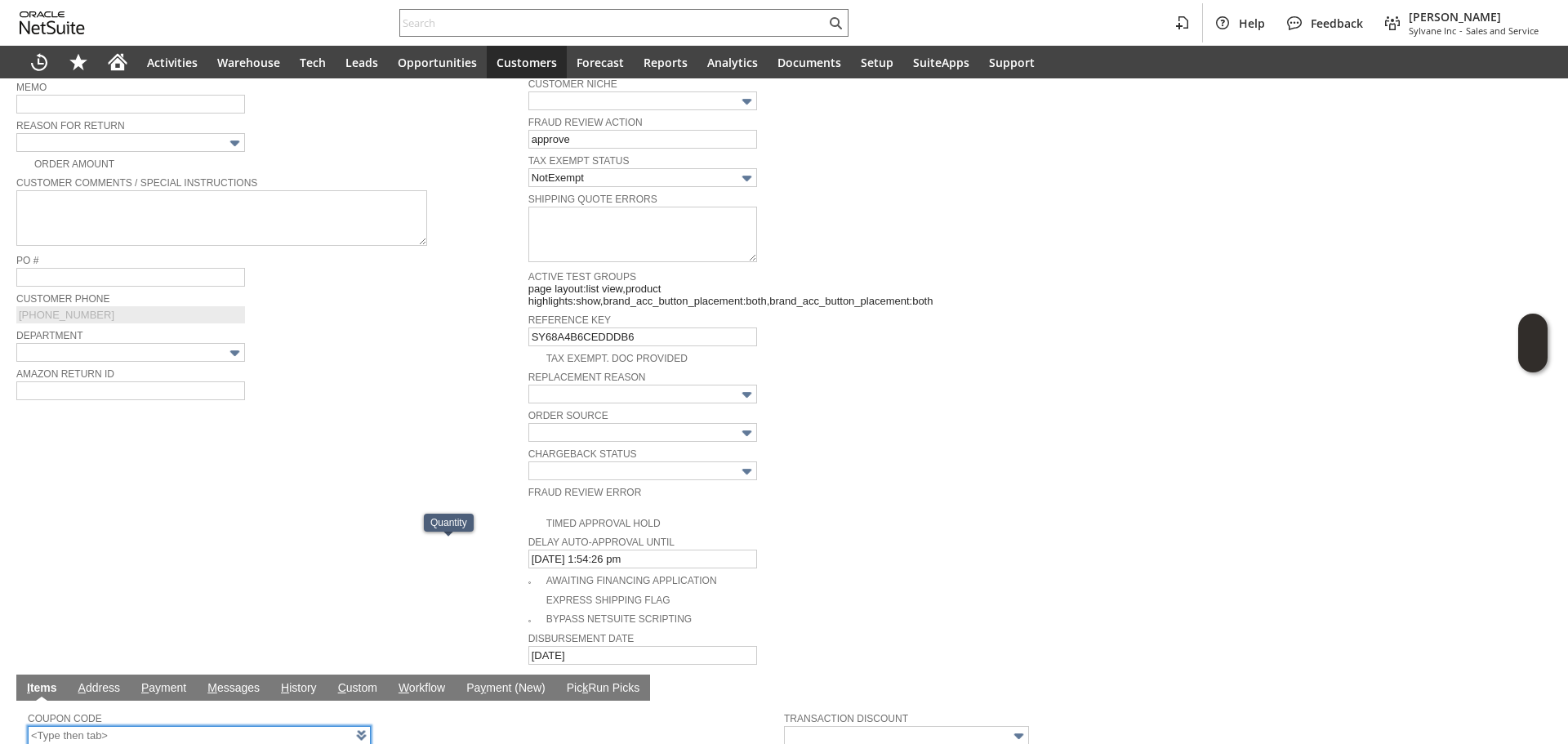
scroll to position [362, 0]
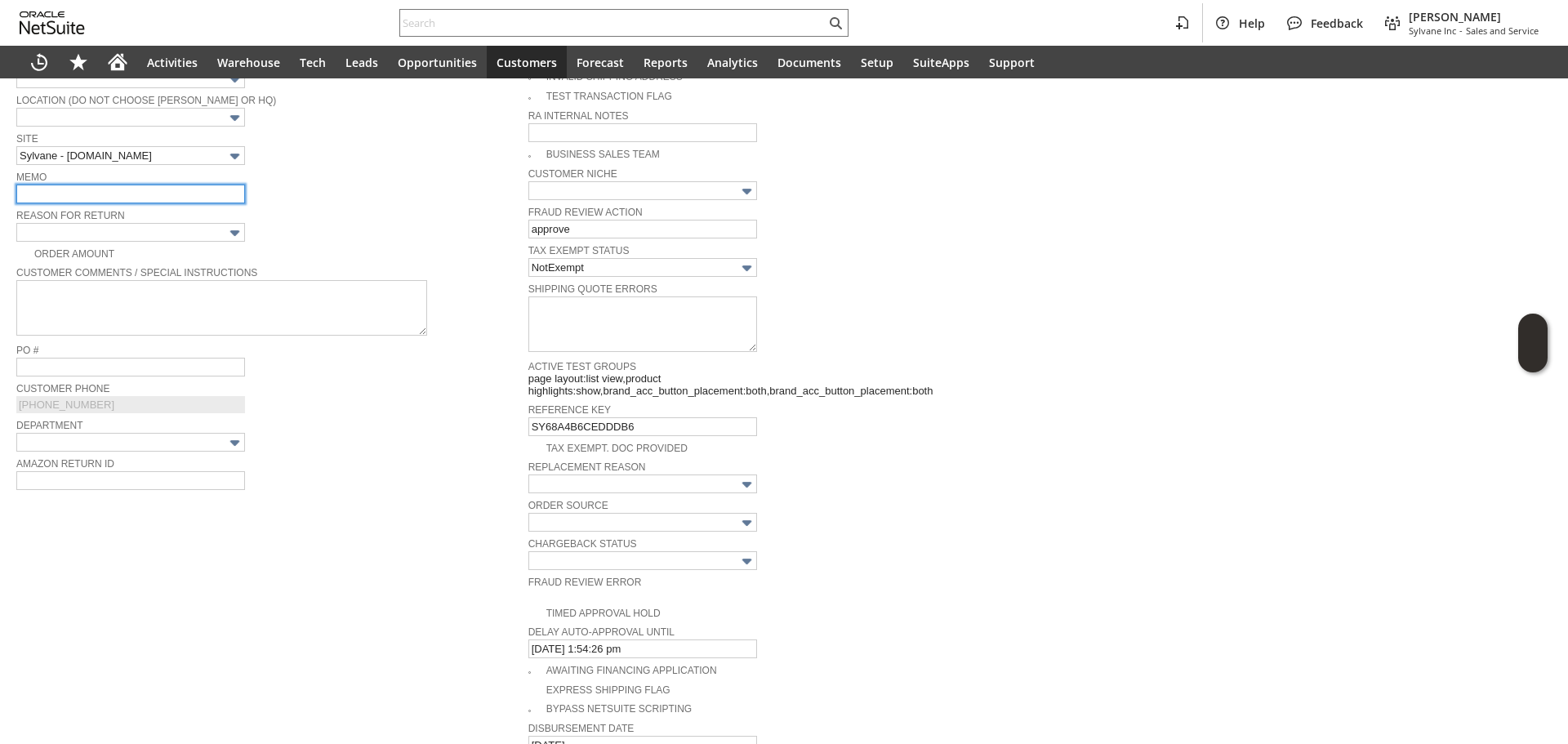
click at [132, 185] on input "text" at bounding box center [130, 194] width 228 height 19
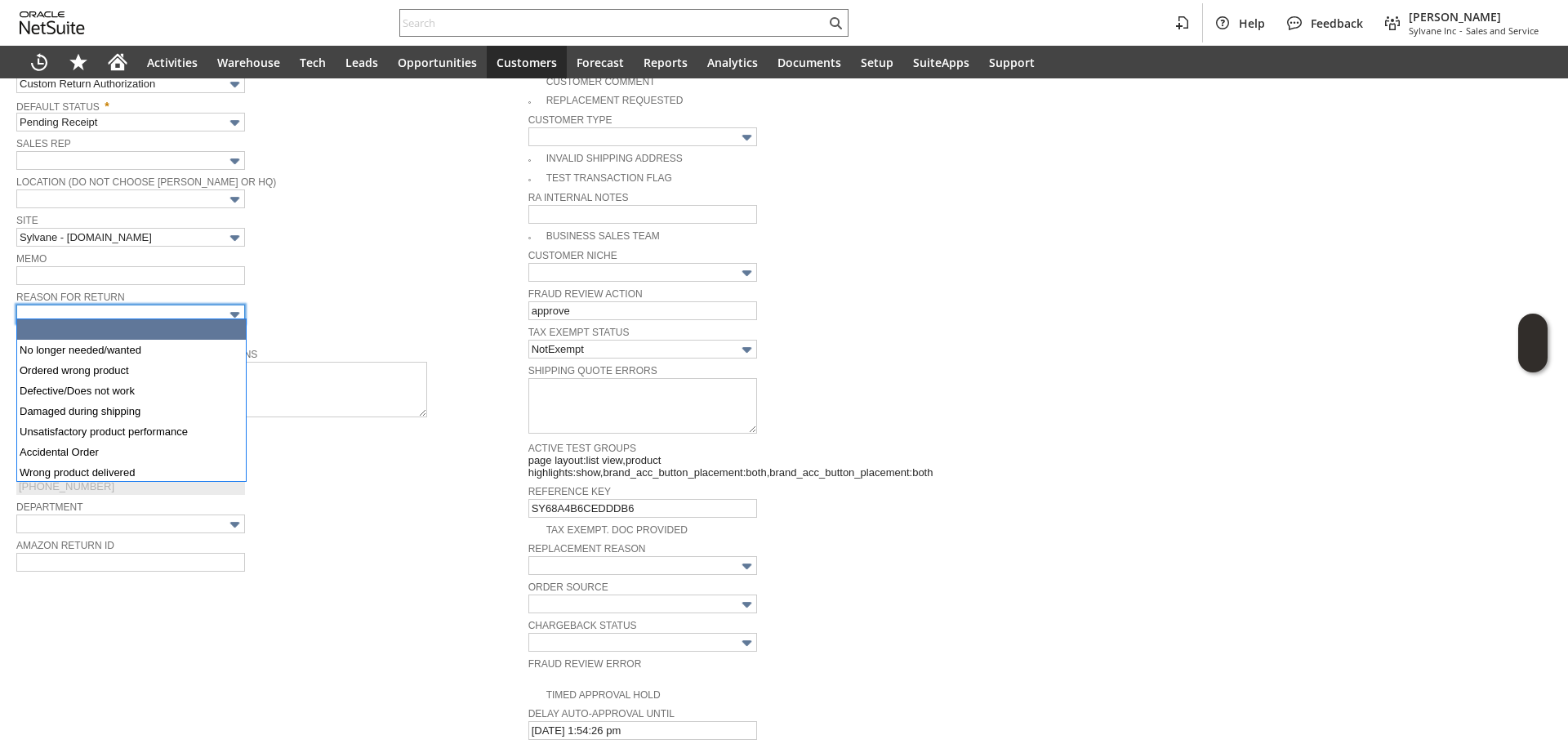
click at [89, 314] on input "text" at bounding box center [130, 313] width 228 height 19
type input "Defective/Does not work"
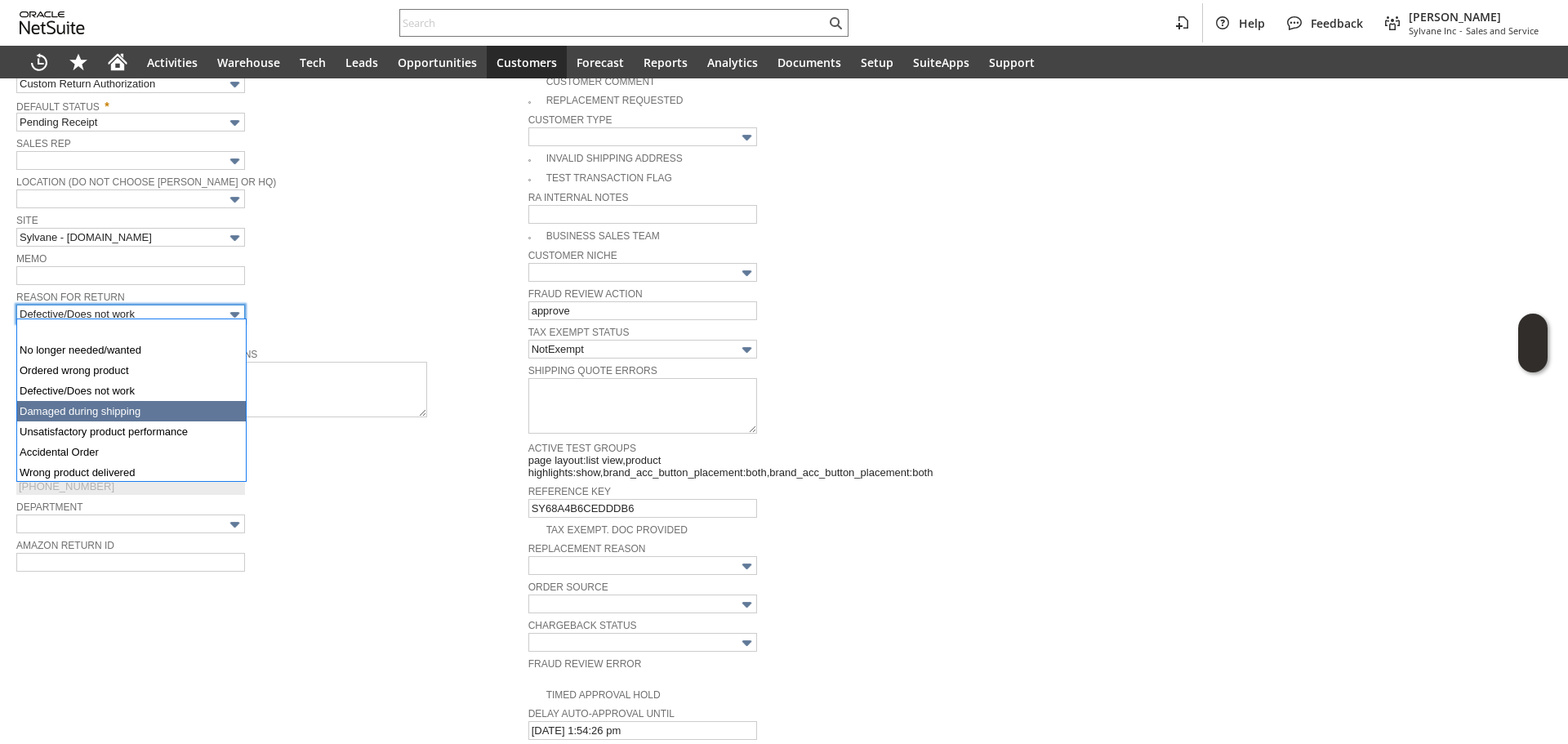
scroll to position [62, 0]
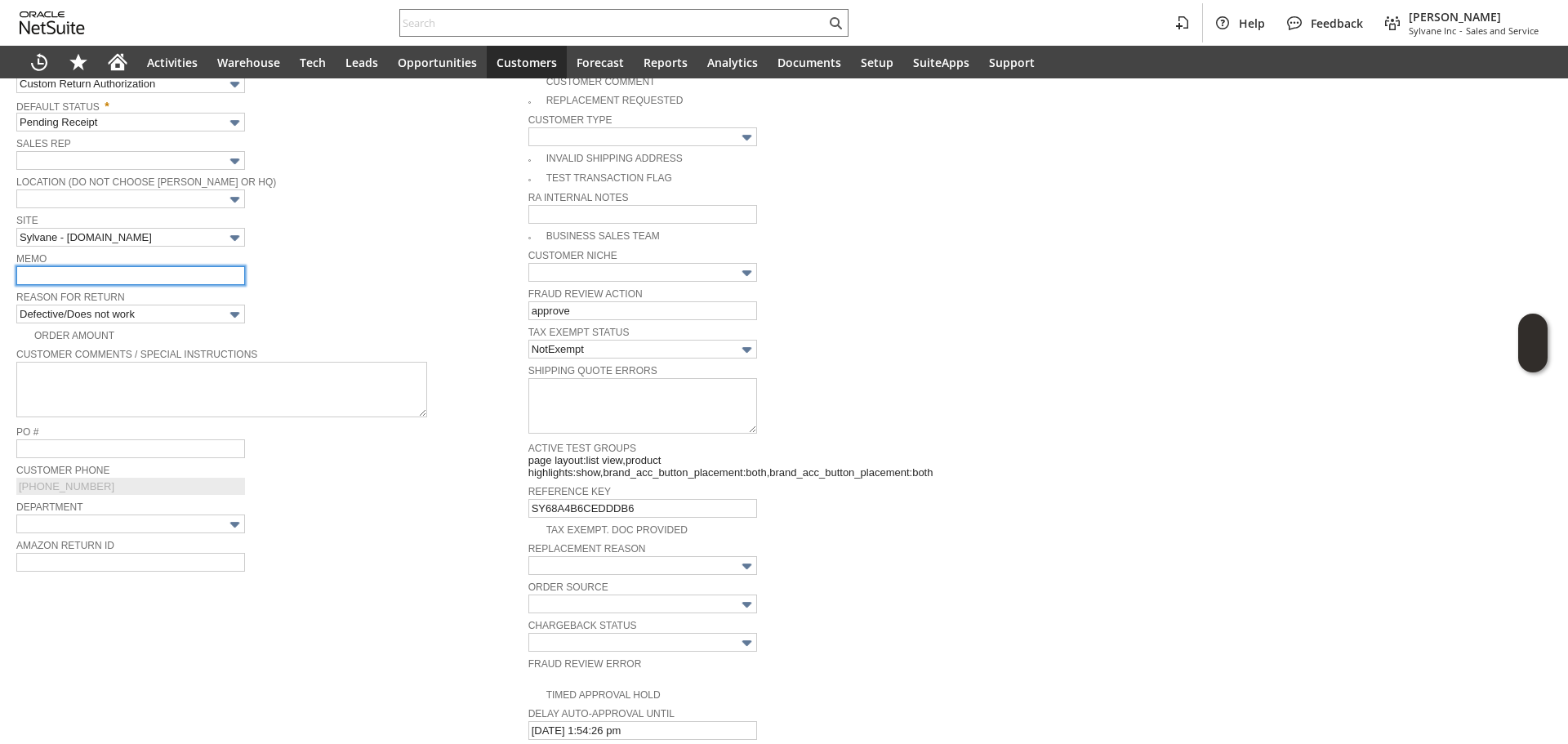
click at [92, 276] on input "text" at bounding box center [130, 276] width 228 height 19
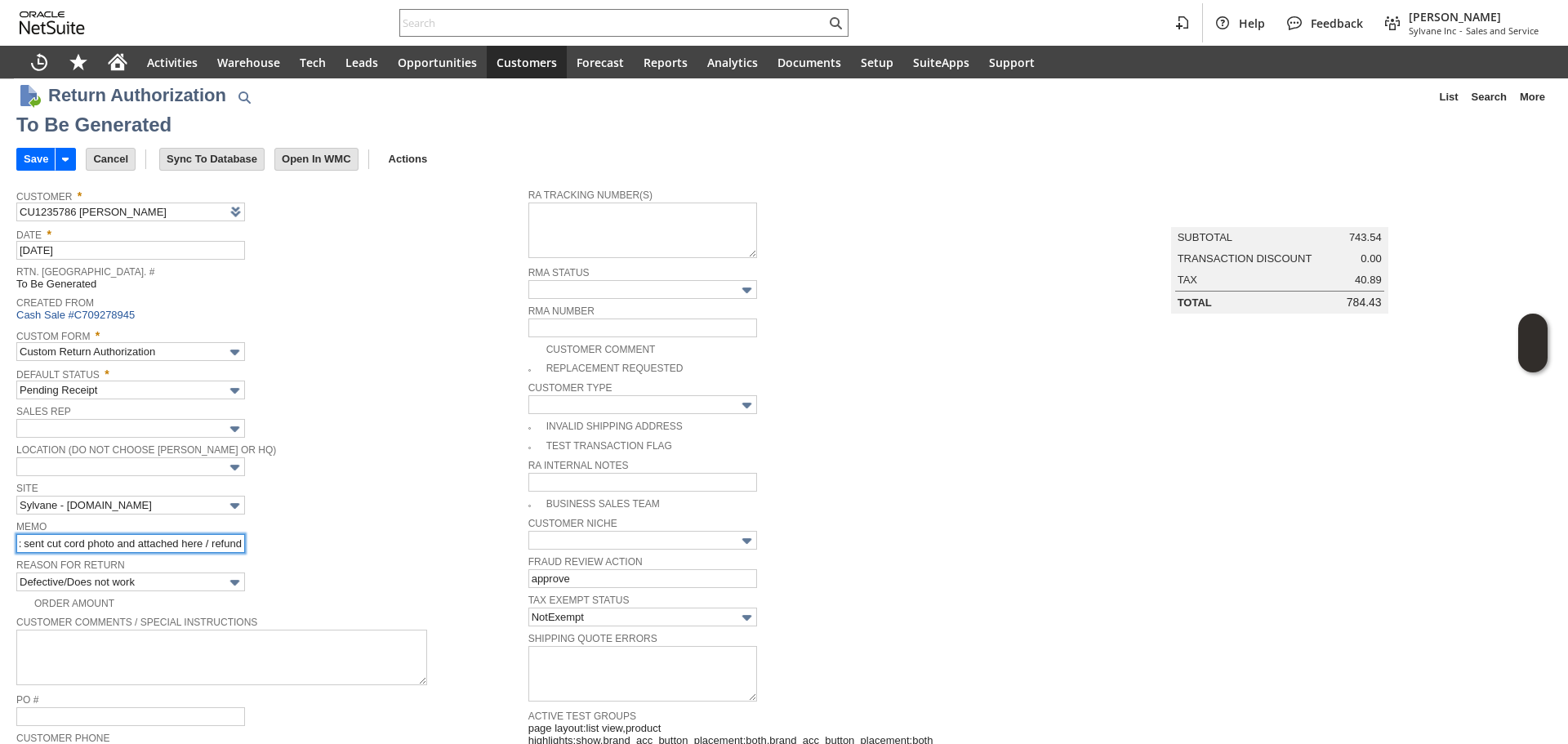
scroll to position [0, 0]
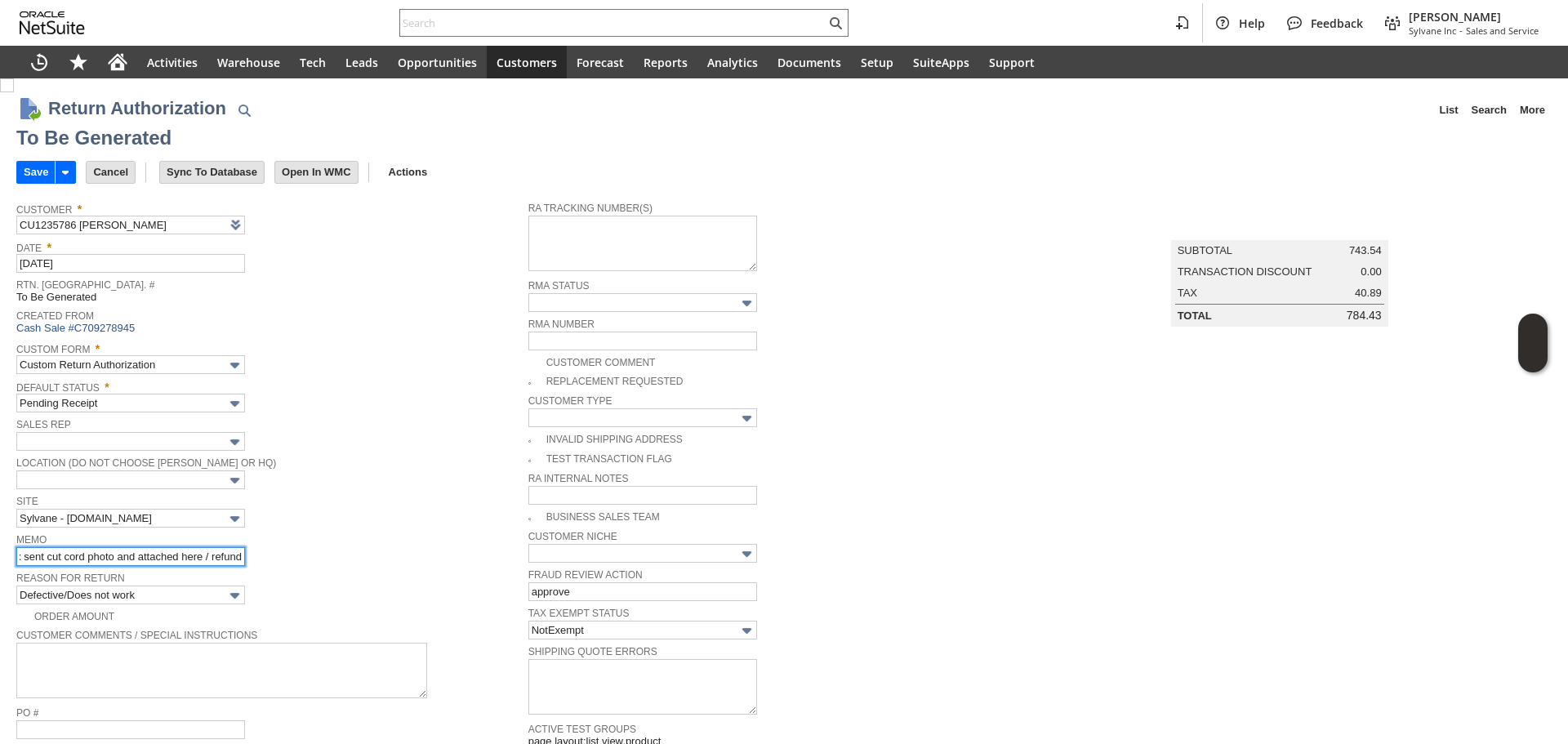
type input "Not returning bsstock unit/ cx sent cut cord photo and attached here / refund"
click at [398, 272] on div "Date * 8/26/2025" at bounding box center [268, 254] width 504 height 37
click at [22, 174] on input "Save" at bounding box center [35, 172] width 38 height 21
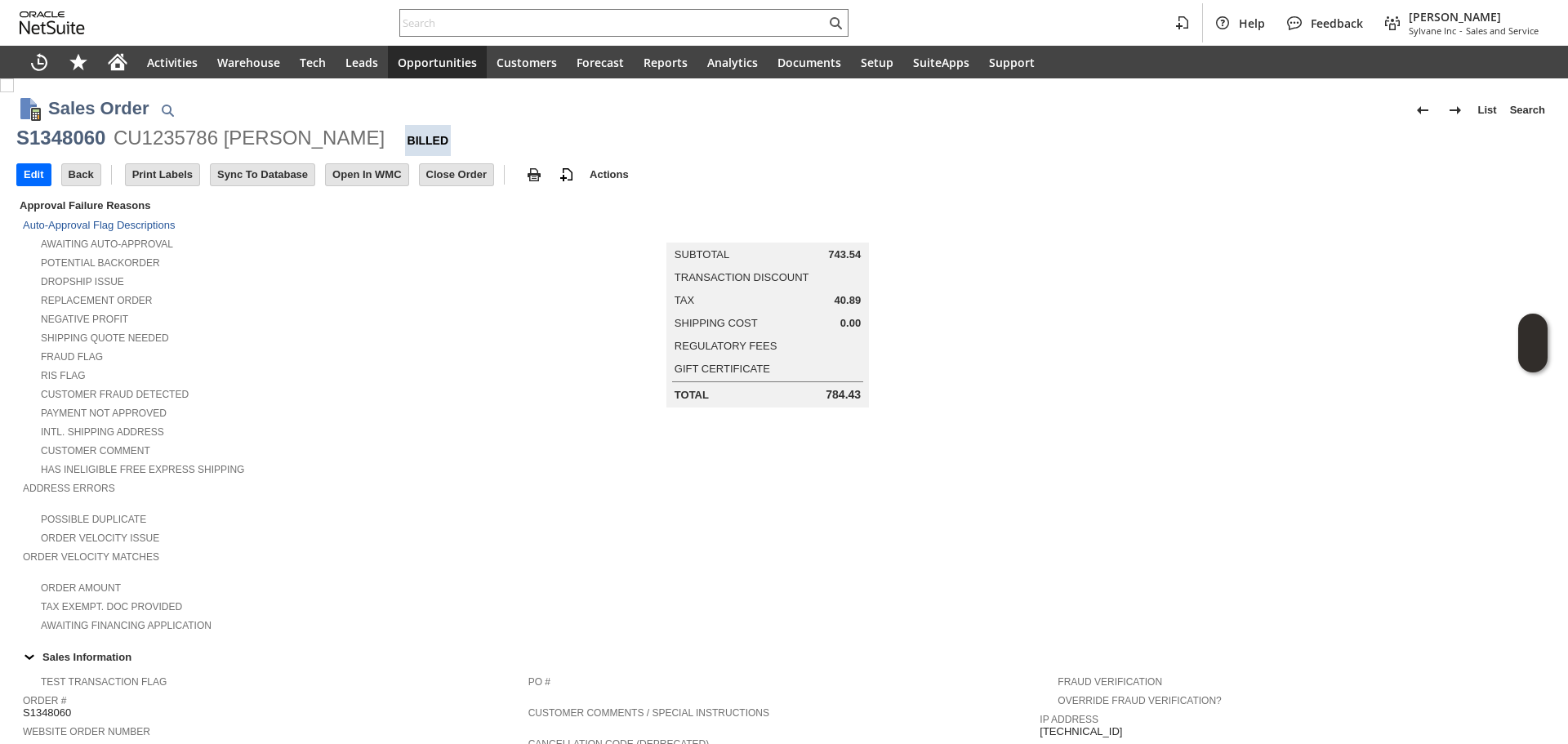
scroll to position [490, 0]
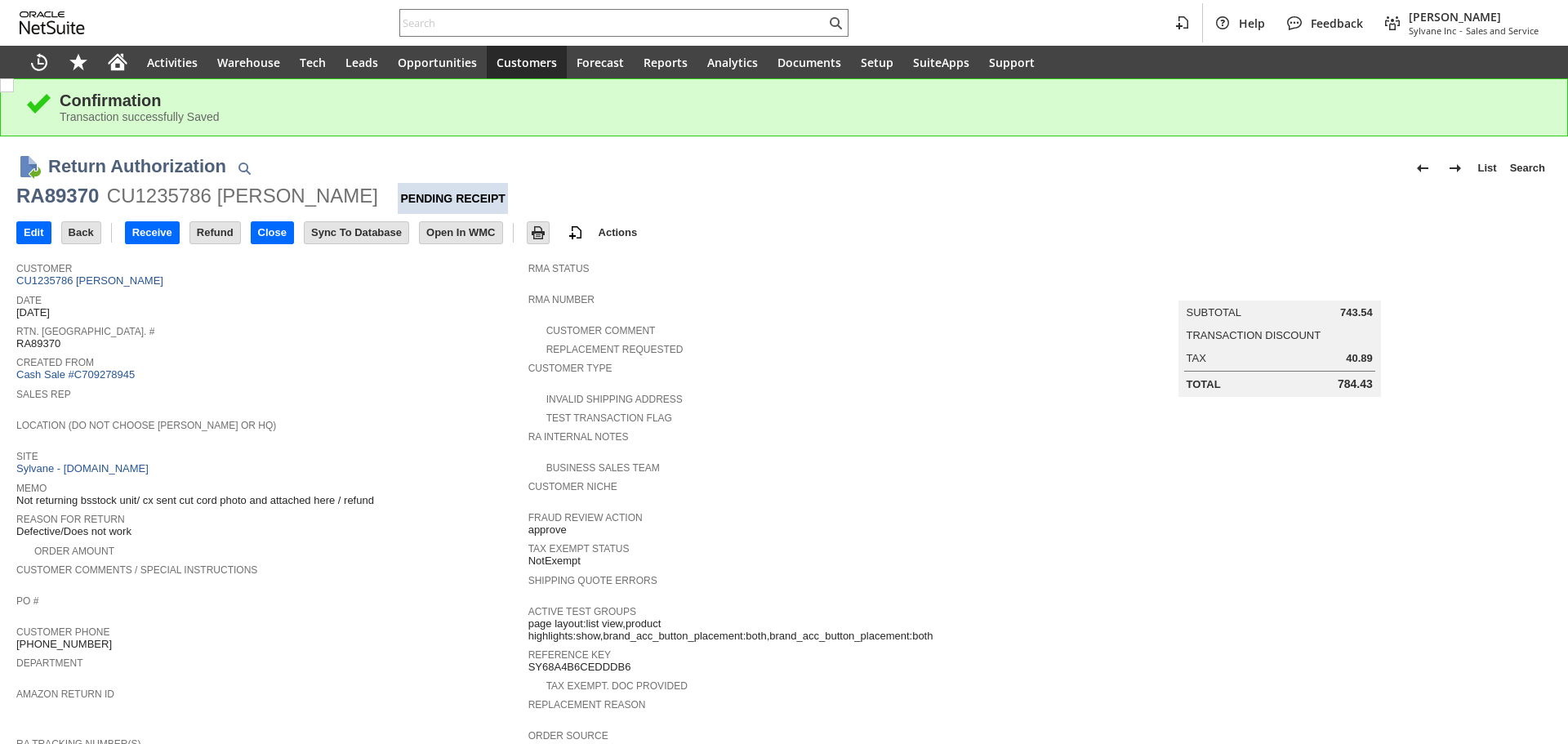
click at [75, 187] on div "RA89370" at bounding box center [57, 195] width 83 height 26
copy div "RA89370"
click at [485, 26] on input "text" at bounding box center [613, 23] width 426 height 19
paste input "903281"
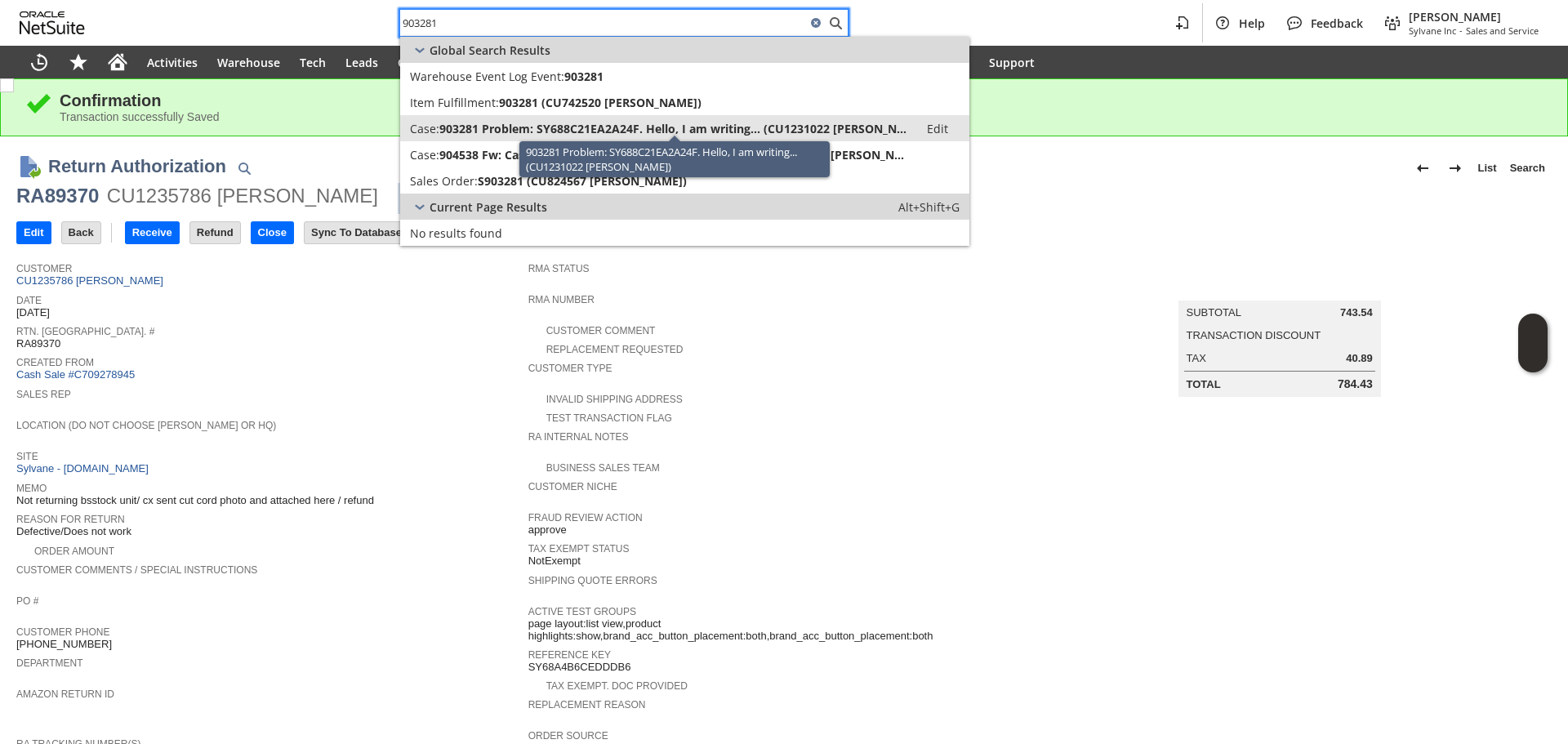
type input "903281"
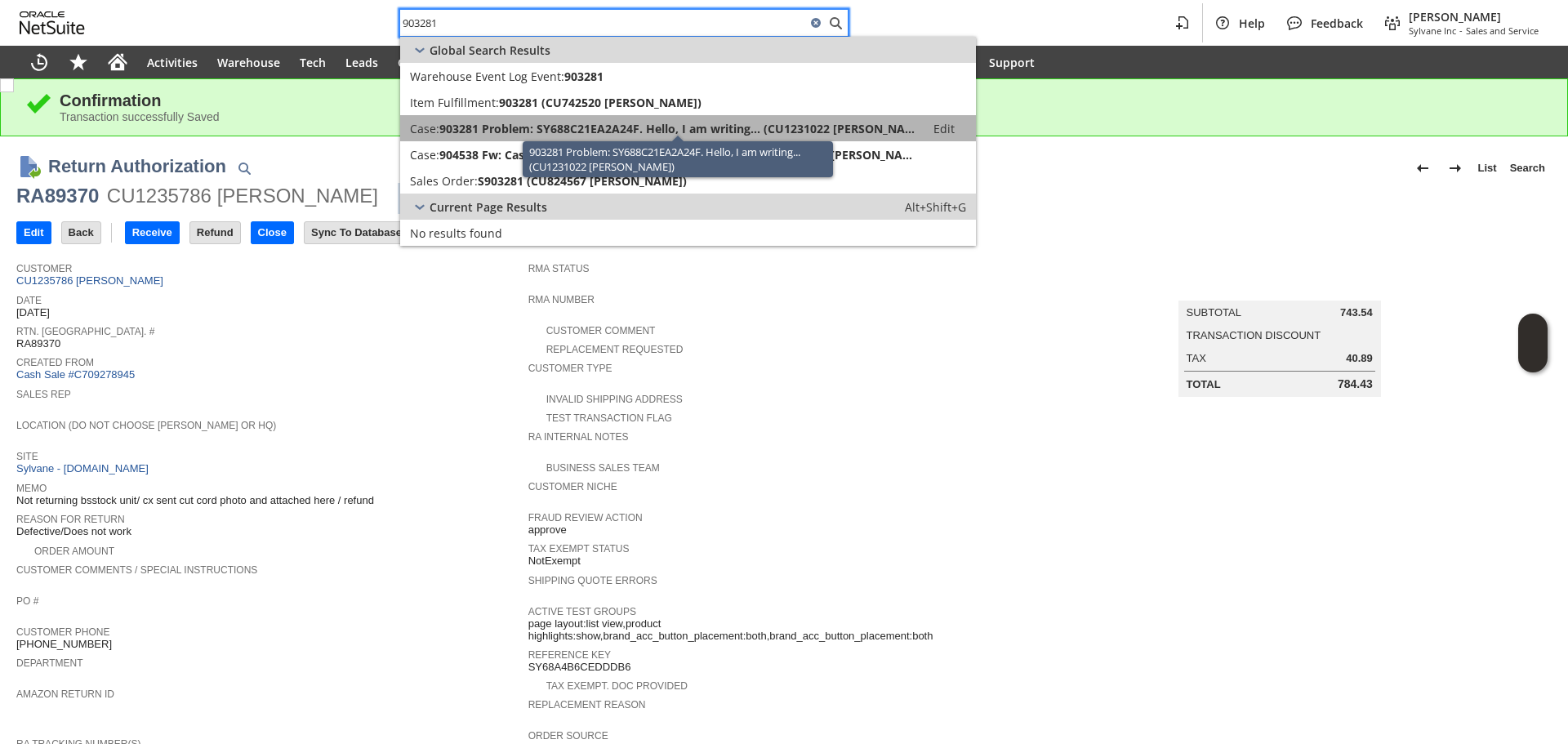
click at [558, 134] on span "903281 Problem: SY688C21EA2A24F. Hello, I am writing... (CU1231022 Vojtech Koll…" at bounding box center [677, 128] width 476 height 15
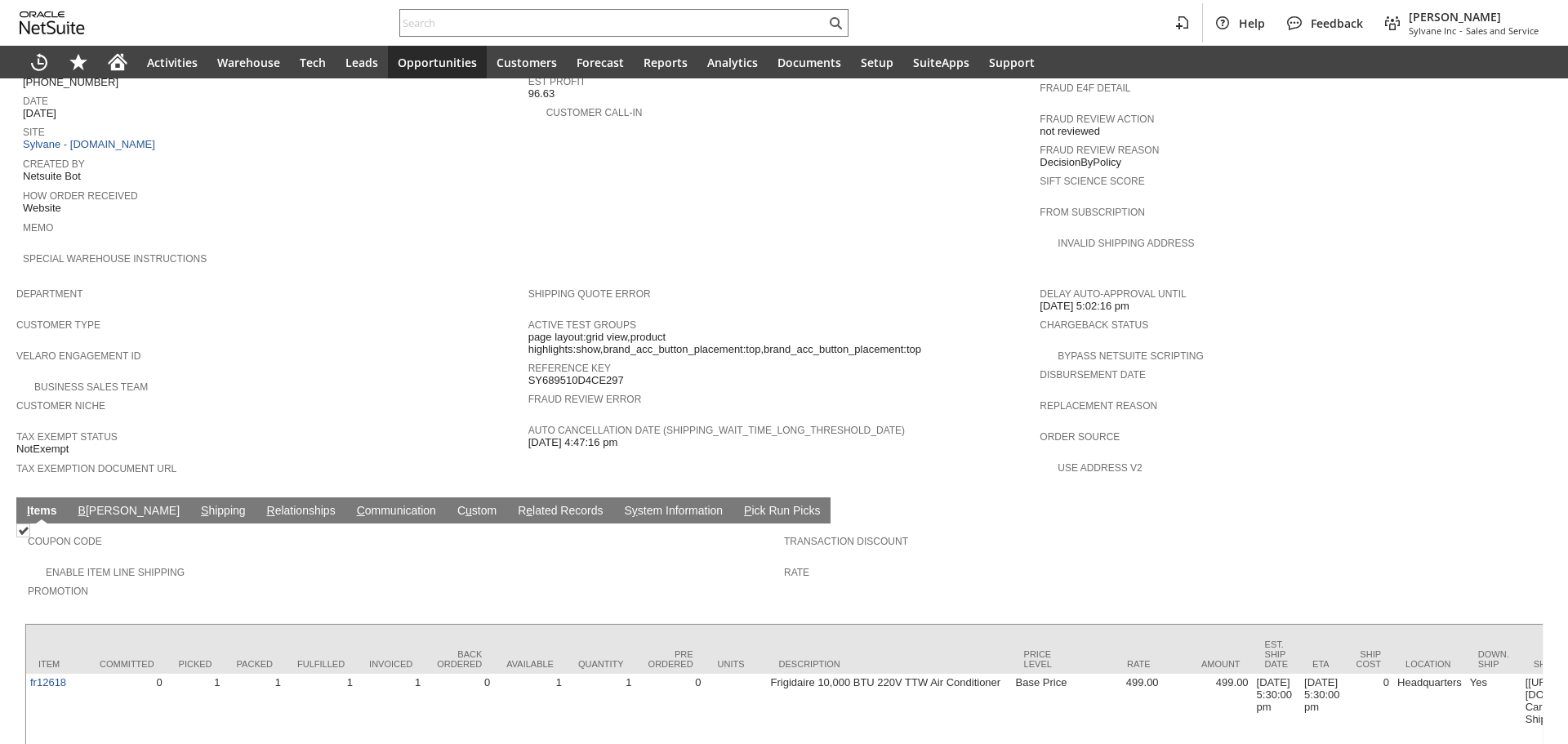
scroll to position [561, 0]
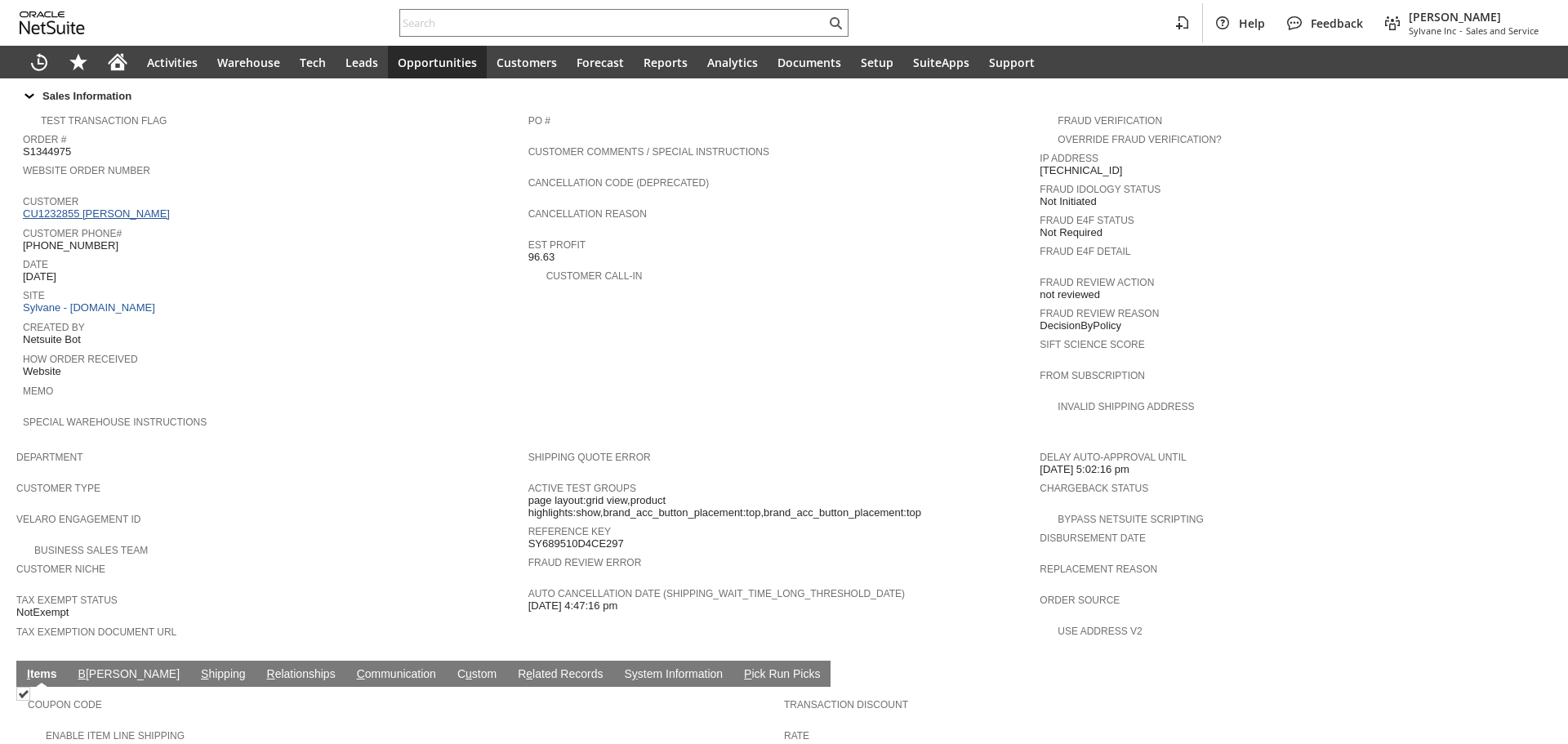
click at [116, 207] on link "CU1232855 [PERSON_NAME]" at bounding box center [98, 213] width 151 height 13
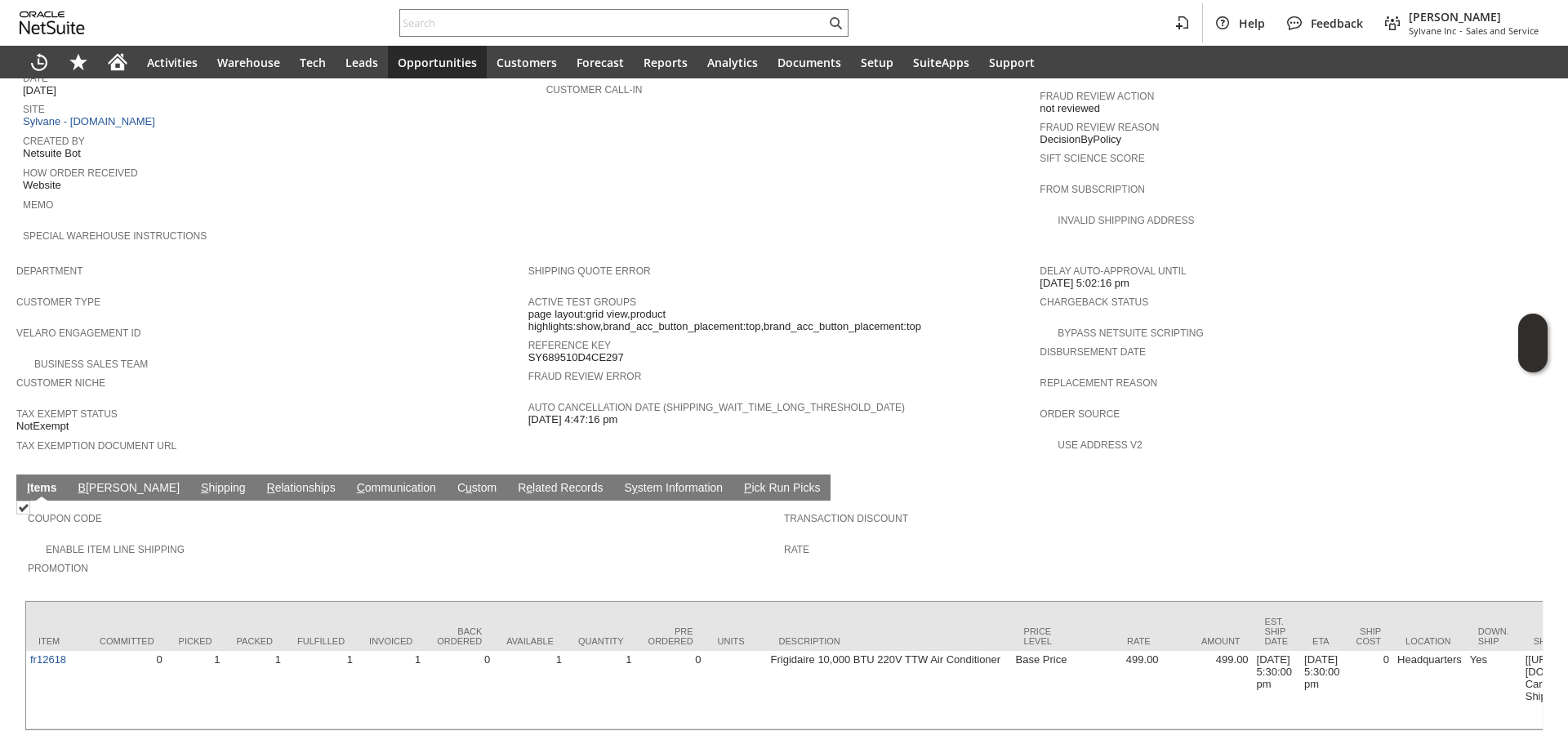
scroll to position [768, 0]
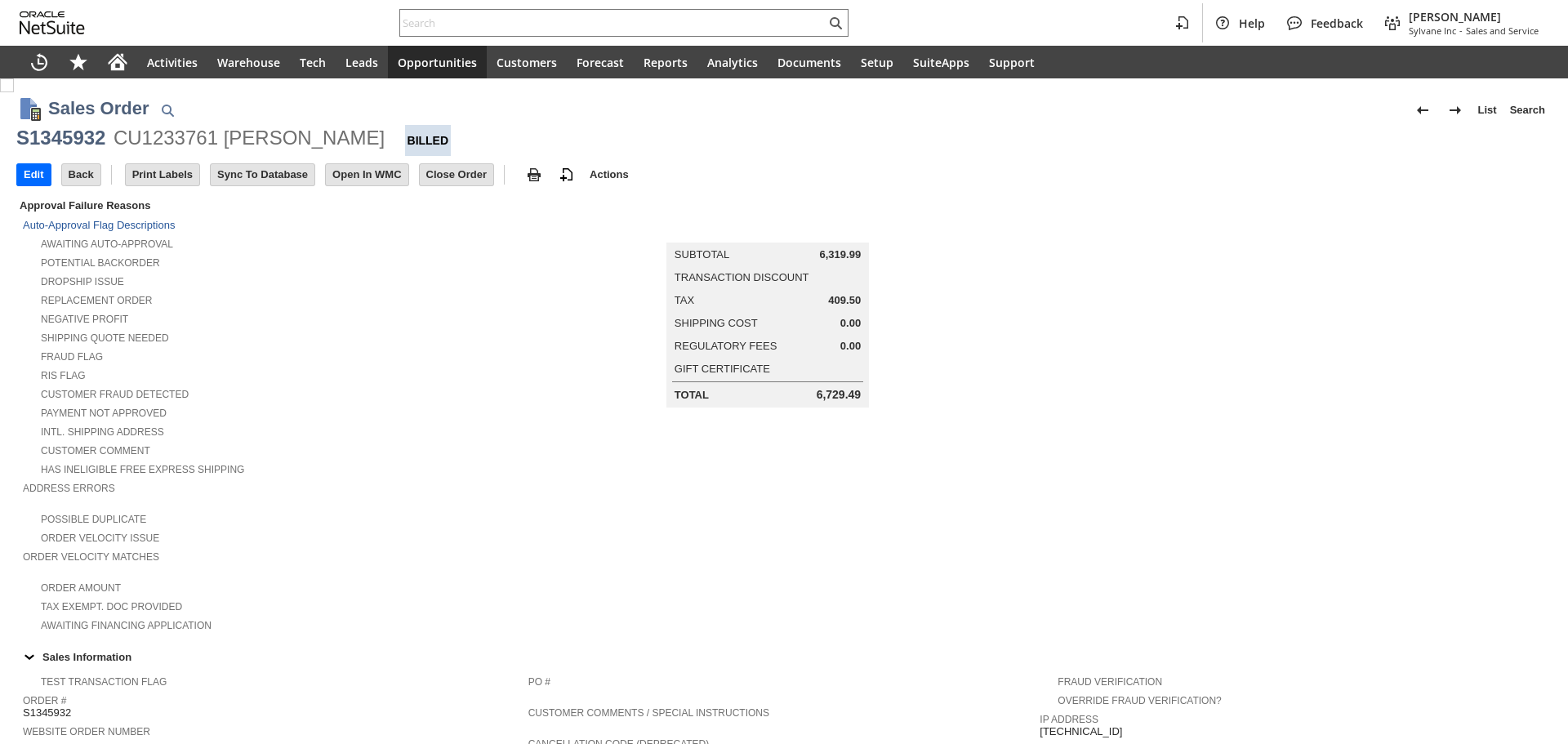
scroll to position [0, 936]
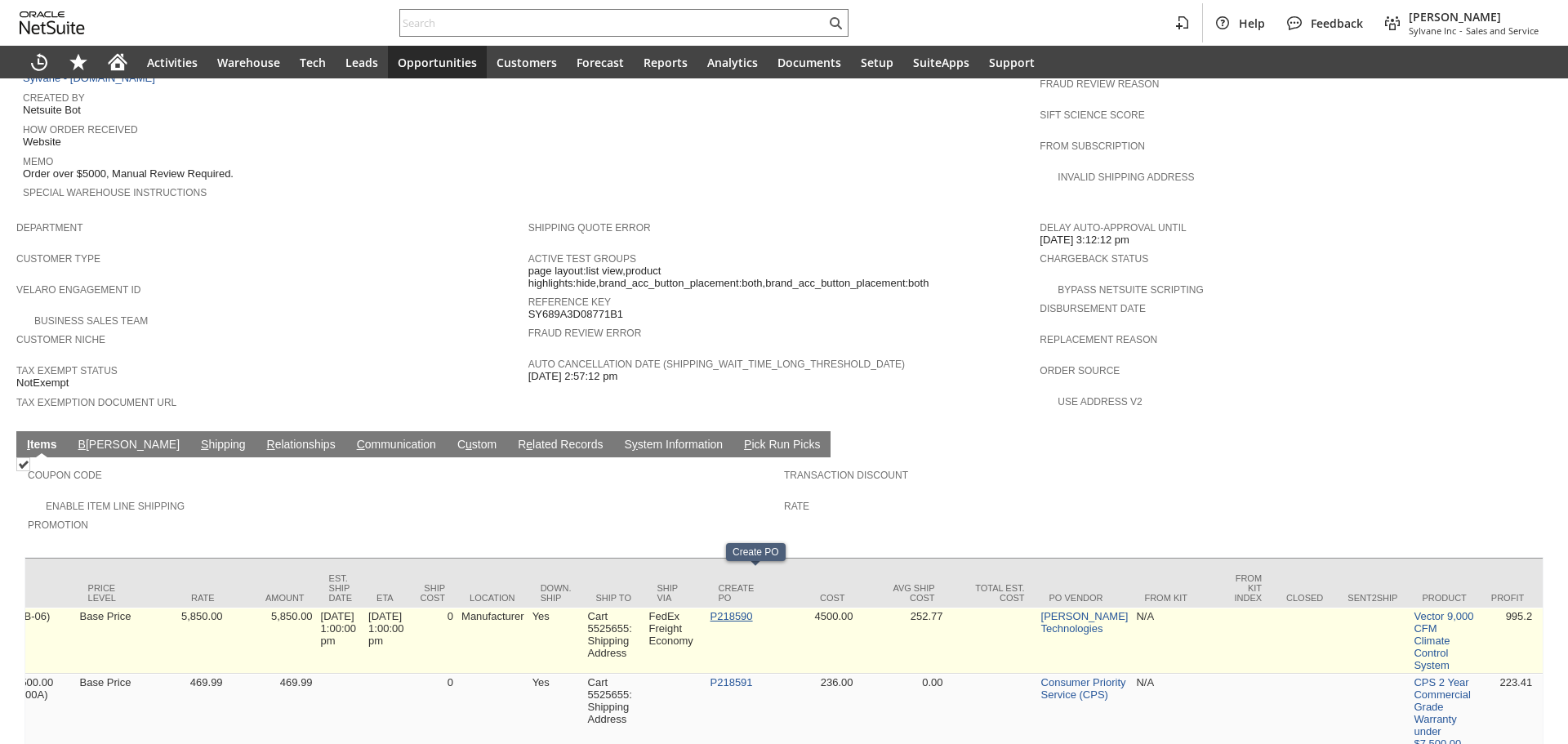
click at [746, 610] on link "P218590" at bounding box center [732, 616] width 42 height 13
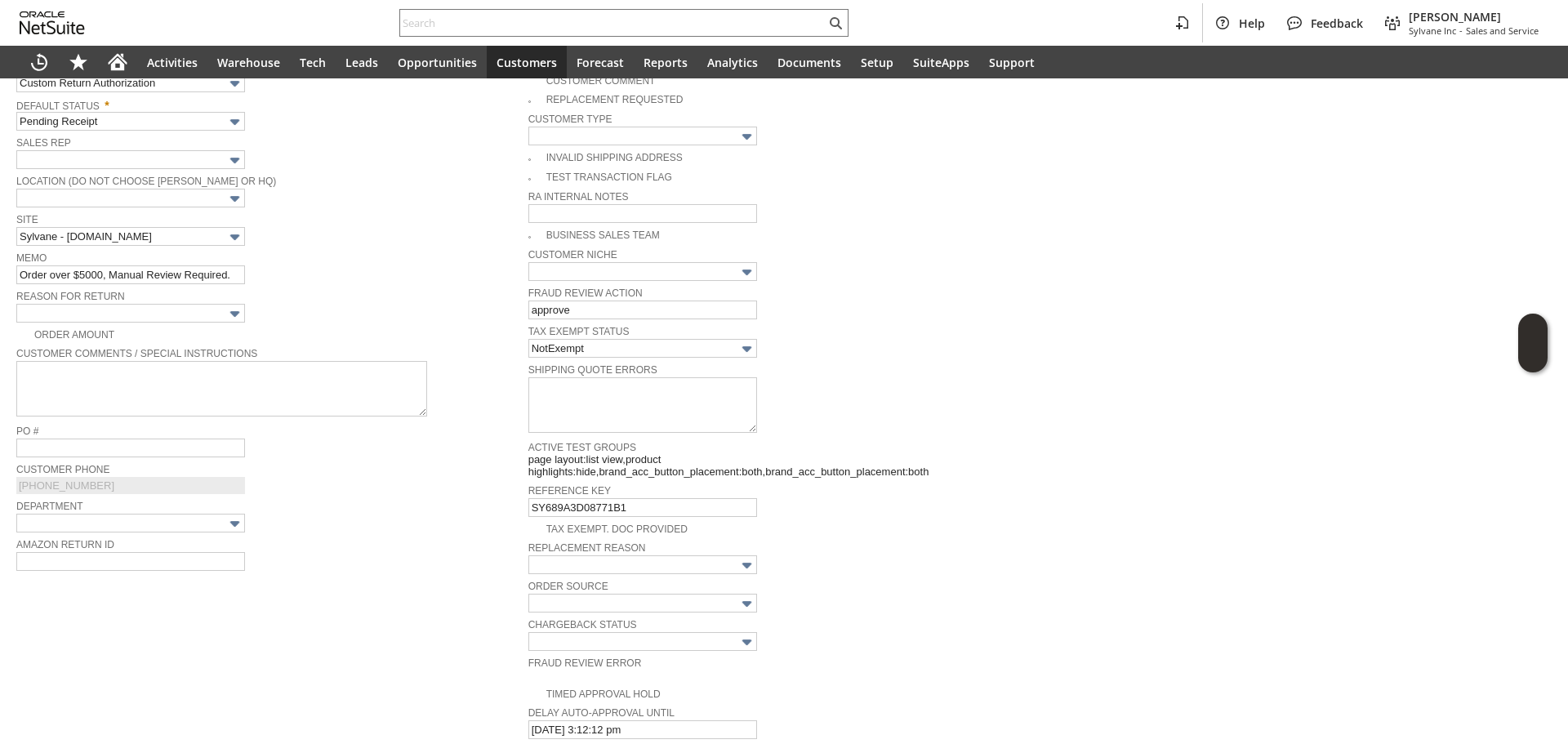
scroll to position [214, 0]
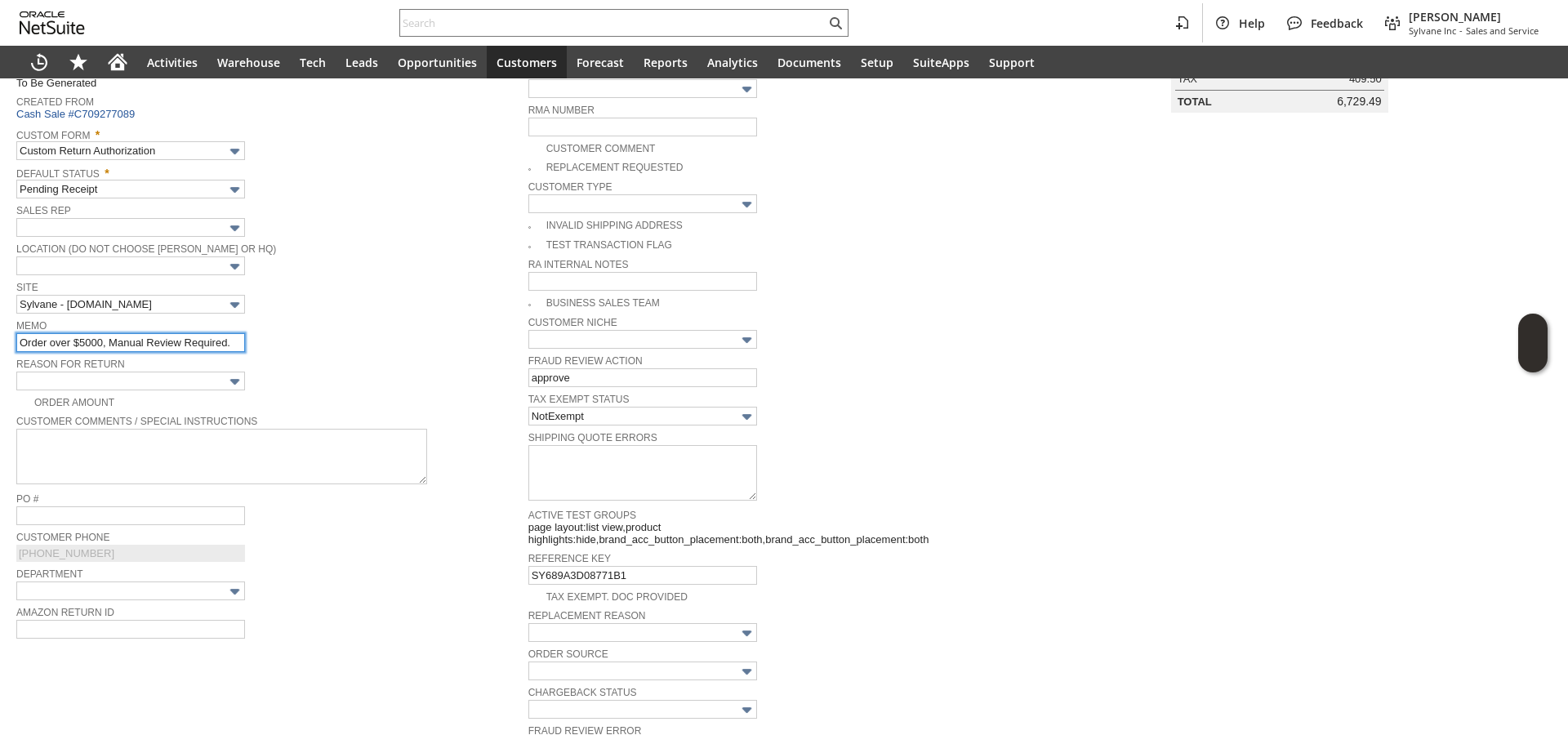
click at [95, 347] on input "Order over $5000, Manual Review Required." at bounding box center [130, 342] width 228 height 19
click at [169, 372] on input "text" at bounding box center [130, 381] width 228 height 19
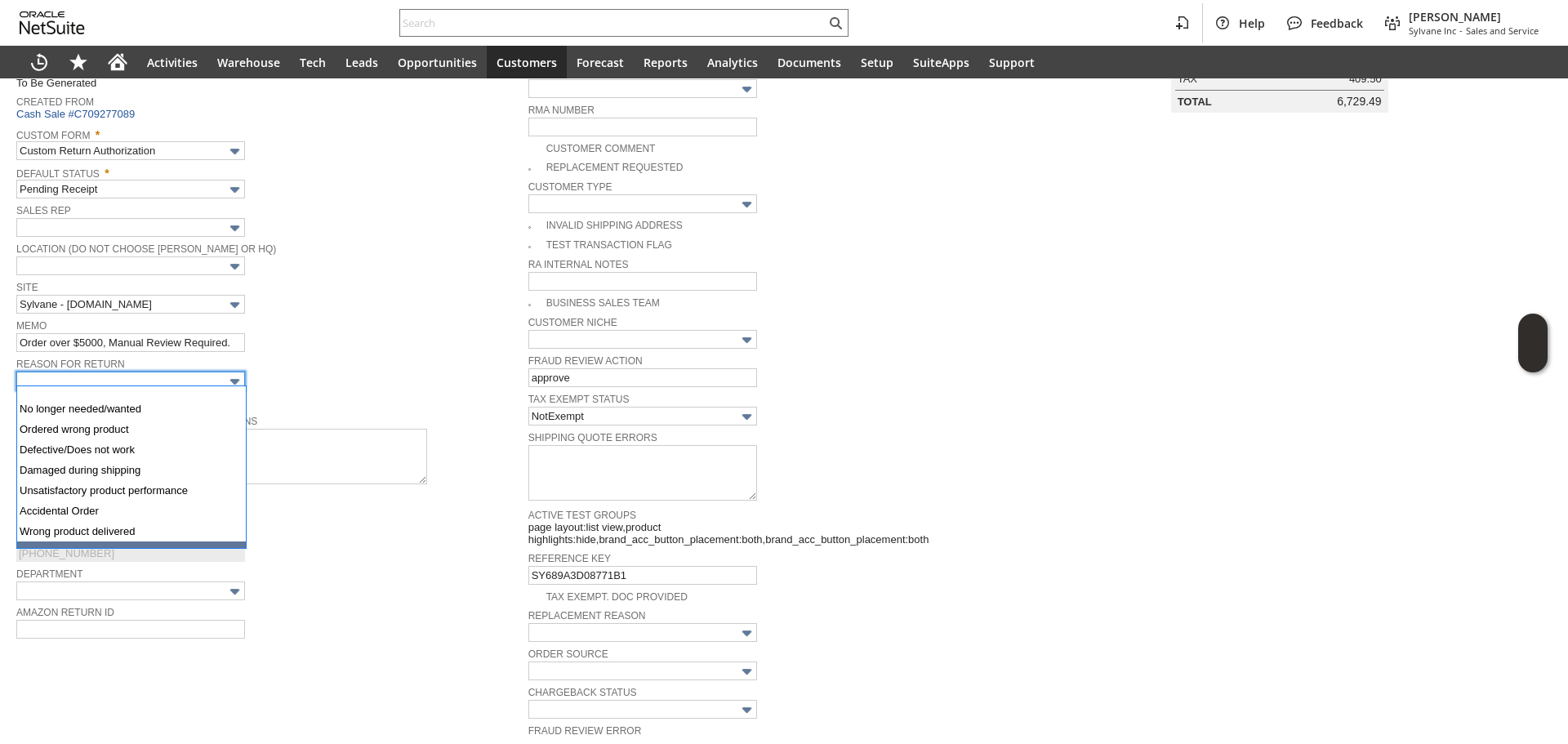
scroll to position [2, 0]
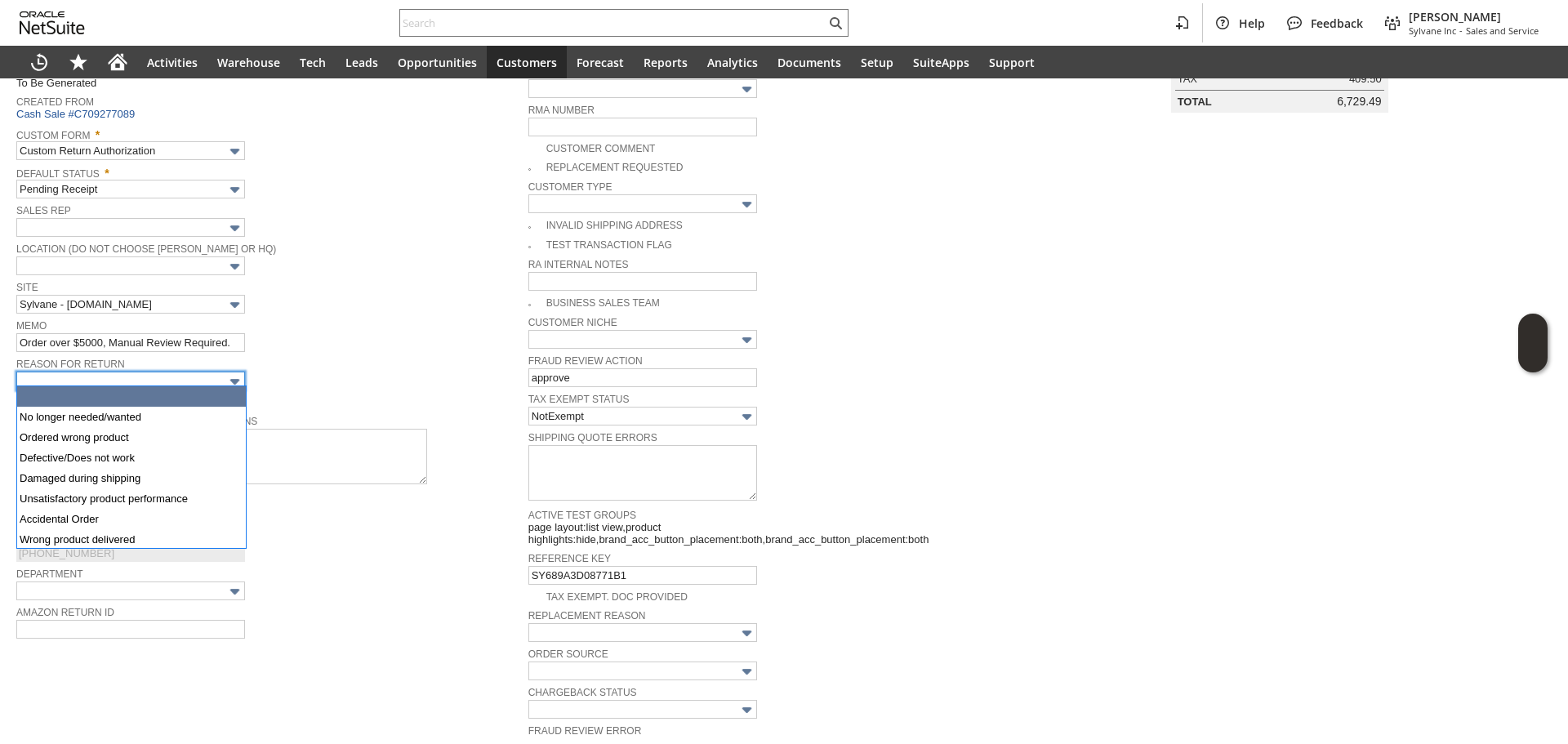
click at [108, 372] on input "text" at bounding box center [130, 381] width 228 height 19
type input "No longer needed/wanted"
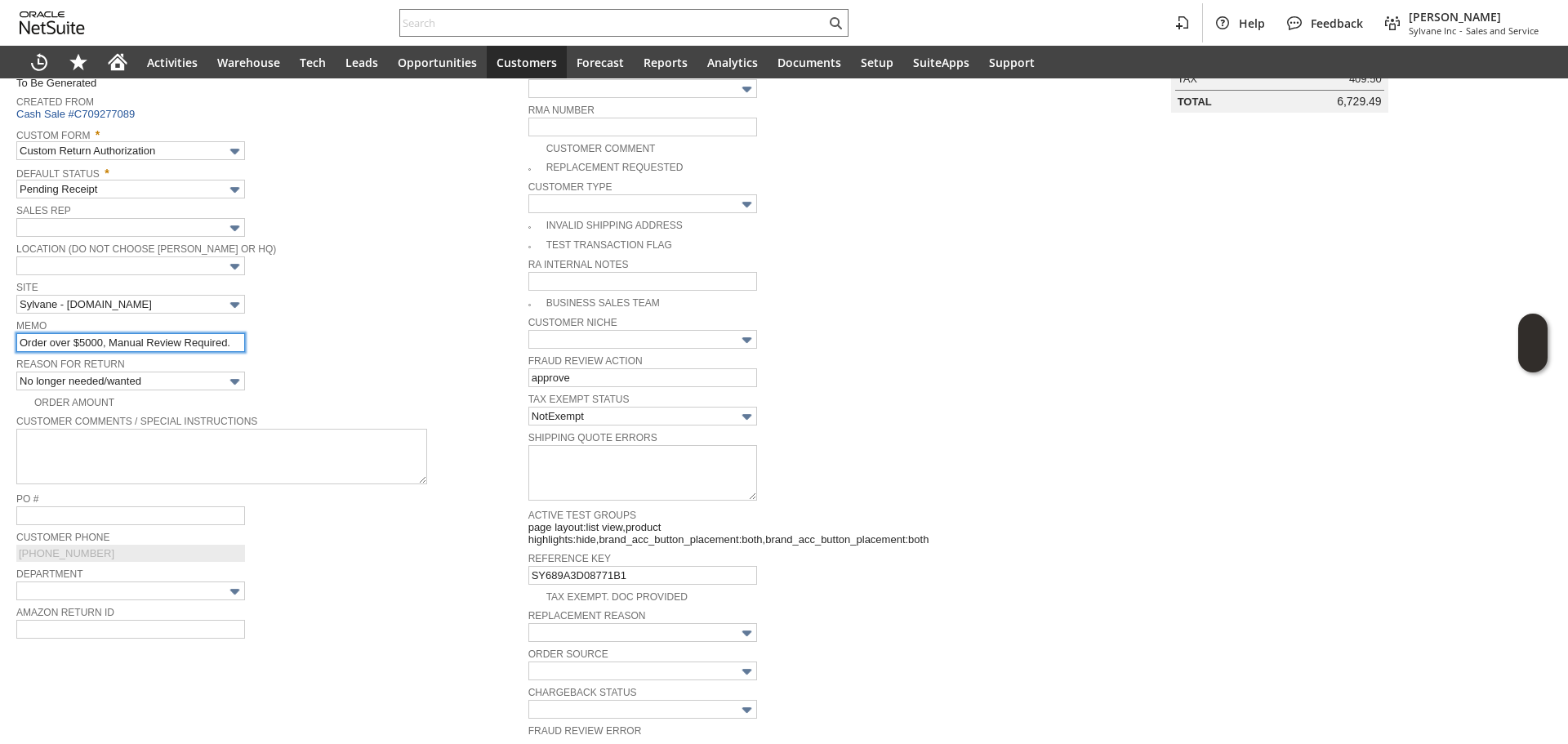
click at [135, 333] on input "Order over $5000, Manual Review Required." at bounding box center [130, 342] width 228 height 19
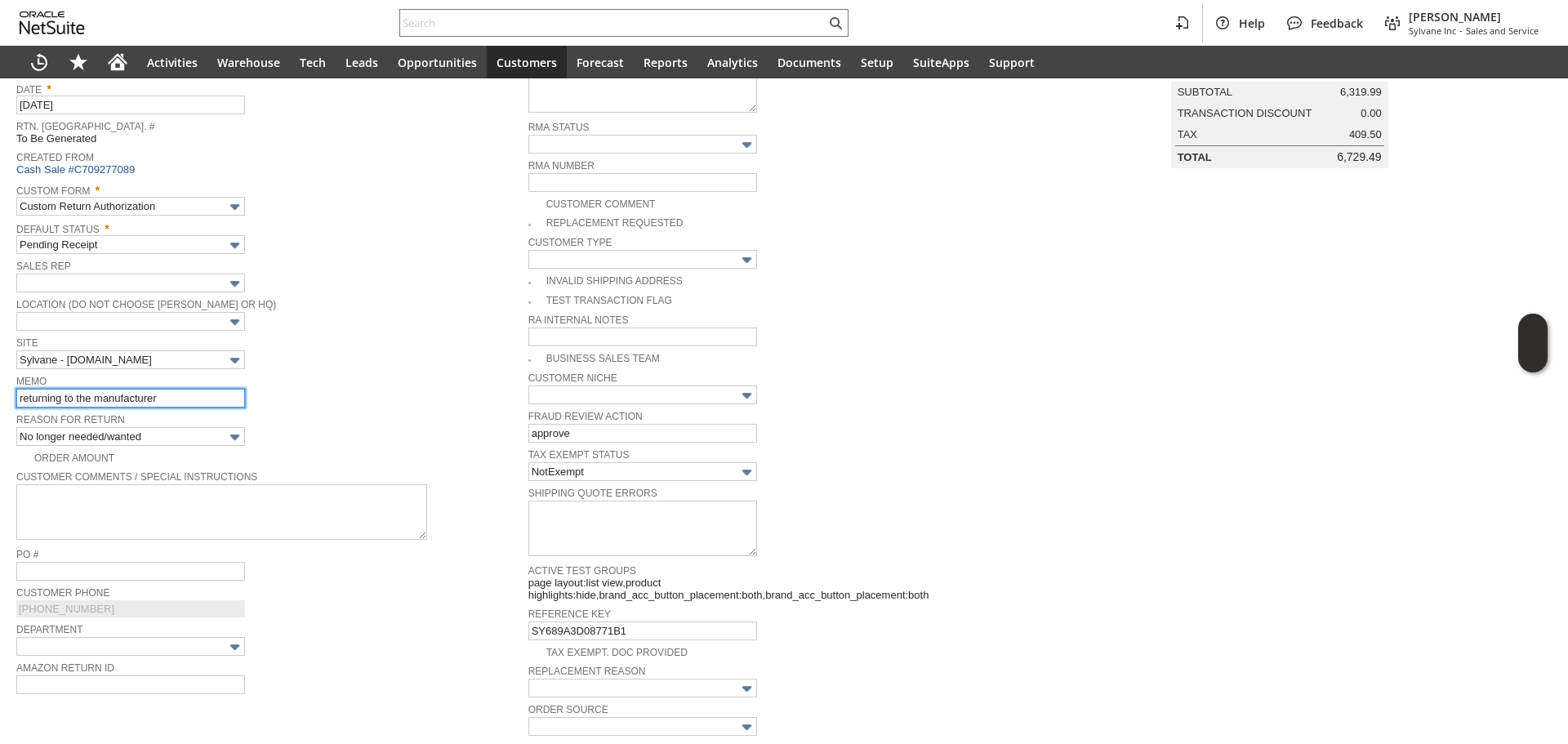
scroll to position [0, 0]
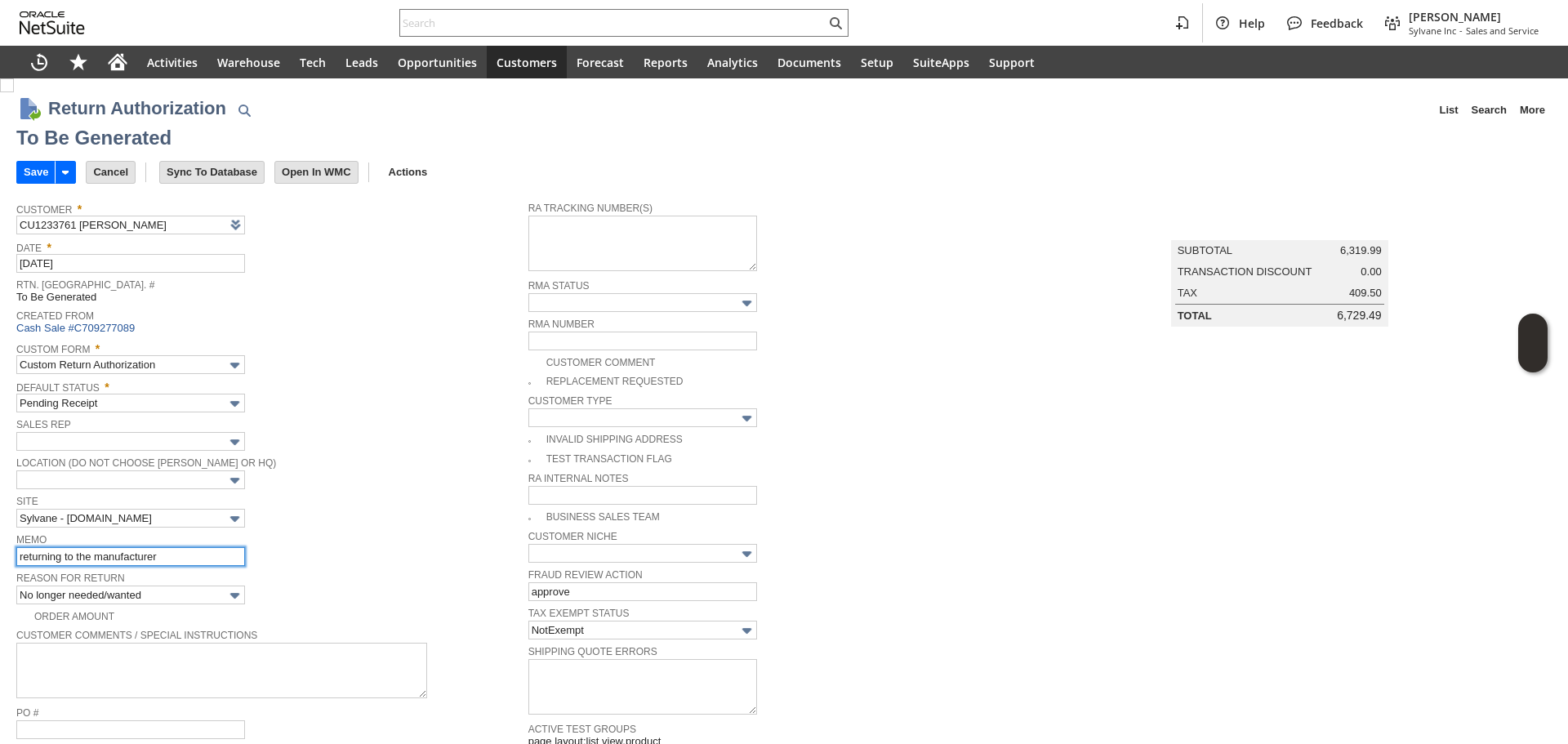
type input "returning to the manufacturer"
drag, startPoint x: 404, startPoint y: 418, endPoint x: 312, endPoint y: 342, distance: 119.3
click at [404, 417] on span "Sales Rep" at bounding box center [268, 422] width 504 height 18
click at [40, 176] on input "Save" at bounding box center [35, 172] width 38 height 21
